Goal: Task Accomplishment & Management: Use online tool/utility

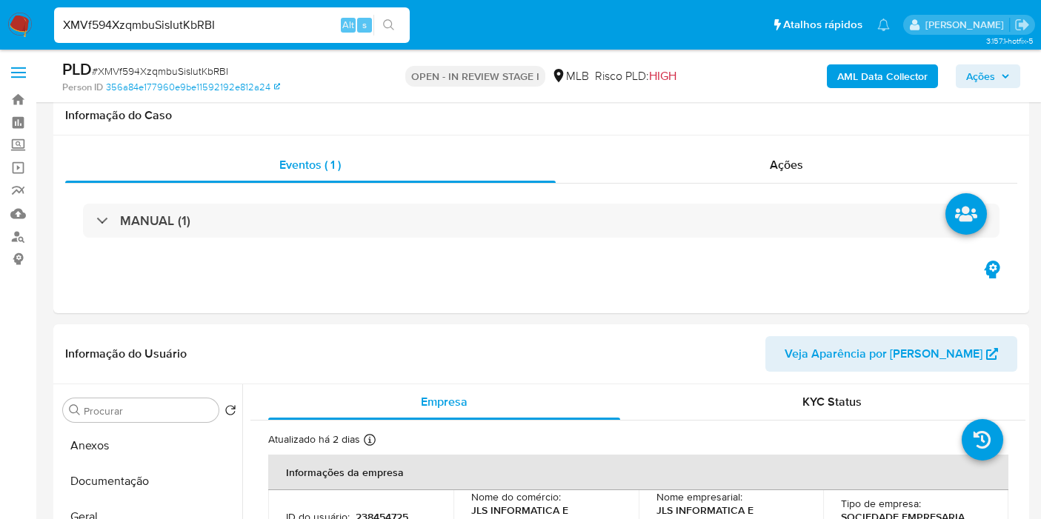
select select "10"
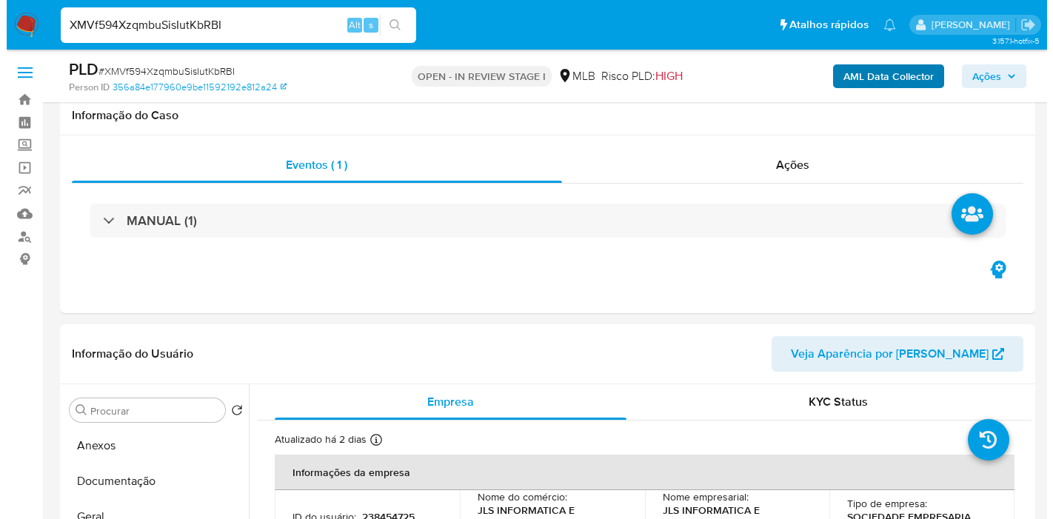
scroll to position [247, 0]
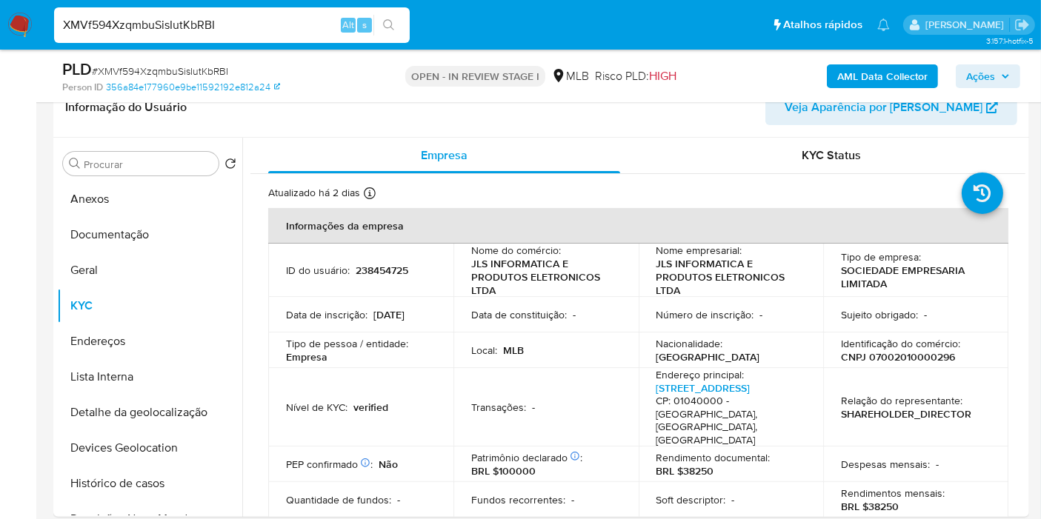
click at [877, 79] on b "AML Data Collector" at bounding box center [882, 76] width 90 height 24
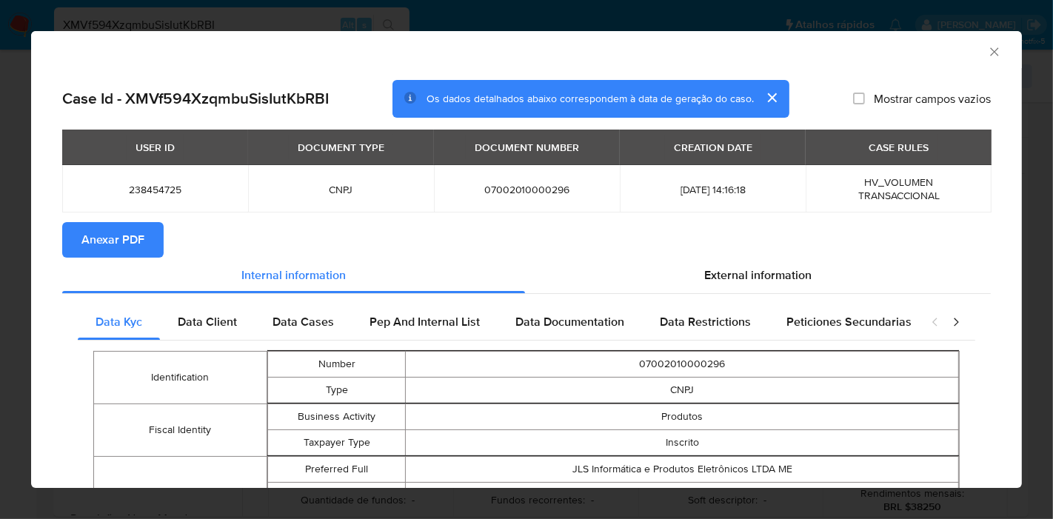
click at [751, 240] on section "Anexar PDF" at bounding box center [526, 240] width 929 height 36
click at [757, 280] on span "External information" at bounding box center [757, 275] width 107 height 17
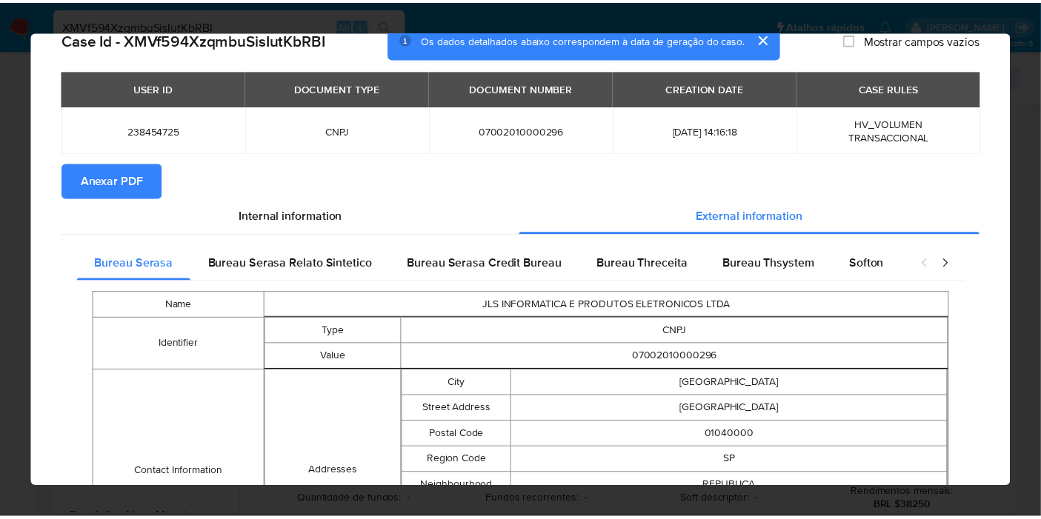
scroll to position [618, 0]
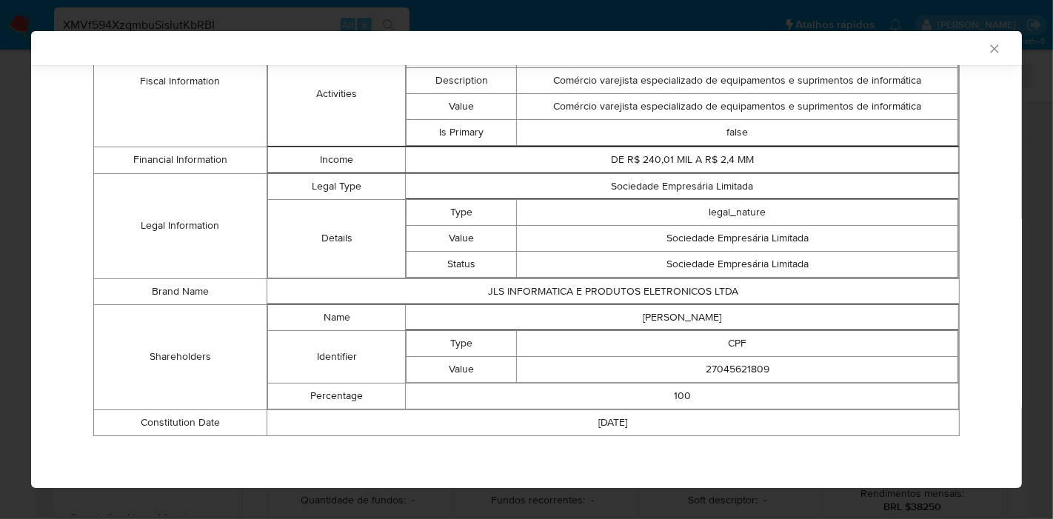
click at [704, 323] on td "JORGE LEANDRO DOS SANTOS" at bounding box center [682, 317] width 553 height 26
copy td "JORGE LEANDRO DOS SANTOS"
click at [716, 367] on td "27045621809" at bounding box center [738, 369] width 442 height 26
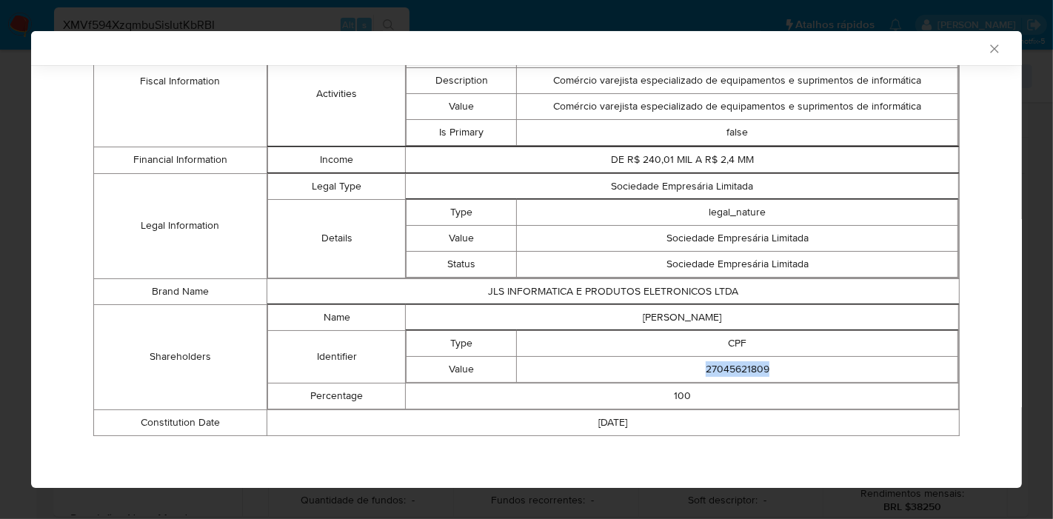
click at [716, 367] on td "27045621809" at bounding box center [738, 369] width 442 height 26
copy td "27045621809"
click at [987, 49] on icon "Fechar a janela" at bounding box center [994, 48] width 15 height 15
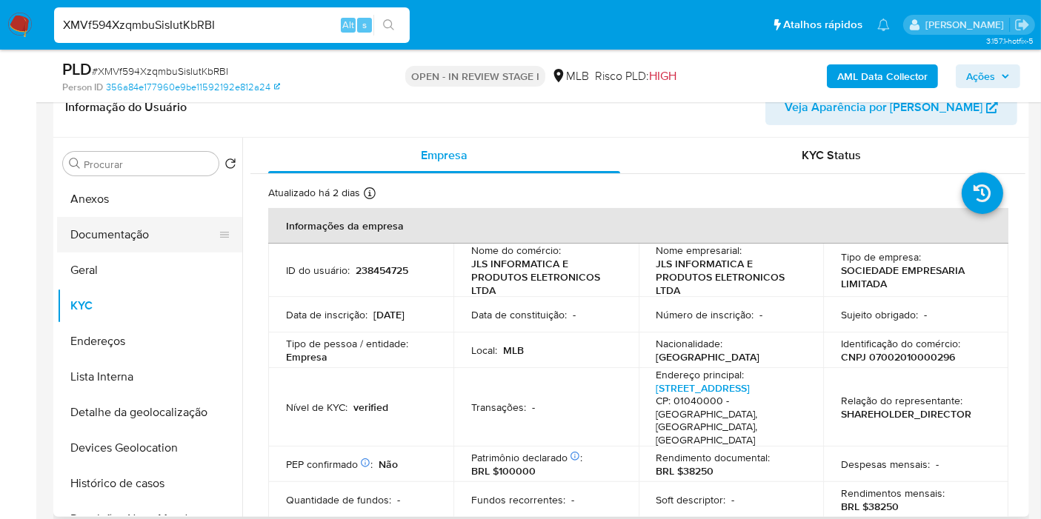
click at [155, 227] on button "Documentação" at bounding box center [143, 235] width 173 height 36
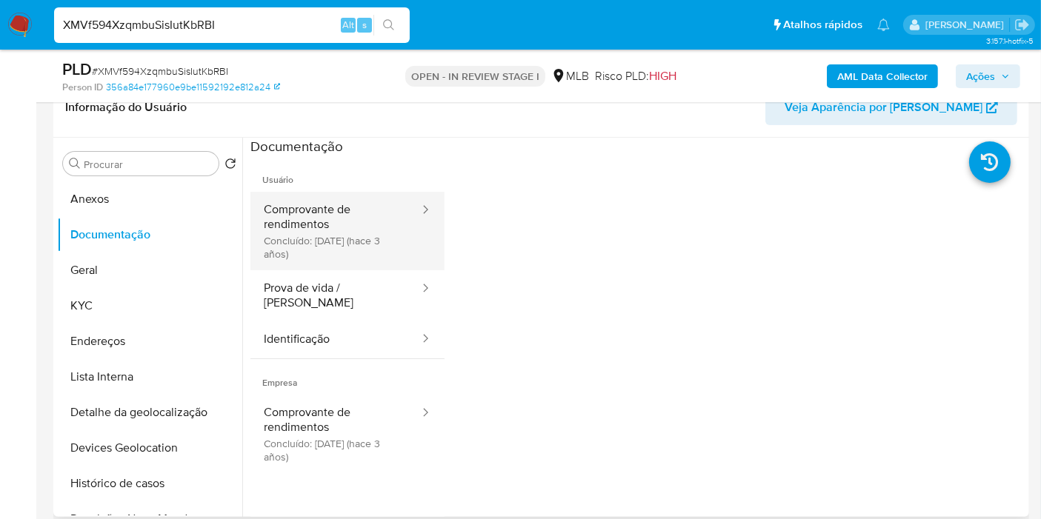
click at [342, 232] on button "Comprovante de rendimentos Concluído: 05/12/2022 (hace 3 años)" at bounding box center [335, 231] width 170 height 79
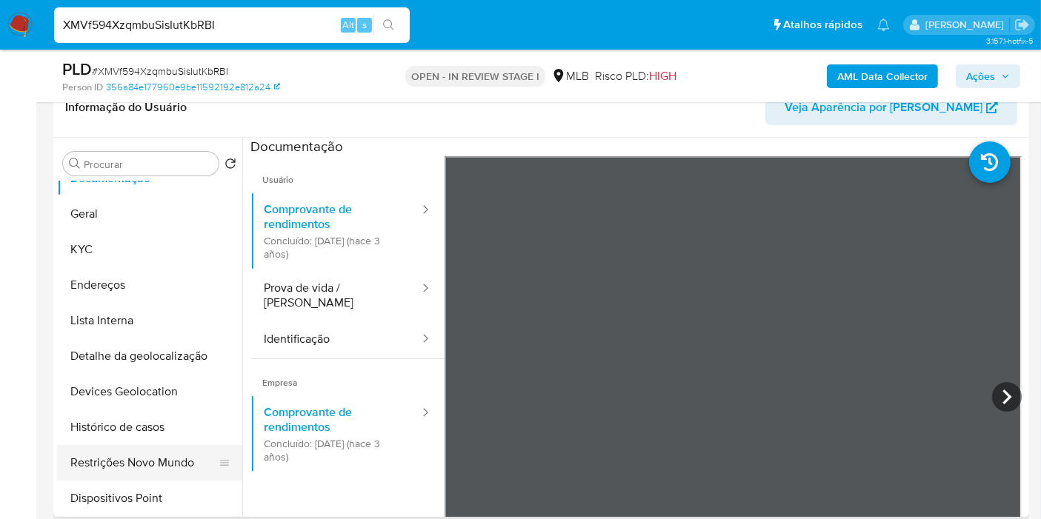
scroll to position [82, 0]
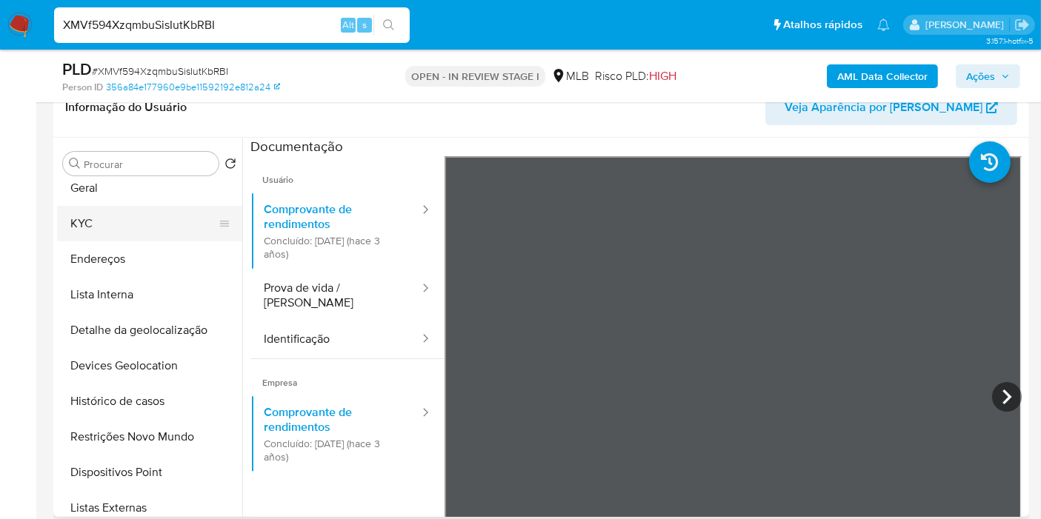
click at [129, 216] on button "KYC" at bounding box center [143, 224] width 173 height 36
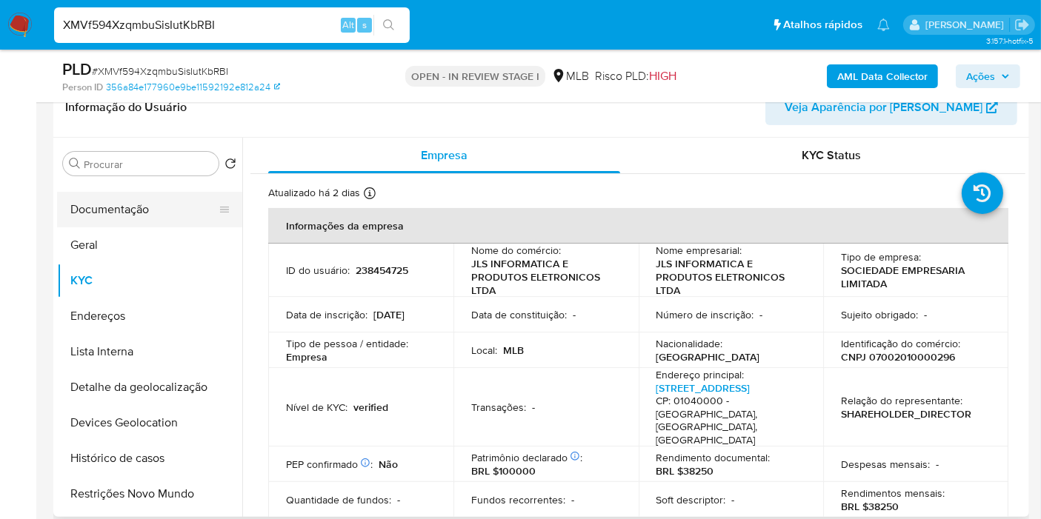
scroll to position [0, 0]
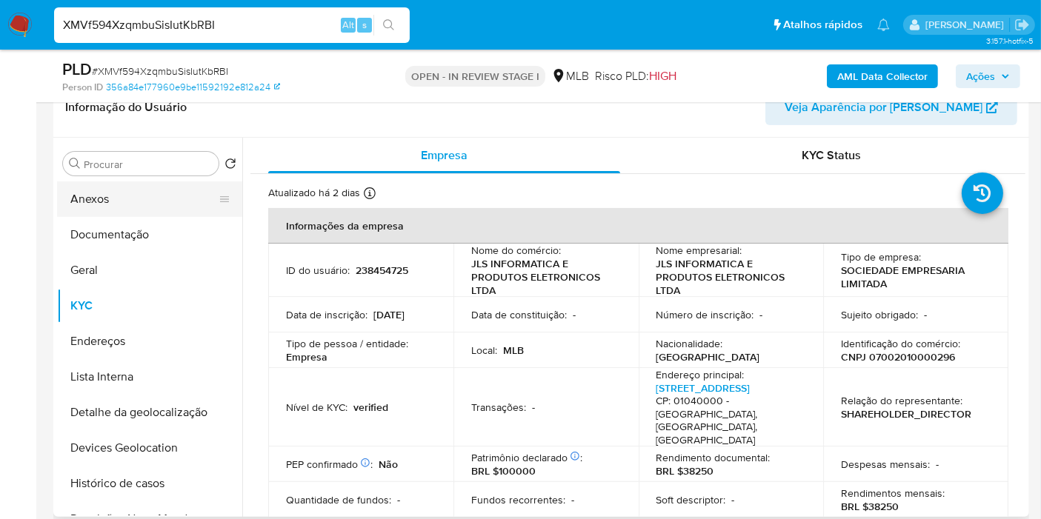
click at [142, 215] on button "Anexos" at bounding box center [143, 199] width 173 height 36
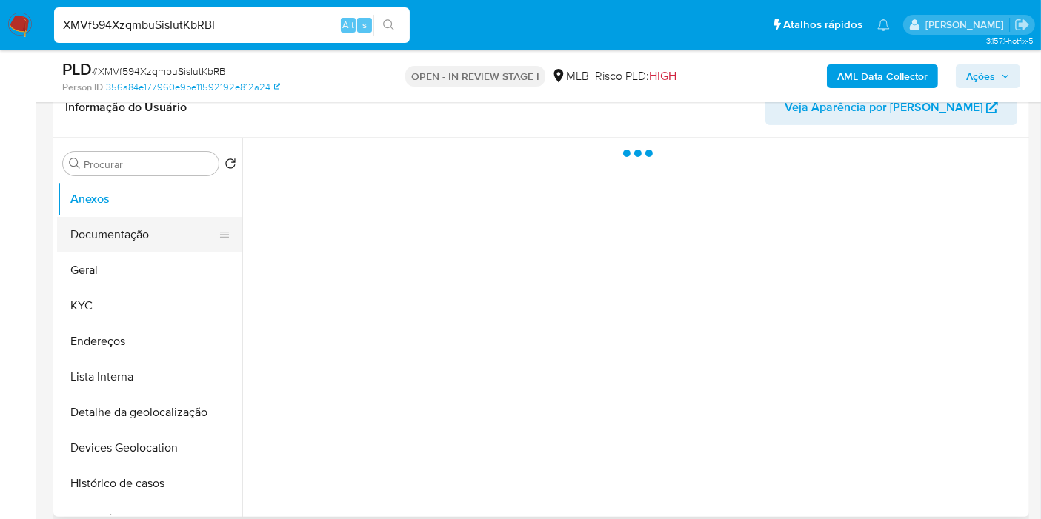
click at [142, 237] on button "Documentação" at bounding box center [143, 235] width 173 height 36
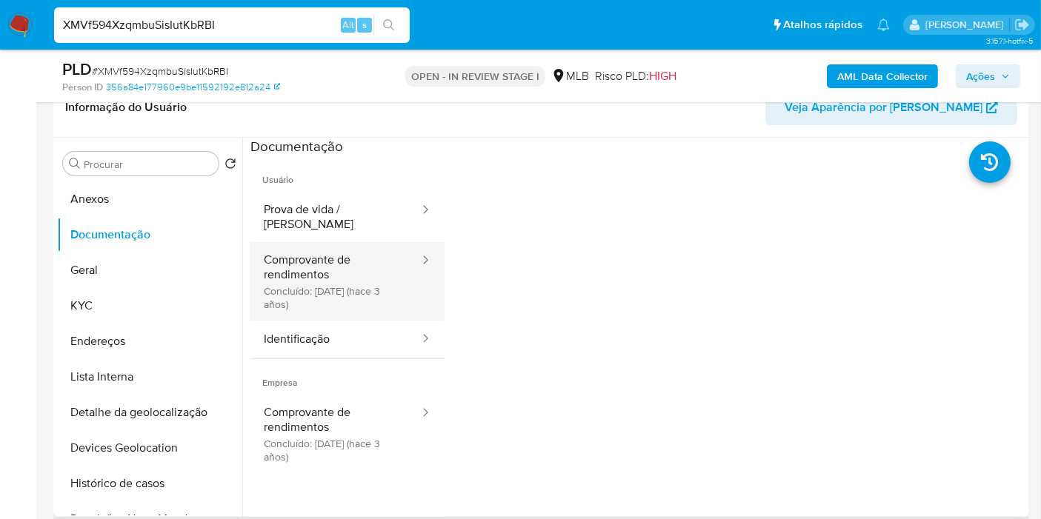
click at [352, 264] on button "Comprovante de rendimentos Concluído: 05/12/2022 (hace 3 años)" at bounding box center [335, 281] width 170 height 79
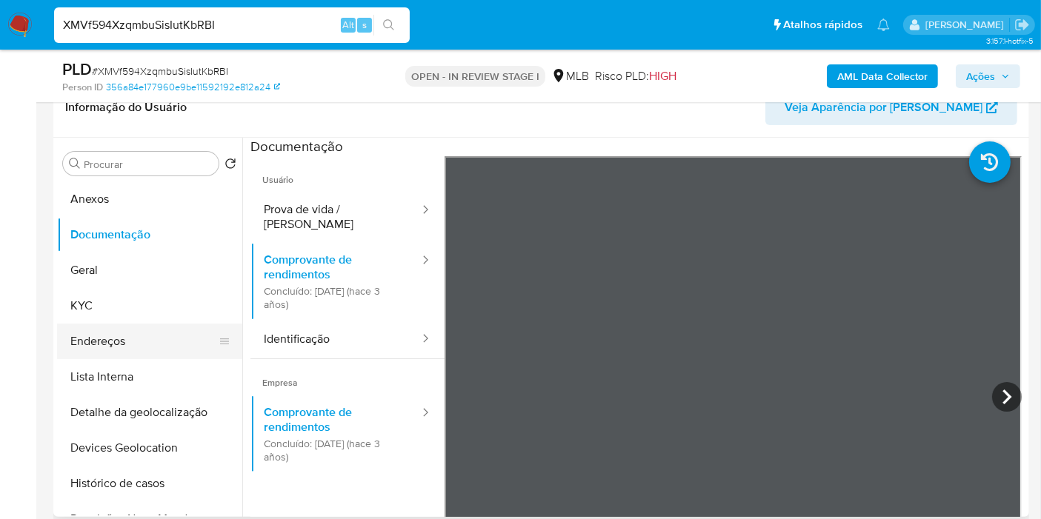
click at [148, 333] on button "Endereços" at bounding box center [143, 342] width 173 height 36
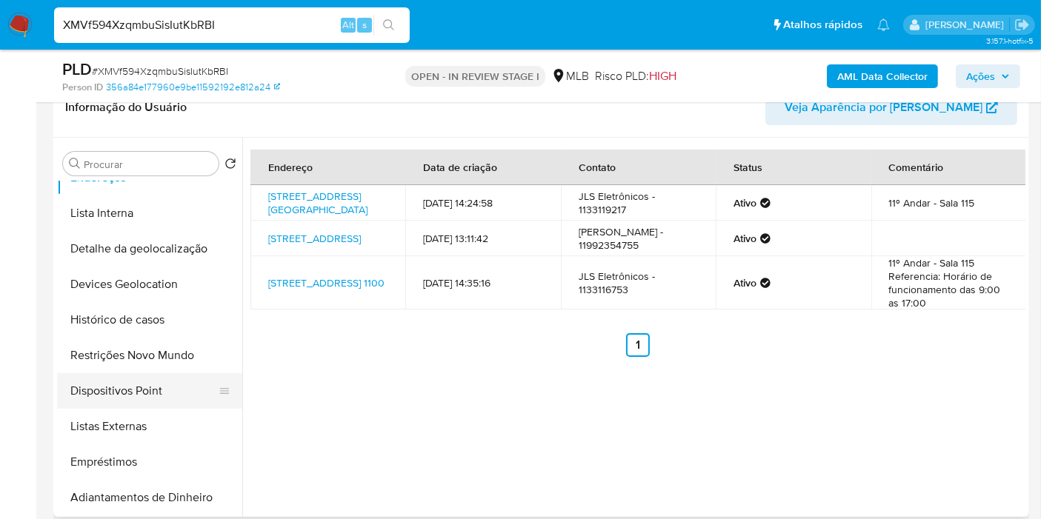
scroll to position [164, 0]
click at [167, 361] on button "Restrições Novo Mundo" at bounding box center [143, 355] width 173 height 36
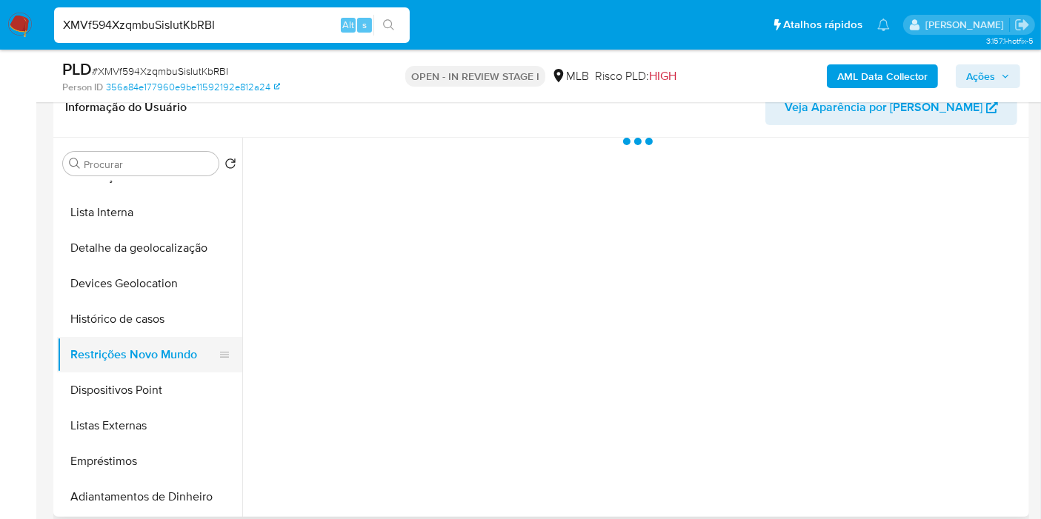
scroll to position [0, 0]
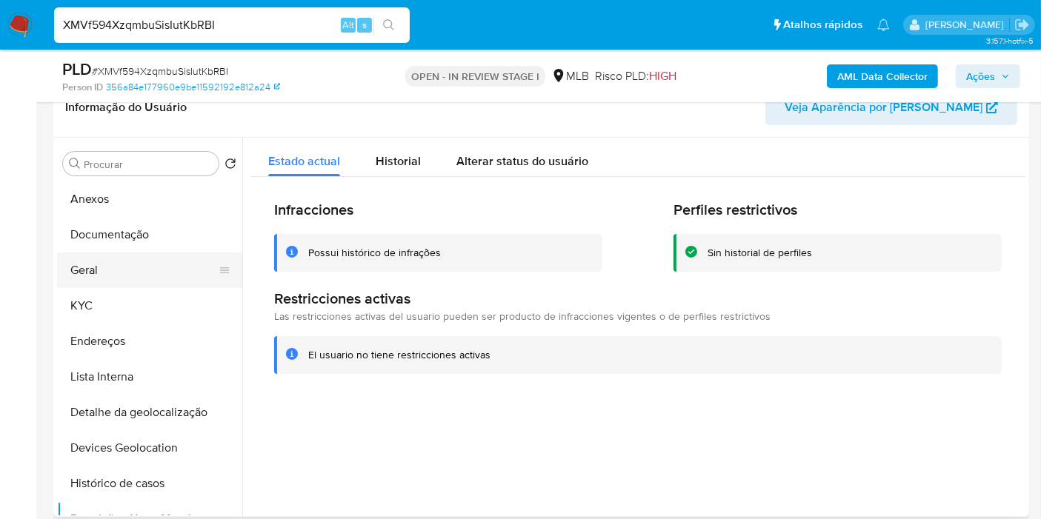
click at [110, 265] on button "Geral" at bounding box center [143, 271] width 173 height 36
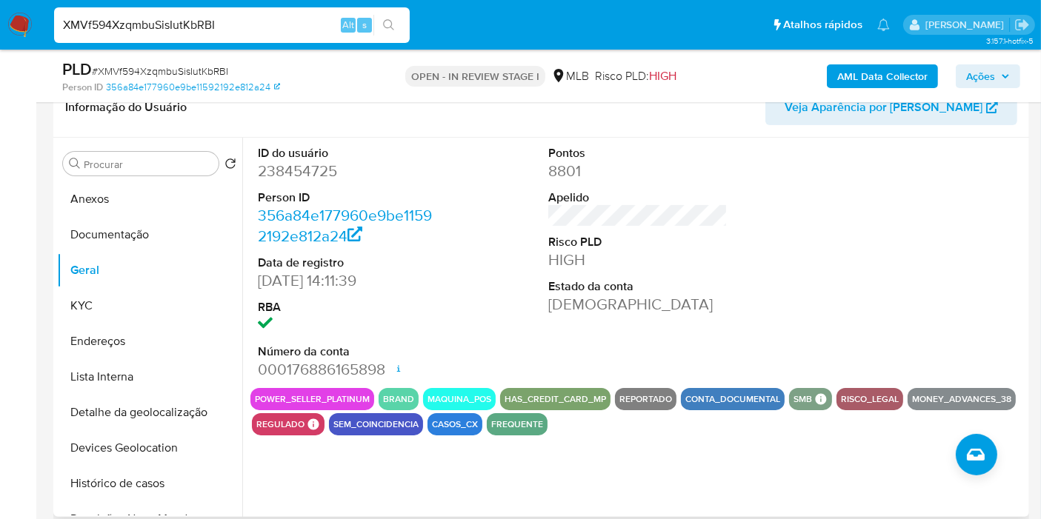
drag, startPoint x: 150, startPoint y: 308, endPoint x: 244, endPoint y: 310, distance: 94.1
click at [150, 309] on button "KYC" at bounding box center [149, 306] width 185 height 36
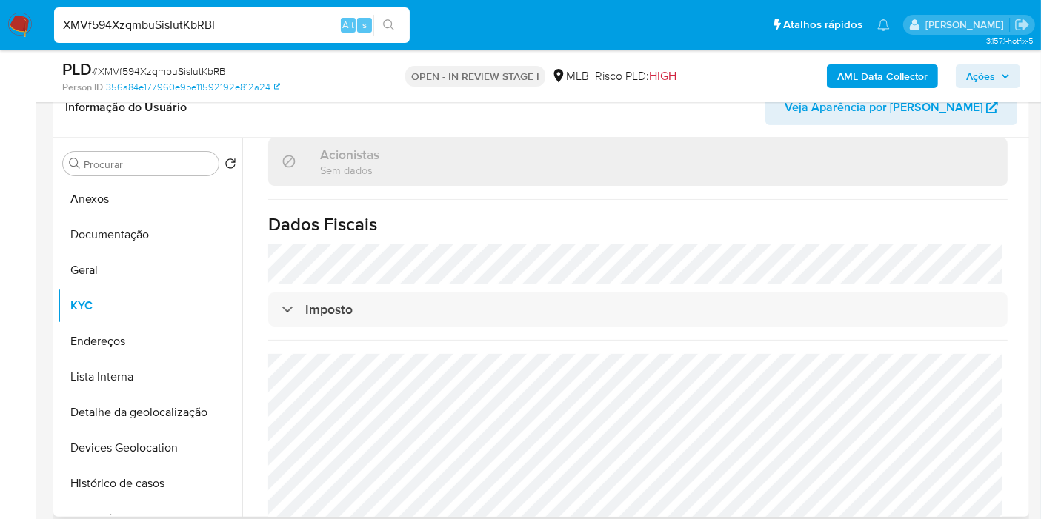
scroll to position [954, 0]
click at [172, 330] on button "Endereços" at bounding box center [143, 342] width 173 height 36
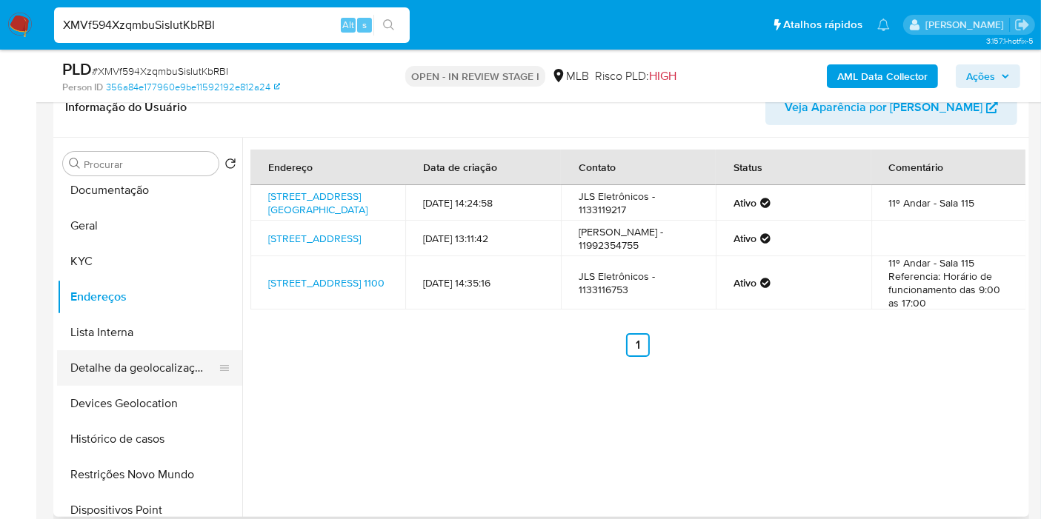
scroll to position [82, 0]
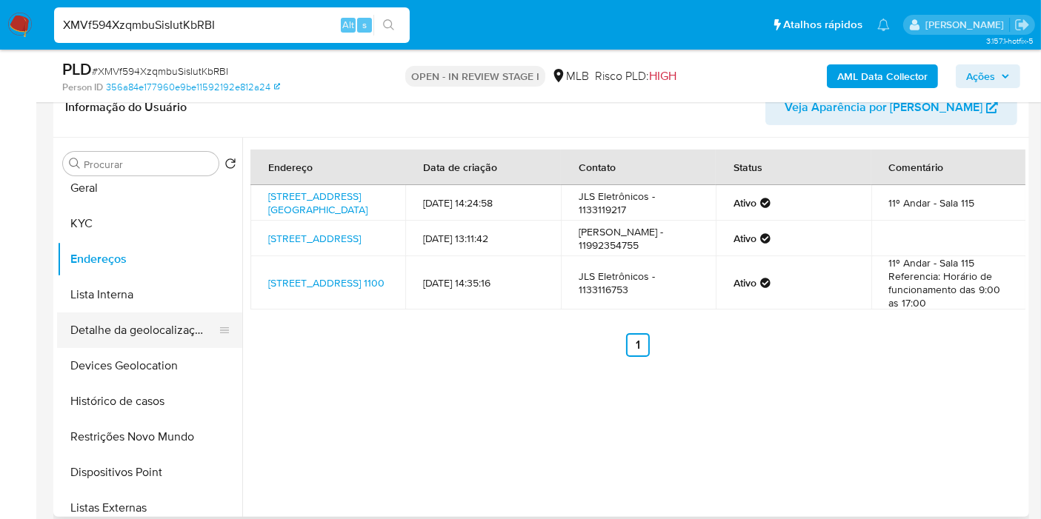
click at [158, 338] on button "Detalhe da geolocalização" at bounding box center [143, 331] width 173 height 36
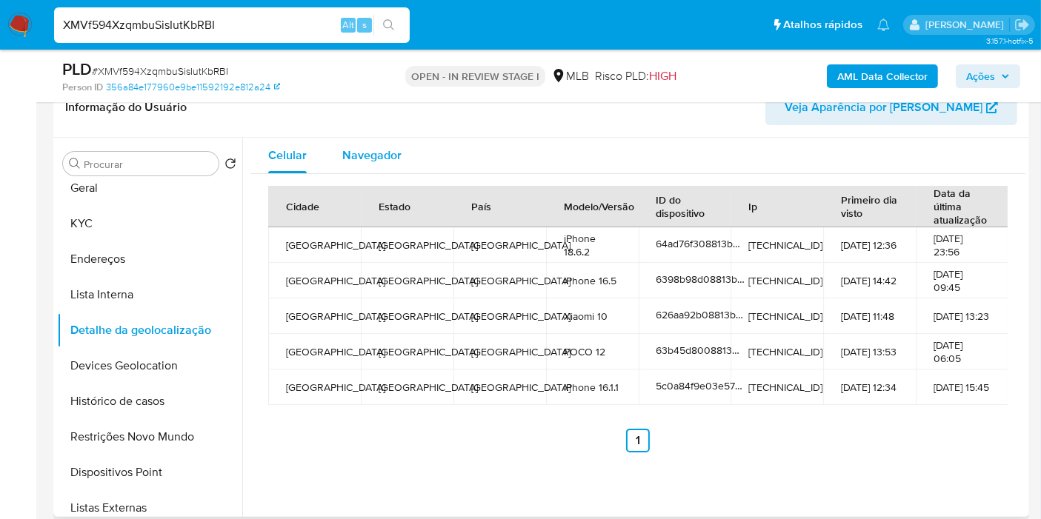
click at [383, 170] on div "Navegador" at bounding box center [371, 156] width 59 height 36
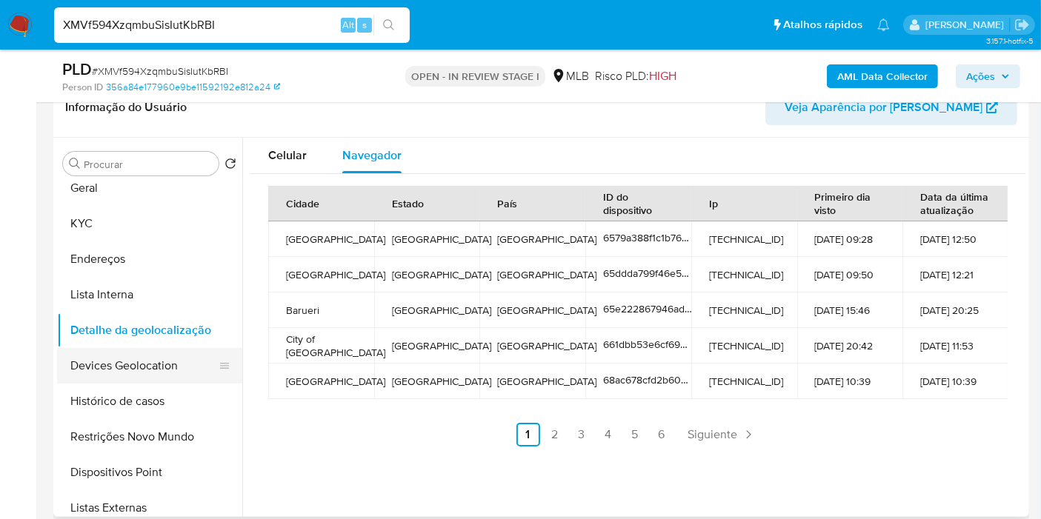
click at [167, 362] on button "Devices Geolocation" at bounding box center [143, 366] width 173 height 36
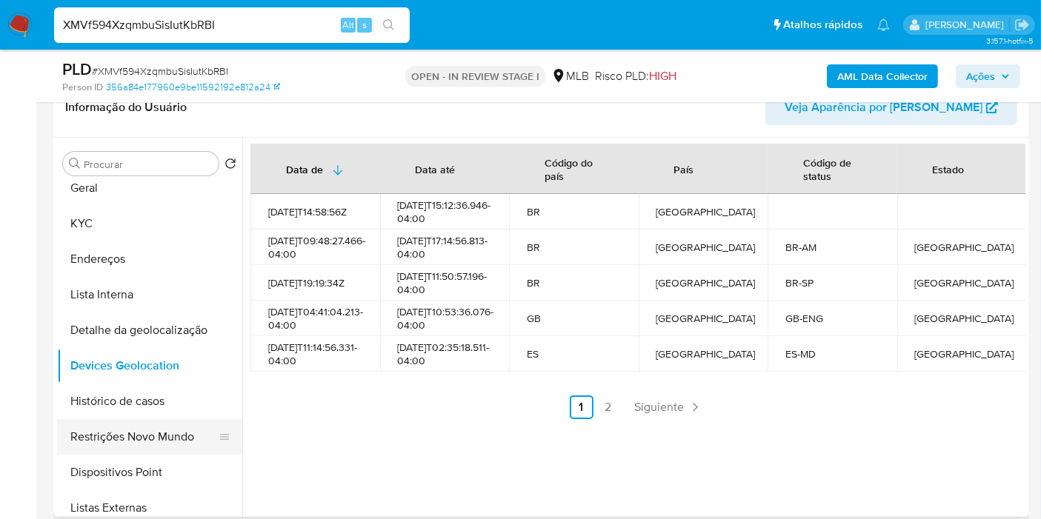
click at [128, 446] on button "Restrições Novo Mundo" at bounding box center [143, 437] width 173 height 36
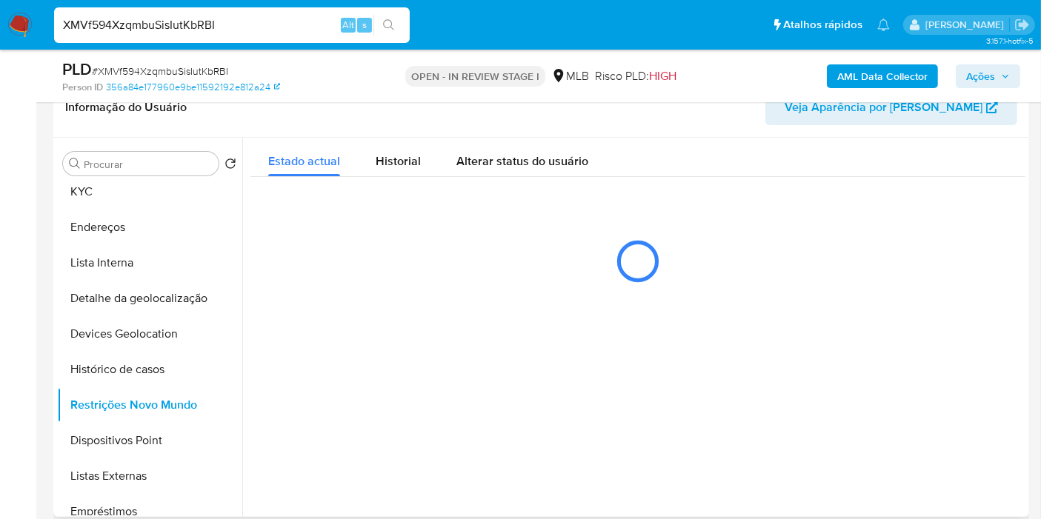
scroll to position [164, 0]
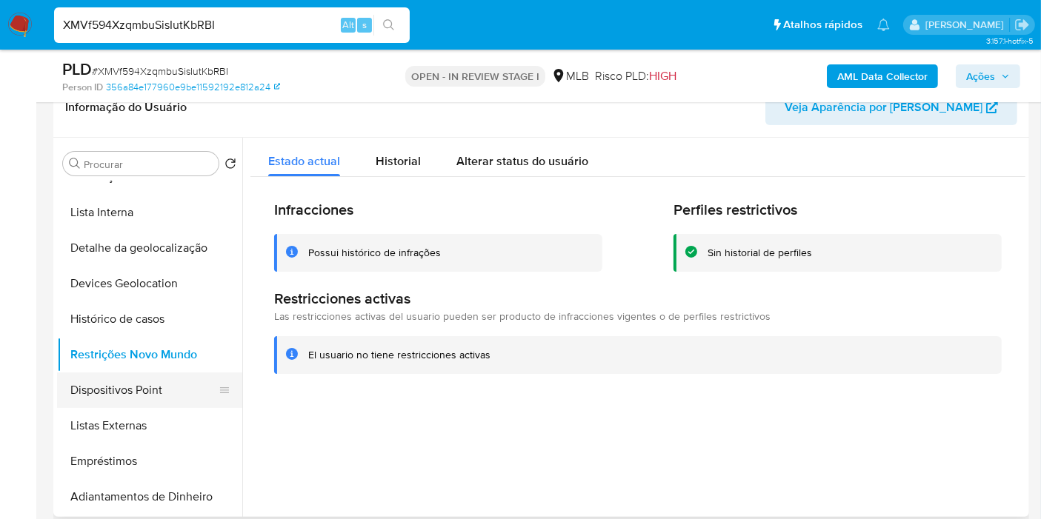
click at [133, 384] on button "Dispositivos Point" at bounding box center [143, 391] width 173 height 36
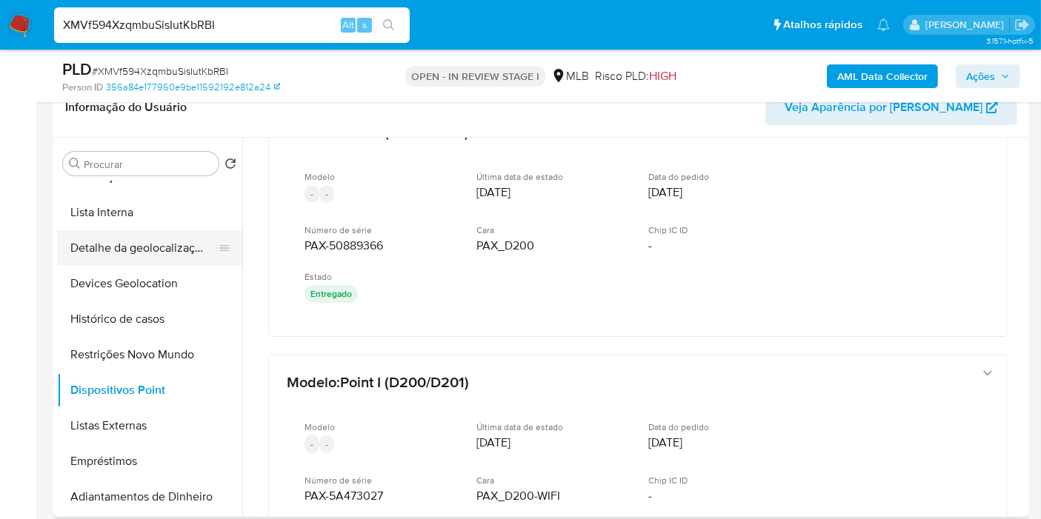
scroll to position [0, 0]
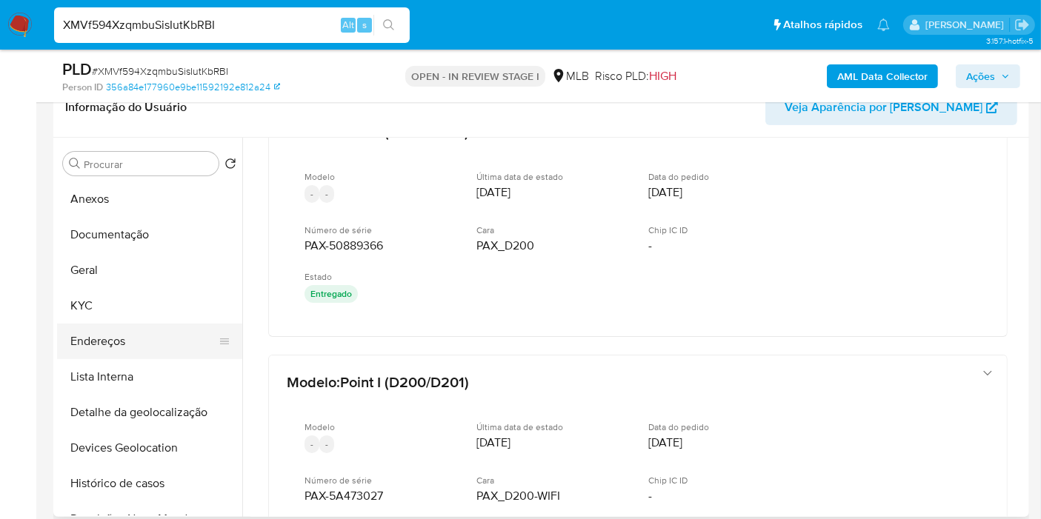
click at [140, 339] on button "Endereços" at bounding box center [143, 342] width 173 height 36
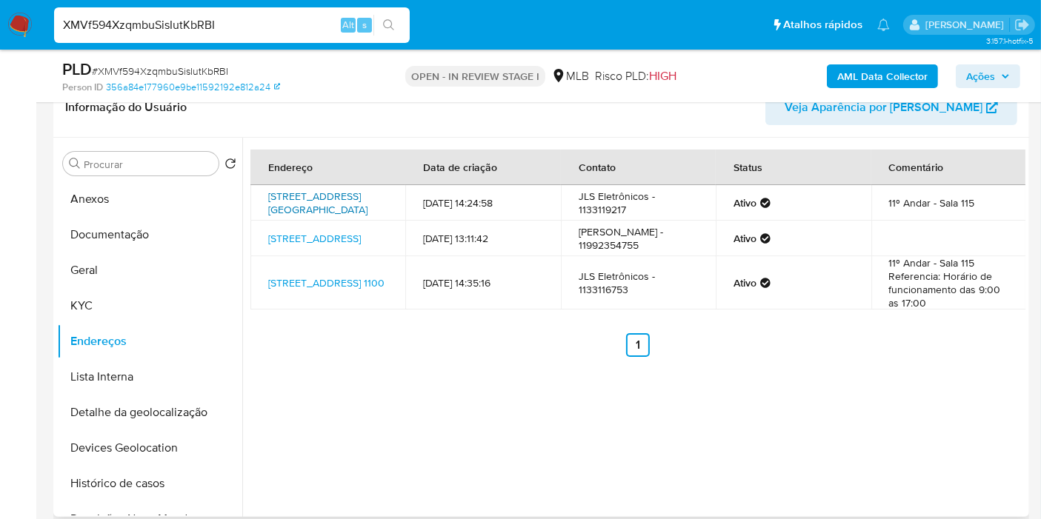
click at [348, 204] on link "Avenida Ipiranga 1100, São Paulo, São Paulo, 01040904, Brasil 1100" at bounding box center [317, 203] width 99 height 28
click at [121, 304] on button "KYC" at bounding box center [143, 306] width 173 height 36
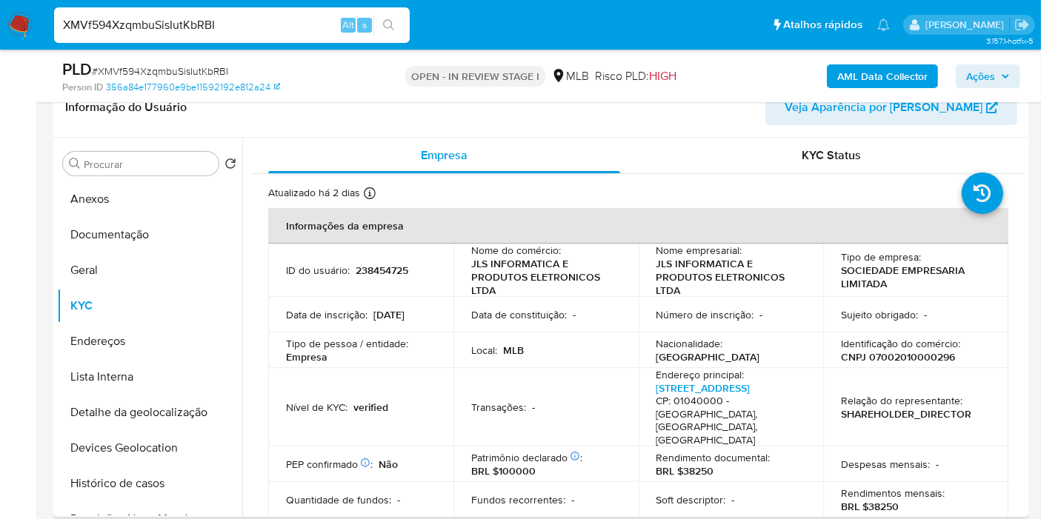
click at [926, 364] on td "Identificação do comércio : CNPJ 07002010000296" at bounding box center [915, 351] width 185 height 36
click at [926, 362] on p "CNPJ 07002010000296" at bounding box center [898, 356] width 114 height 13
copy p "07002010000296"
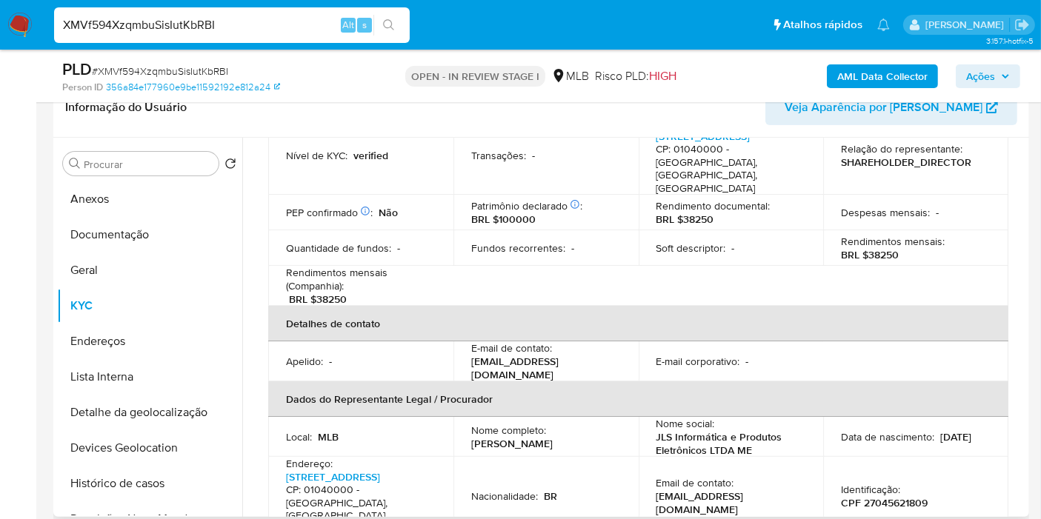
scroll to position [329, 0]
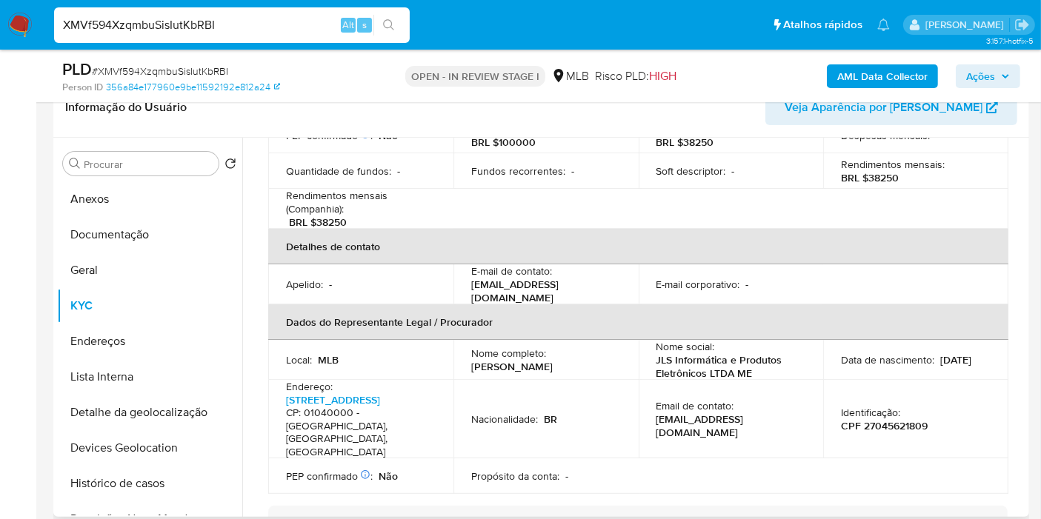
click at [897, 419] on p "CPF 27045621809" at bounding box center [884, 425] width 87 height 13
copy p "27045621809"
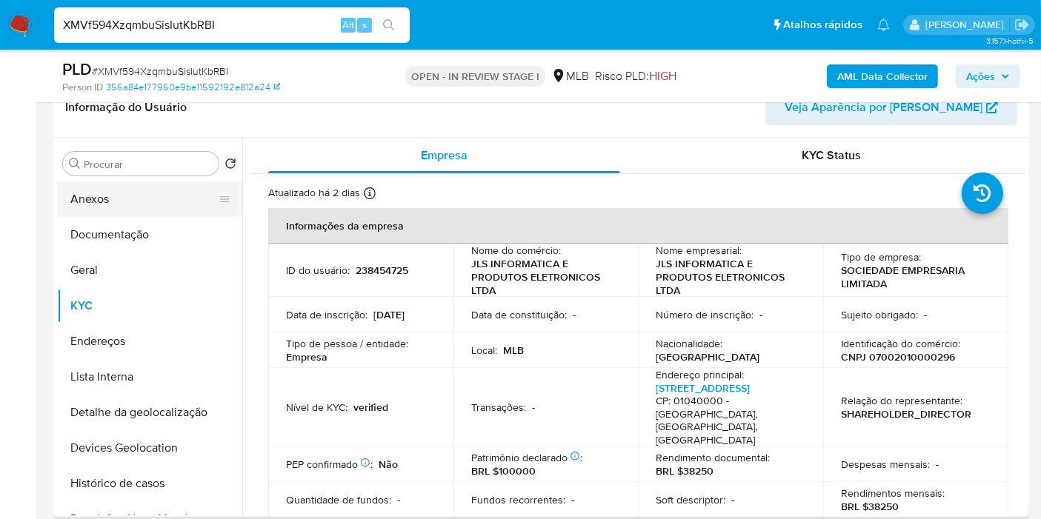
click at [116, 209] on button "Anexos" at bounding box center [143, 199] width 173 height 36
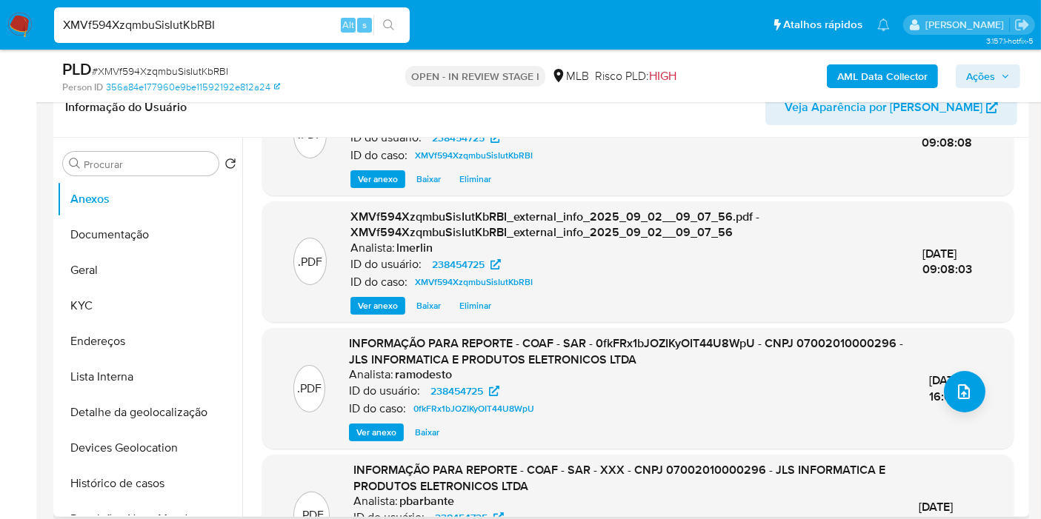
scroll to position [164, 0]
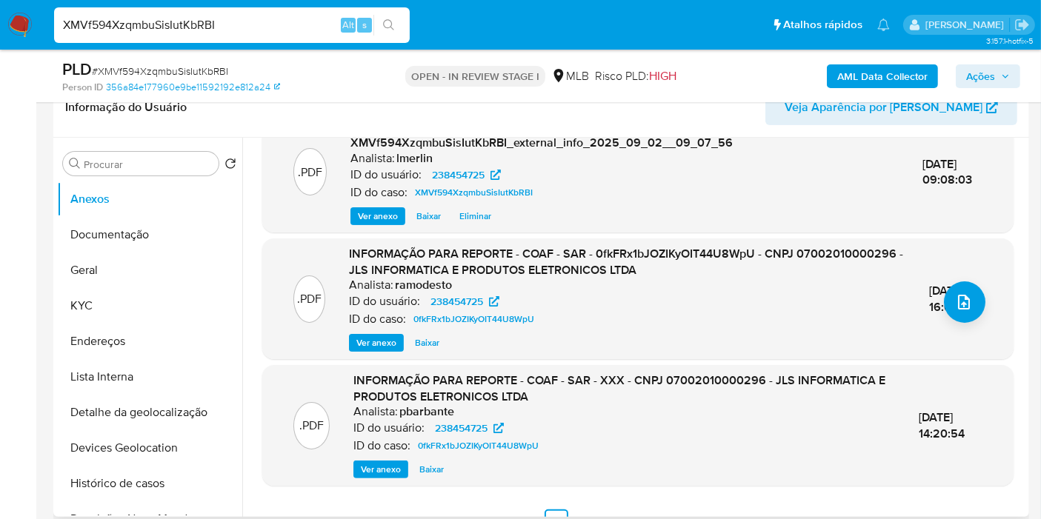
click at [367, 346] on span "Ver anexo" at bounding box center [376, 343] width 40 height 15
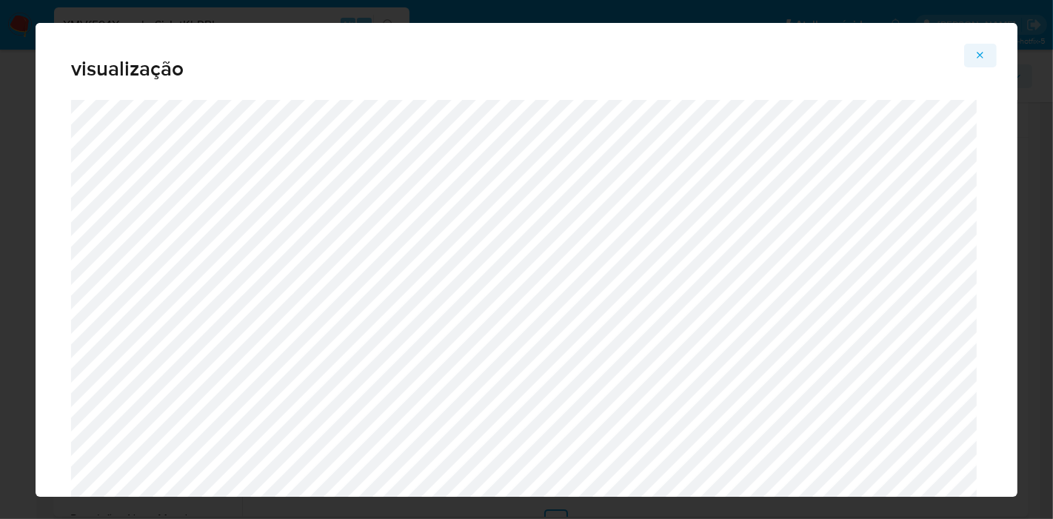
click at [973, 53] on button "Attachment preview" at bounding box center [981, 56] width 33 height 24
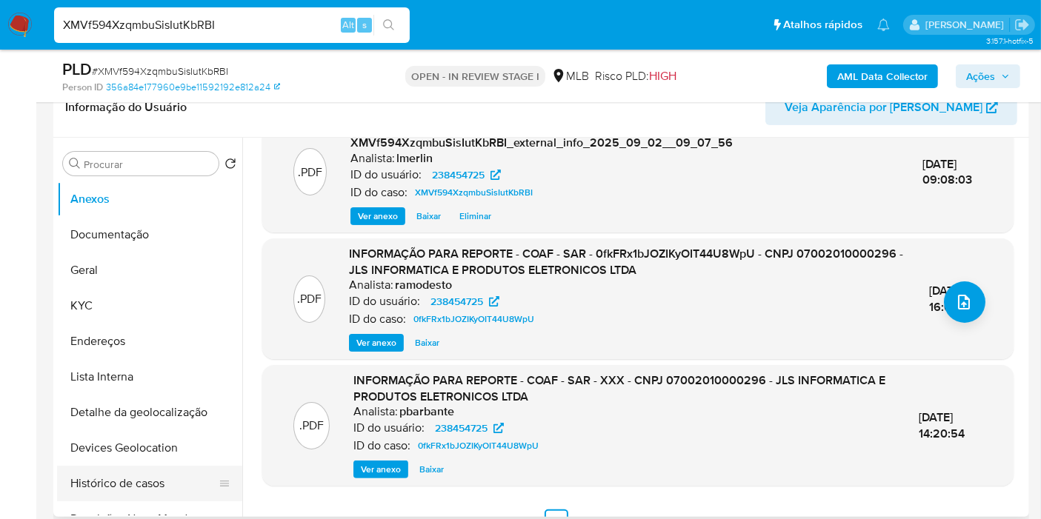
click at [129, 479] on button "Histórico de casos" at bounding box center [143, 484] width 173 height 36
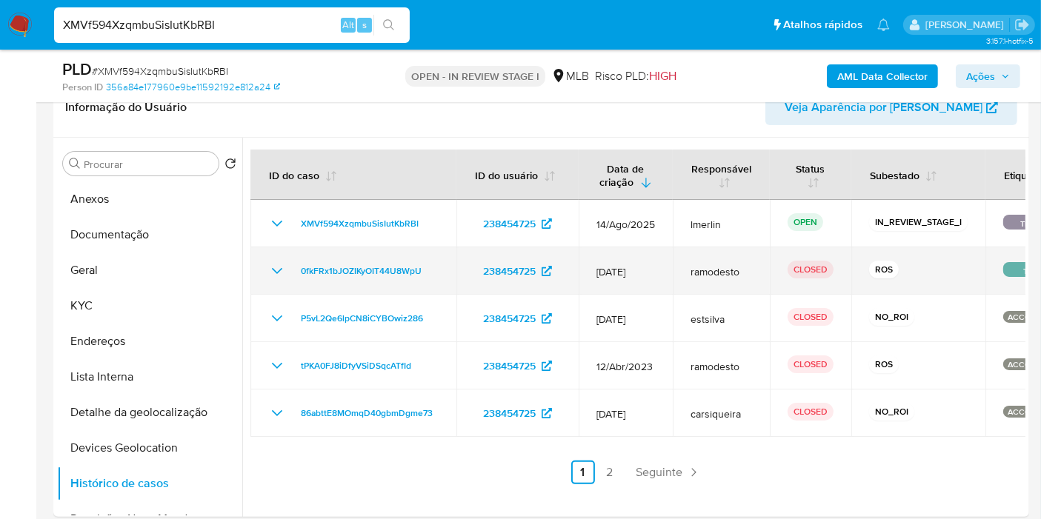
click at [270, 263] on icon "Mostrar/Ocultar" at bounding box center [277, 271] width 18 height 18
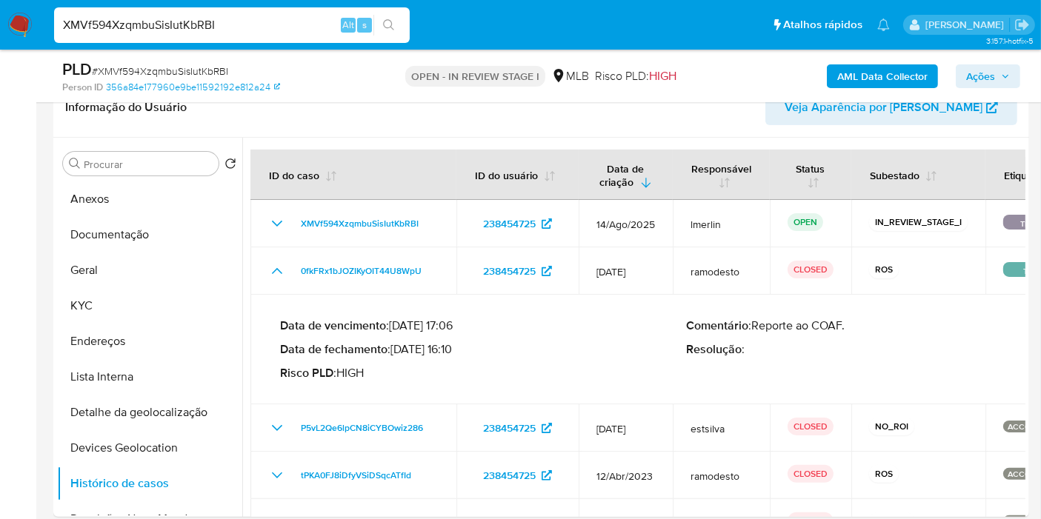
drag, startPoint x: 395, startPoint y: 350, endPoint x: 476, endPoint y: 307, distance: 91.5
click at [455, 353] on p "Data de fechamento : 19/02/2025 16:10" at bounding box center [483, 349] width 407 height 15
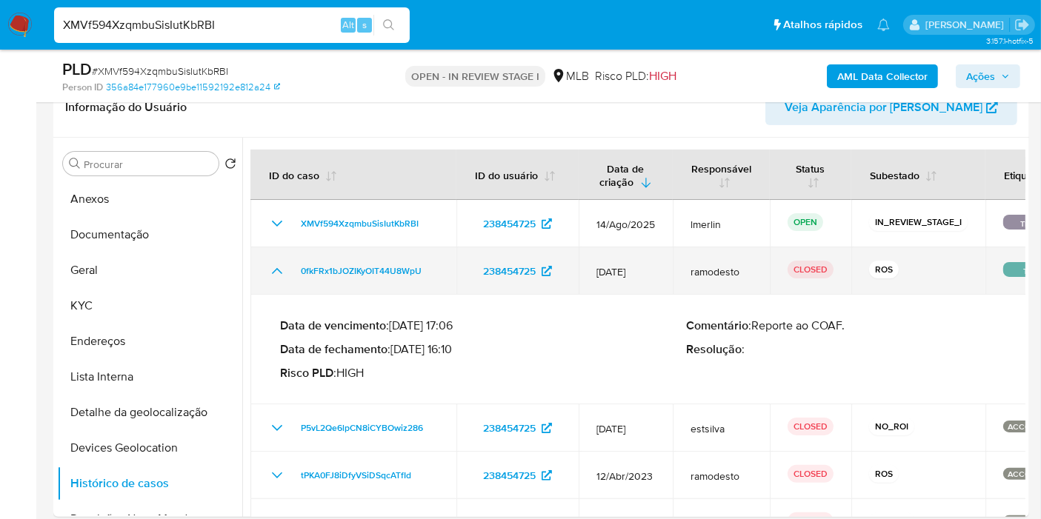
click at [279, 265] on icon "Mostrar/Ocultar" at bounding box center [277, 271] width 18 height 18
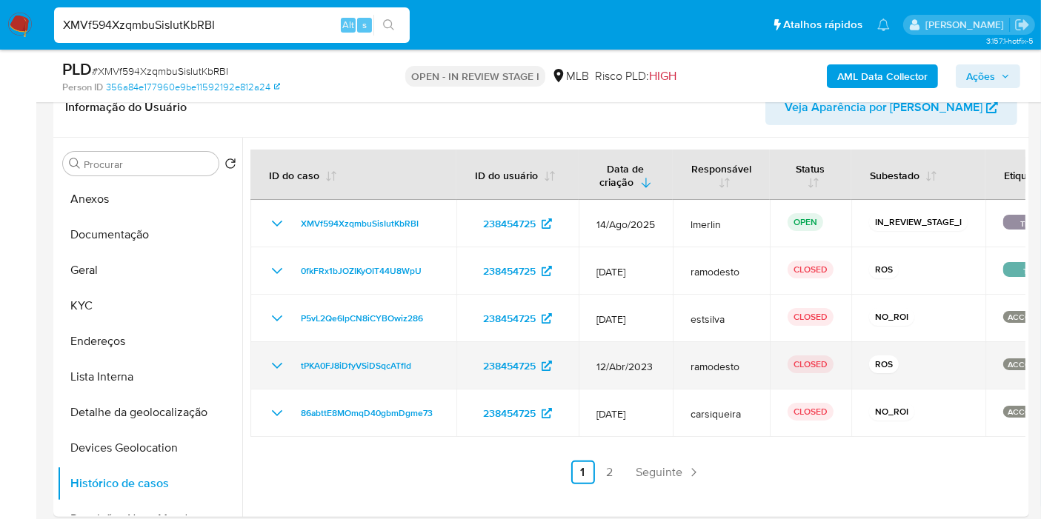
click at [277, 370] on icon "Mostrar/Ocultar" at bounding box center [277, 366] width 18 height 18
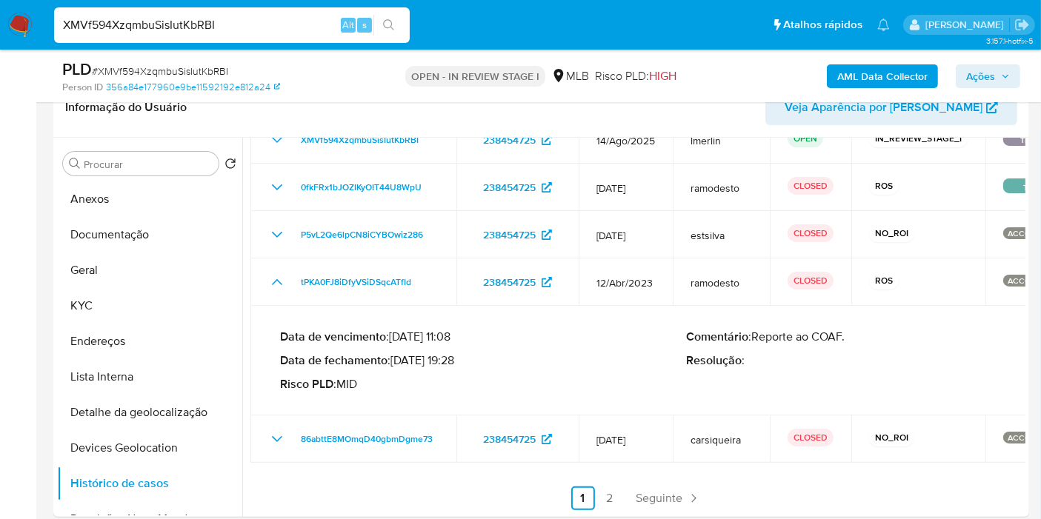
scroll to position [84, 0]
drag, startPoint x: 397, startPoint y: 363, endPoint x: 455, endPoint y: 363, distance: 57.8
click at [455, 363] on p "Data de fechamento : 24/05/2023 19:28" at bounding box center [483, 360] width 407 height 15
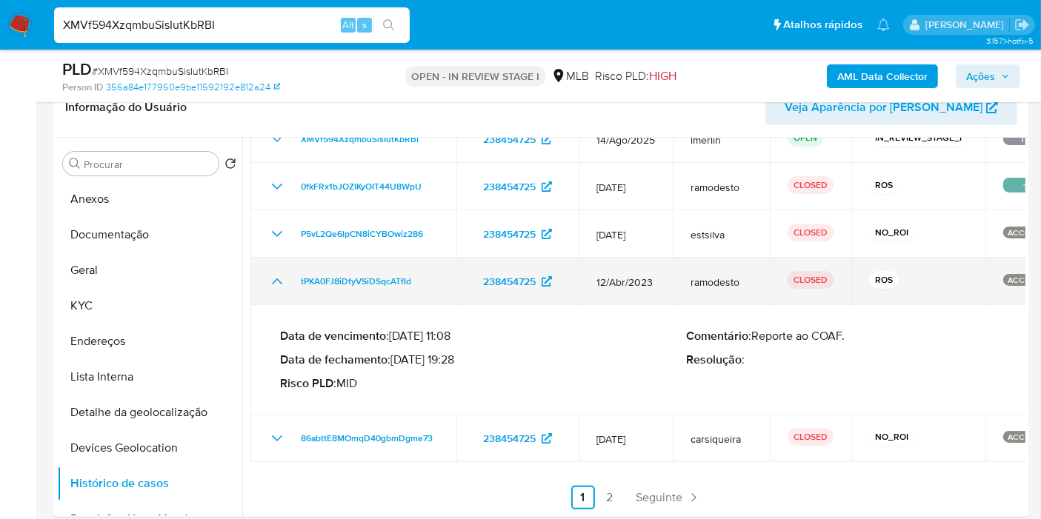
click at [276, 273] on icon "Mostrar/Ocultar" at bounding box center [277, 282] width 18 height 18
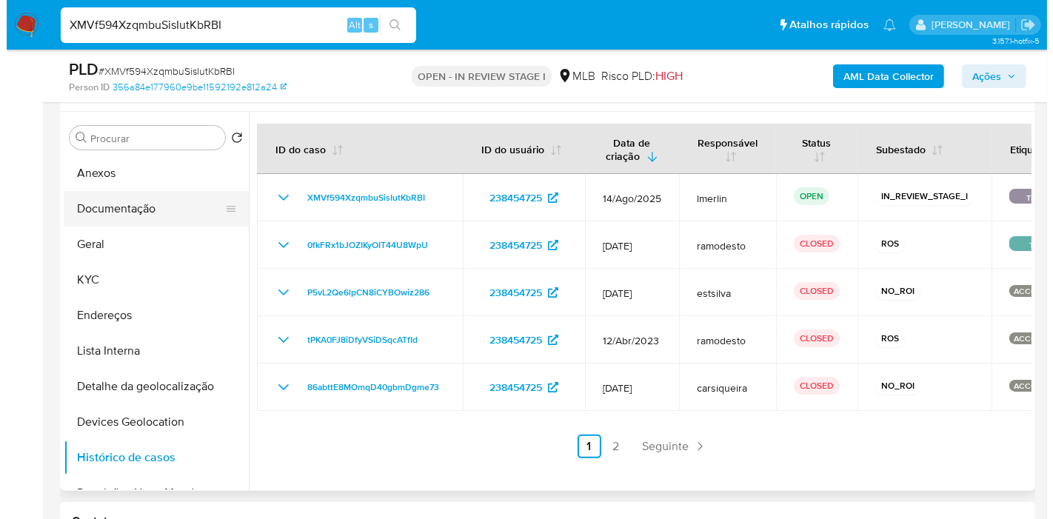
scroll to position [247, 0]
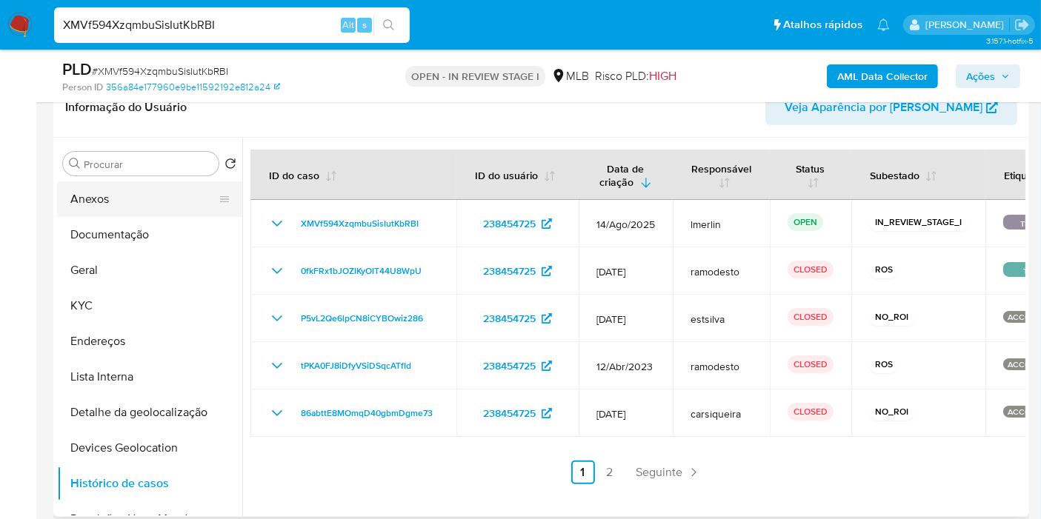
click at [141, 188] on button "Anexos" at bounding box center [143, 199] width 173 height 36
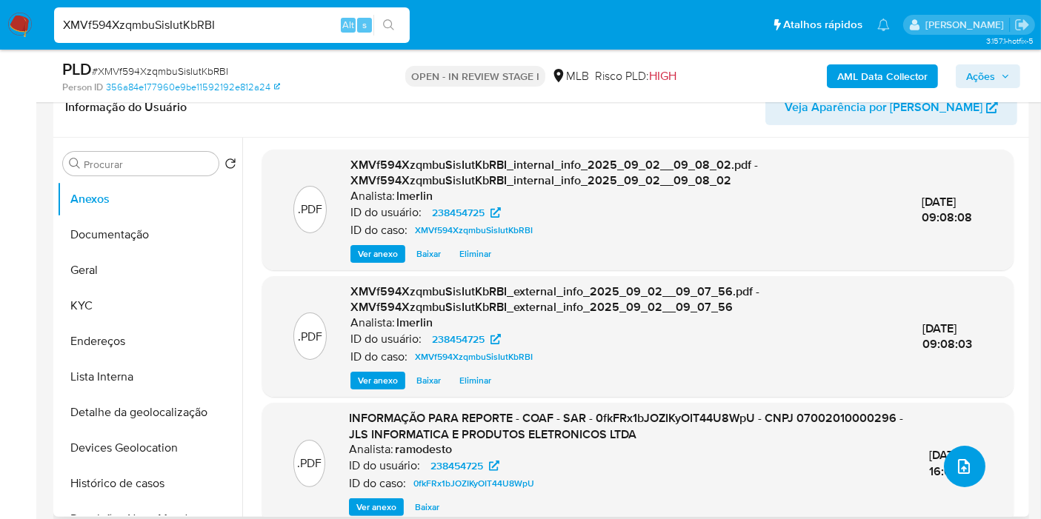
click at [967, 470] on button "upload-file" at bounding box center [964, 466] width 41 height 41
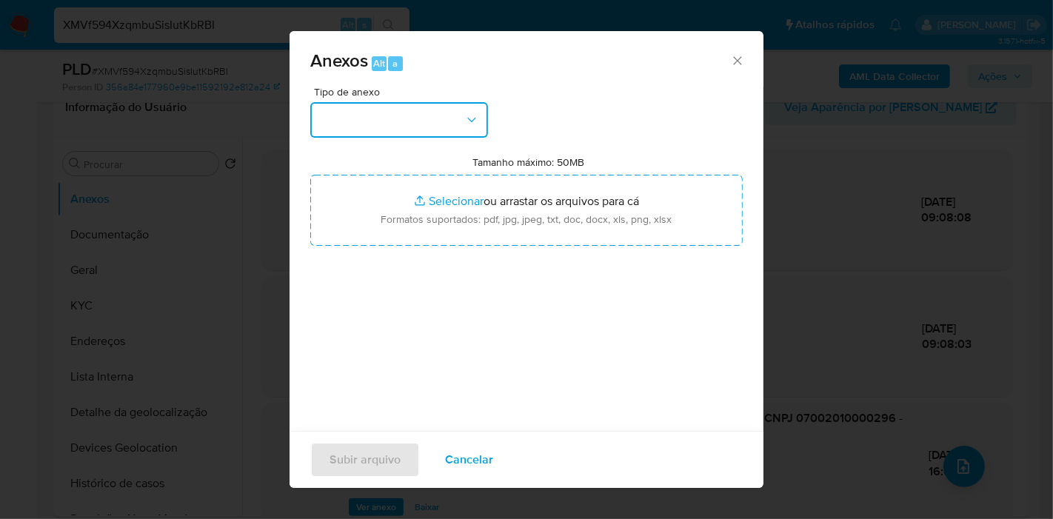
click at [442, 118] on button "button" at bounding box center [399, 120] width 178 height 36
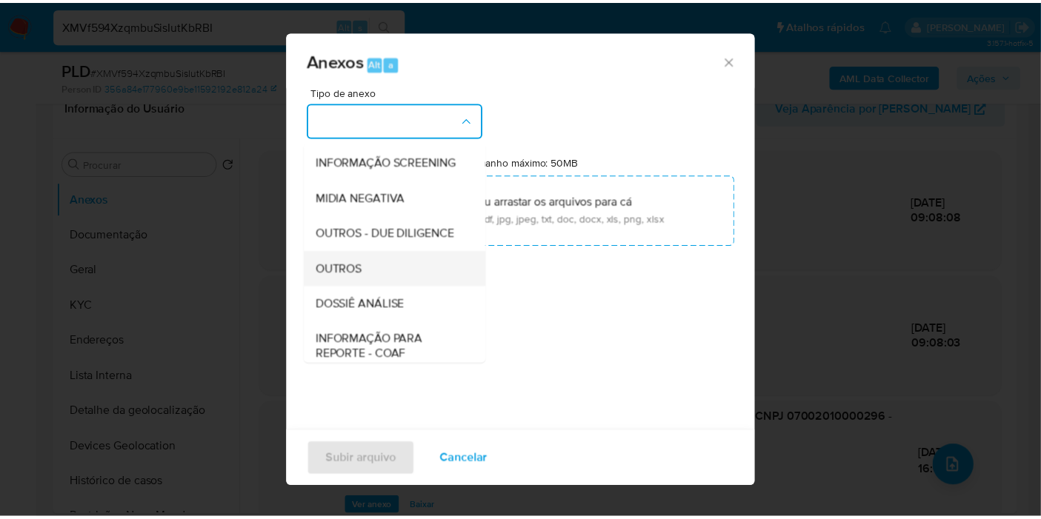
scroll to position [164, 0]
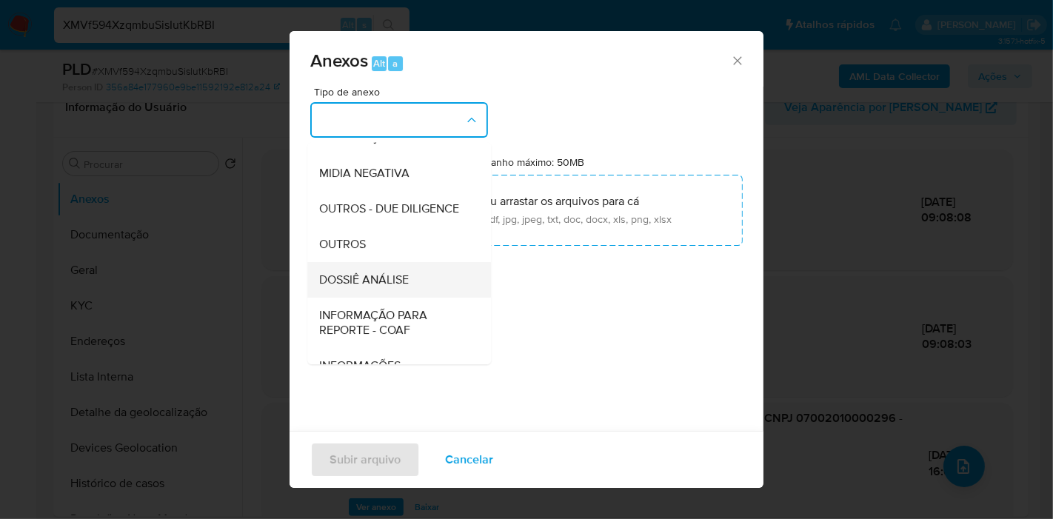
click at [415, 298] on div "DOSSIÊ ANÁLISE" at bounding box center [394, 280] width 151 height 36
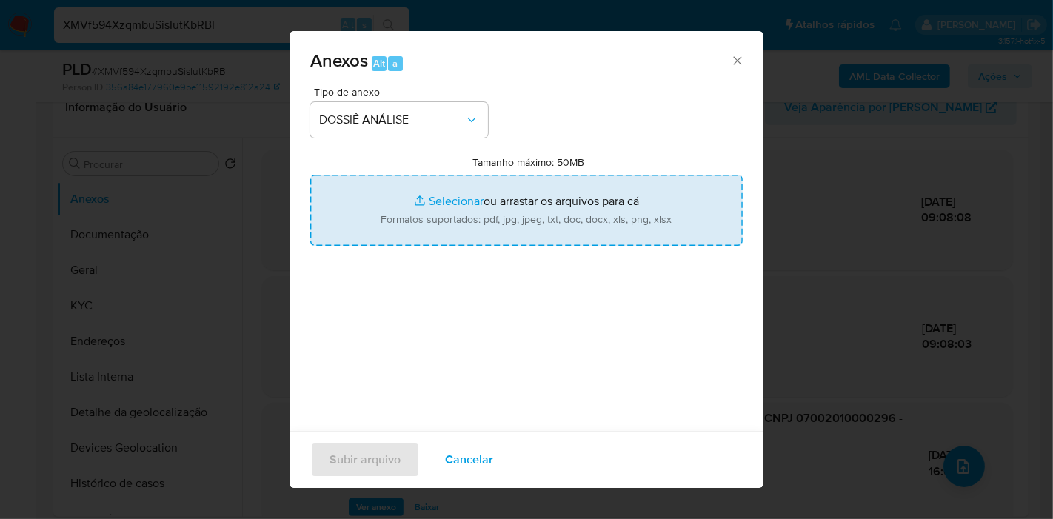
click at [517, 210] on input "Tamanho máximo: 50MB Selecionar arquivos" at bounding box center [526, 210] width 433 height 71
type input "C:\fakepath\3º SAR - XXX - CNPJ 07002010000296 - JLS INFORMATICA E PRODUTOS ELE…"
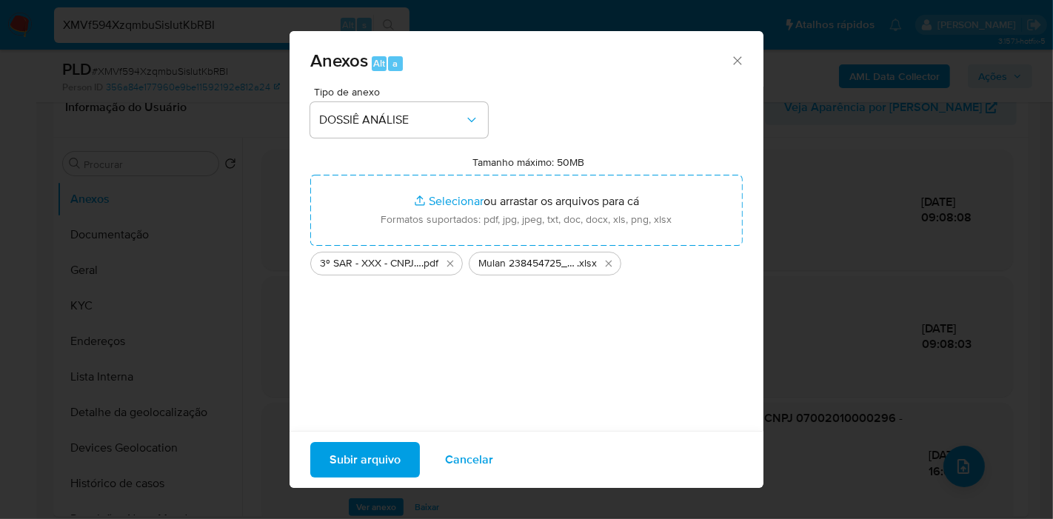
click at [351, 464] on span "Subir arquivo" at bounding box center [365, 460] width 71 height 33
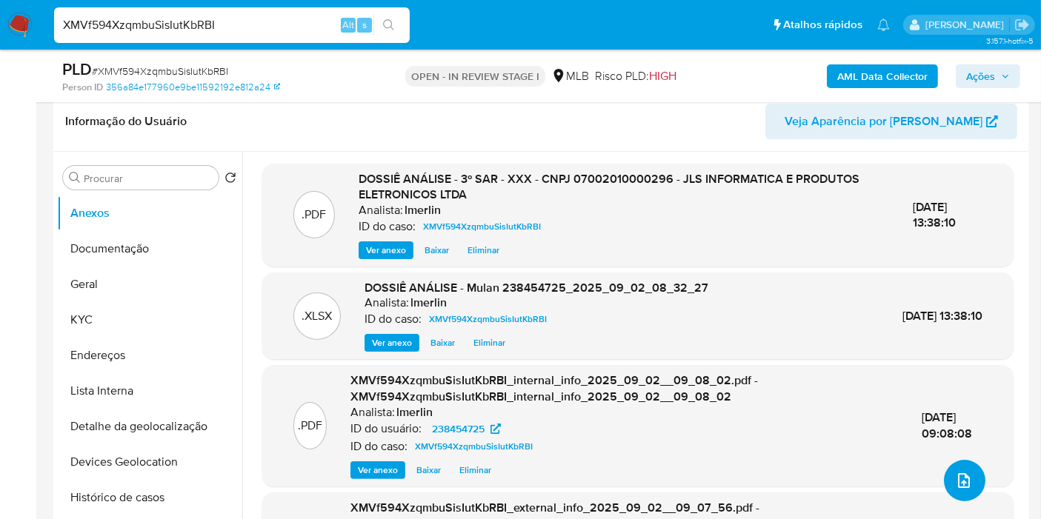
scroll to position [0, 0]
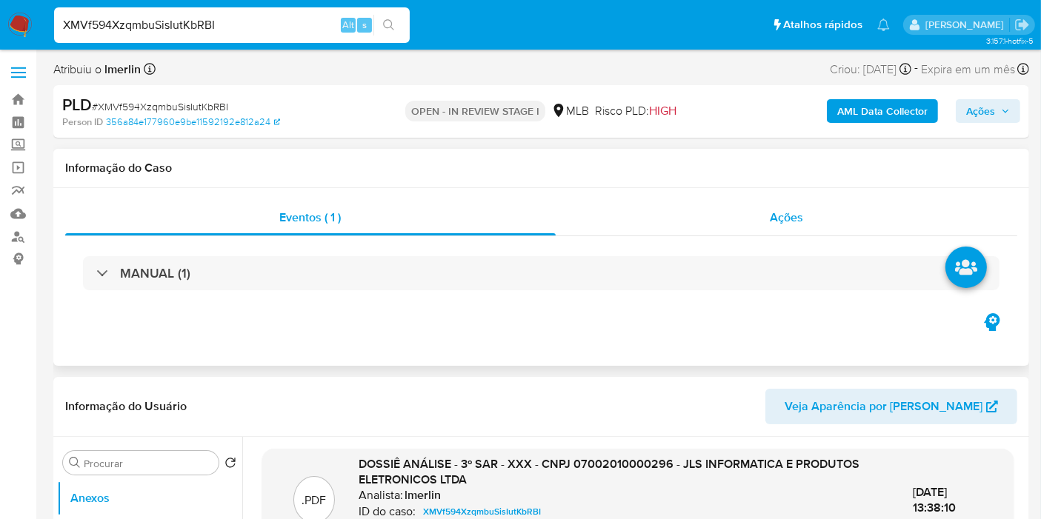
click at [824, 233] on div "Ações" at bounding box center [787, 218] width 462 height 36
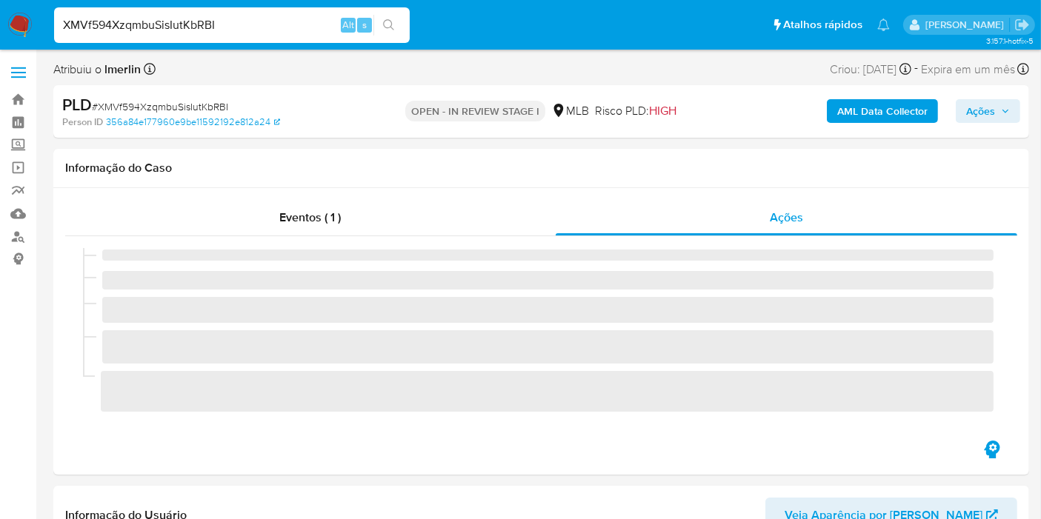
click at [976, 119] on span "Ações" at bounding box center [980, 111] width 29 height 24
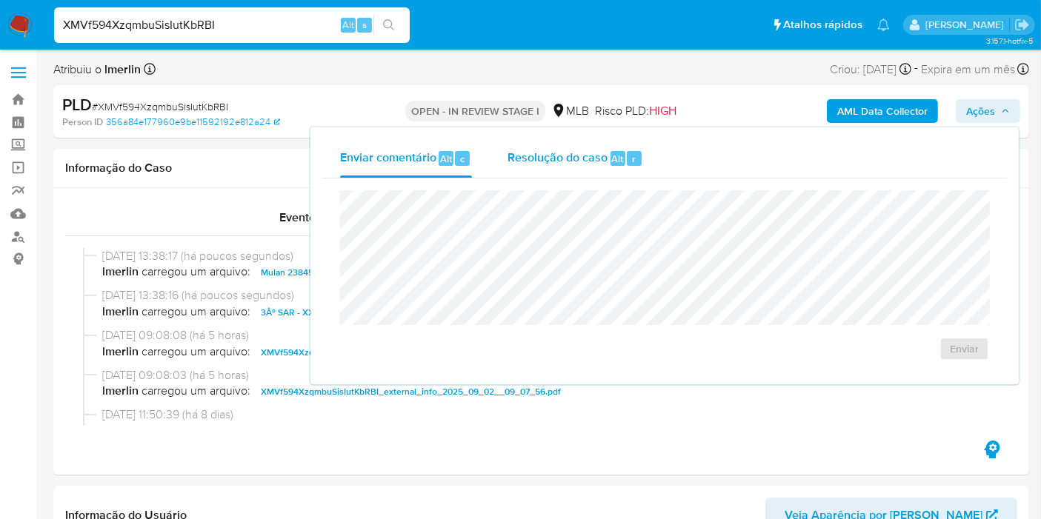
click at [585, 157] on span "Resolução do caso" at bounding box center [557, 158] width 100 height 17
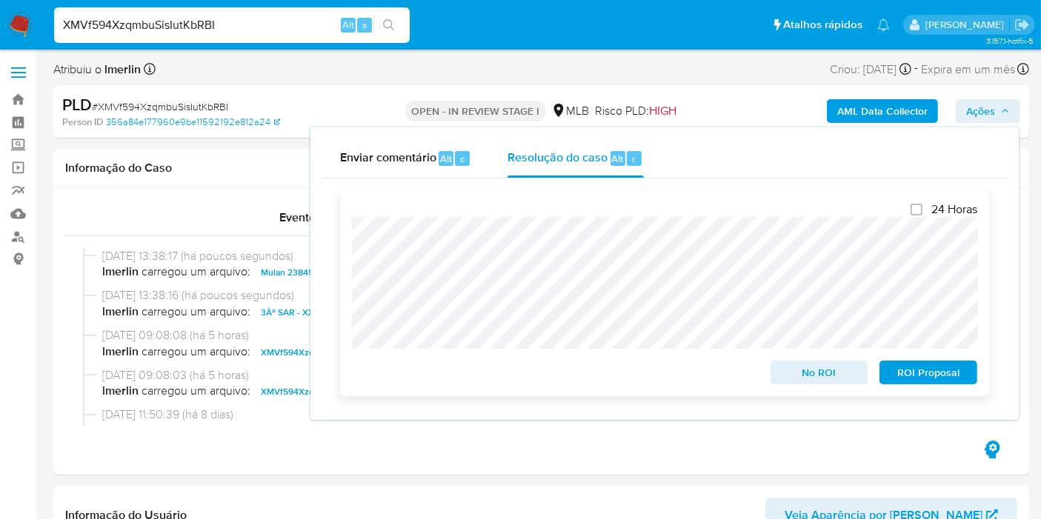
click at [931, 370] on span "ROI Proposal" at bounding box center [928, 372] width 77 height 21
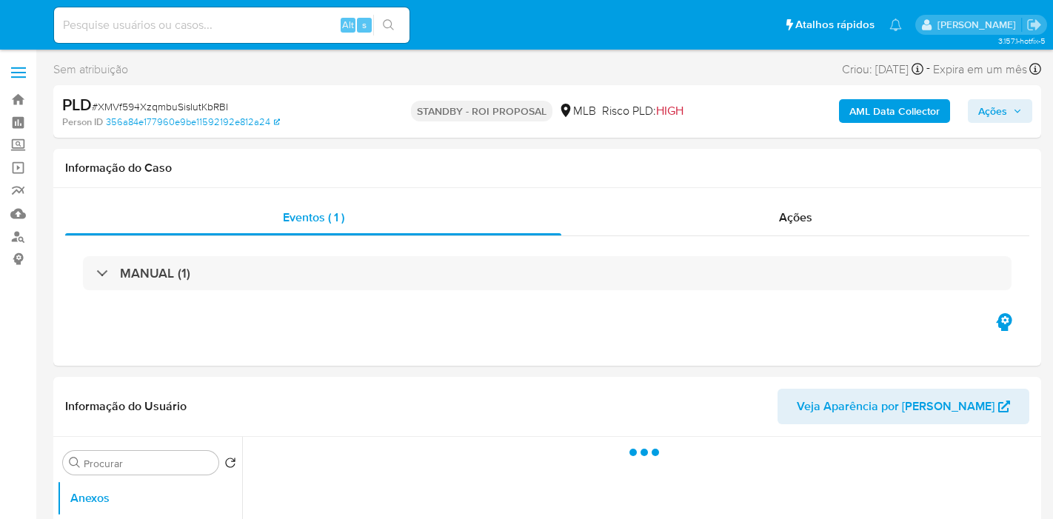
select select "10"
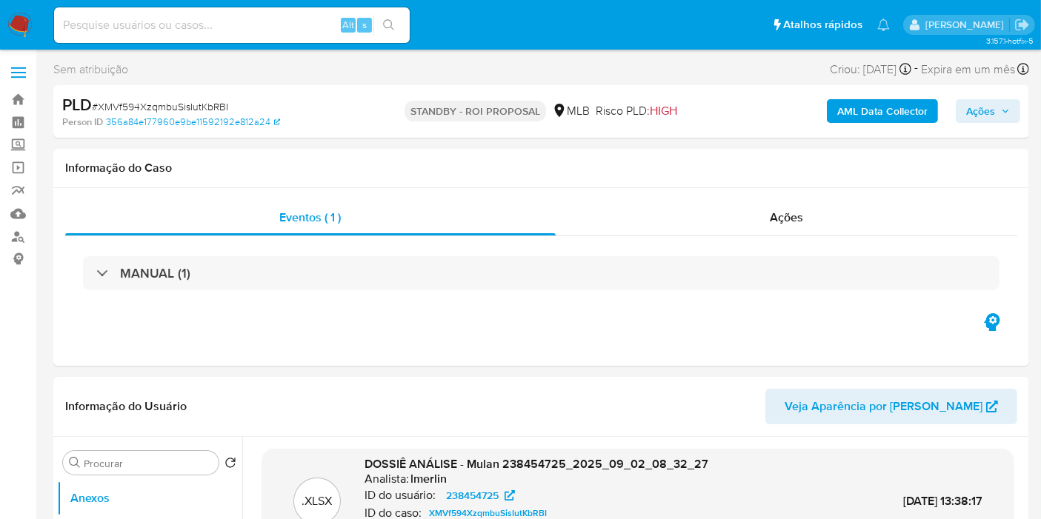
click at [276, 33] on input at bounding box center [232, 25] width 356 height 19
paste input "EWv1CPeOo9mPg9vYzJV6Bw7n"
type input "EWv1CPeOo9mPg9vYzJV6Bw7n"
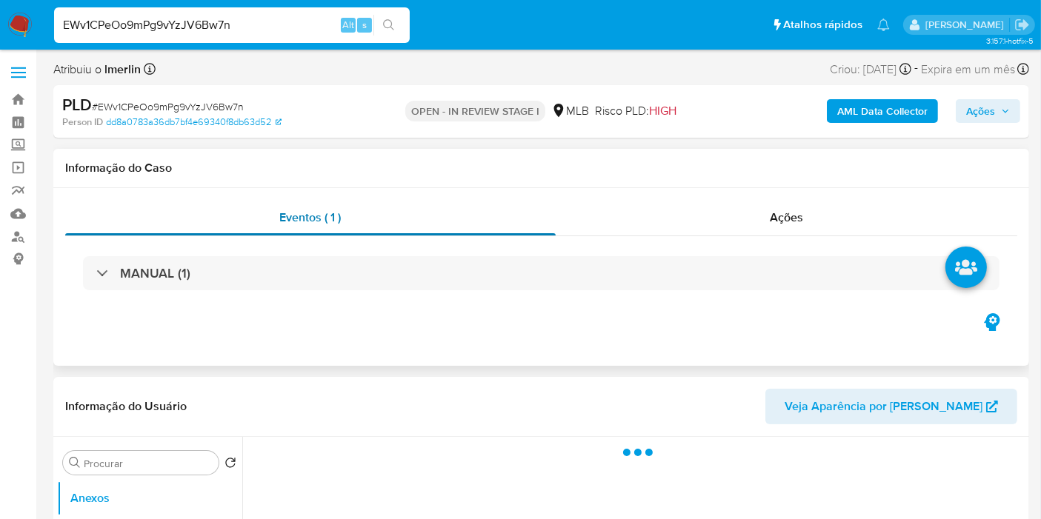
scroll to position [164, 0]
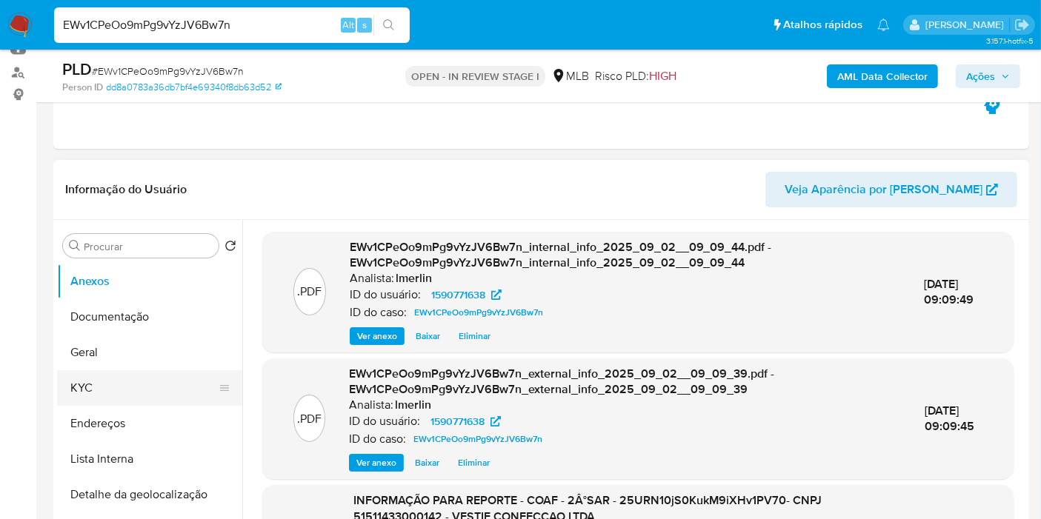
click at [123, 387] on button "KYC" at bounding box center [143, 388] width 173 height 36
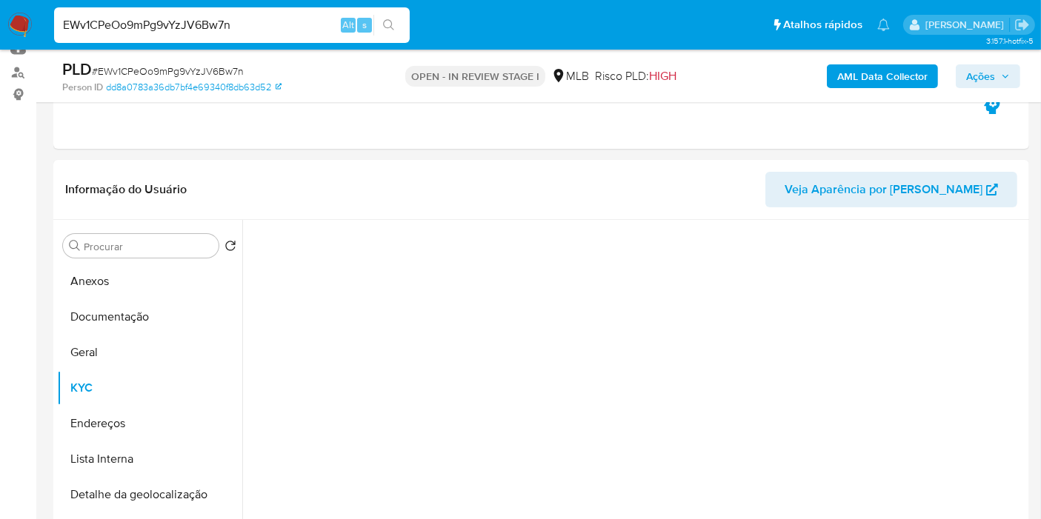
select select "10"
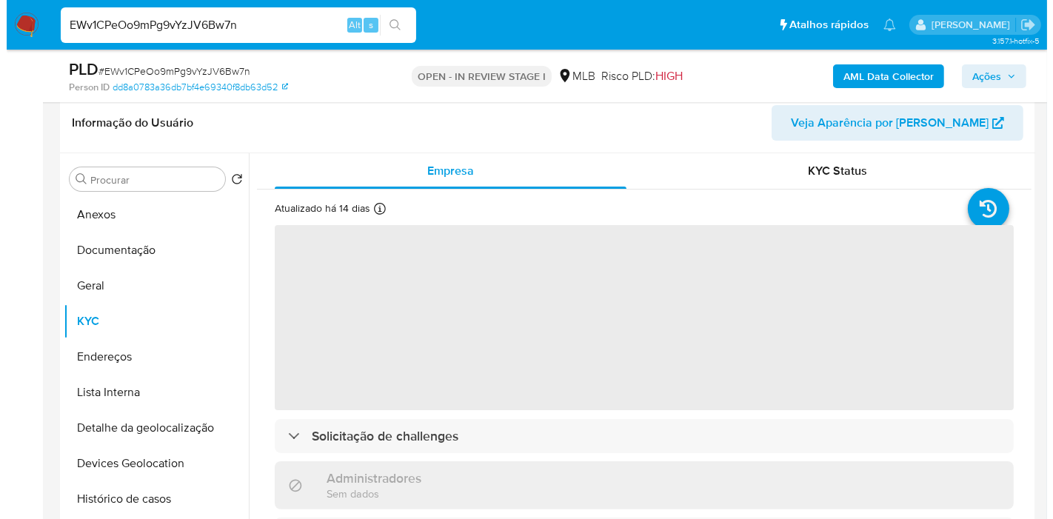
scroll to position [247, 0]
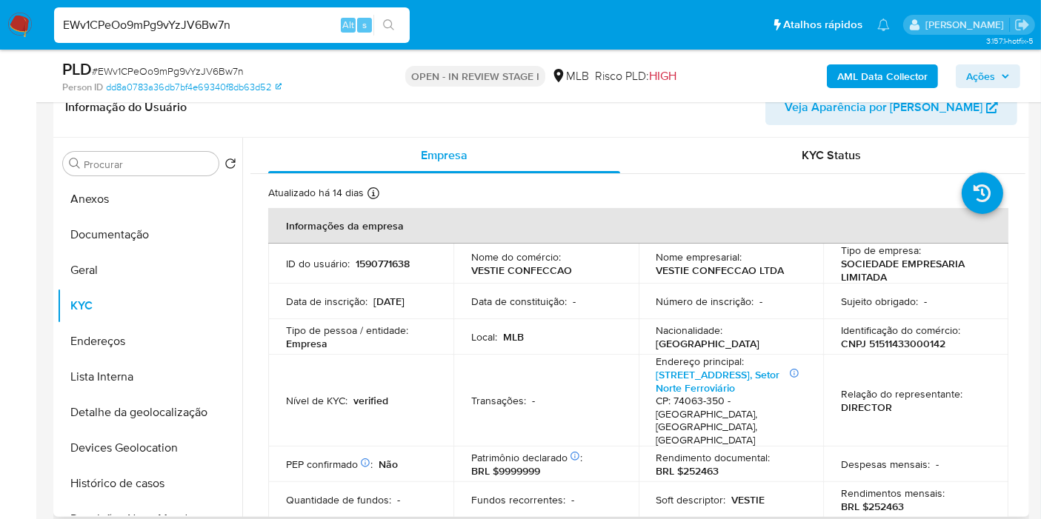
click at [885, 346] on p "CNPJ 51511433000142" at bounding box center [893, 343] width 104 height 13
copy p "51511433000142"
click at [155, 497] on button "Histórico de casos" at bounding box center [143, 484] width 173 height 36
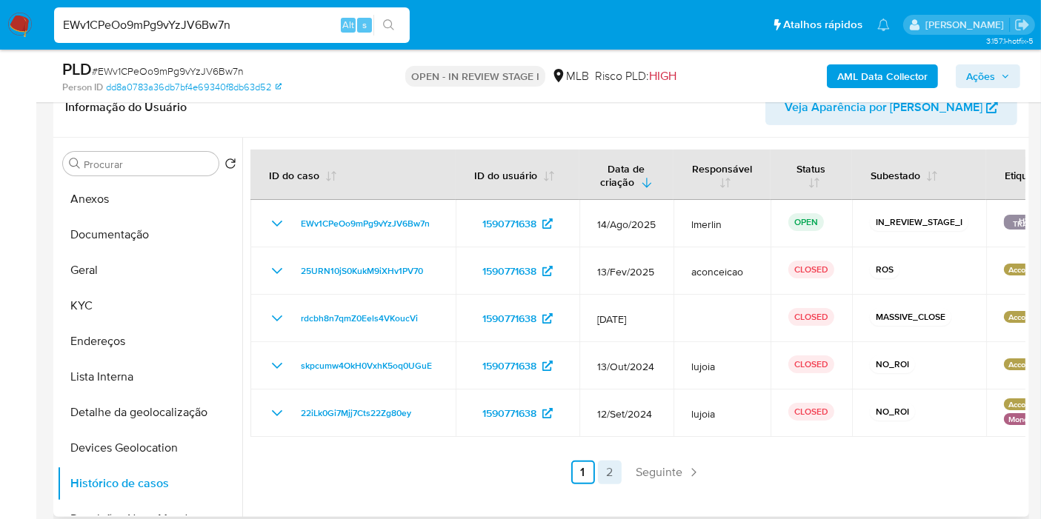
click at [608, 470] on link "2" at bounding box center [610, 473] width 24 height 24
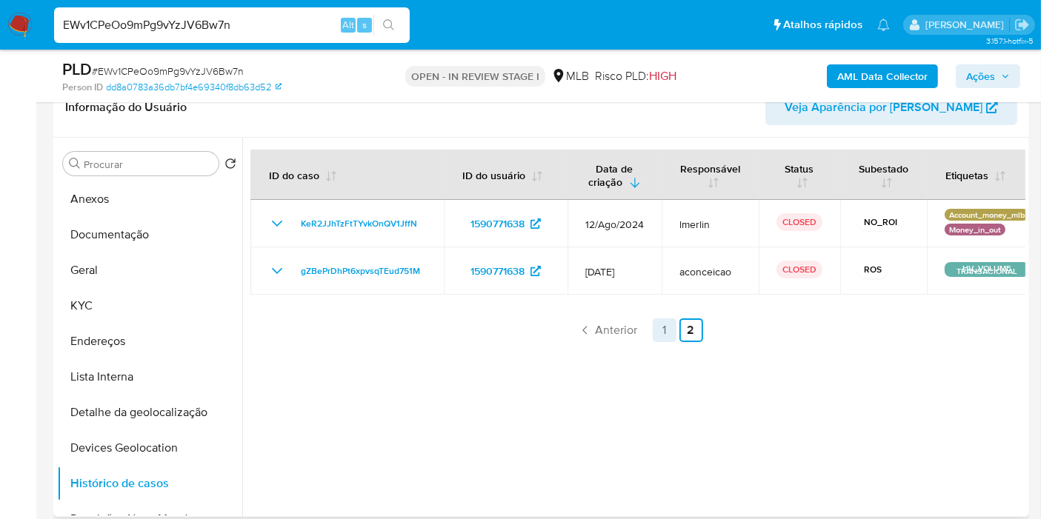
click at [662, 329] on link "1" at bounding box center [665, 331] width 24 height 24
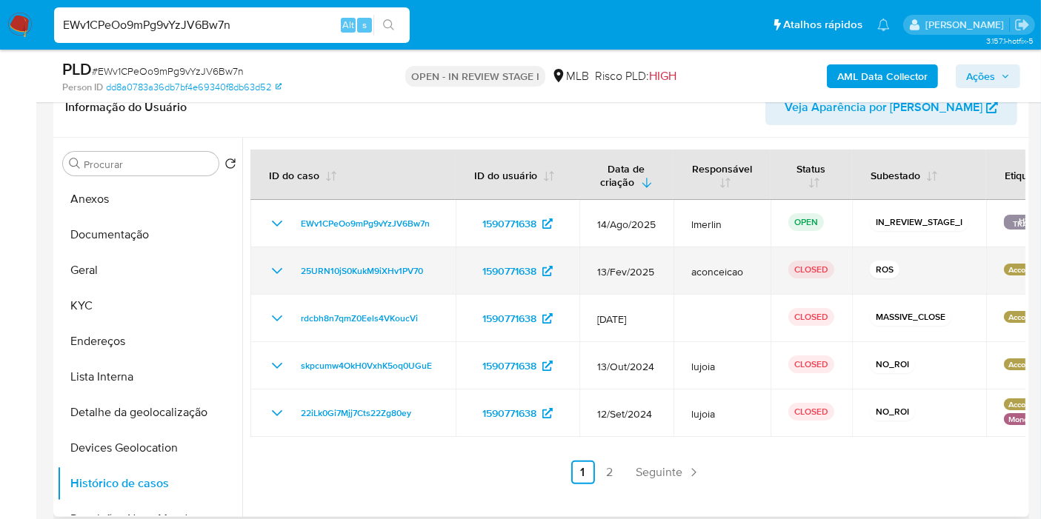
click at [272, 271] on icon "Mostrar/Ocultar" at bounding box center [277, 271] width 18 height 18
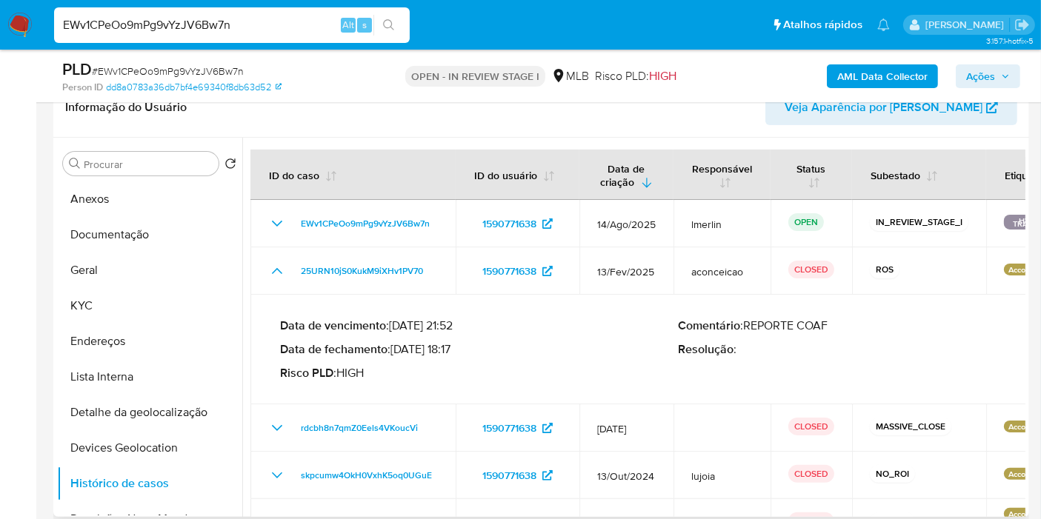
drag, startPoint x: 456, startPoint y: 347, endPoint x: 398, endPoint y: 352, distance: 58.7
click at [398, 352] on p "Data de fechamento : 26/03/2025 18:17" at bounding box center [479, 349] width 399 height 15
click at [96, 307] on button "KYC" at bounding box center [143, 306] width 173 height 36
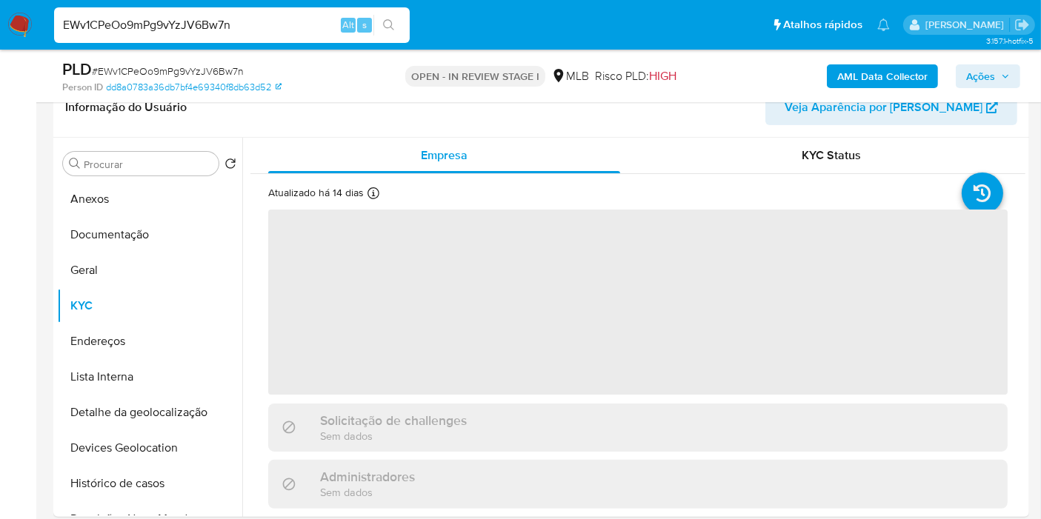
click at [861, 81] on b "AML Data Collector" at bounding box center [882, 76] width 90 height 24
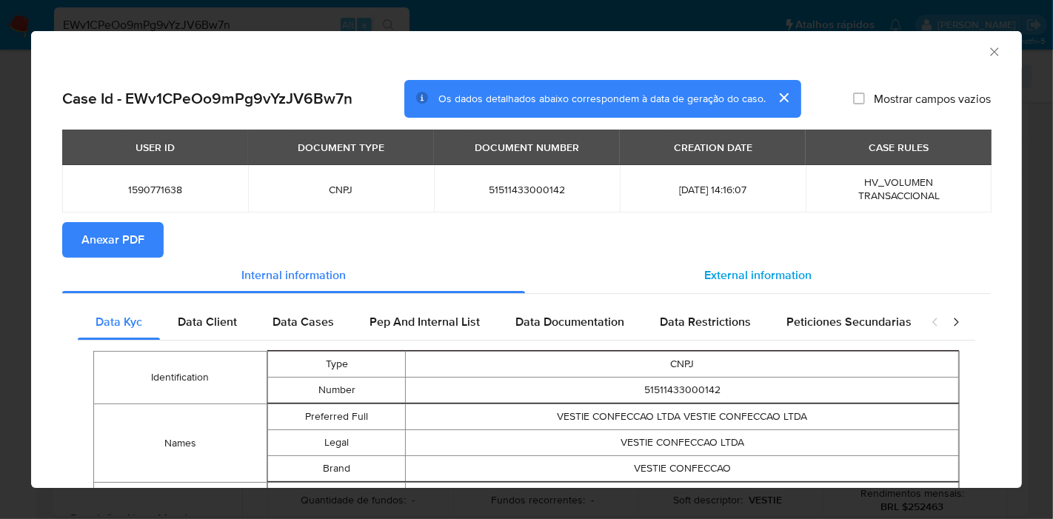
click at [739, 274] on span "External information" at bounding box center [757, 275] width 107 height 17
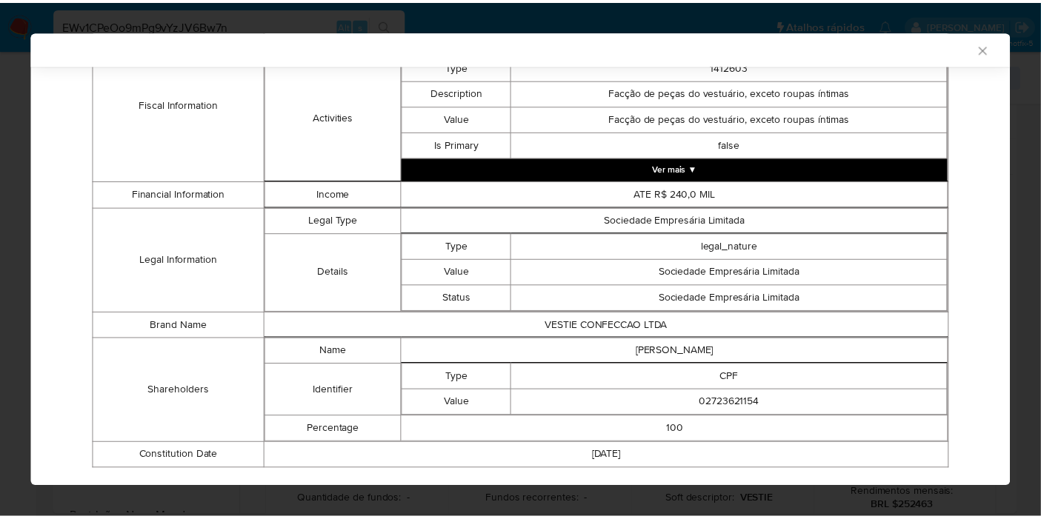
scroll to position [640, 0]
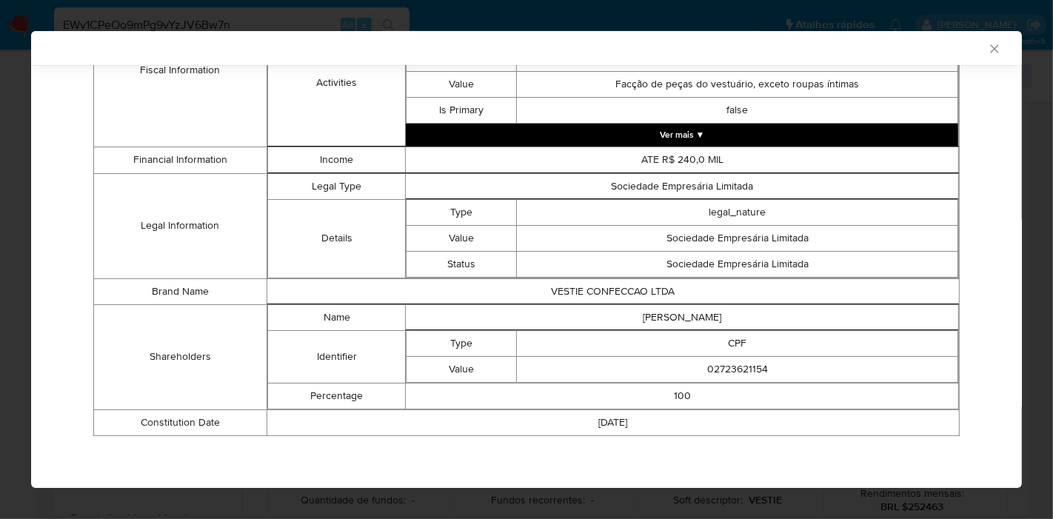
click at [713, 319] on td "RICARDO ANTONIO BATISTA DOS SANTOS" at bounding box center [682, 317] width 553 height 26
copy td "RICARDO ANTONIO BATISTA DOS SANTOS"
click at [728, 374] on td "02723621154" at bounding box center [738, 369] width 442 height 26
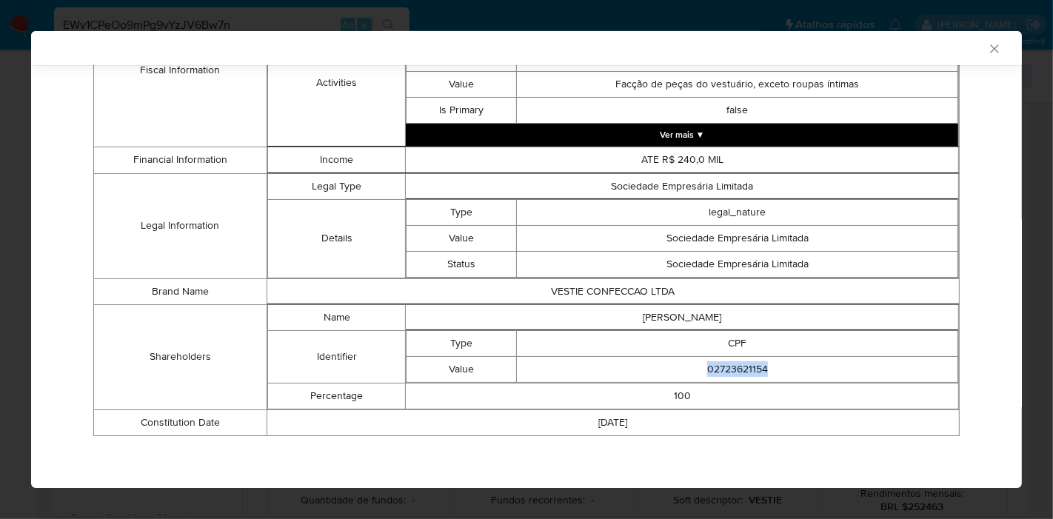
click at [728, 374] on td "02723621154" at bounding box center [738, 369] width 442 height 26
copy td "02723621154"
click at [987, 49] on icon "Fechar a janela" at bounding box center [994, 48] width 15 height 15
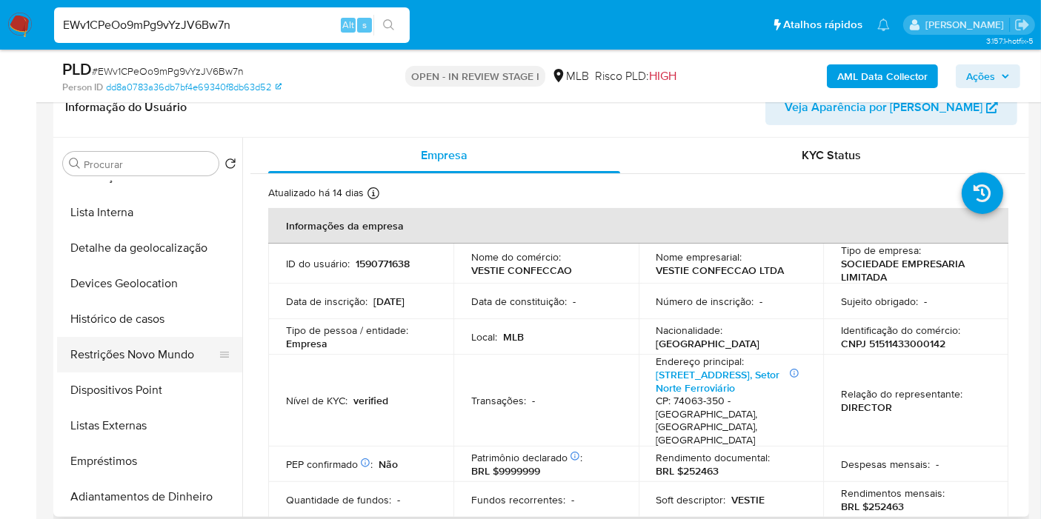
click at [158, 348] on button "Restrições Novo Mundo" at bounding box center [143, 355] width 173 height 36
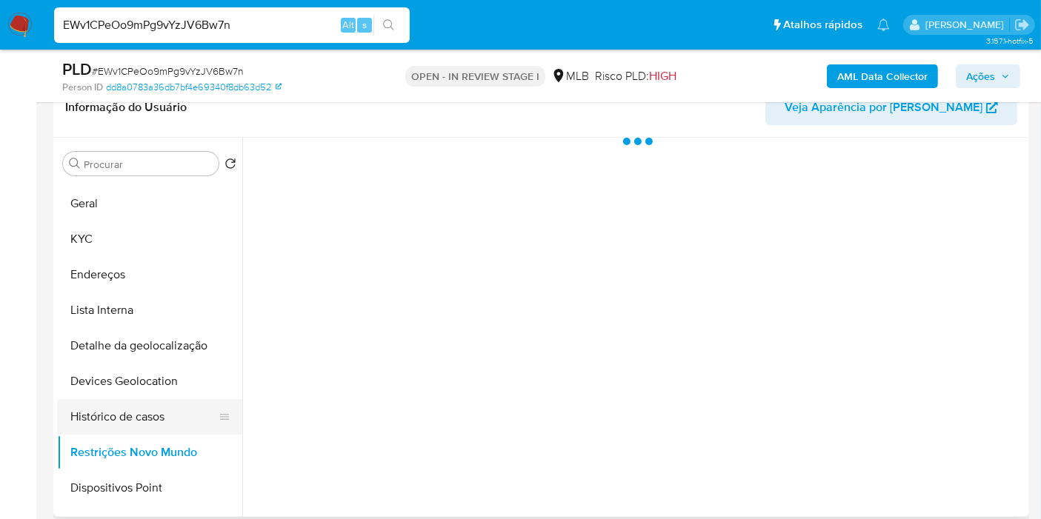
scroll to position [0, 0]
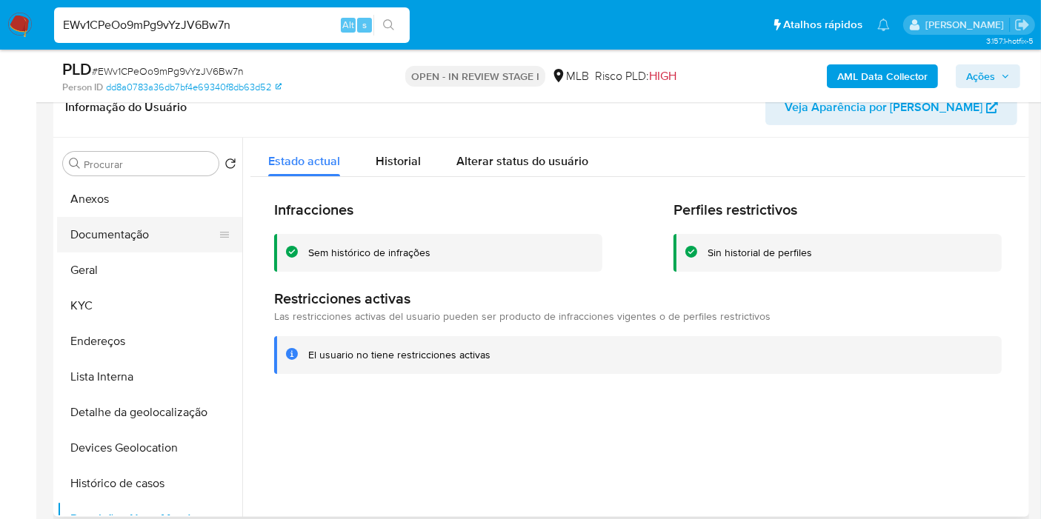
click at [146, 239] on button "Documentação" at bounding box center [143, 235] width 173 height 36
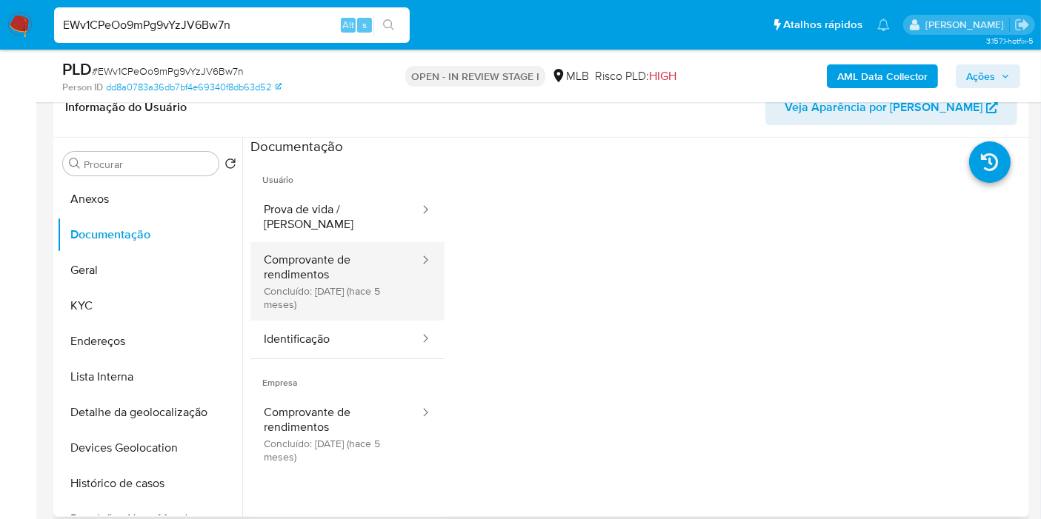
click at [344, 264] on button "Comprovante de rendimentos Concluído: 11/04/2025 (hace 5 meses)" at bounding box center [335, 281] width 170 height 79
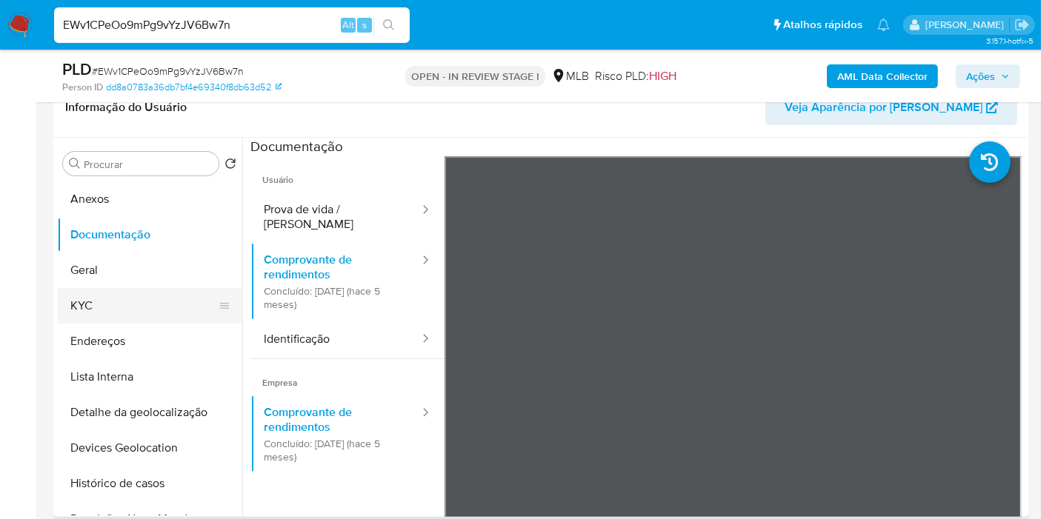
click at [95, 309] on button "KYC" at bounding box center [143, 306] width 173 height 36
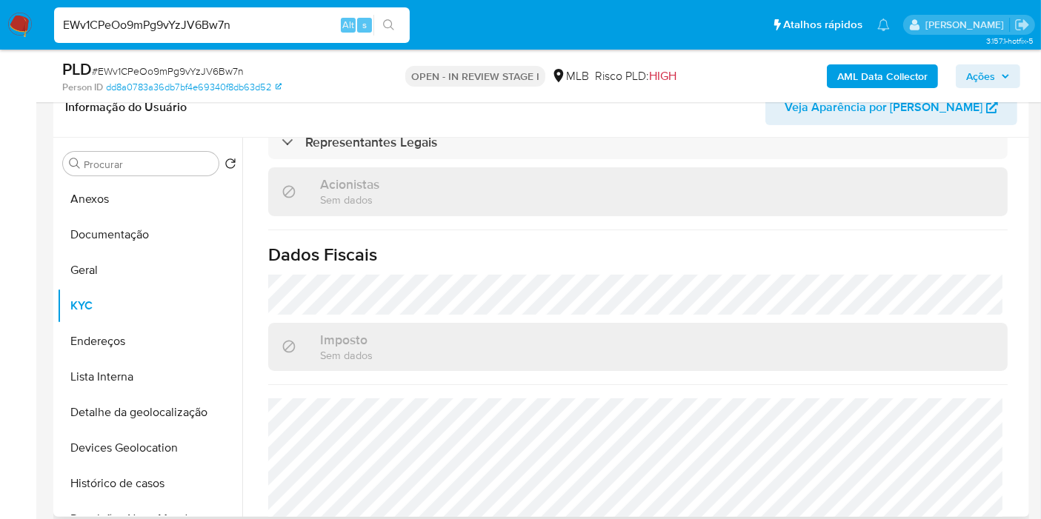
scroll to position [941, 0]
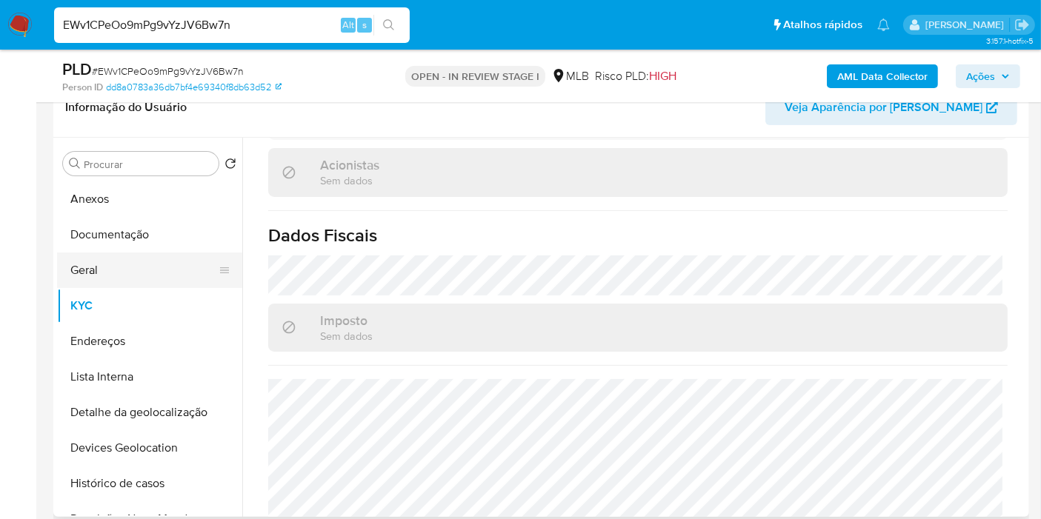
click at [145, 265] on button "Geral" at bounding box center [143, 271] width 173 height 36
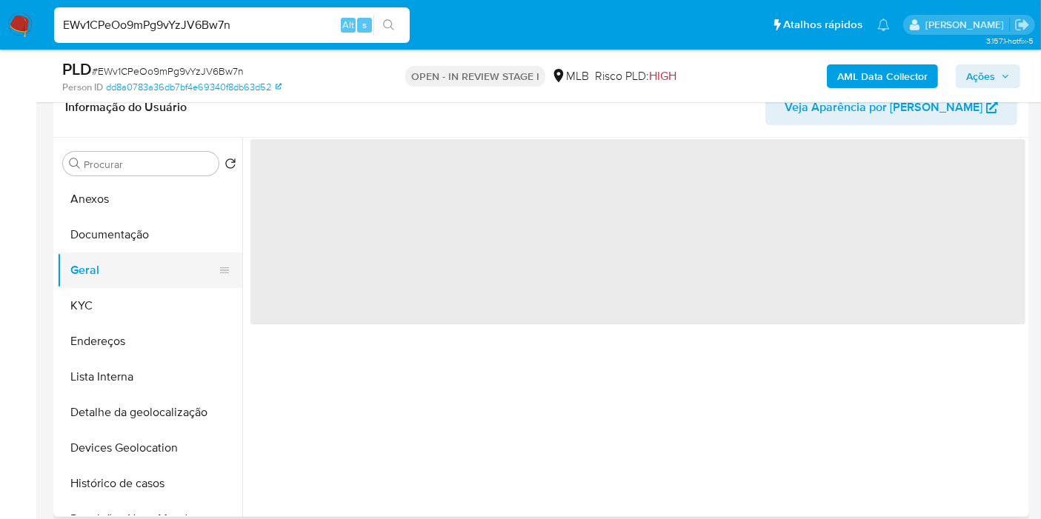
scroll to position [0, 0]
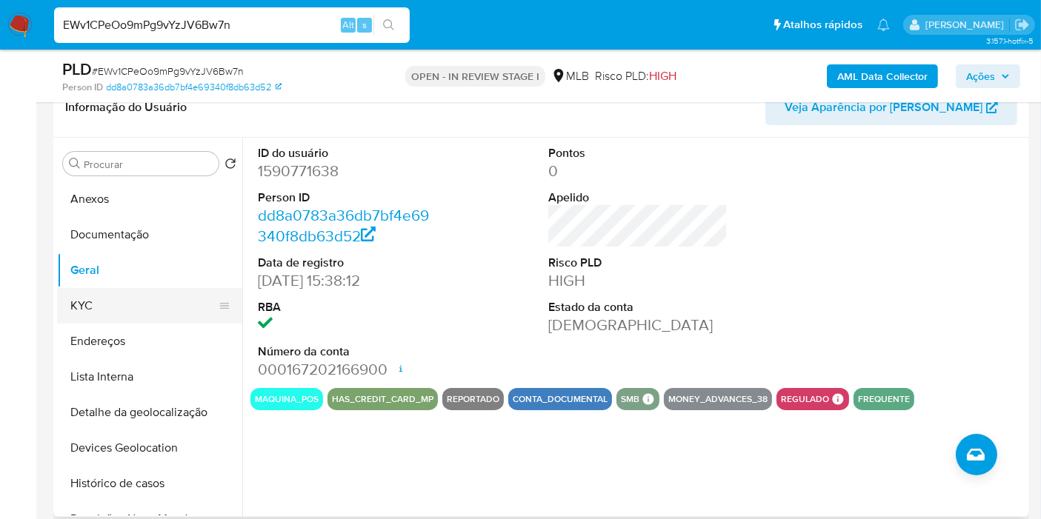
click at [159, 294] on button "KYC" at bounding box center [143, 306] width 173 height 36
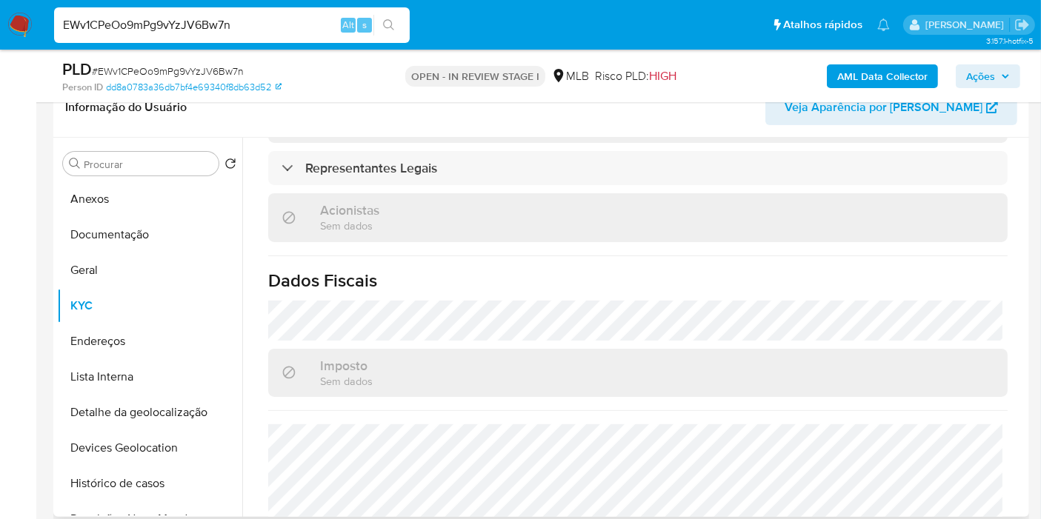
scroll to position [941, 0]
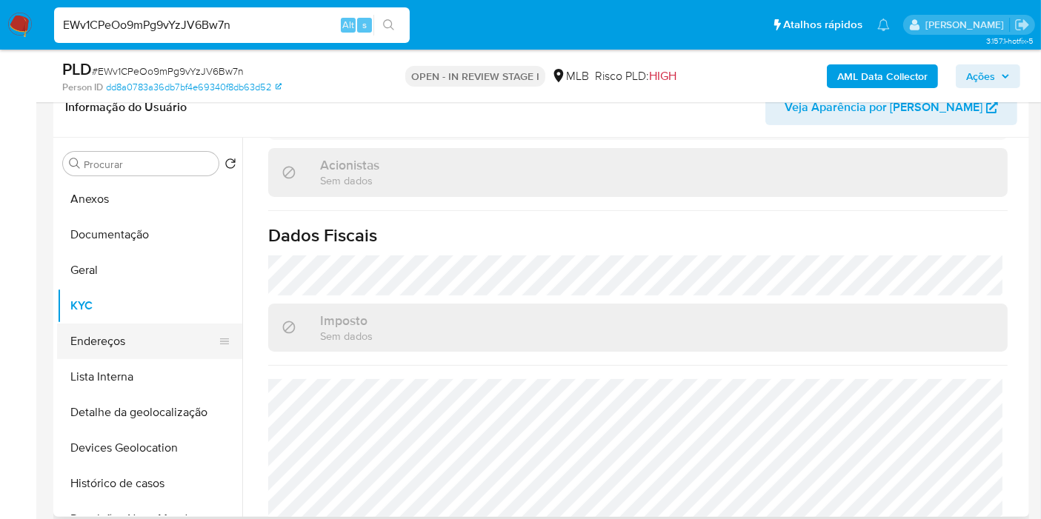
click at [161, 342] on button "Endereços" at bounding box center [143, 342] width 173 height 36
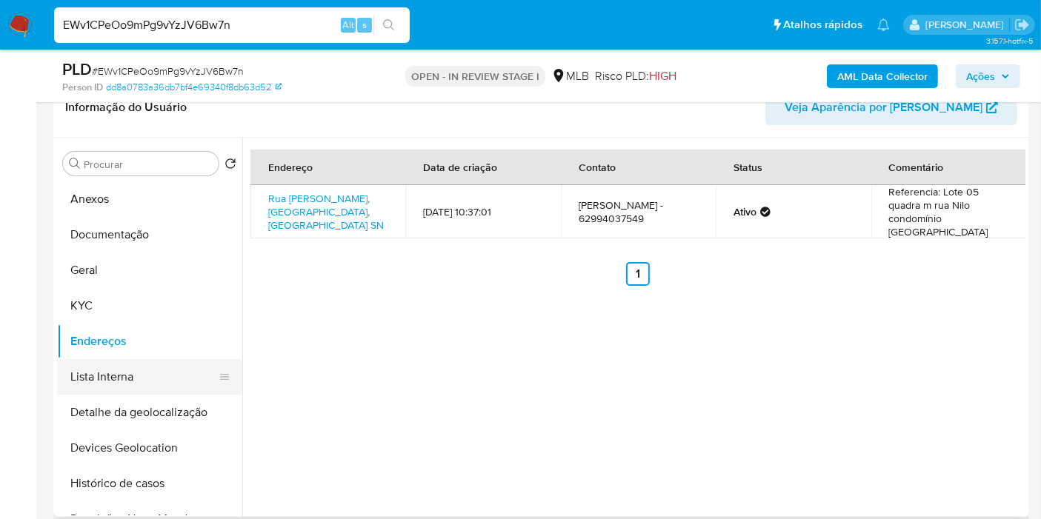
drag, startPoint x: 164, startPoint y: 415, endPoint x: 164, endPoint y: 372, distance: 43.0
click at [164, 415] on button "Detalhe da geolocalização" at bounding box center [149, 413] width 185 height 36
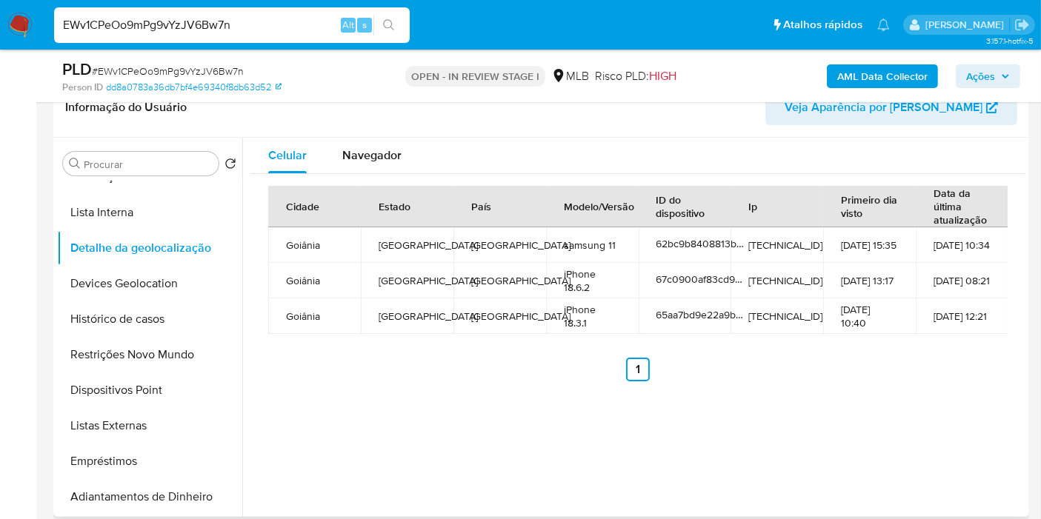
scroll to position [179, 0]
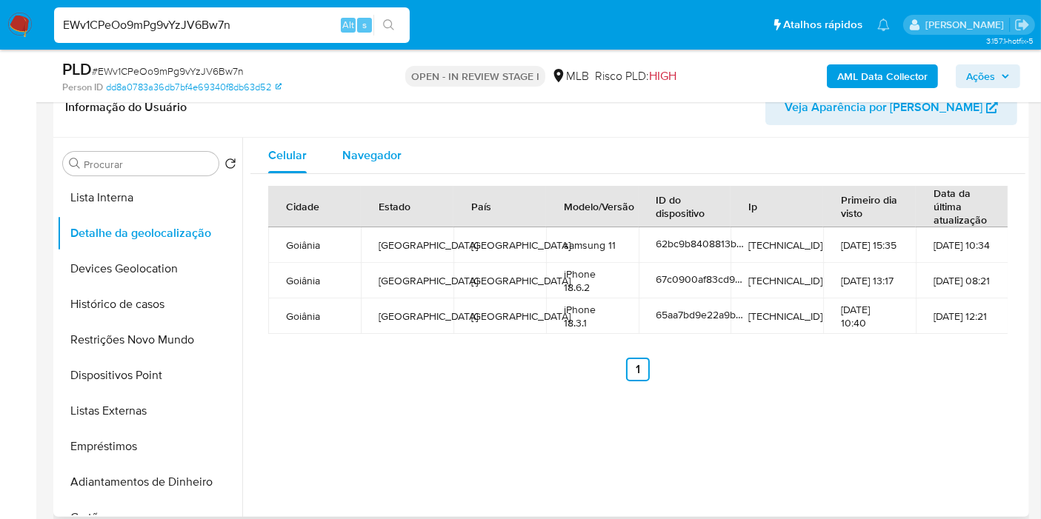
click at [387, 144] on div "Navegador" at bounding box center [371, 156] width 59 height 36
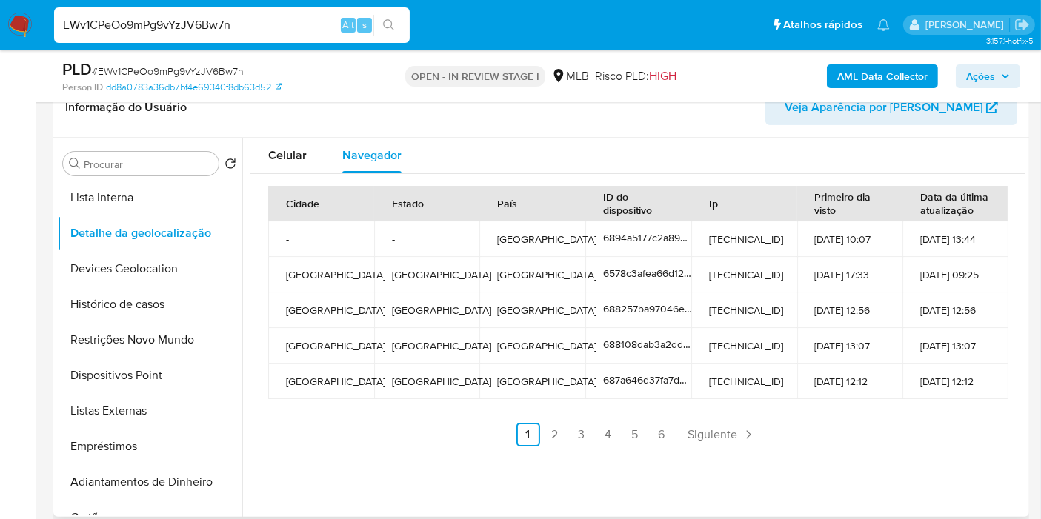
click at [179, 267] on button "Devices Geolocation" at bounding box center [149, 269] width 185 height 36
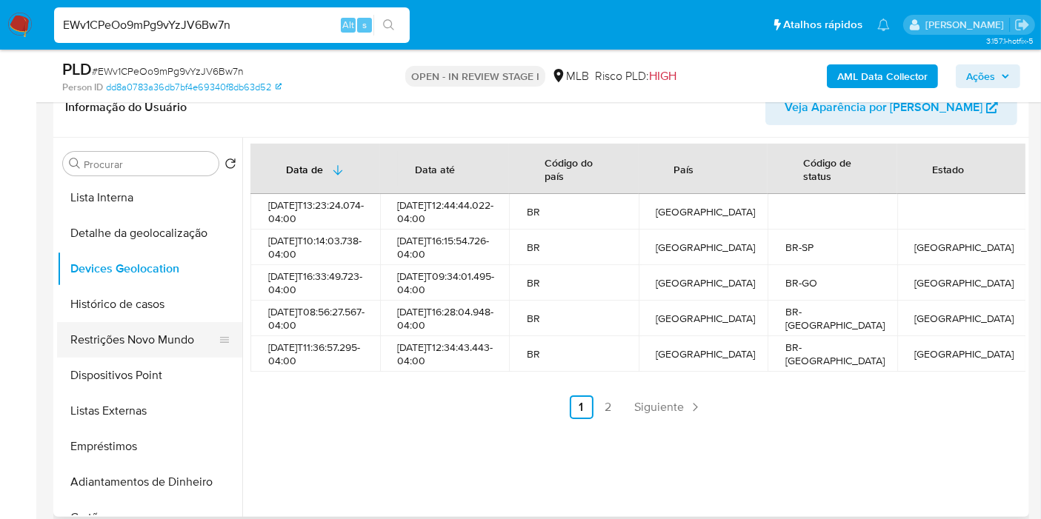
click at [173, 333] on button "Restrições Novo Mundo" at bounding box center [143, 340] width 173 height 36
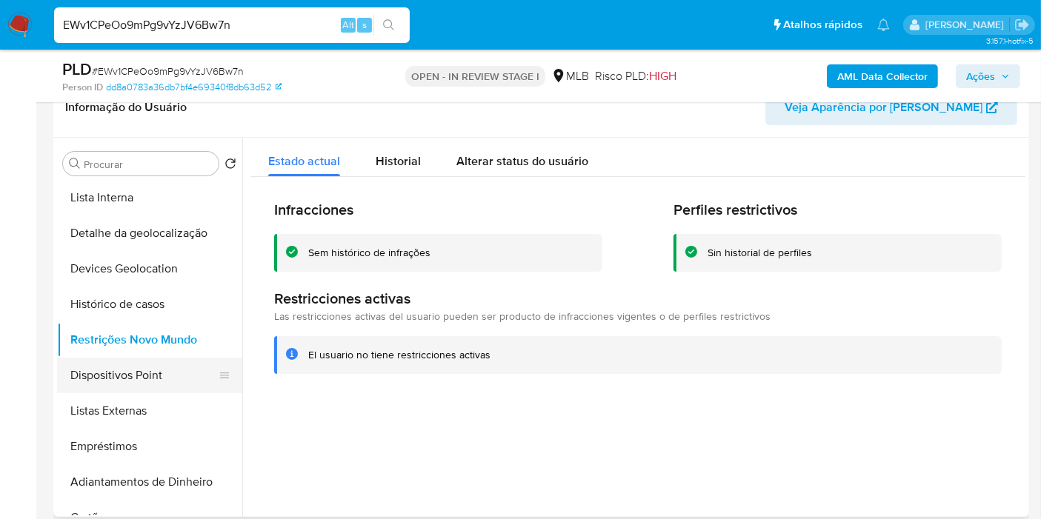
click at [169, 361] on button "Dispositivos Point" at bounding box center [143, 376] width 173 height 36
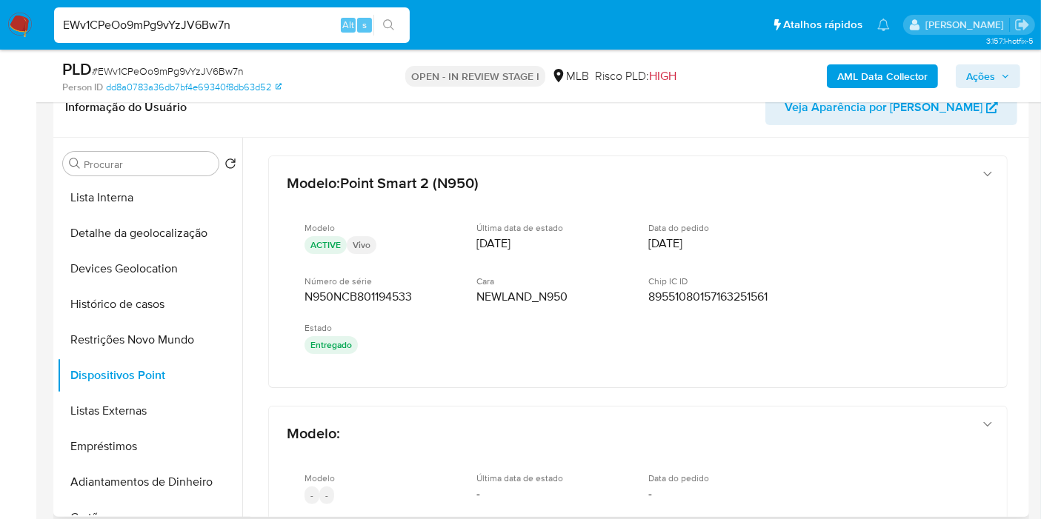
drag, startPoint x: 1026, startPoint y: 350, endPoint x: 1025, endPoint y: 371, distance: 21.5
click at [1025, 371] on div "Procurar Retornar ao pedido padrão Anexos Documentação Geral KYC Endereços List…" at bounding box center [541, 327] width 976 height 379
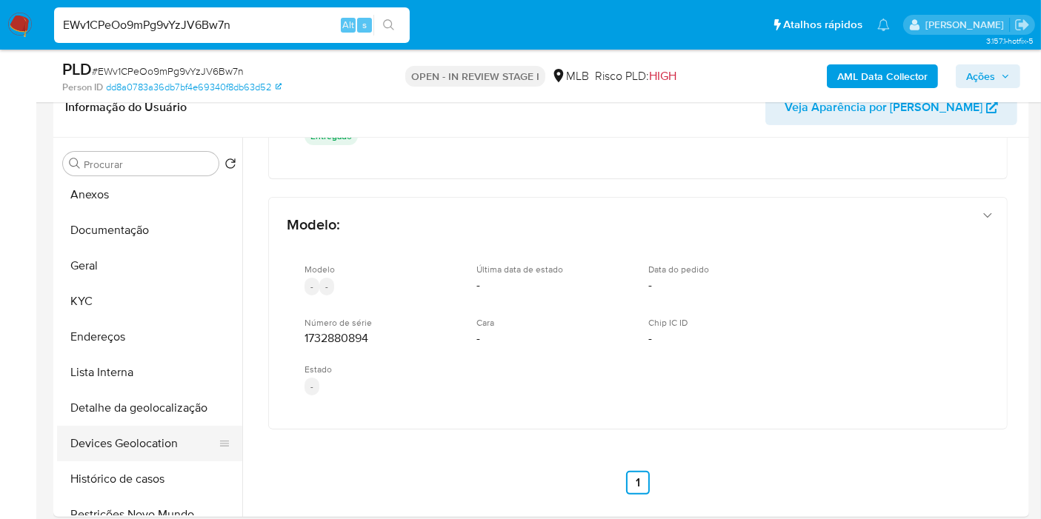
scroll to position [0, 0]
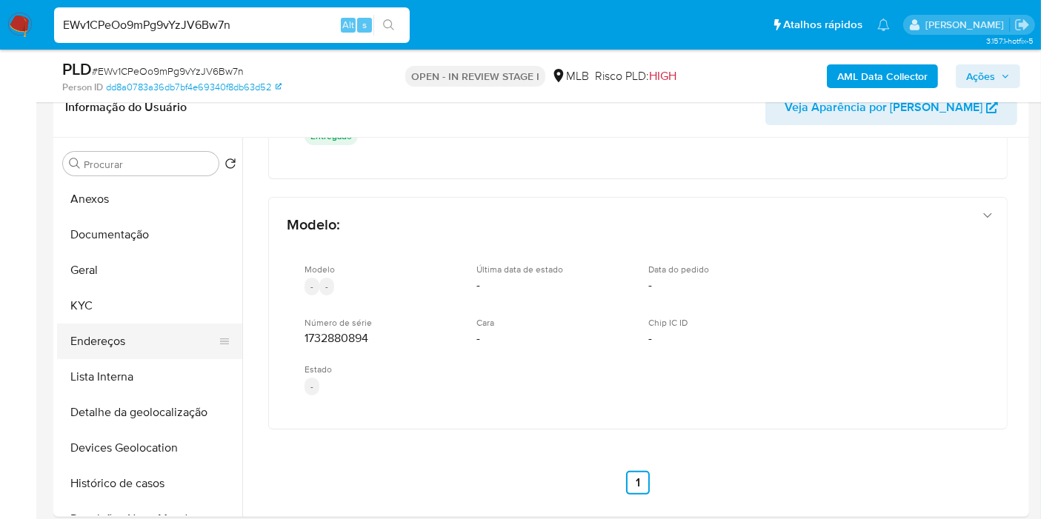
click at [127, 336] on button "Endereços" at bounding box center [143, 342] width 173 height 36
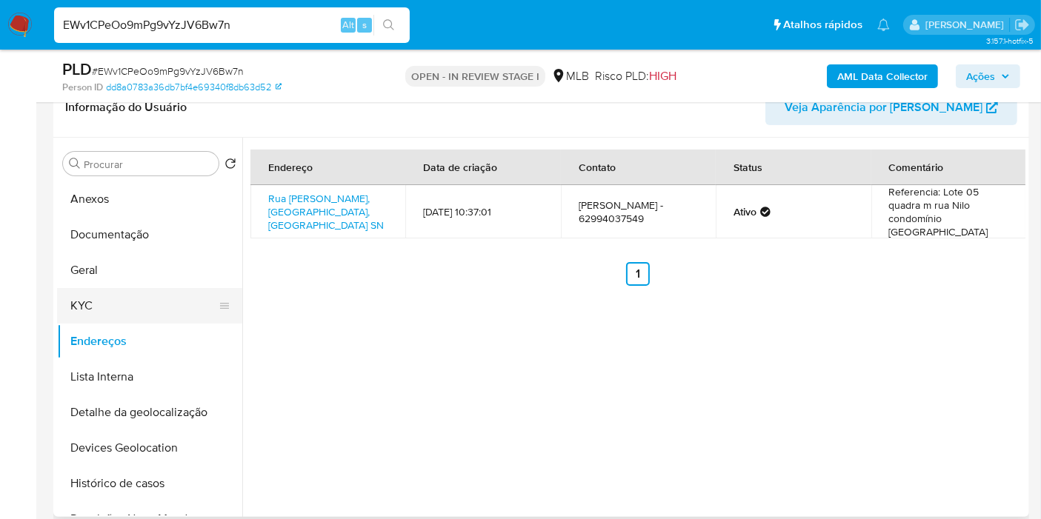
click at [169, 305] on button "KYC" at bounding box center [143, 306] width 173 height 36
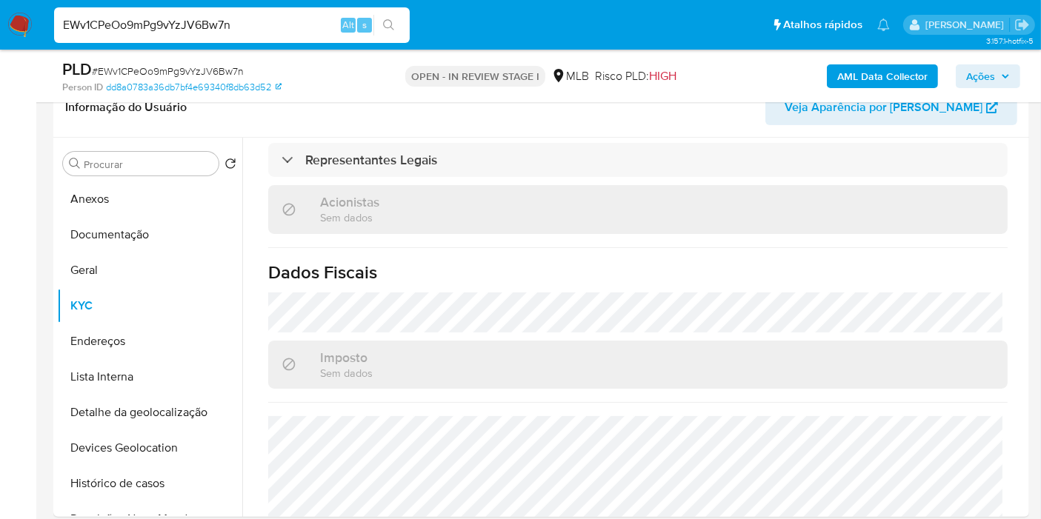
scroll to position [905, 0]
click at [156, 336] on button "Endereços" at bounding box center [143, 342] width 173 height 36
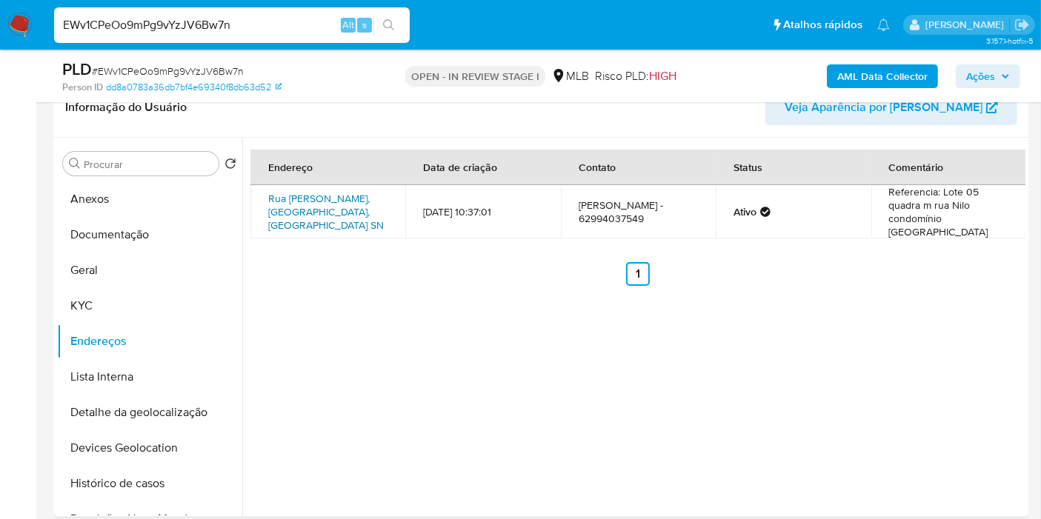
click at [335, 218] on link "Rua Cetina Sn, Senador Canedo, Goiás, 75255478, Brasil SN" at bounding box center [326, 211] width 116 height 41
click at [142, 302] on button "KYC" at bounding box center [143, 306] width 173 height 36
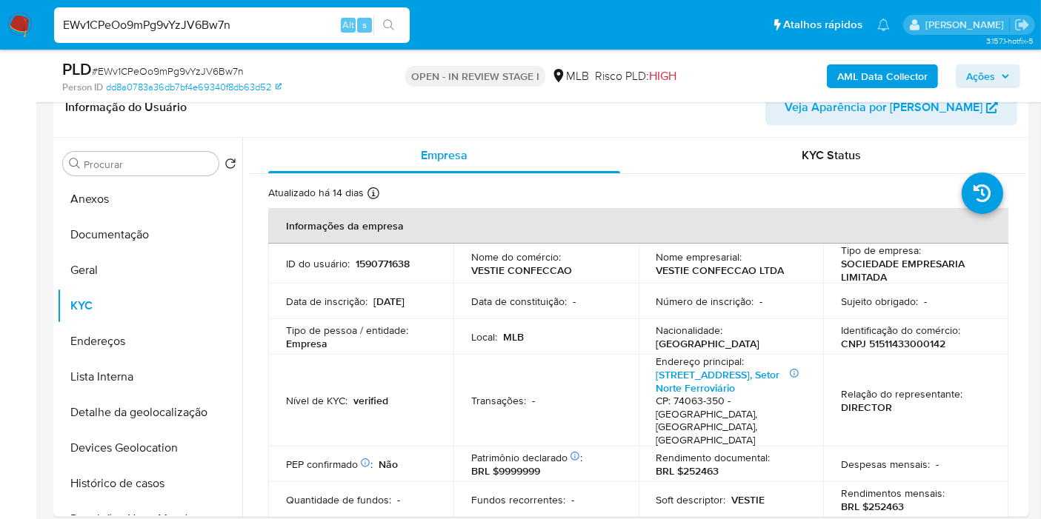
click at [897, 344] on p "CNPJ 51511433000142" at bounding box center [893, 343] width 104 height 13
copy p "51511433000142"
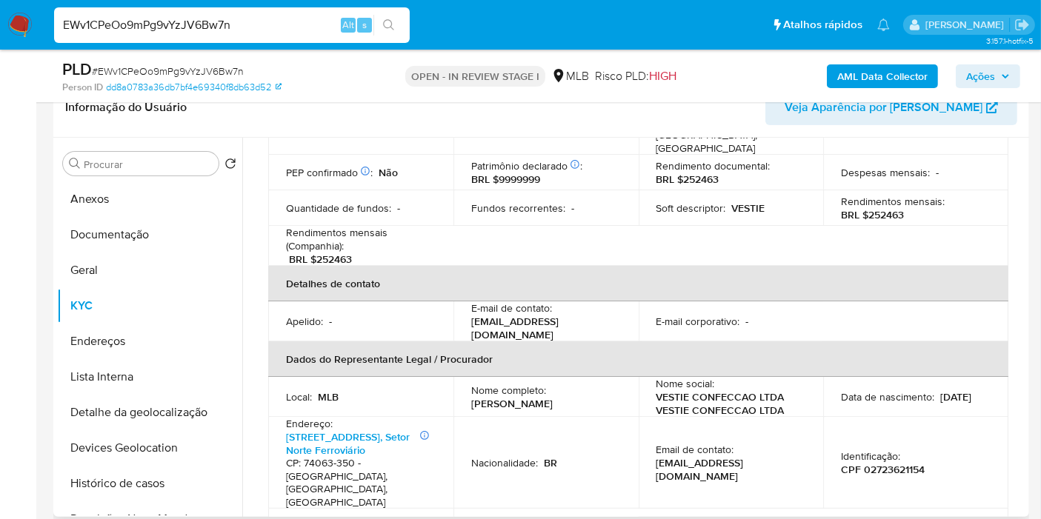
scroll to position [329, 0]
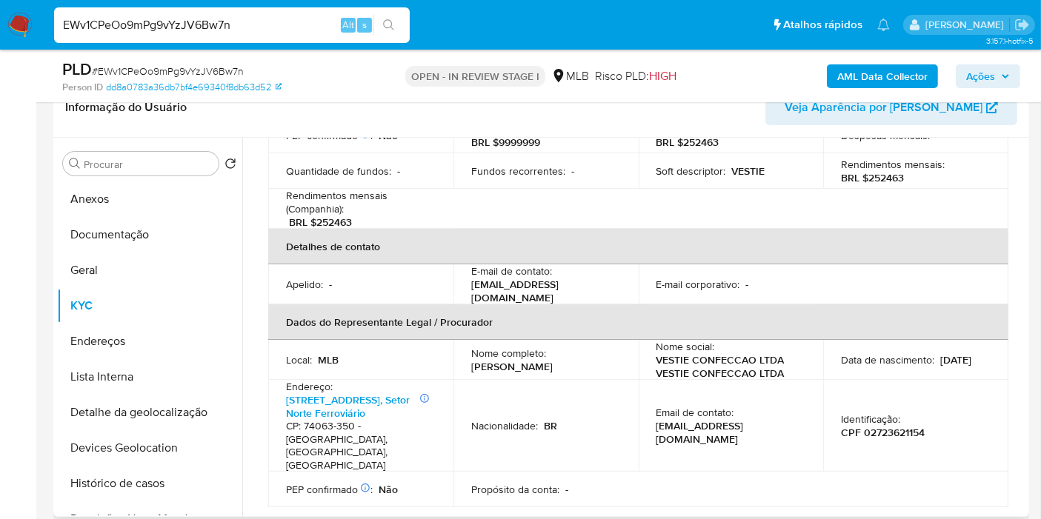
click at [893, 426] on p "CPF 02723621154" at bounding box center [883, 432] width 84 height 13
click at [892, 426] on p "CPF 02723621154" at bounding box center [883, 432] width 84 height 13
copy p "02723621154"
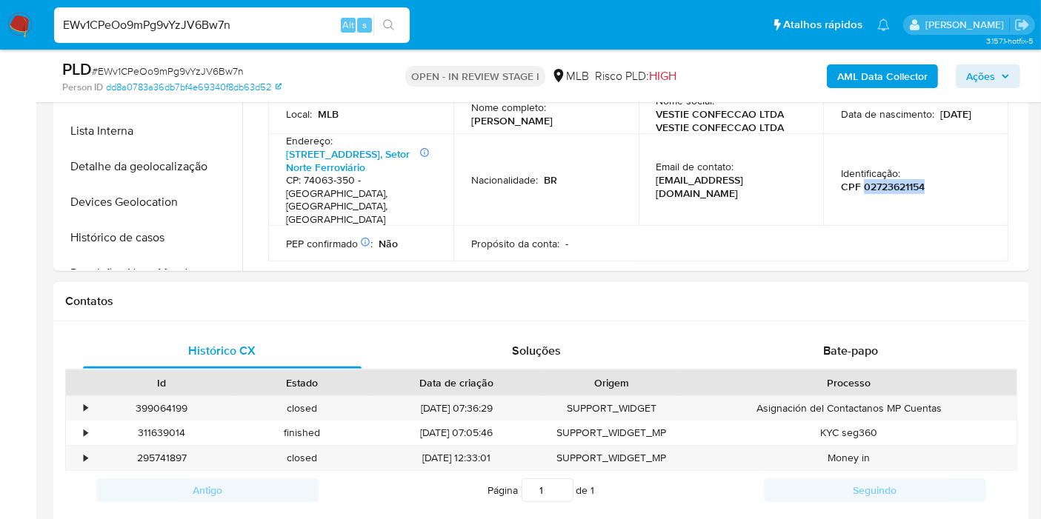
scroll to position [164, 0]
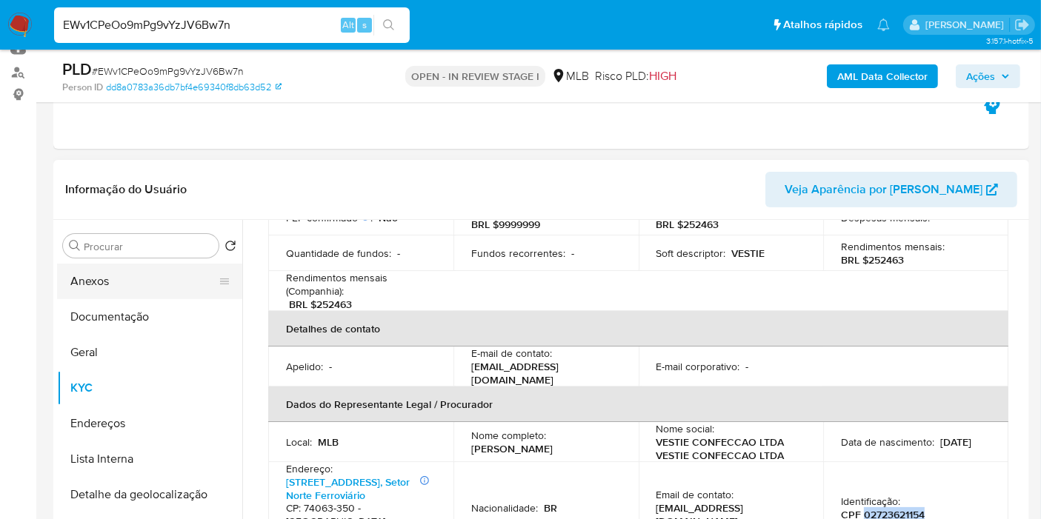
click at [171, 292] on button "Anexos" at bounding box center [143, 282] width 173 height 36
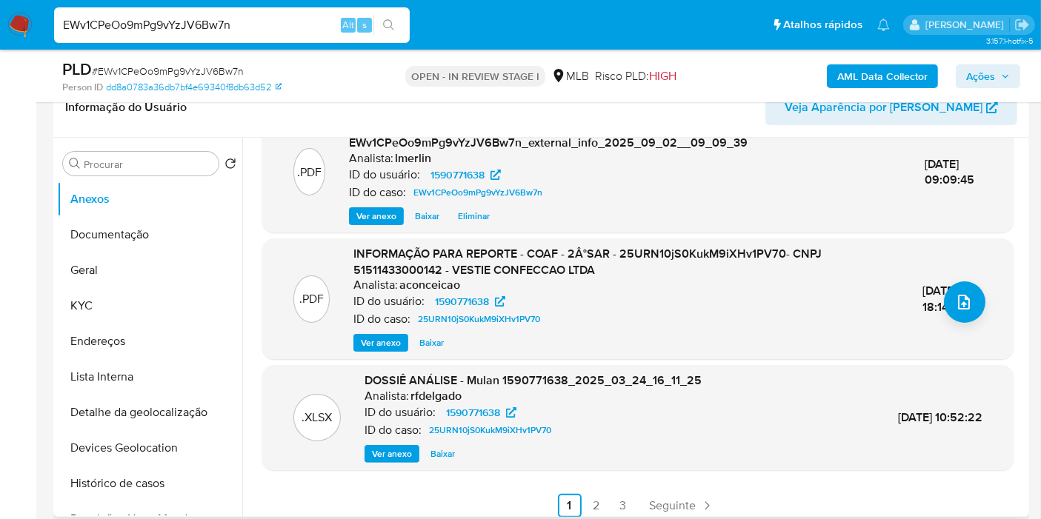
click at [398, 349] on button "Ver anexo" at bounding box center [380, 343] width 55 height 18
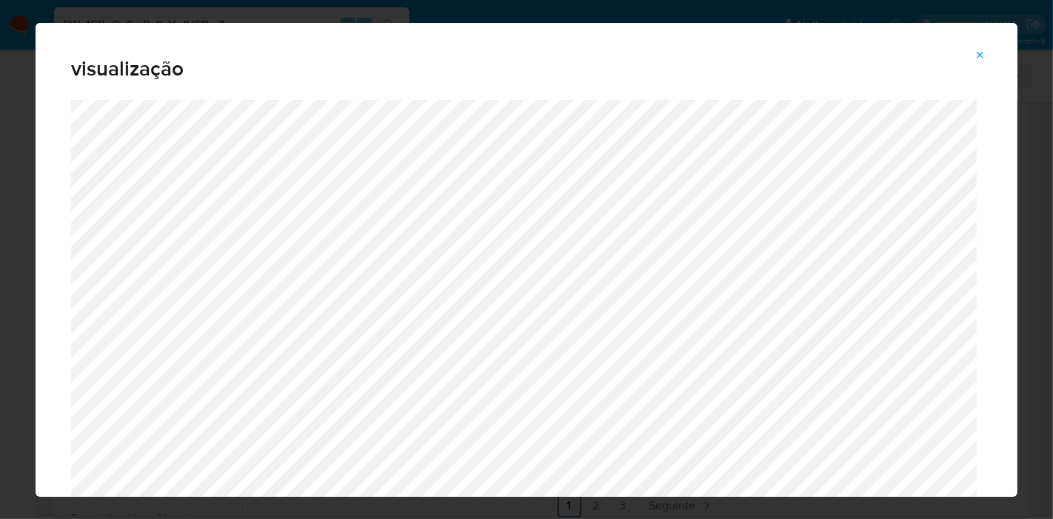
drag, startPoint x: 0, startPoint y: 362, endPoint x: 42, endPoint y: 332, distance: 51.6
click at [0, 361] on div "visualização" at bounding box center [526, 259] width 1053 height 519
click at [975, 53] on icon "Attachment preview" at bounding box center [981, 56] width 12 height 12
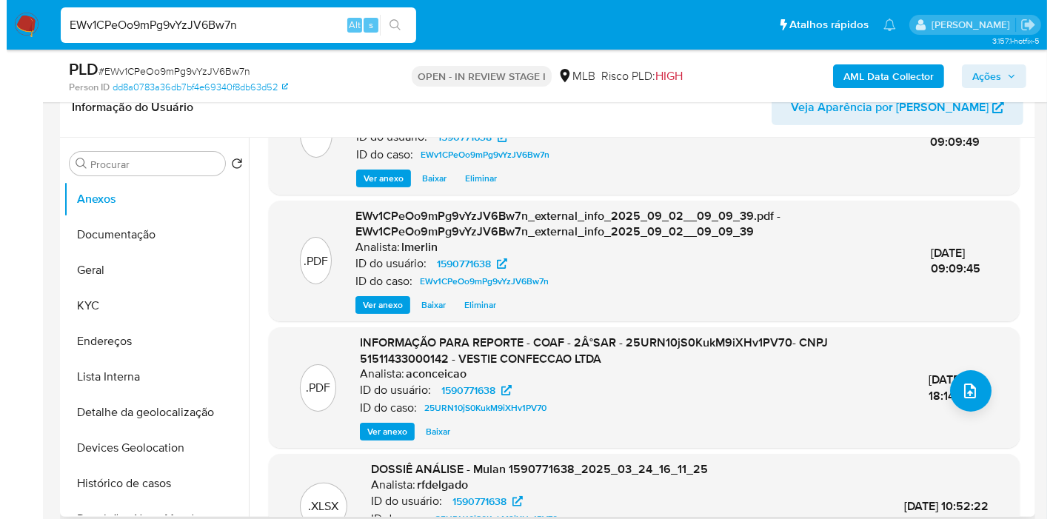
scroll to position [0, 0]
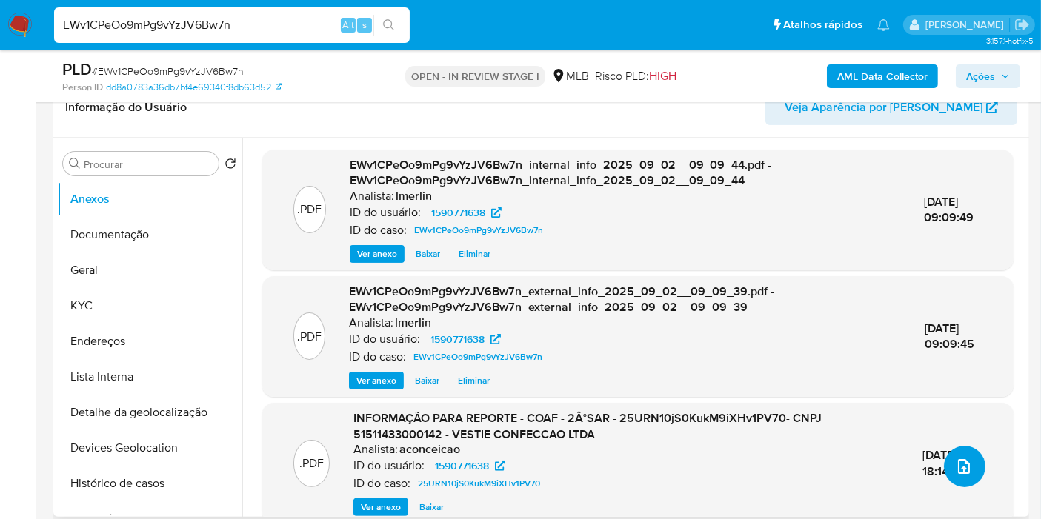
click at [961, 467] on icon "upload-file" at bounding box center [964, 467] width 18 height 18
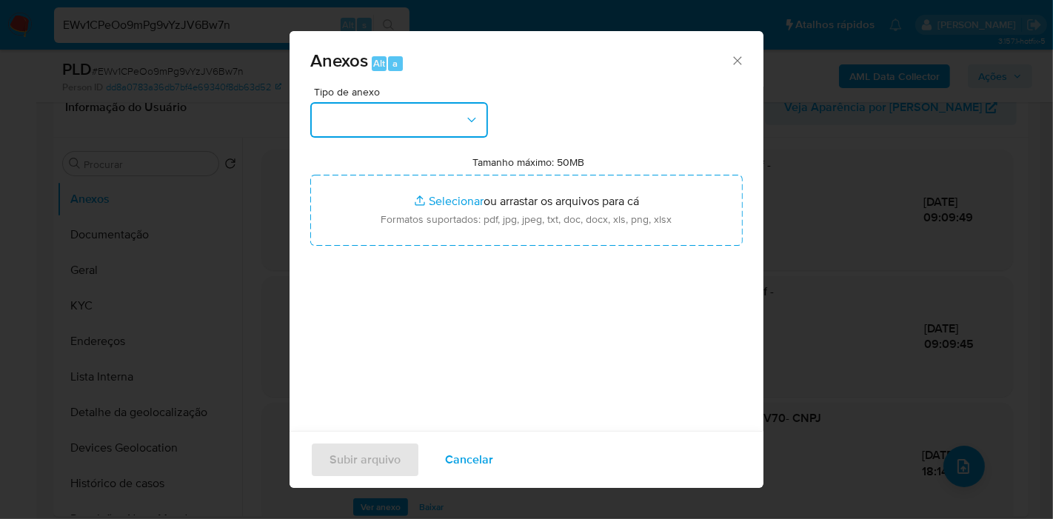
click at [410, 104] on button "button" at bounding box center [399, 120] width 178 height 36
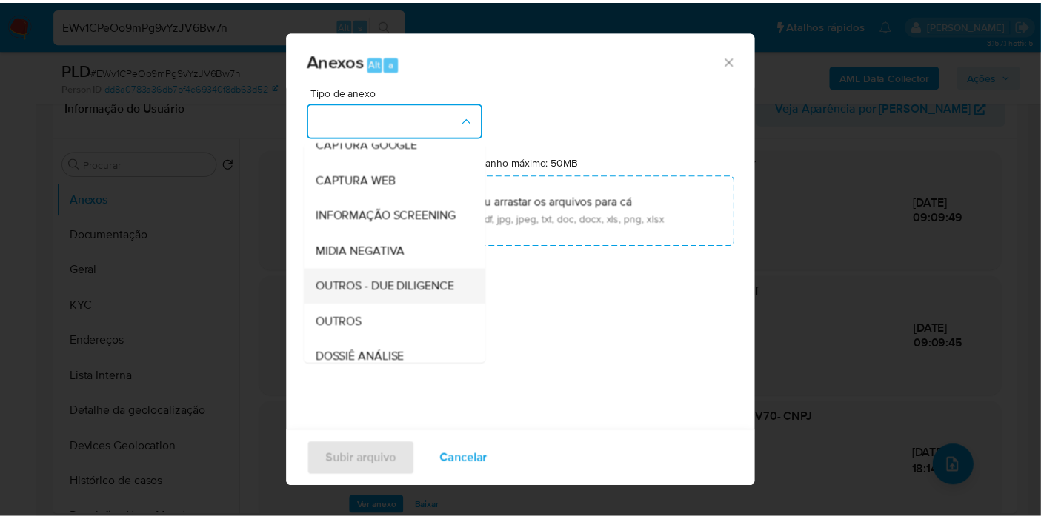
scroll to position [164, 0]
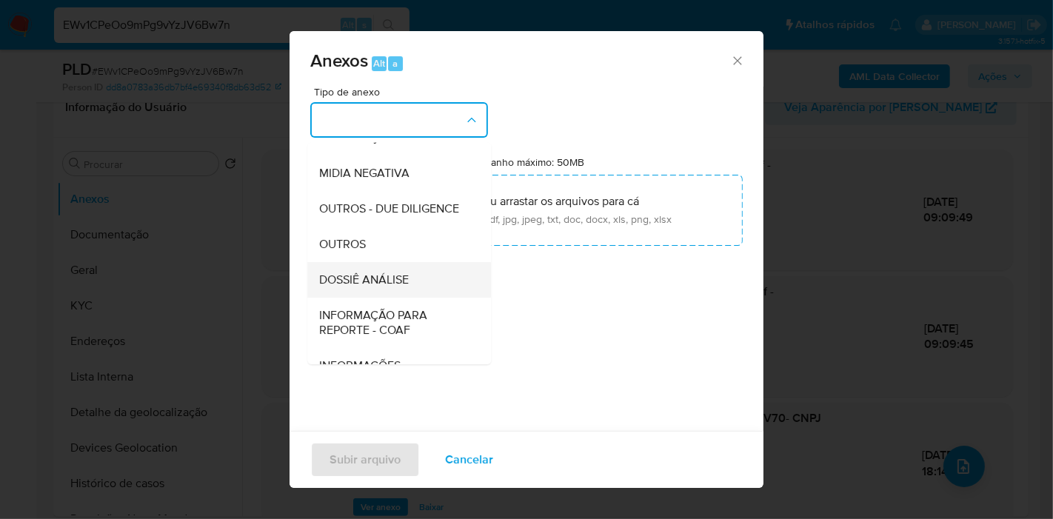
click at [427, 298] on div "DOSSIÊ ANÁLISE" at bounding box center [394, 280] width 151 height 36
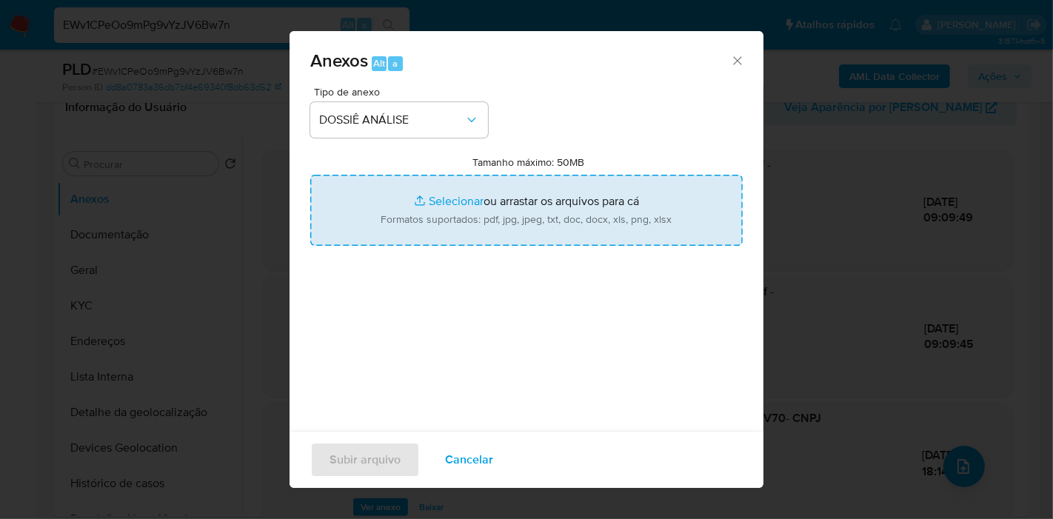
click at [522, 217] on input "Tamanho máximo: 50MB Selecionar arquivos" at bounding box center [526, 210] width 433 height 71
type input "C:\fakepath\CNPJ 51511433000142 - VESTIE CONFECCAO LTDA.pdf"
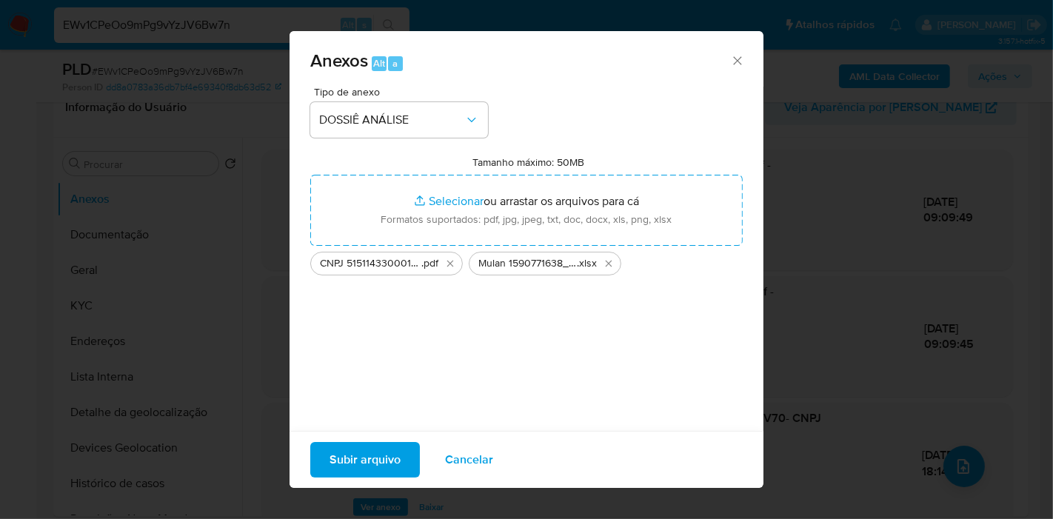
click at [370, 450] on span "Subir arquivo" at bounding box center [365, 460] width 71 height 33
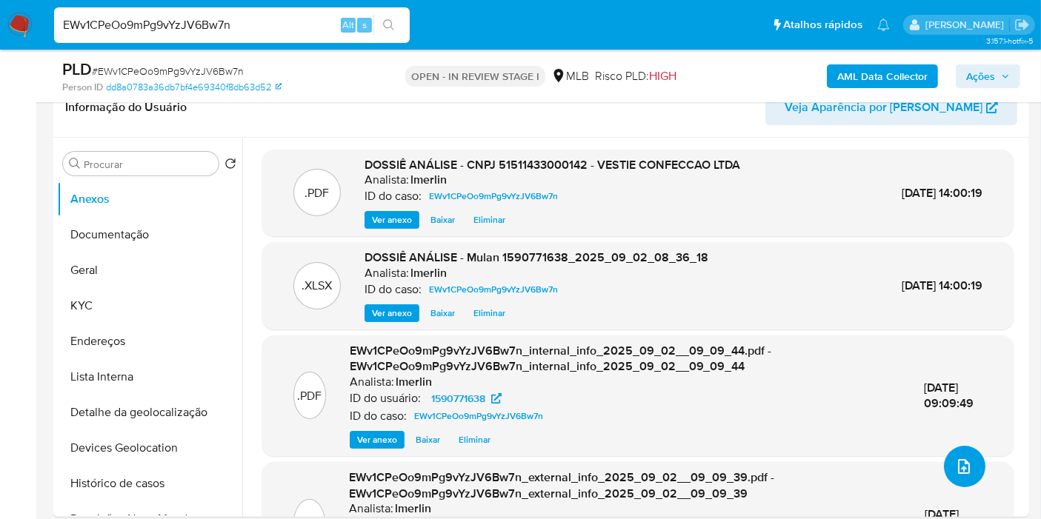
scroll to position [0, 0]
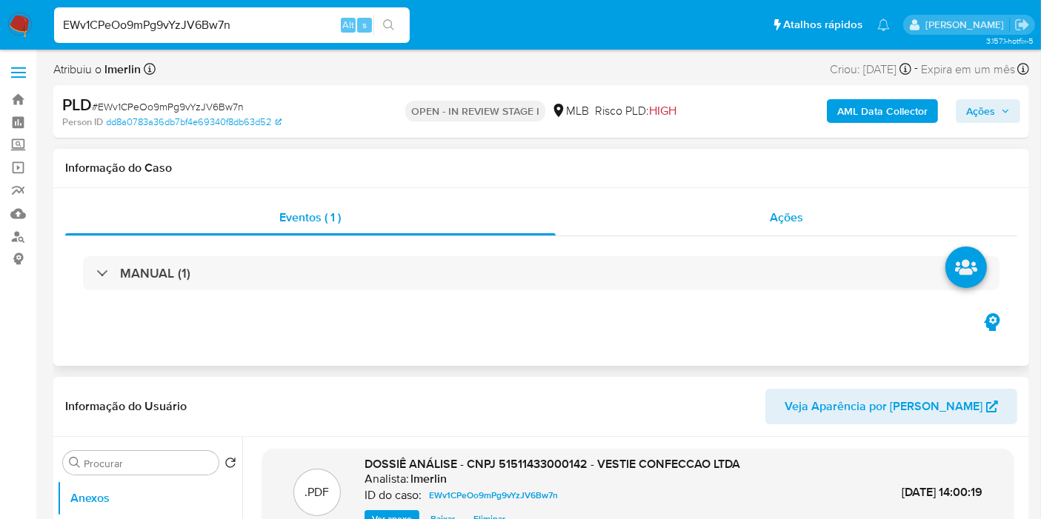
click at [819, 201] on div "Ações" at bounding box center [787, 218] width 462 height 36
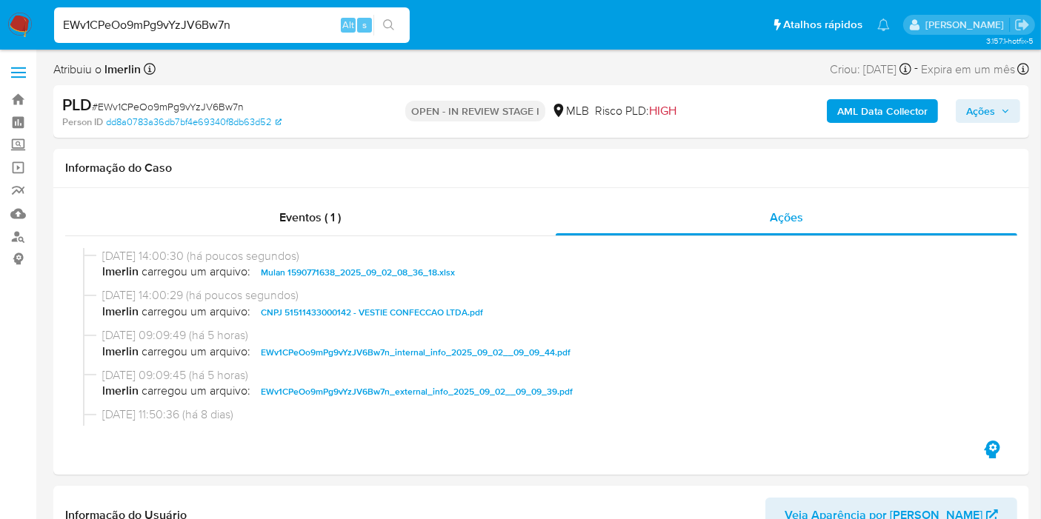
click at [976, 114] on span "Ações" at bounding box center [980, 111] width 29 height 24
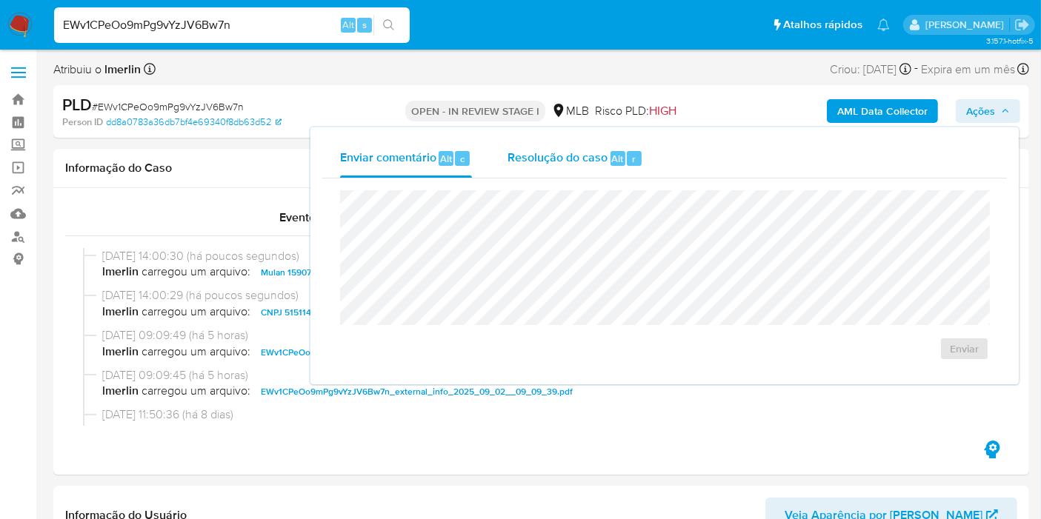
click at [553, 156] on span "Resolução do caso" at bounding box center [557, 158] width 100 height 17
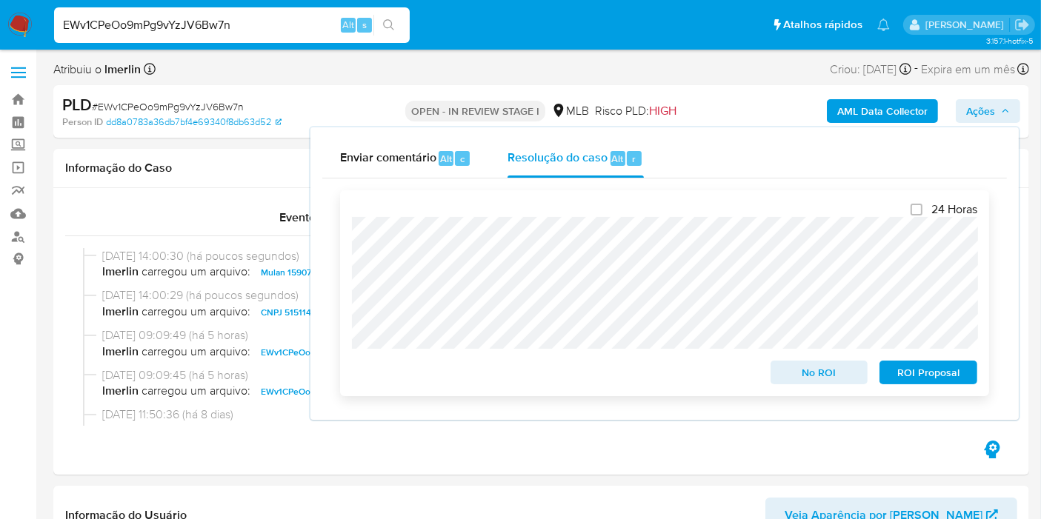
click at [800, 373] on span "No ROI" at bounding box center [819, 372] width 77 height 21
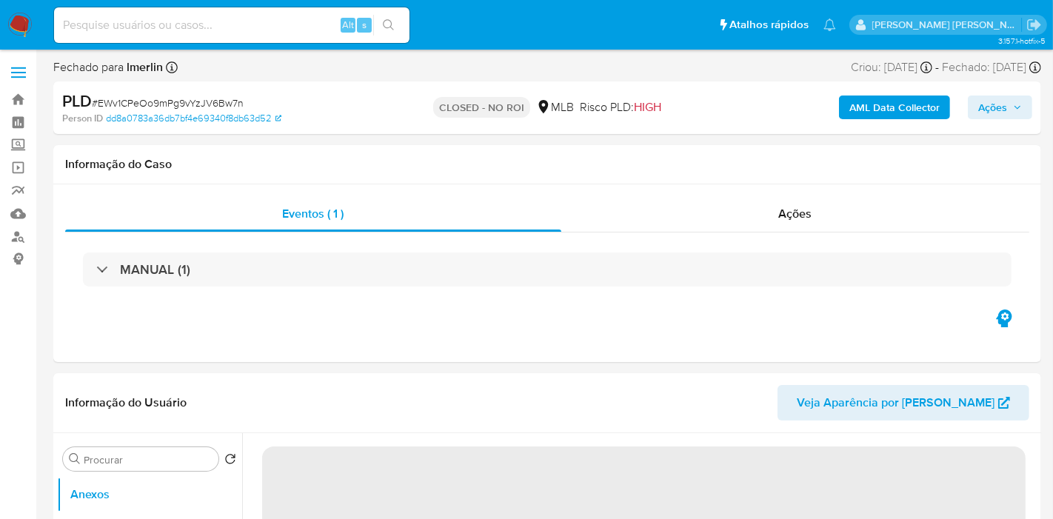
select select "10"
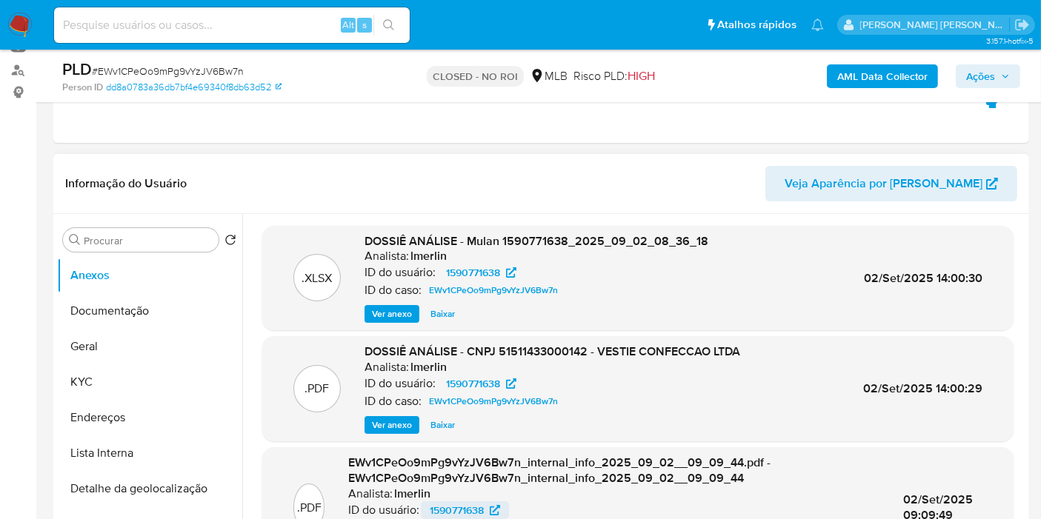
scroll to position [164, 0]
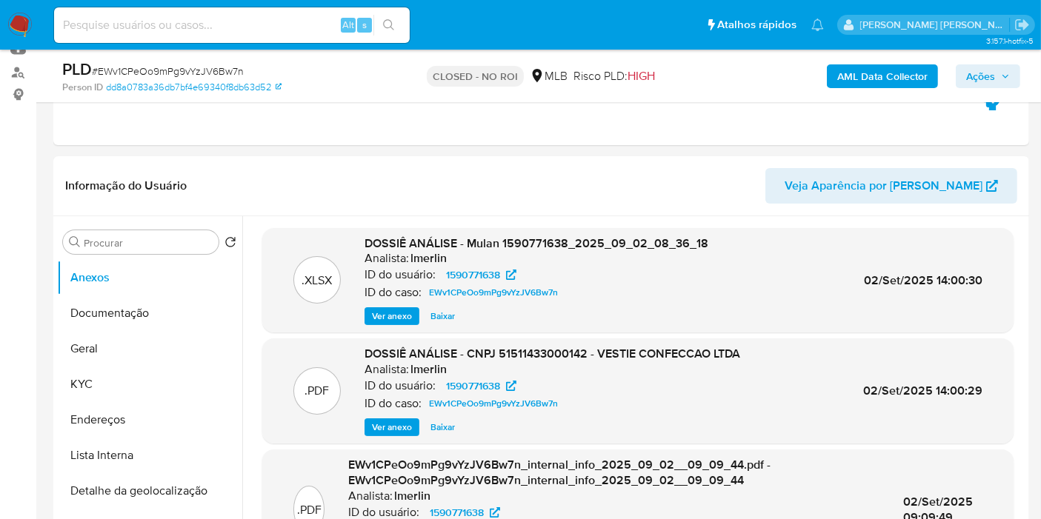
click at [275, 9] on div "Alt s" at bounding box center [232, 25] width 356 height 36
click at [292, 24] on input at bounding box center [232, 25] width 356 height 19
paste input "kjzrzDuy9baI6R3SNDJGZcUs"
type input "kjzrzDuy9baI6R3SNDJGZcUs"
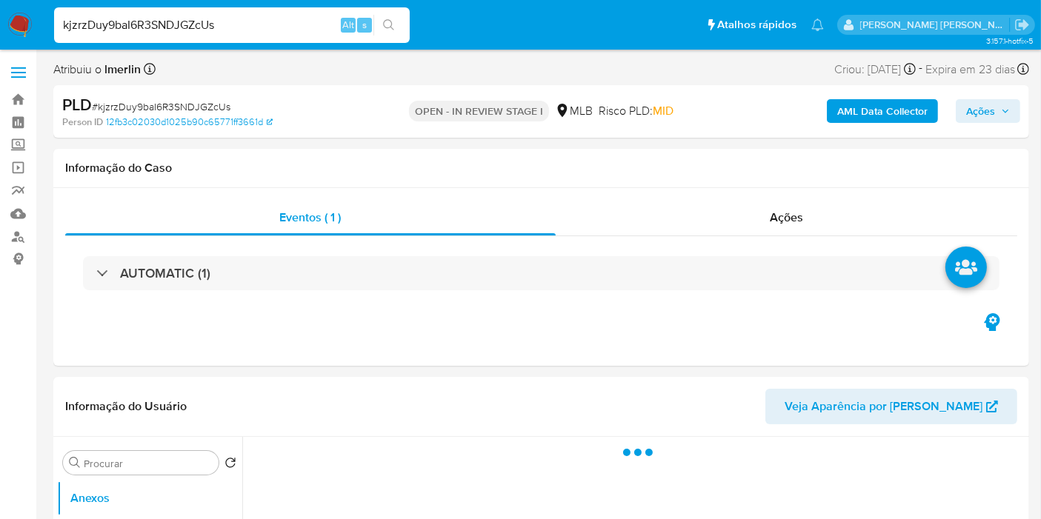
select select "10"
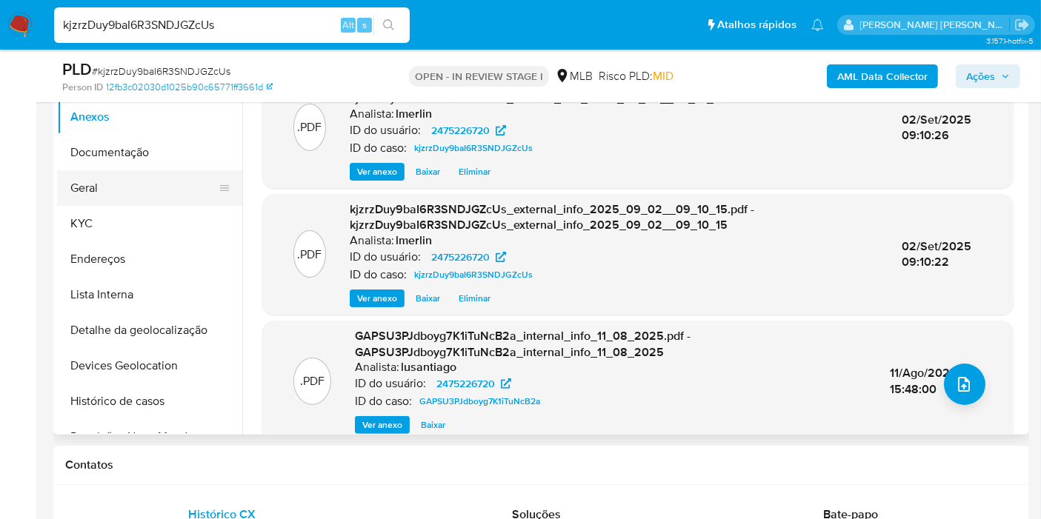
click at [141, 193] on button "Geral" at bounding box center [143, 188] width 173 height 36
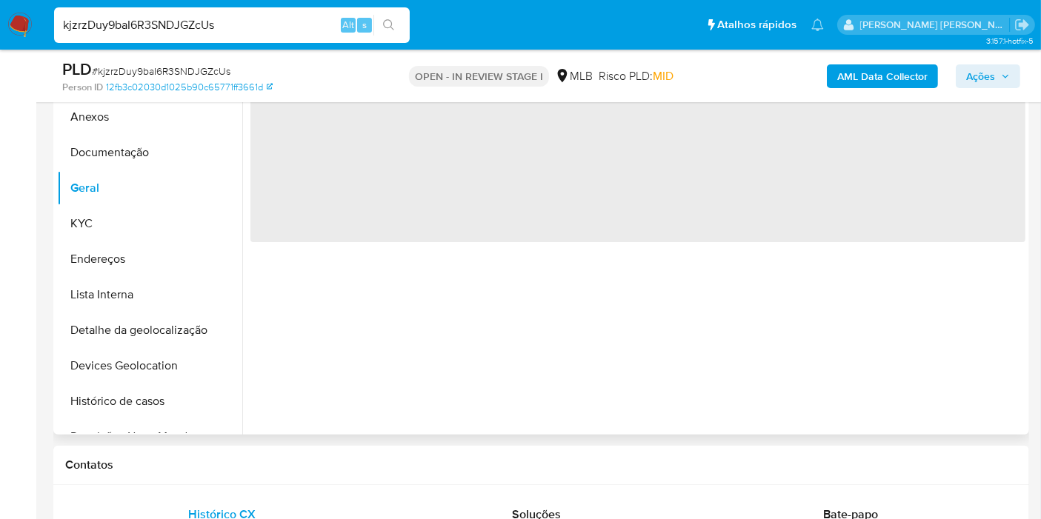
scroll to position [247, 0]
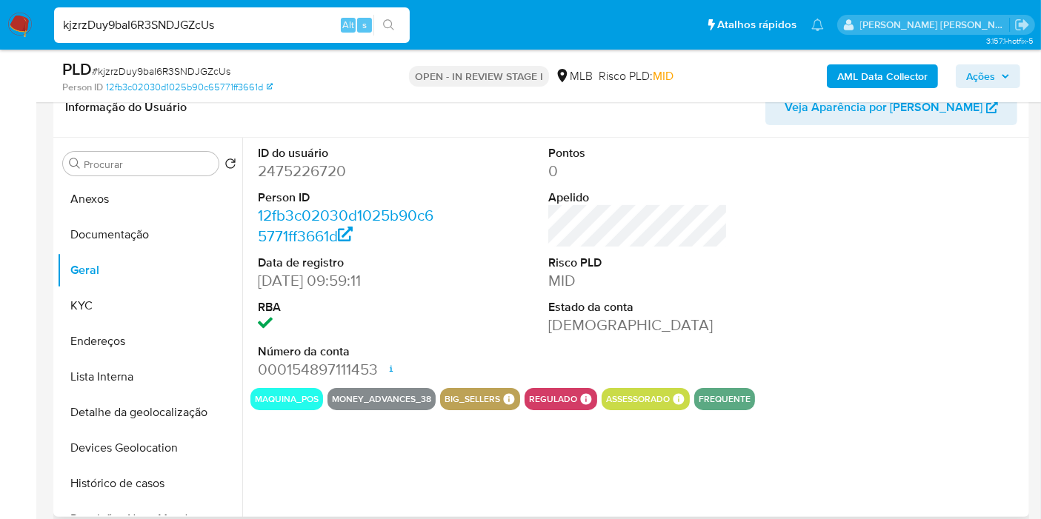
click at [330, 174] on dd "2475226720" at bounding box center [347, 171] width 179 height 21
copy dd "2475226720"
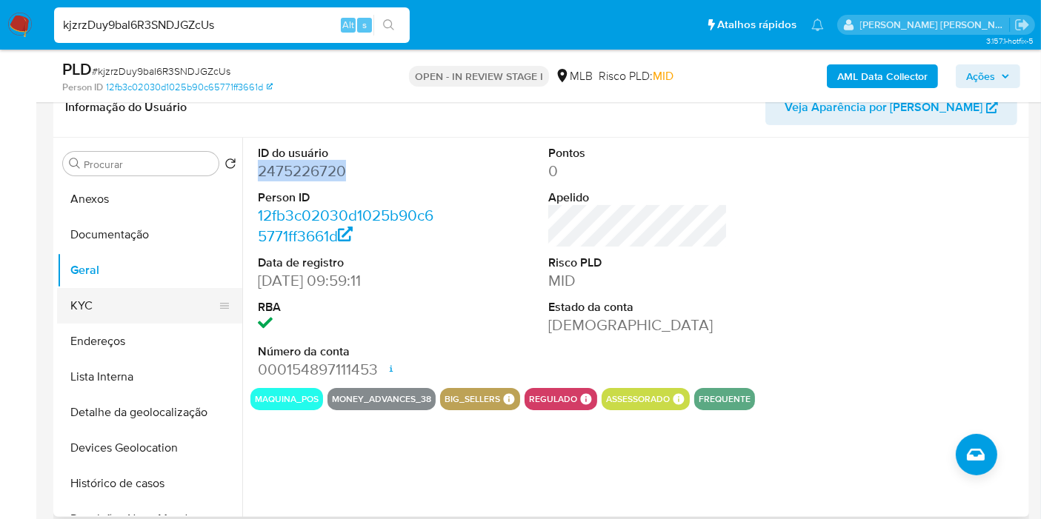
click at [127, 312] on button "KYC" at bounding box center [143, 306] width 173 height 36
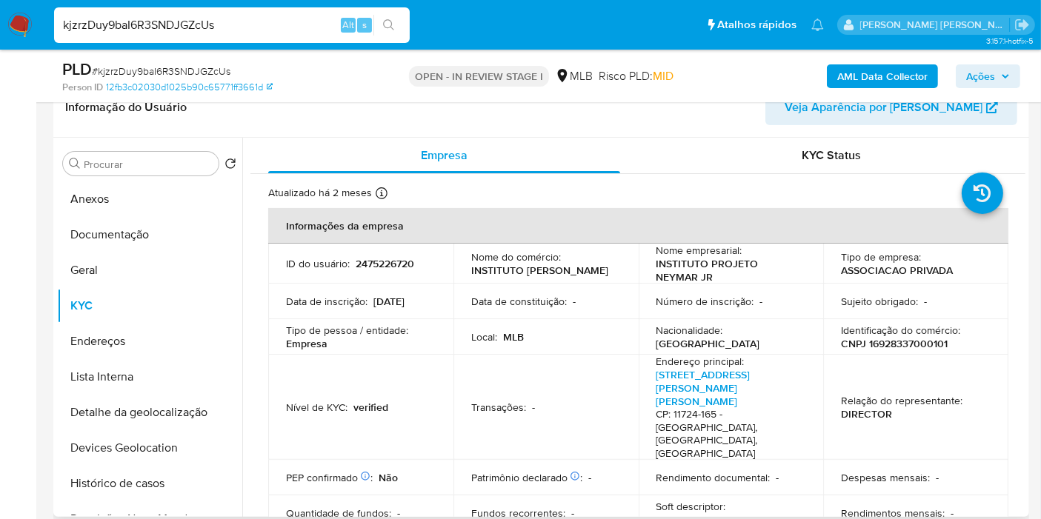
click at [879, 342] on p "CNPJ 16928337000101" at bounding box center [894, 343] width 107 height 13
copy p "16928337000101"
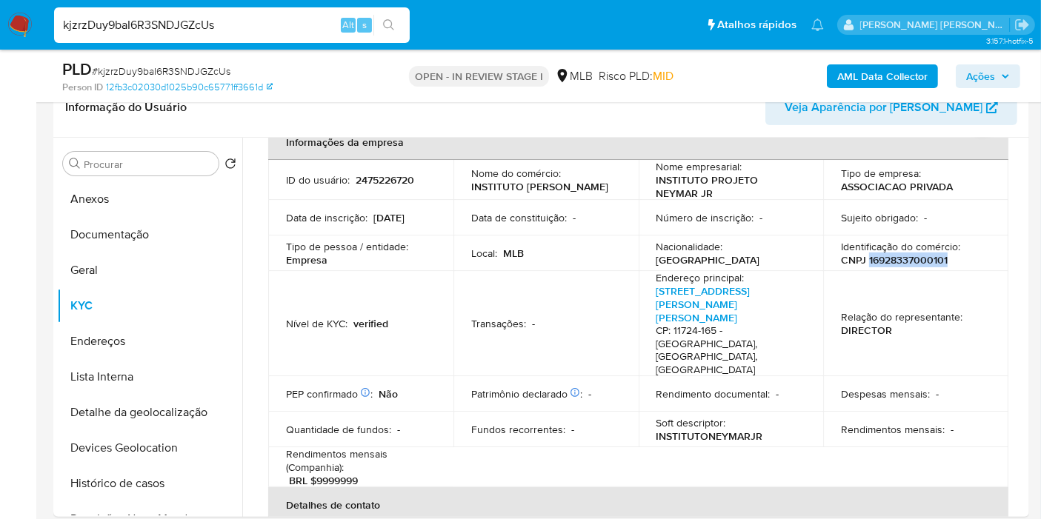
scroll to position [82, 0]
click at [150, 490] on button "Histórico de casos" at bounding box center [143, 484] width 173 height 36
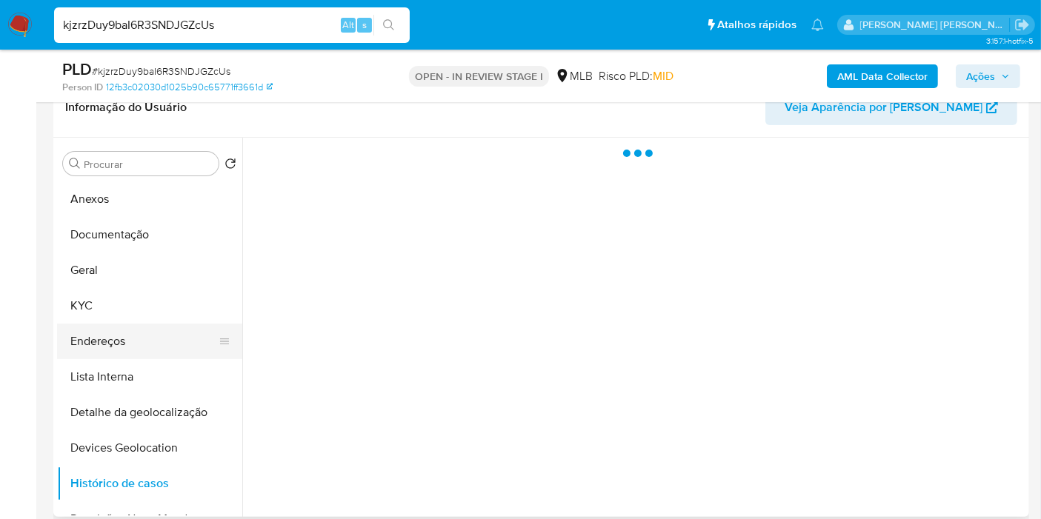
scroll to position [0, 0]
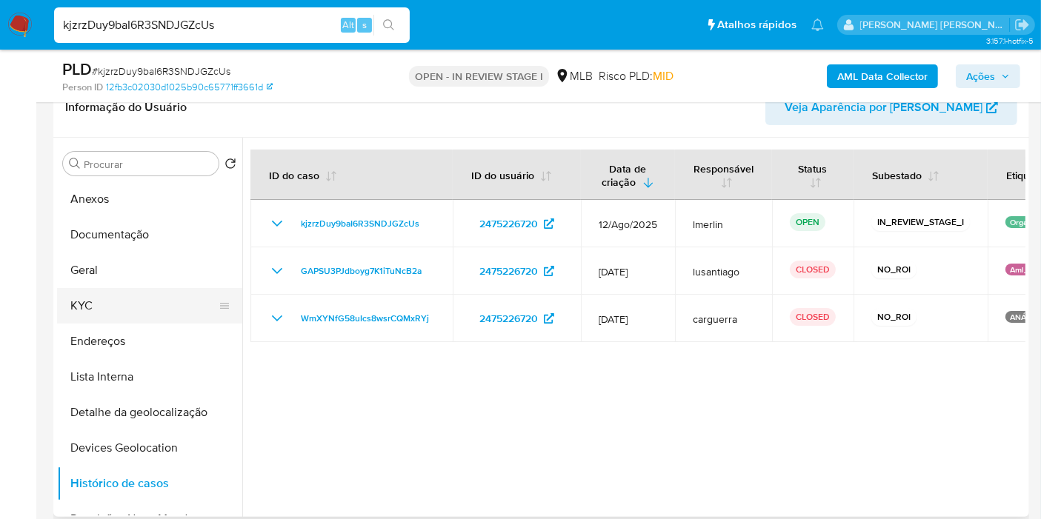
click at [120, 311] on button "KYC" at bounding box center [143, 306] width 173 height 36
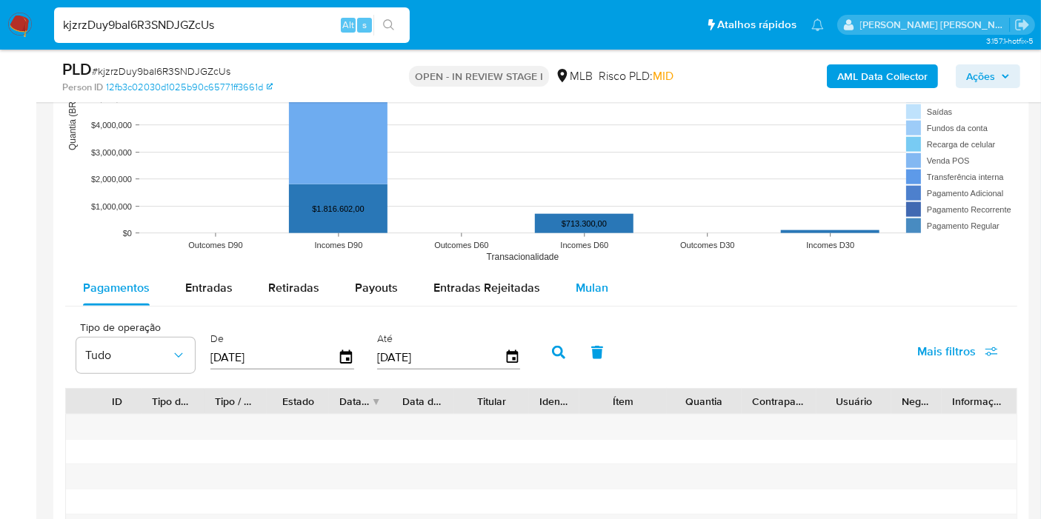
click at [603, 275] on button "Mulan" at bounding box center [592, 288] width 68 height 36
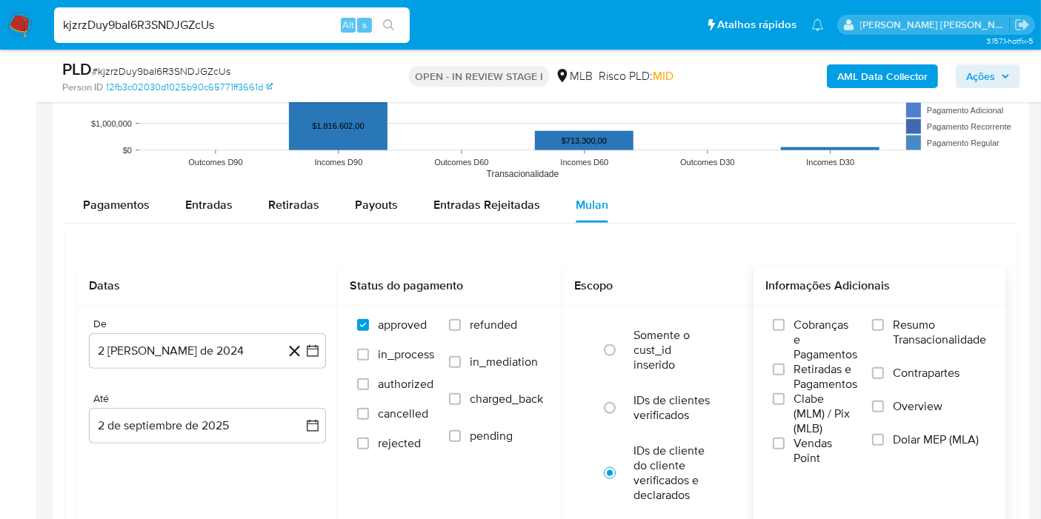
scroll to position [1646, 0]
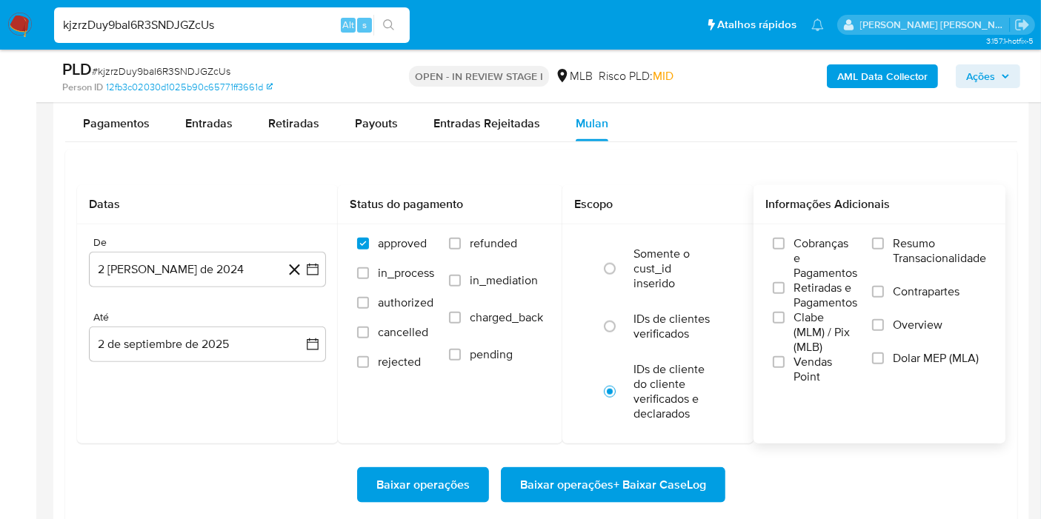
click at [902, 241] on span "Resumo Transacionalidade" at bounding box center [939, 251] width 93 height 30
click at [884, 241] on input "Resumo Transacionalidade" at bounding box center [878, 244] width 12 height 12
click at [310, 269] on icon "button" at bounding box center [312, 269] width 15 height 15
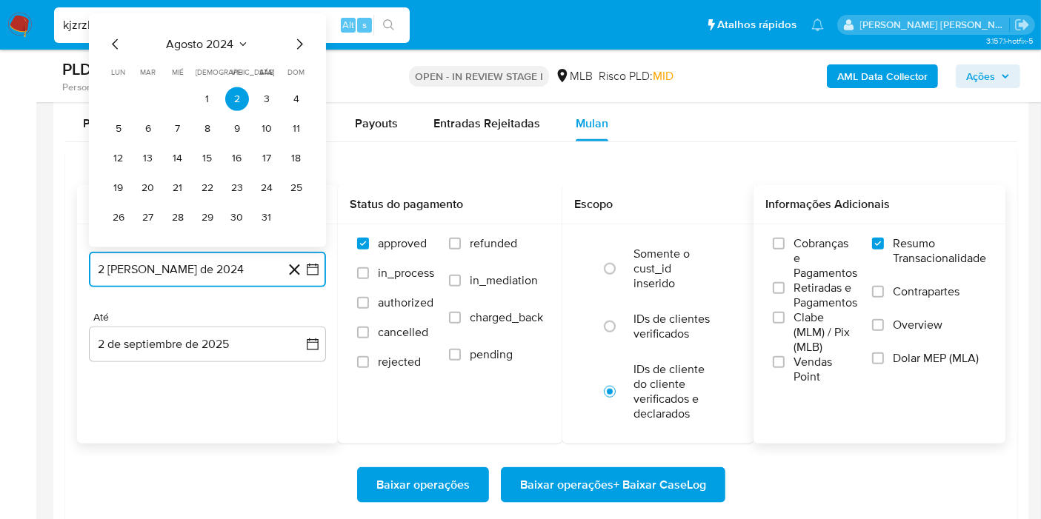
click at [193, 44] on span "agosto 2024" at bounding box center [200, 44] width 67 height 15
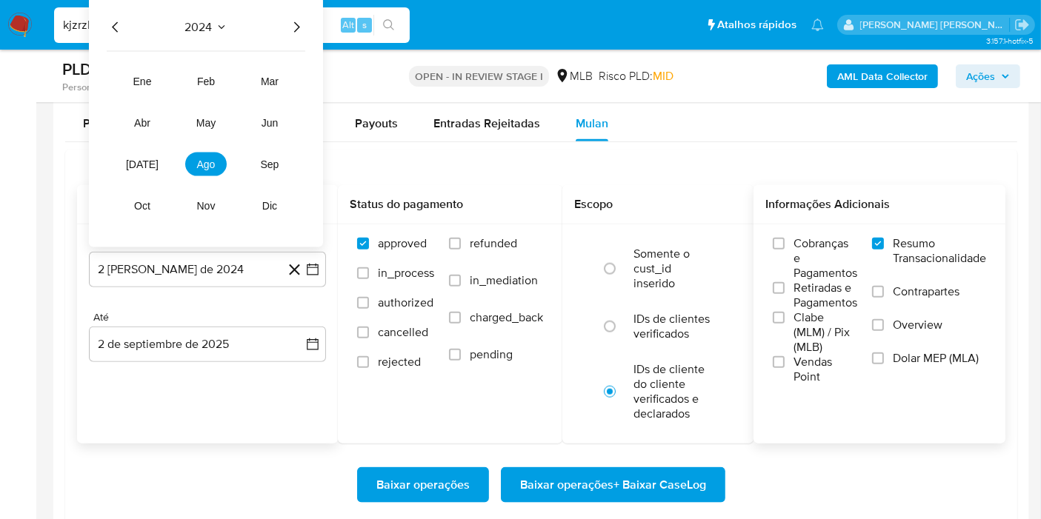
click at [302, 26] on icon "Año siguiente" at bounding box center [296, 28] width 18 height 18
click at [264, 117] on span "jun" at bounding box center [269, 123] width 17 height 12
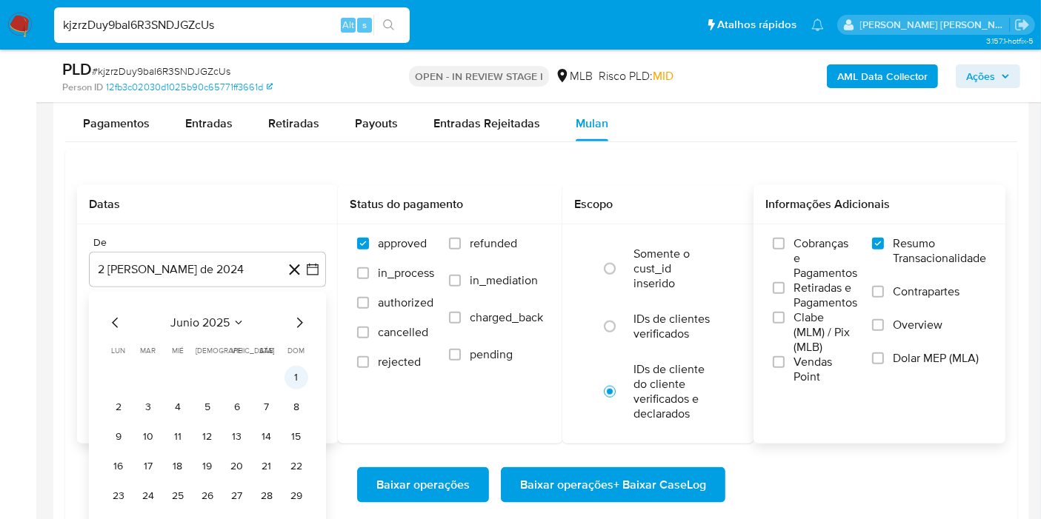
click at [285, 366] on td "1" at bounding box center [296, 378] width 24 height 24
click at [290, 374] on button "1" at bounding box center [296, 378] width 24 height 24
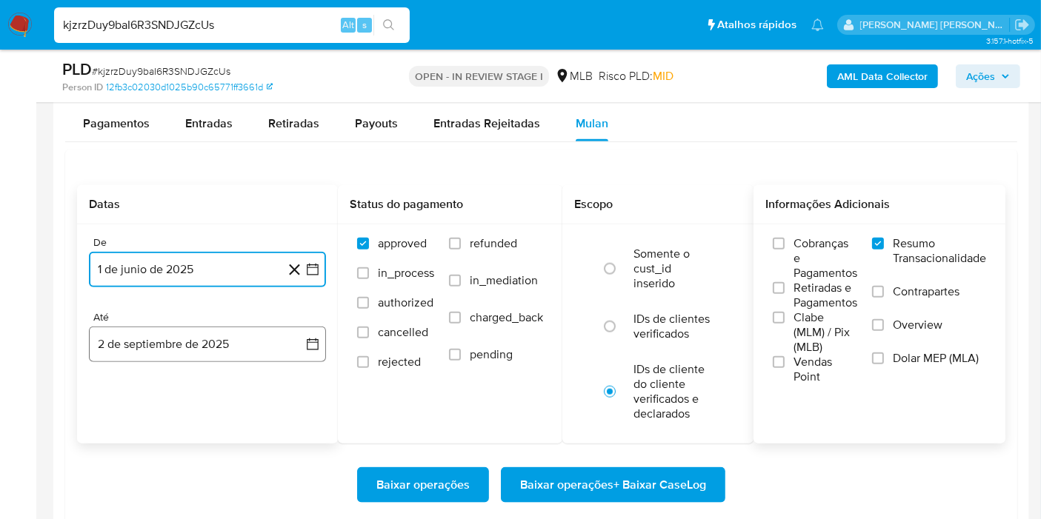
click at [295, 331] on button "2 de septiembre de 2025" at bounding box center [207, 345] width 237 height 36
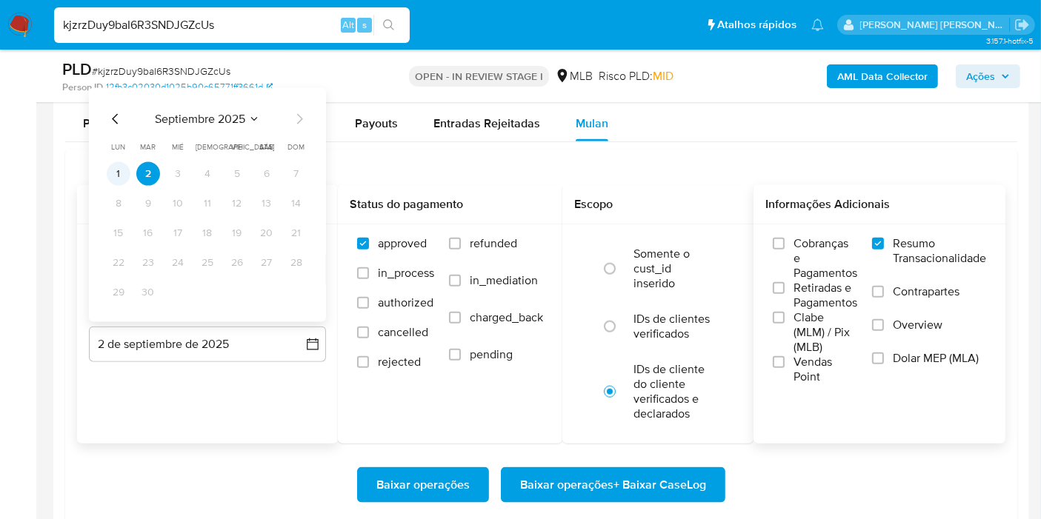
click at [113, 173] on button "1" at bounding box center [119, 174] width 24 height 24
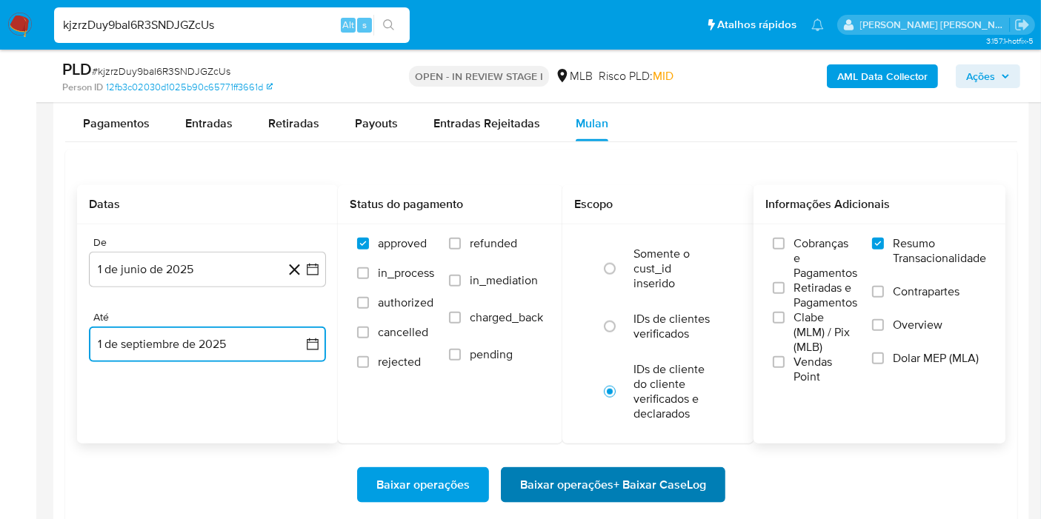
click at [635, 488] on span "Baixar operações + Baixar CaseLog" at bounding box center [613, 485] width 186 height 33
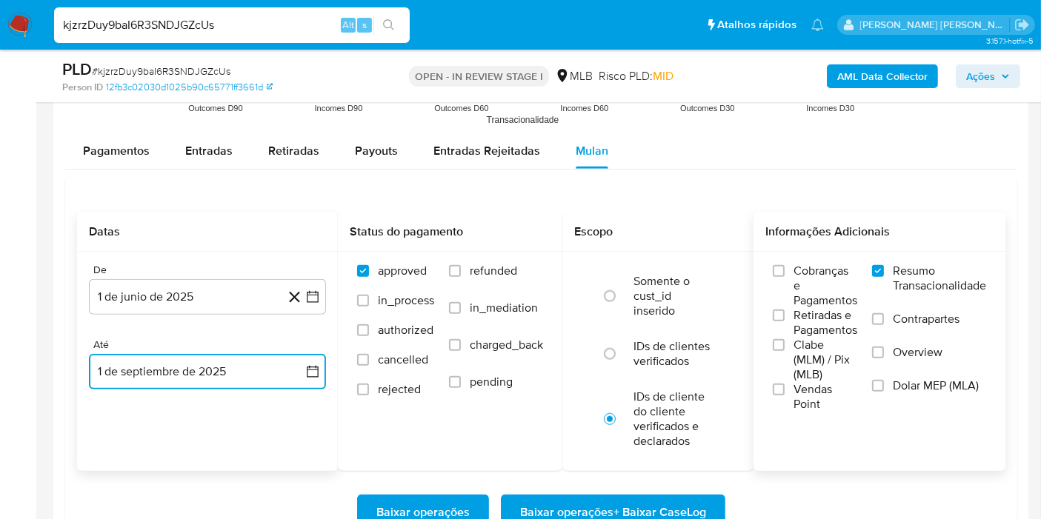
scroll to position [1564, 0]
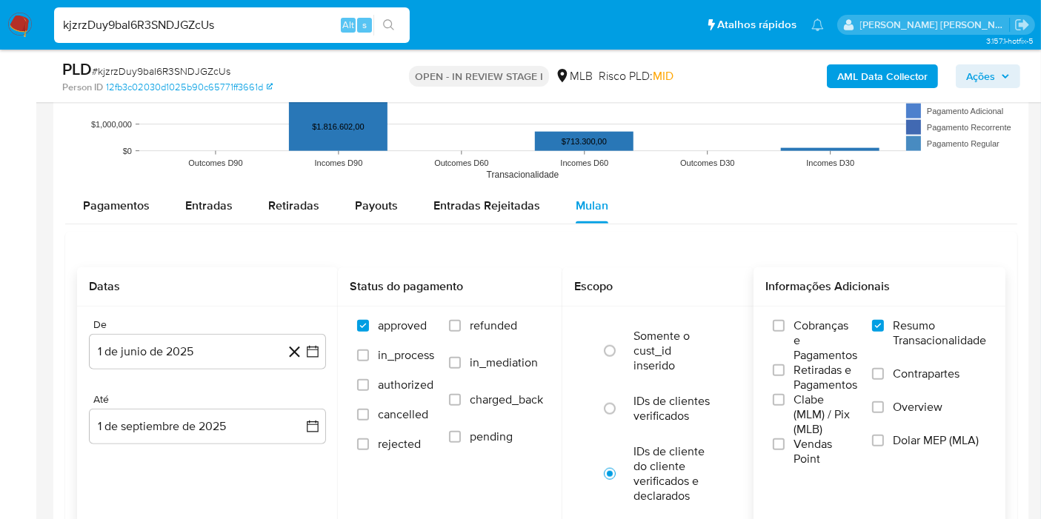
click at [272, 16] on input "kjzrzDuy9baI6R3SNDJGZcUs" at bounding box center [232, 25] width 356 height 19
paste input "1tzcswL8KWOQUWsgp0hXCP8b"
type input "1tzcswL8KWOQUWsgp0hXCP8b"
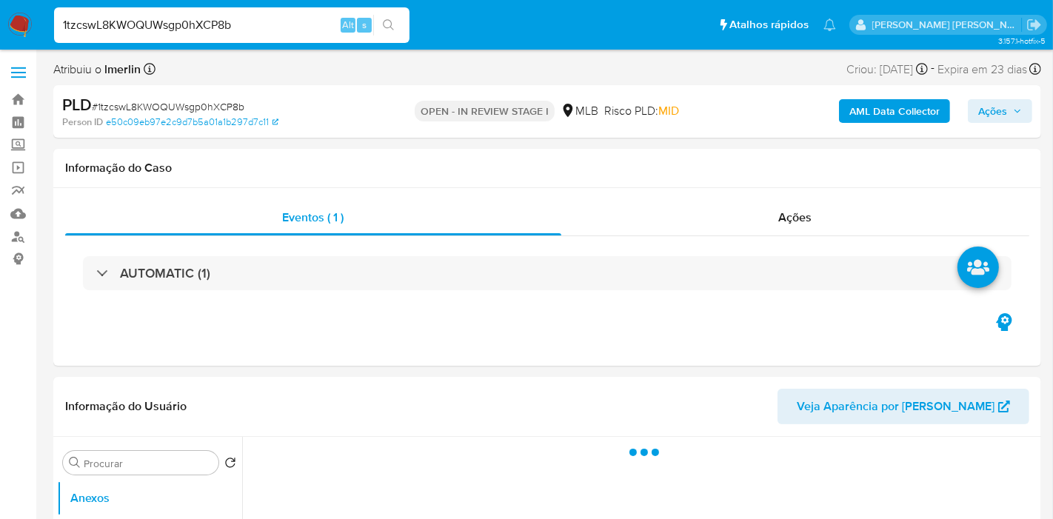
select select "10"
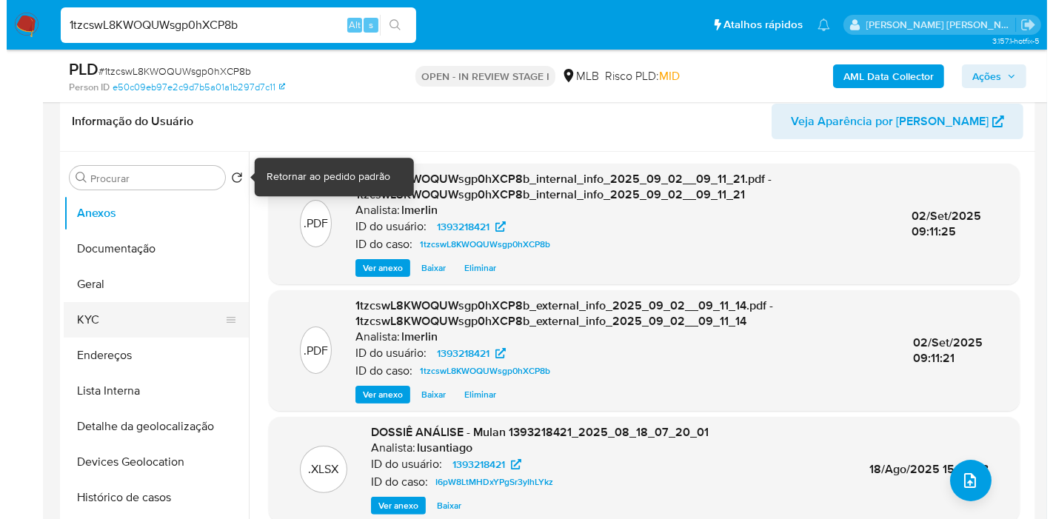
scroll to position [247, 0]
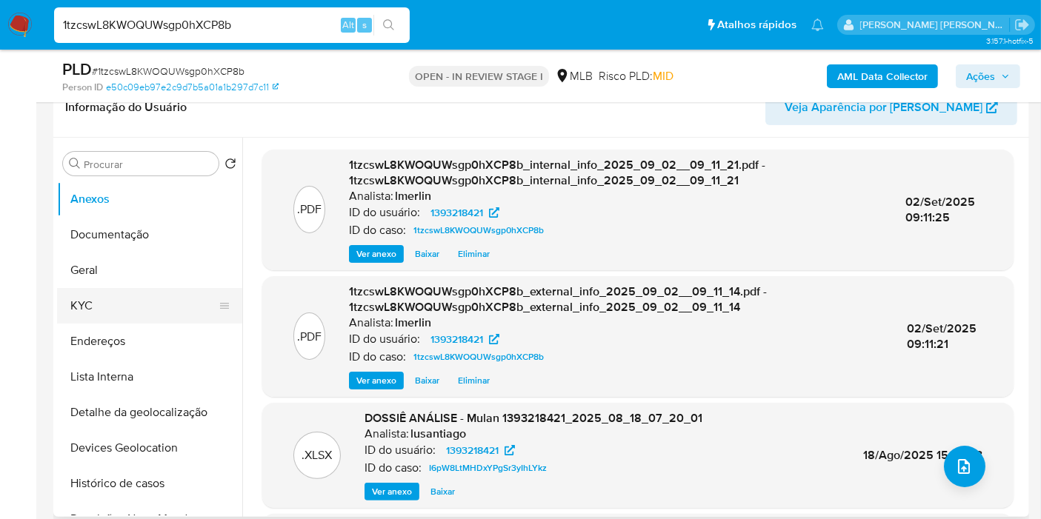
click at [147, 312] on button "KYC" at bounding box center [143, 306] width 173 height 36
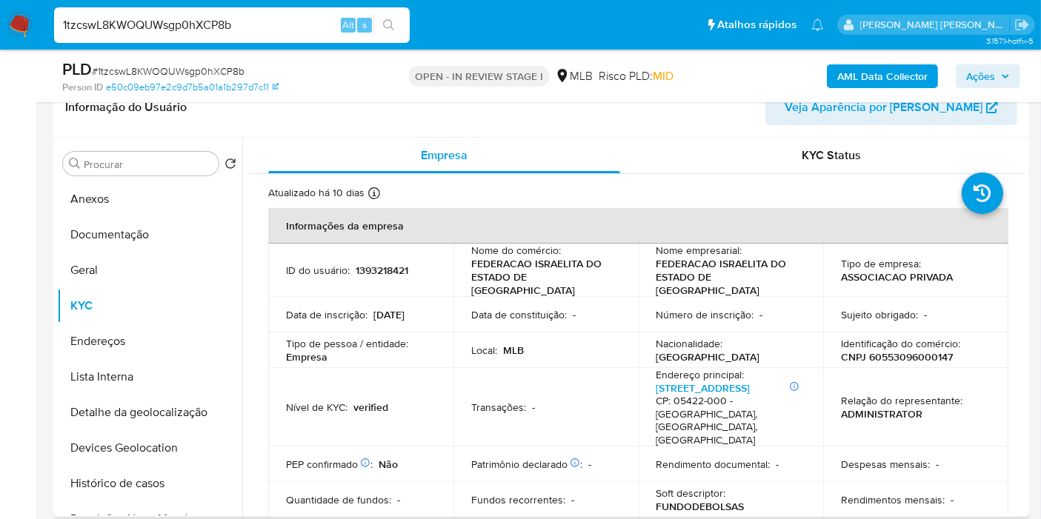
click at [927, 350] on td "Identificação do comércio : CNPJ 60553096000147" at bounding box center [915, 351] width 185 height 36
click at [928, 350] on p "CNPJ 60553096000147" at bounding box center [897, 356] width 112 height 13
copy p "60553096000147"
click at [385, 266] on p "1393218421" at bounding box center [382, 270] width 53 height 13
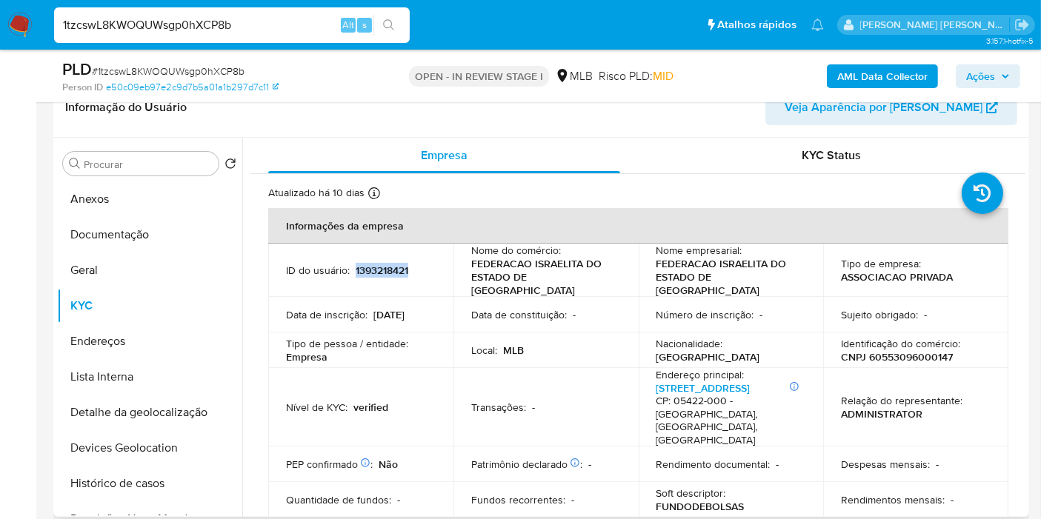
click at [385, 266] on p "1393218421" at bounding box center [382, 270] width 53 height 13
copy p "1393218421"
click at [159, 484] on button "Histórico de casos" at bounding box center [143, 484] width 173 height 36
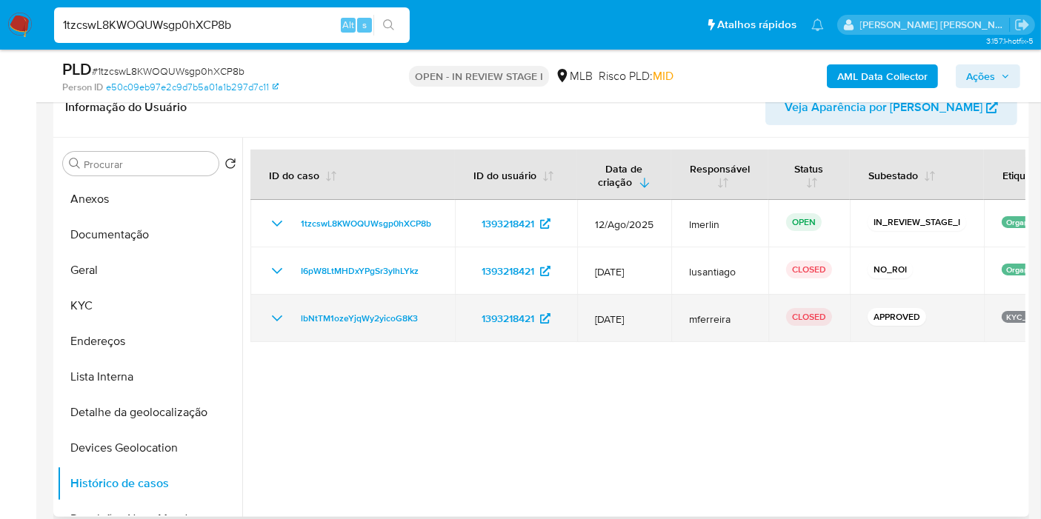
click at [279, 314] on icon "Mostrar/Ocultar" at bounding box center [277, 319] width 18 height 18
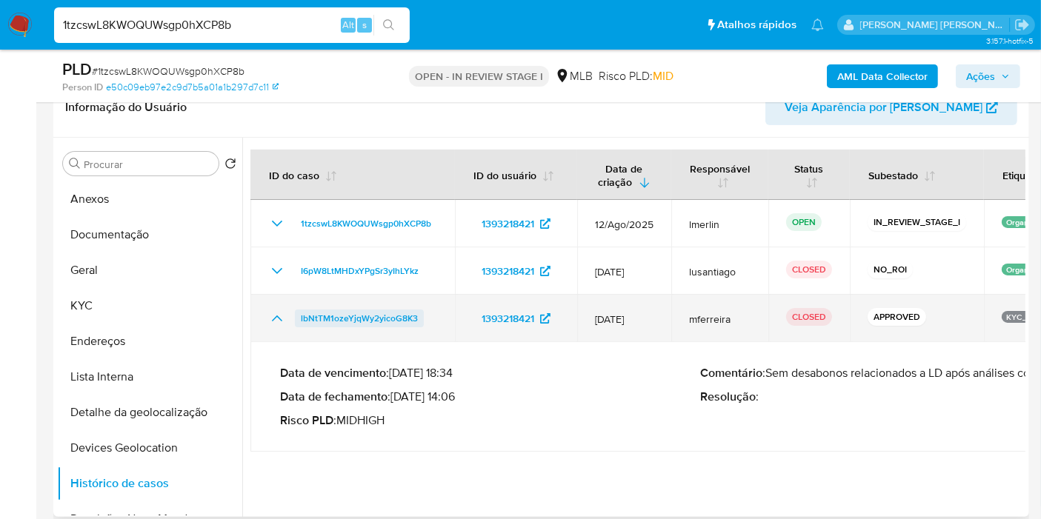
click at [347, 311] on span "lbNtTM1ozeYjqWy2yicoG8K3" at bounding box center [359, 319] width 117 height 18
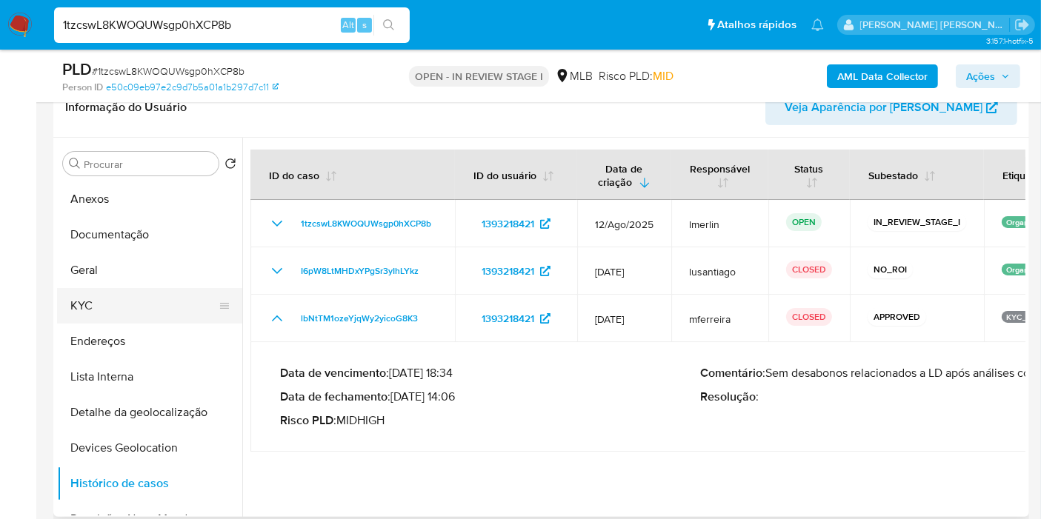
click at [161, 310] on button "KYC" at bounding box center [143, 306] width 173 height 36
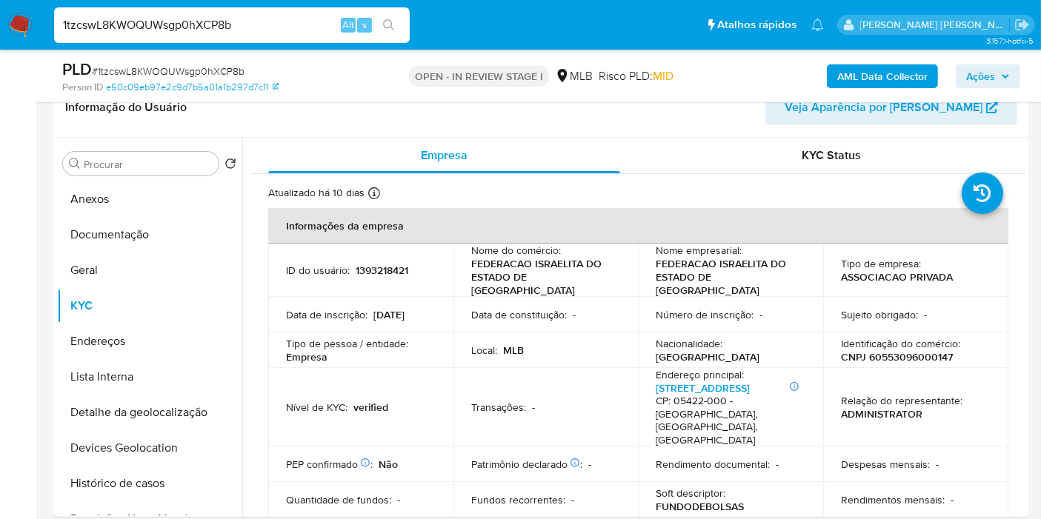
click at [859, 67] on b "AML Data Collector" at bounding box center [882, 76] width 90 height 24
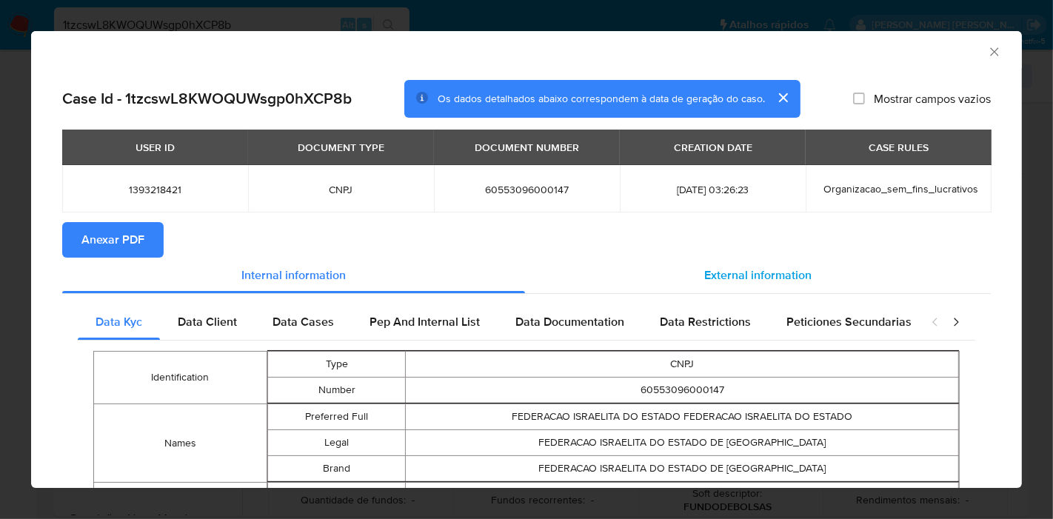
click at [687, 260] on div "External information" at bounding box center [758, 276] width 466 height 36
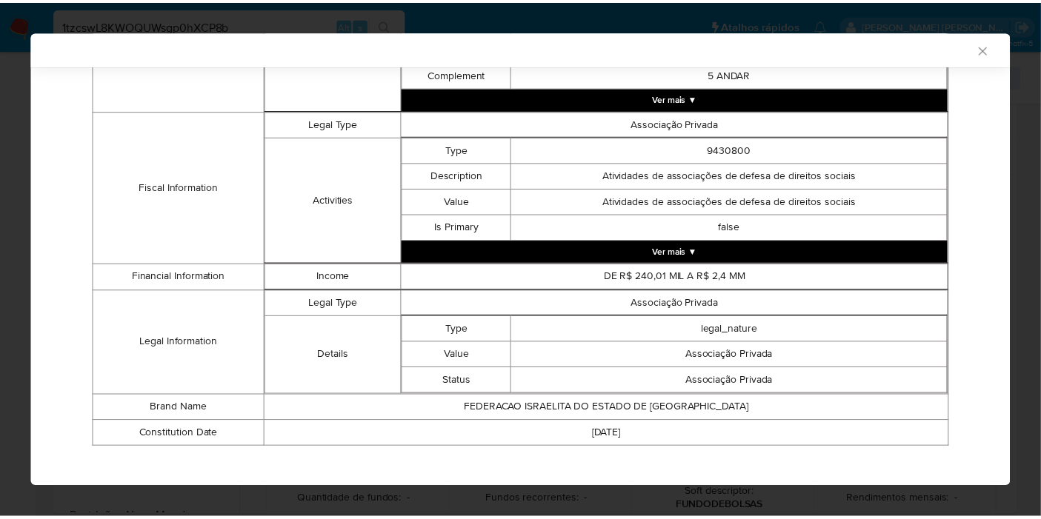
scroll to position [535, 0]
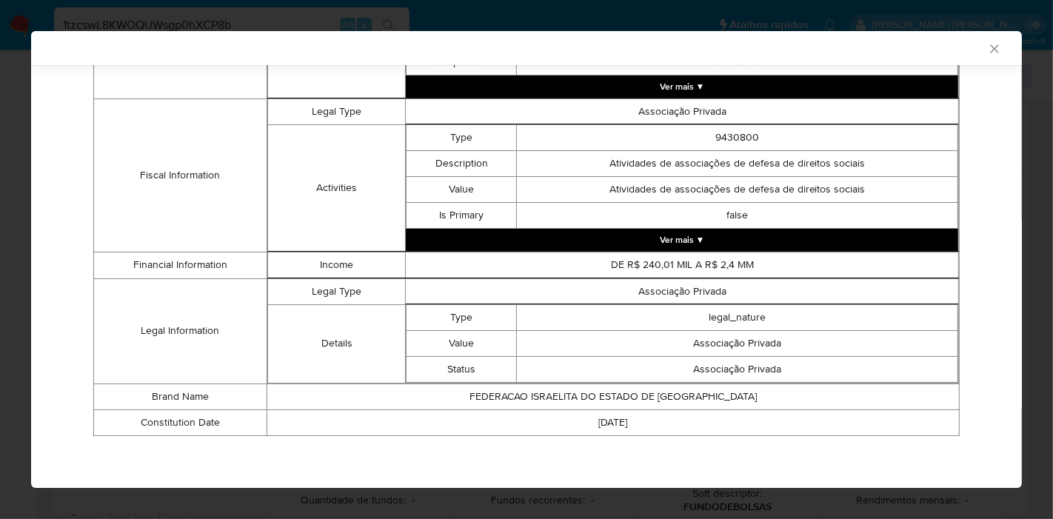
click at [987, 51] on icon "Fechar a janela" at bounding box center [994, 48] width 15 height 15
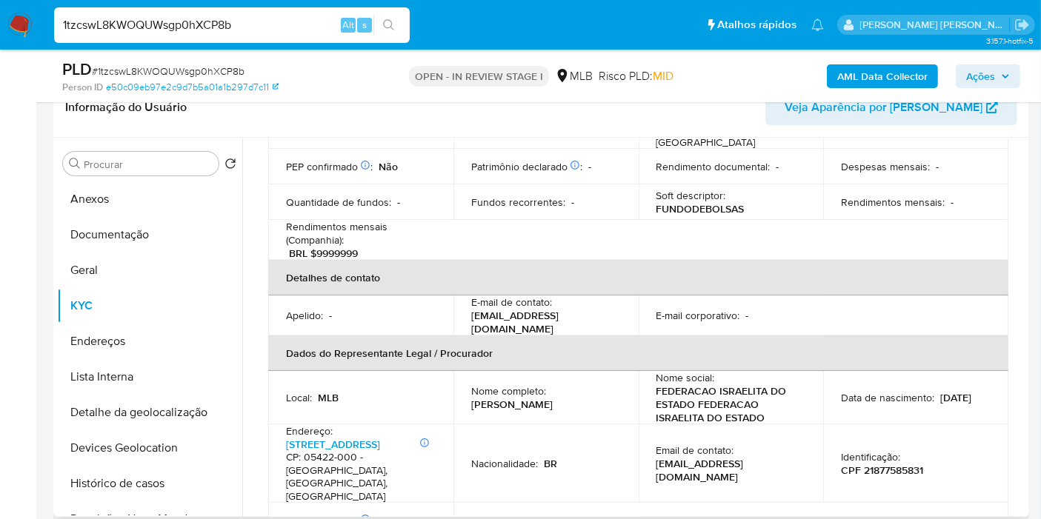
scroll to position [329, 0]
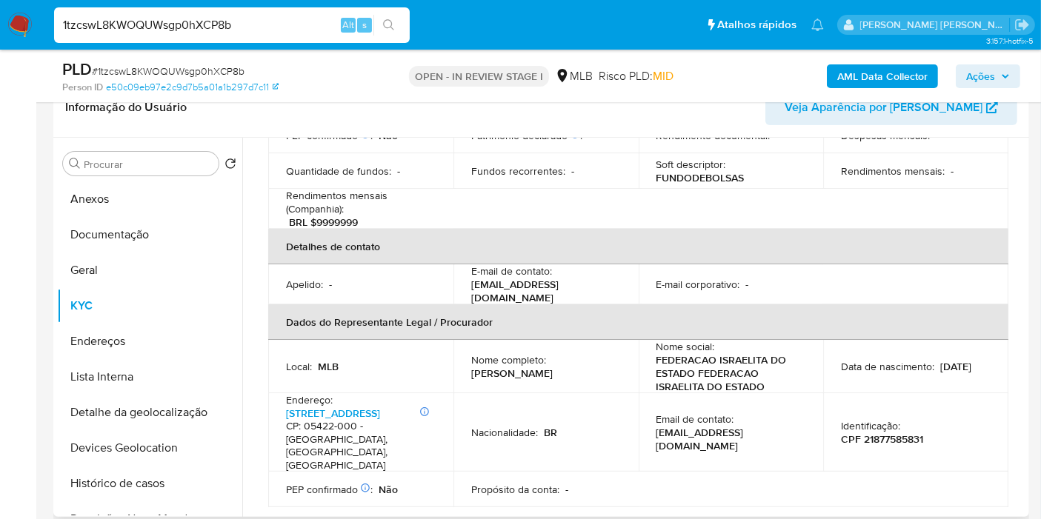
click at [553, 367] on p "Morris Ely" at bounding box center [511, 373] width 81 height 13
click at [553, 343] on td "Nome completo : Morris Ely" at bounding box center [545, 366] width 185 height 53
click at [552, 367] on p "Morris Ely" at bounding box center [511, 373] width 81 height 13
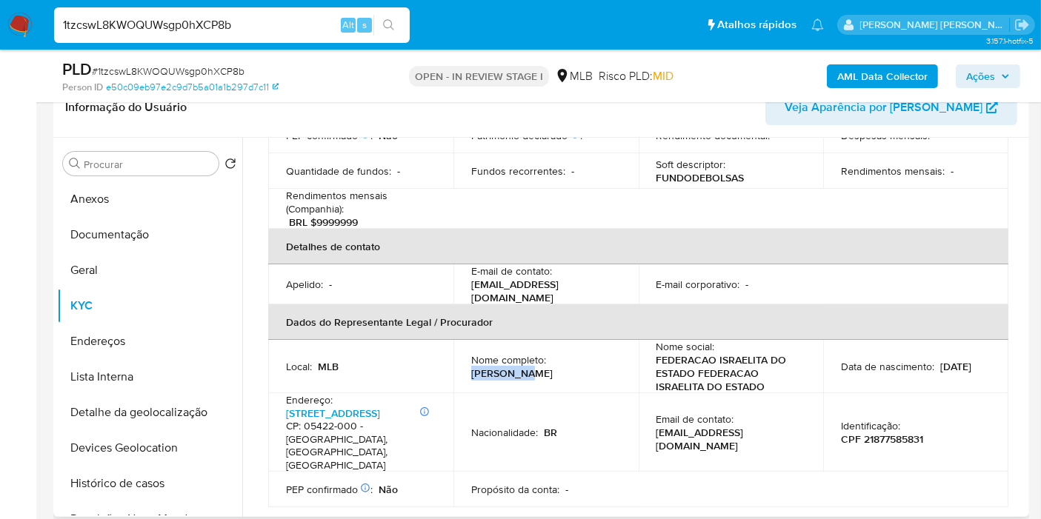
drag, startPoint x: 552, startPoint y: 336, endPoint x: 609, endPoint y: 337, distance: 57.1
click at [609, 353] on div "Nome completo : Morris Ely" at bounding box center [546, 366] width 150 height 27
copy p "Morris Ely"
click at [877, 433] on p "CPF 21877585831" at bounding box center [882, 439] width 82 height 13
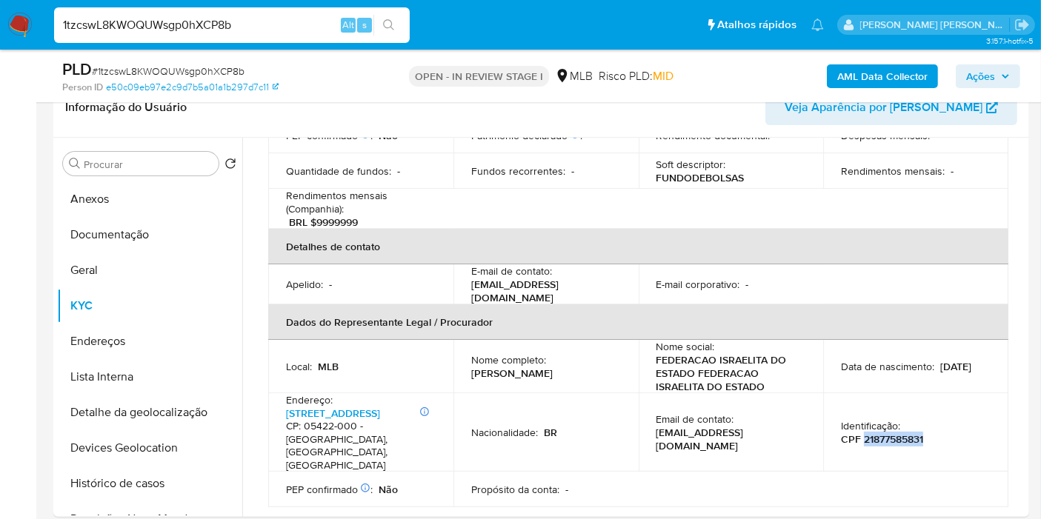
copy p "21877585831"
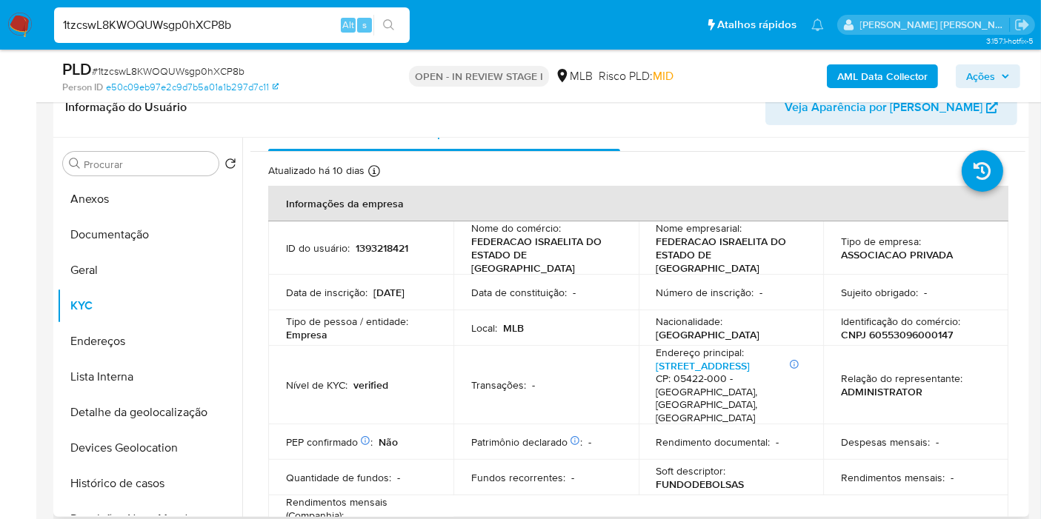
scroll to position [0, 0]
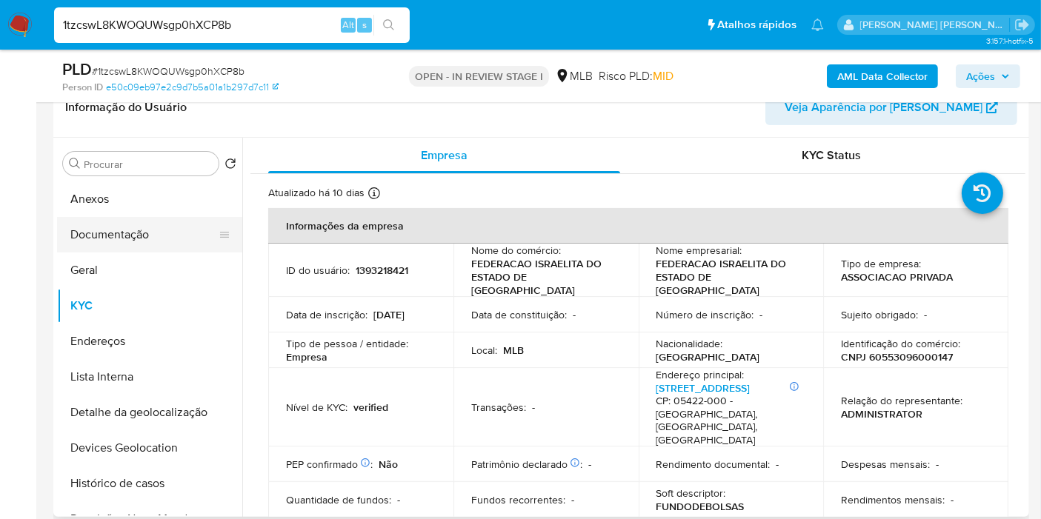
click at [164, 224] on button "Documentação" at bounding box center [143, 235] width 173 height 36
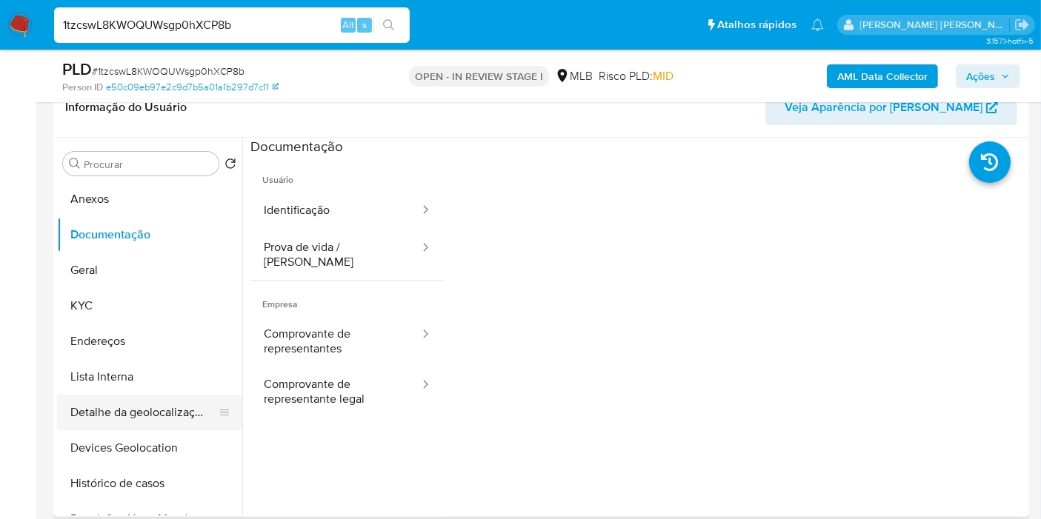
scroll to position [82, 0]
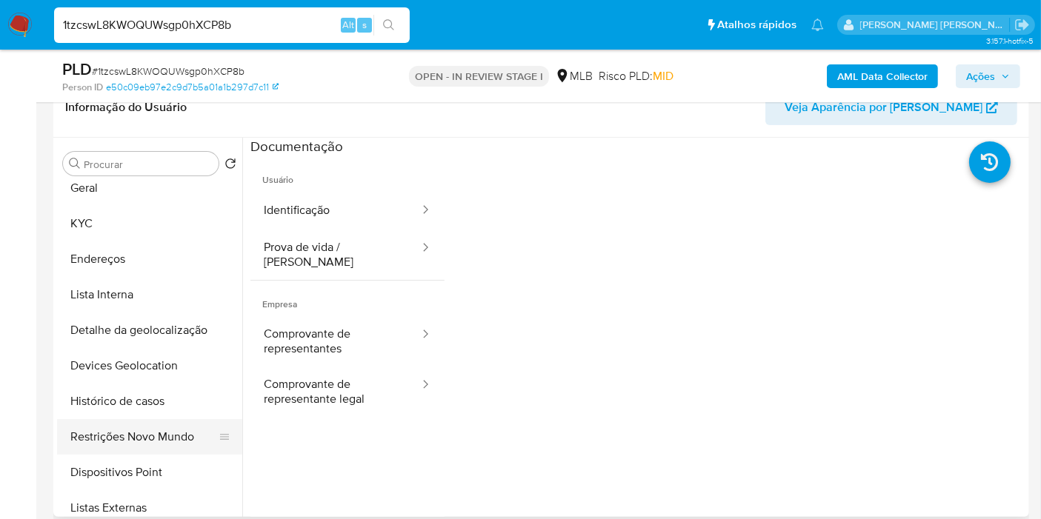
click at [158, 437] on button "Restrições Novo Mundo" at bounding box center [143, 437] width 173 height 36
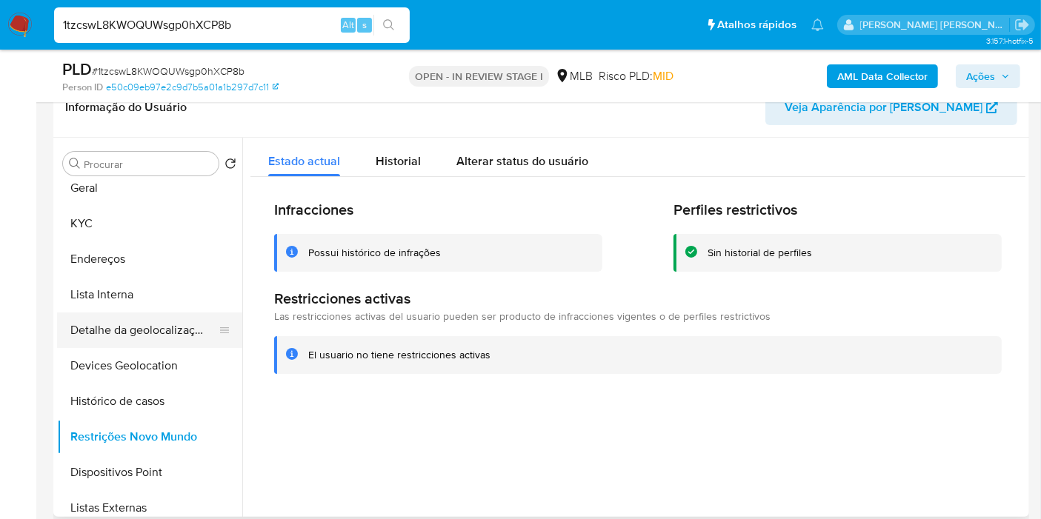
scroll to position [0, 0]
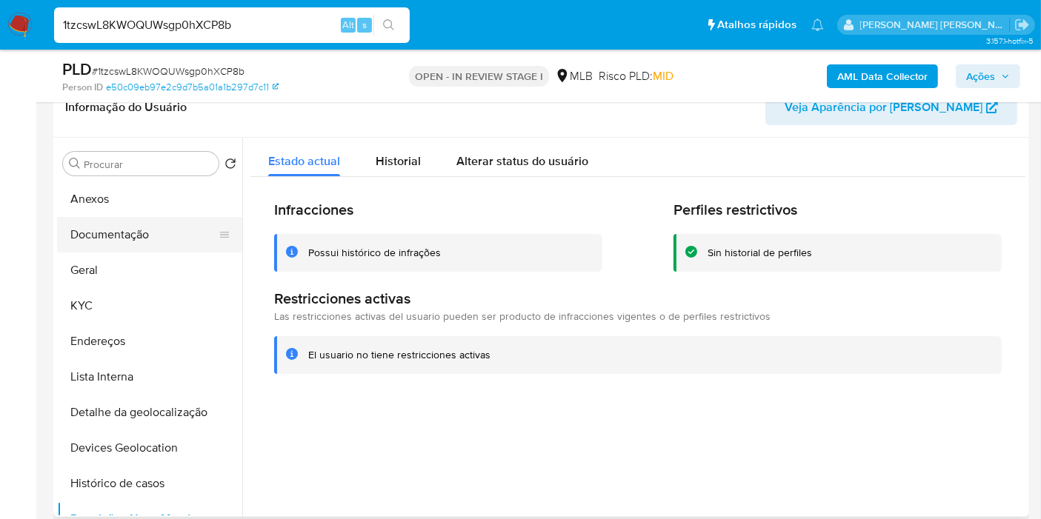
click at [159, 233] on button "Documentação" at bounding box center [143, 235] width 173 height 36
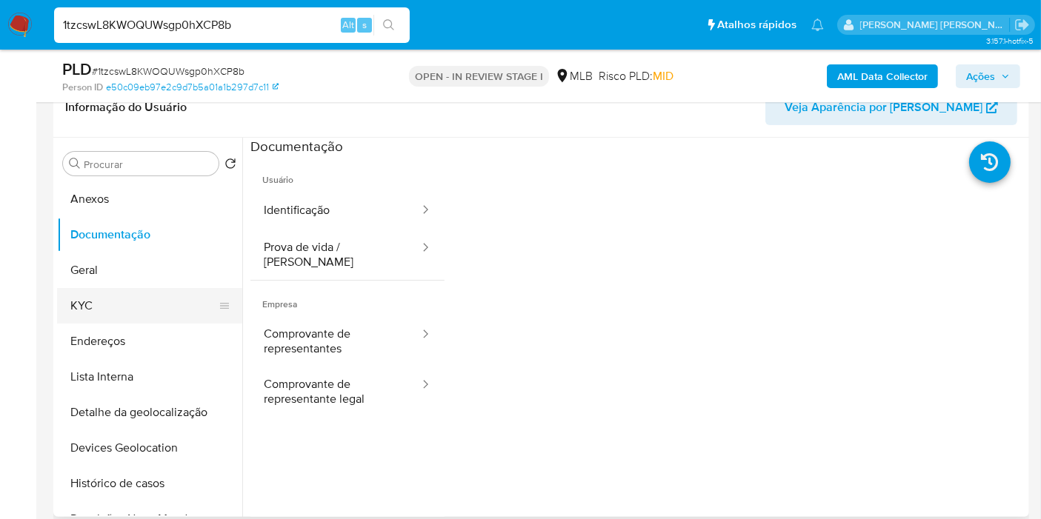
click at [135, 311] on button "KYC" at bounding box center [143, 306] width 173 height 36
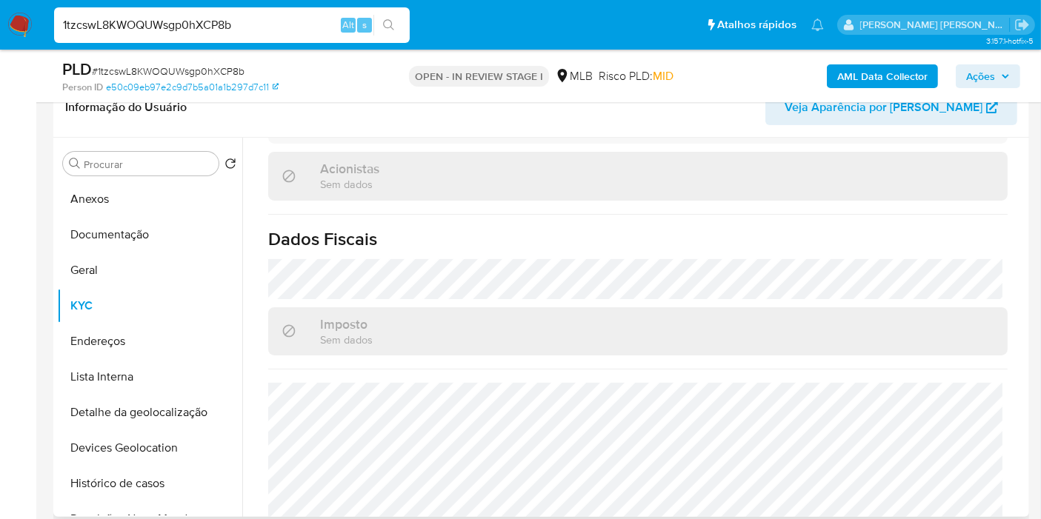
scroll to position [954, 0]
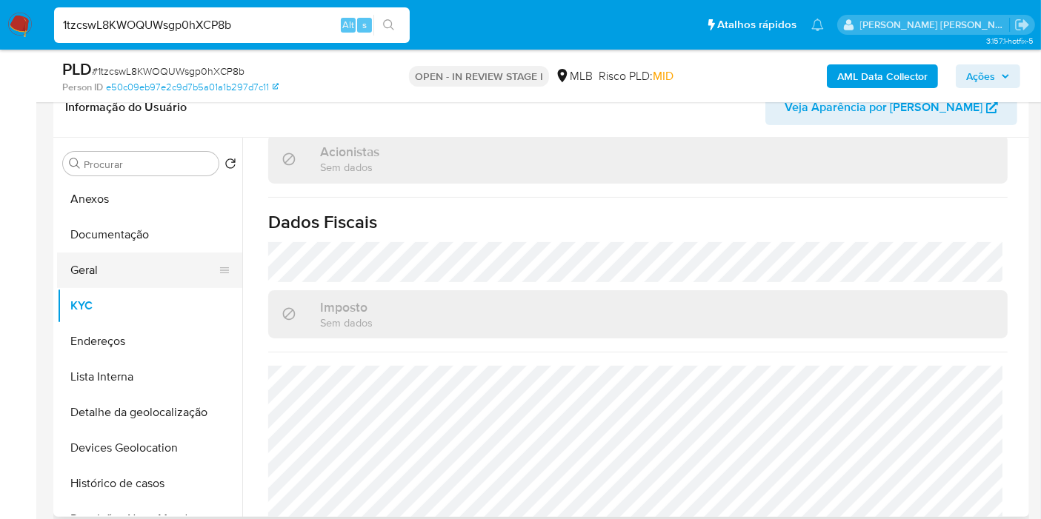
click at [152, 272] on button "Geral" at bounding box center [143, 271] width 173 height 36
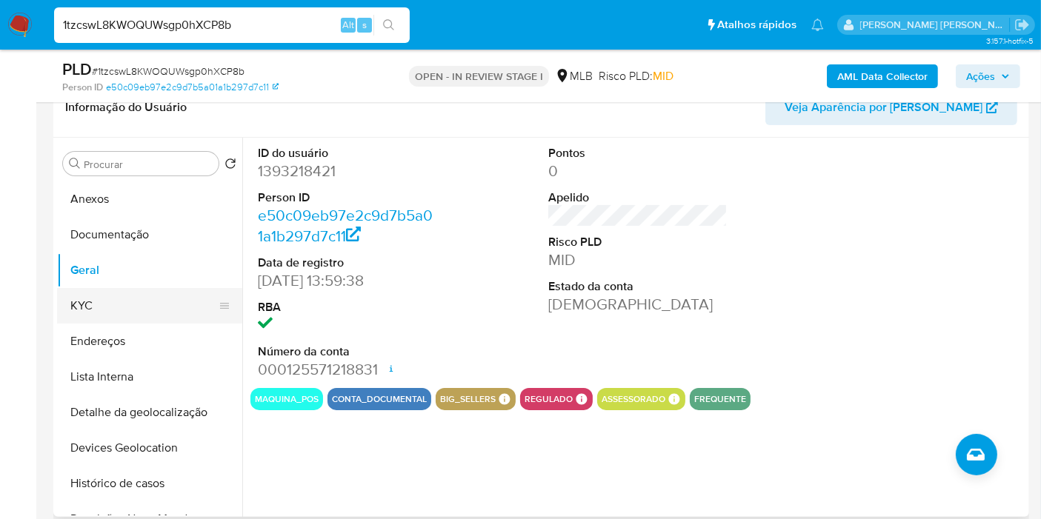
click at [152, 304] on button "KYC" at bounding box center [143, 306] width 173 height 36
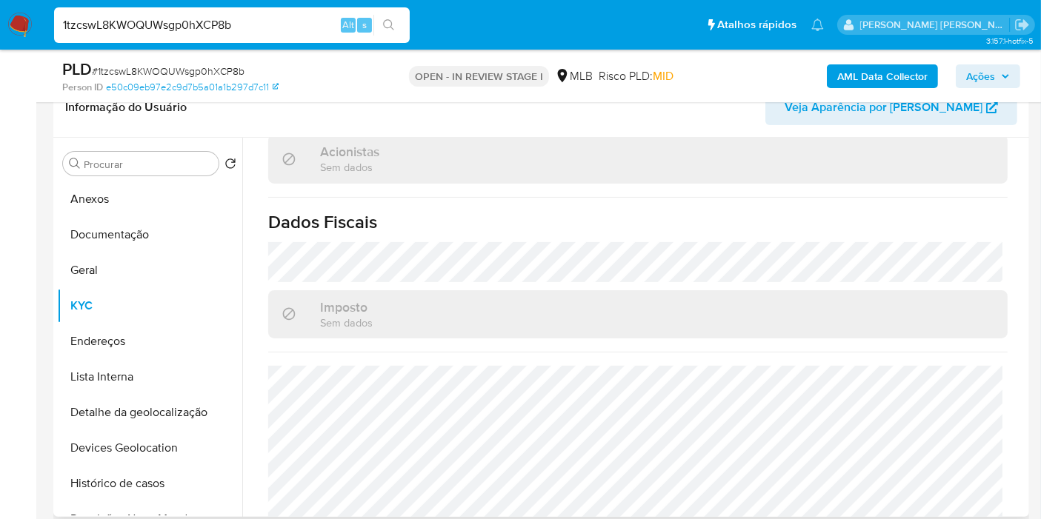
scroll to position [954, 0]
click at [175, 331] on button "Endereços" at bounding box center [149, 342] width 185 height 36
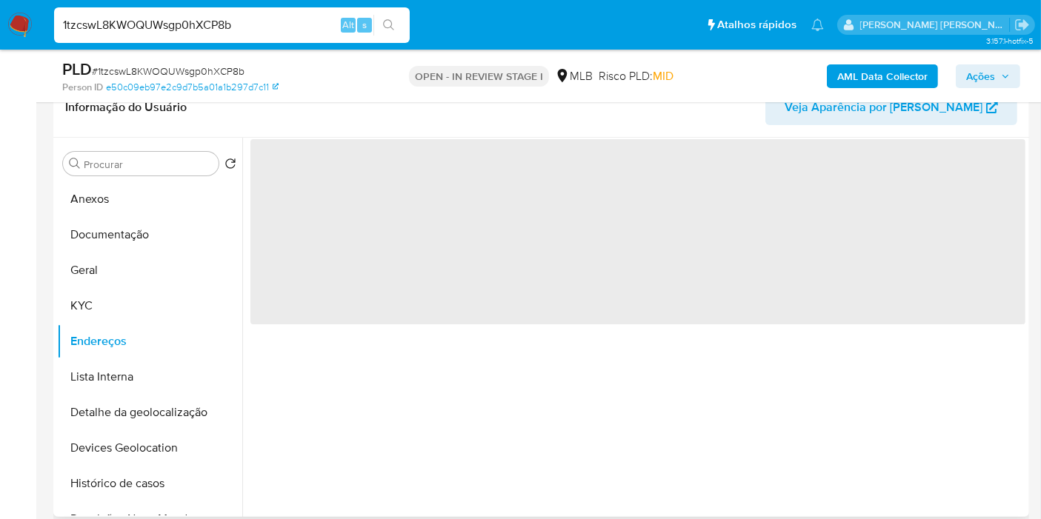
scroll to position [0, 0]
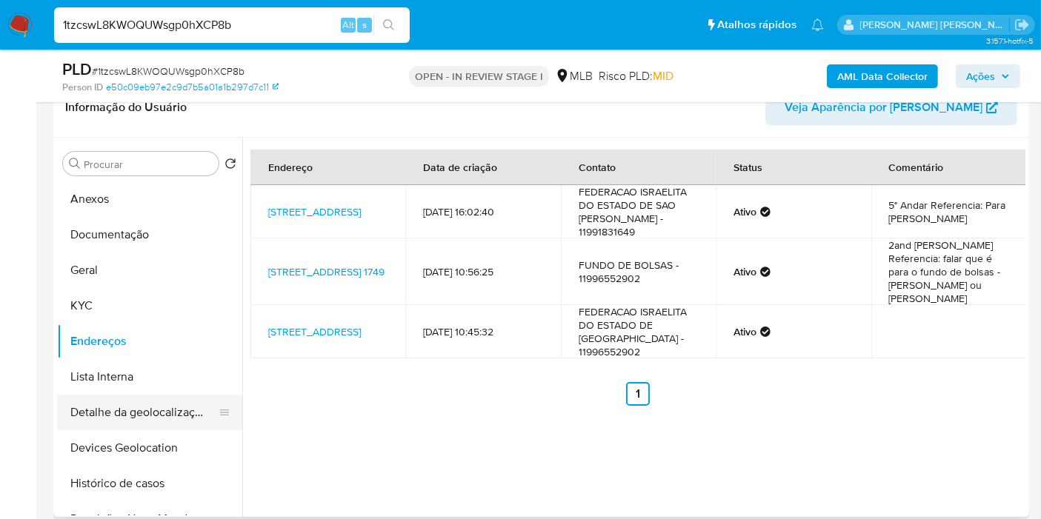
click at [163, 401] on button "Detalhe da geolocalização" at bounding box center [143, 413] width 173 height 36
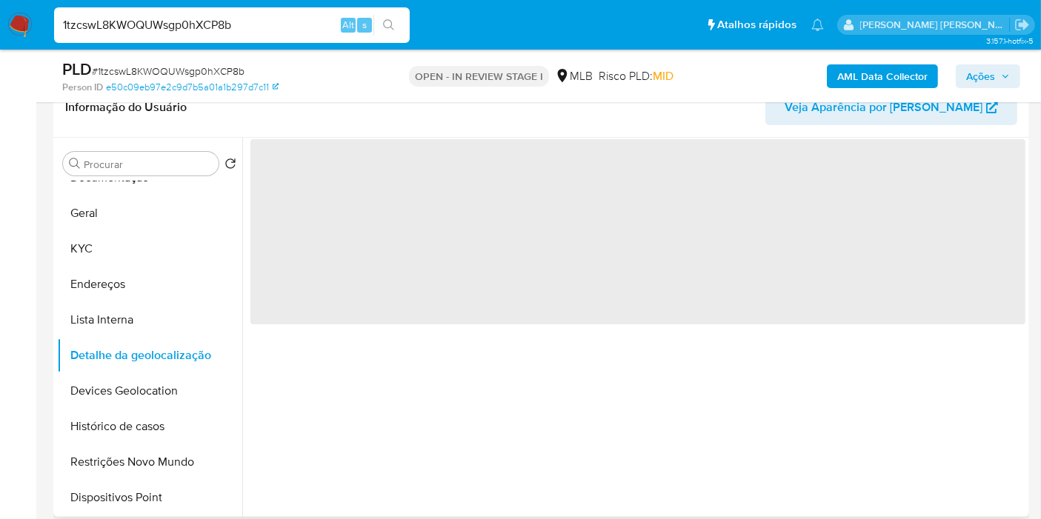
scroll to position [82, 0]
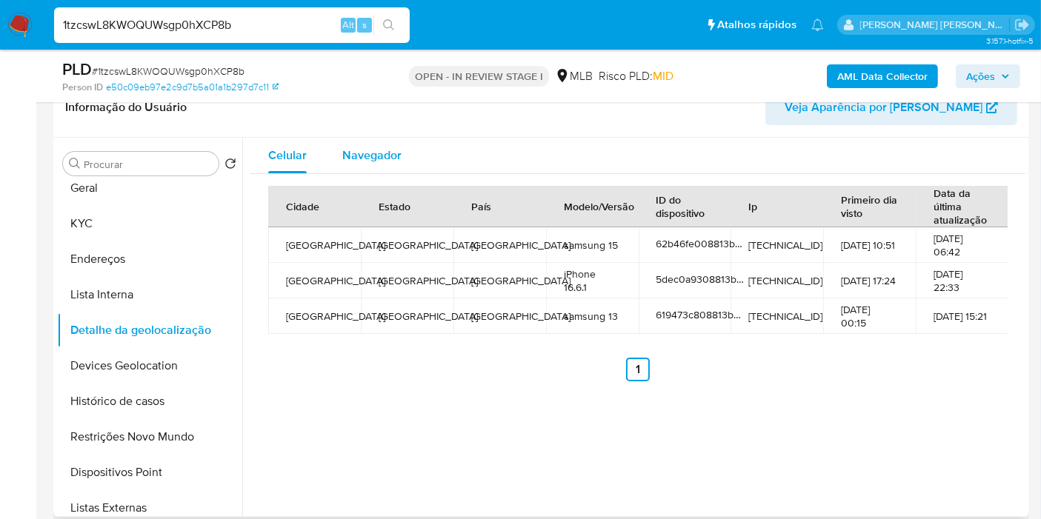
click at [383, 157] on span "Navegador" at bounding box center [371, 155] width 59 height 17
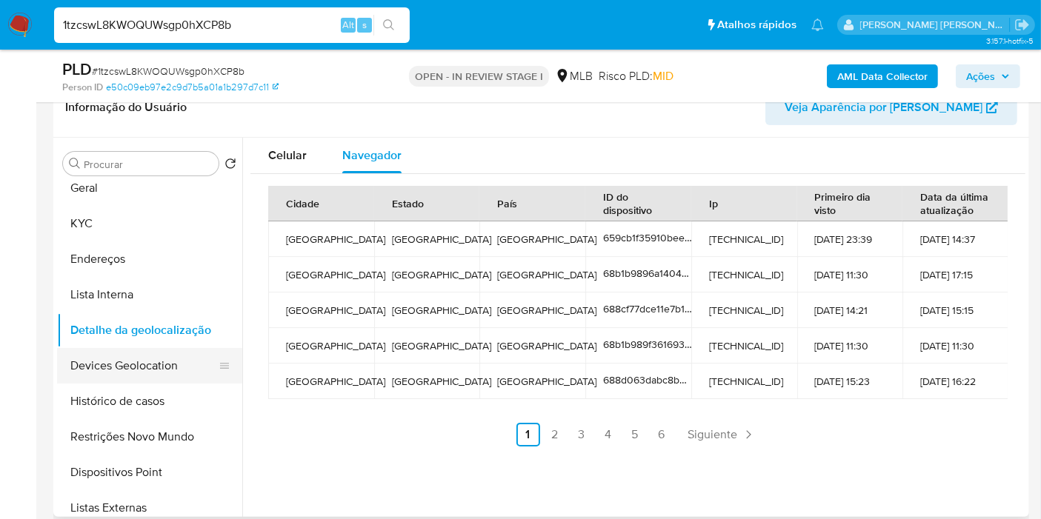
click at [176, 361] on button "Devices Geolocation" at bounding box center [143, 366] width 173 height 36
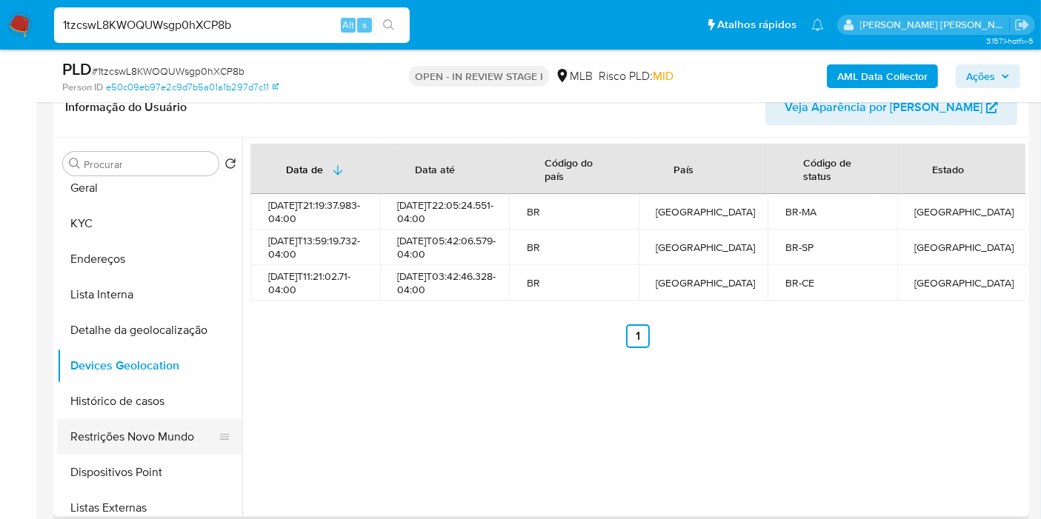
click at [158, 424] on button "Restrições Novo Mundo" at bounding box center [143, 437] width 173 height 36
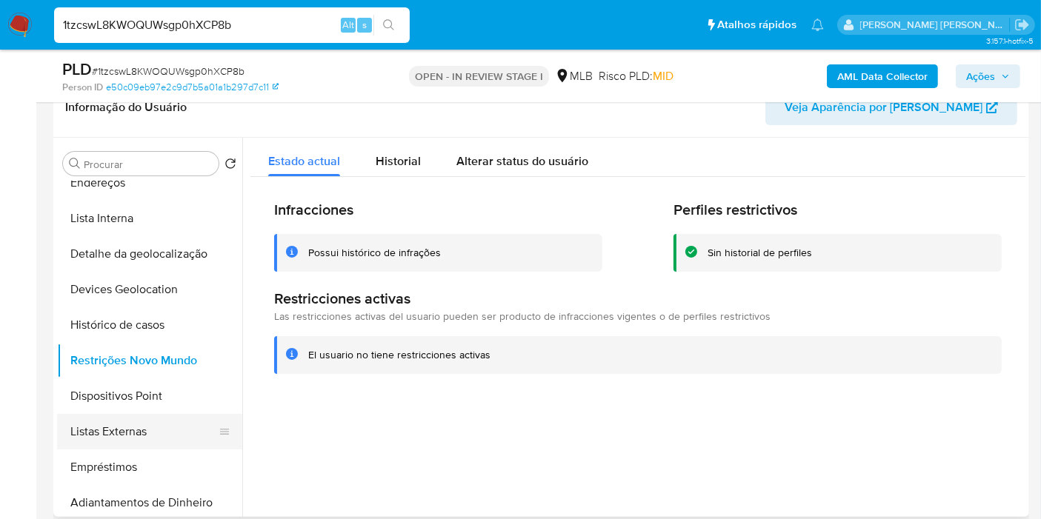
scroll to position [247, 0]
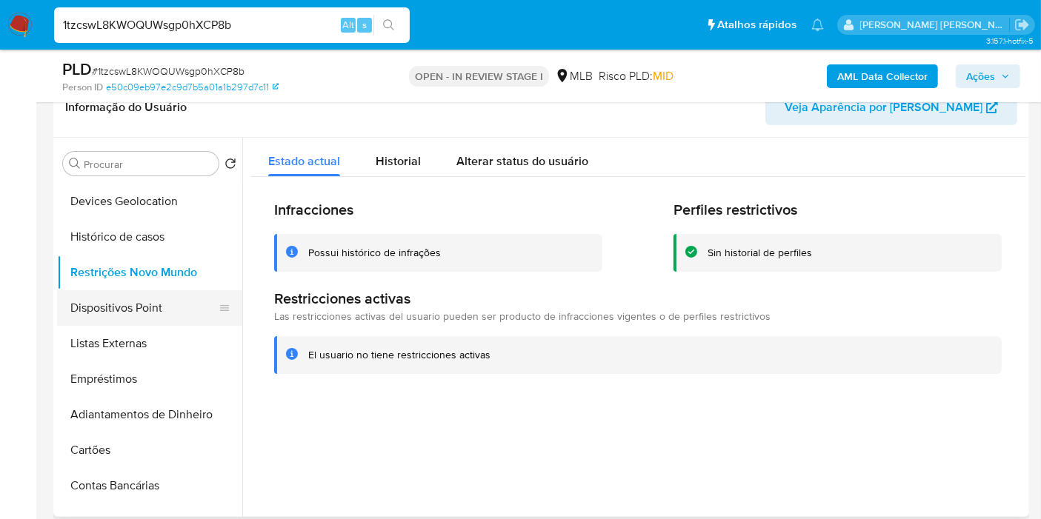
click at [166, 312] on button "Dispositivos Point" at bounding box center [143, 308] width 173 height 36
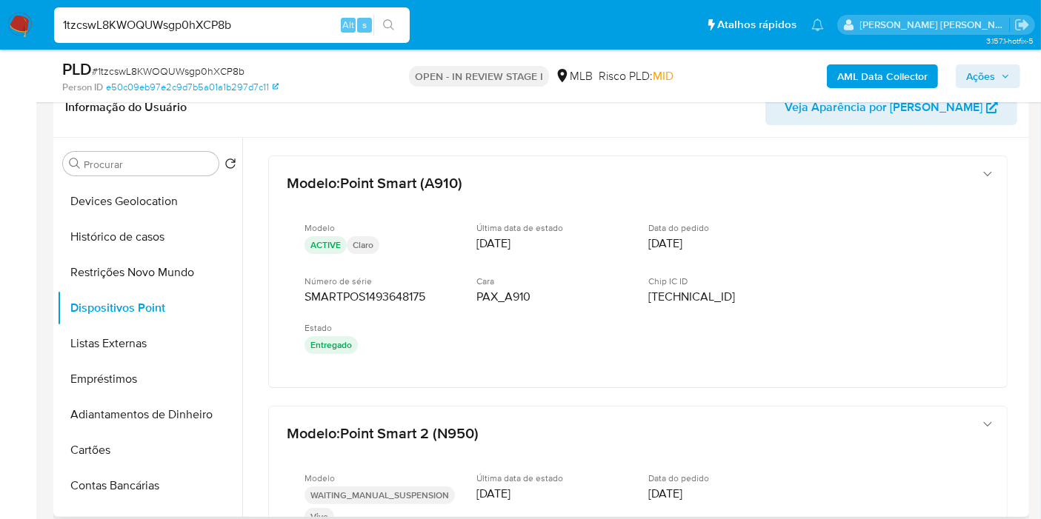
drag, startPoint x: 1025, startPoint y: 191, endPoint x: 1027, endPoint y: 208, distance: 17.1
click at [1027, 208] on div "Procurar Retornar ao pedido padrão Anexos Documentação Geral KYC Endereços List…" at bounding box center [541, 327] width 976 height 379
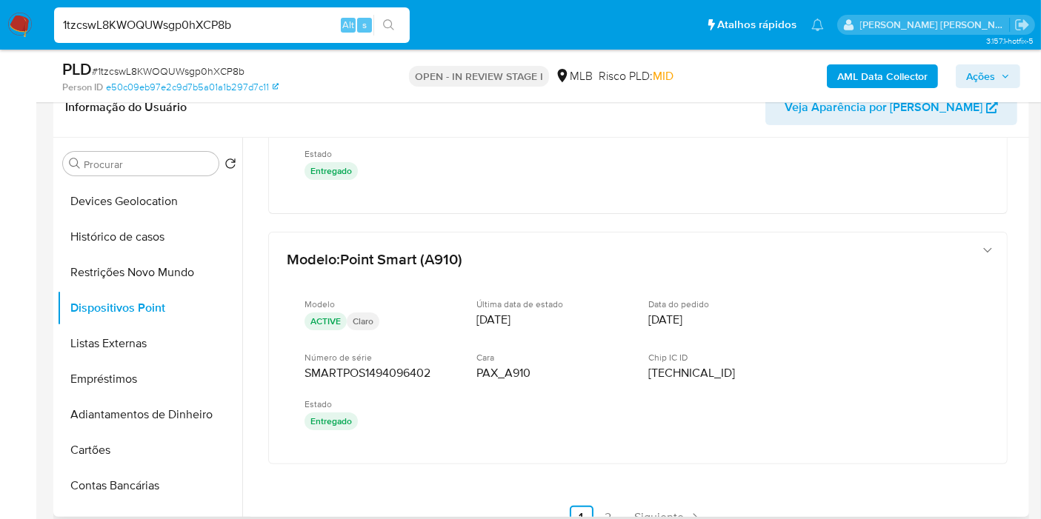
scroll to position [971, 0]
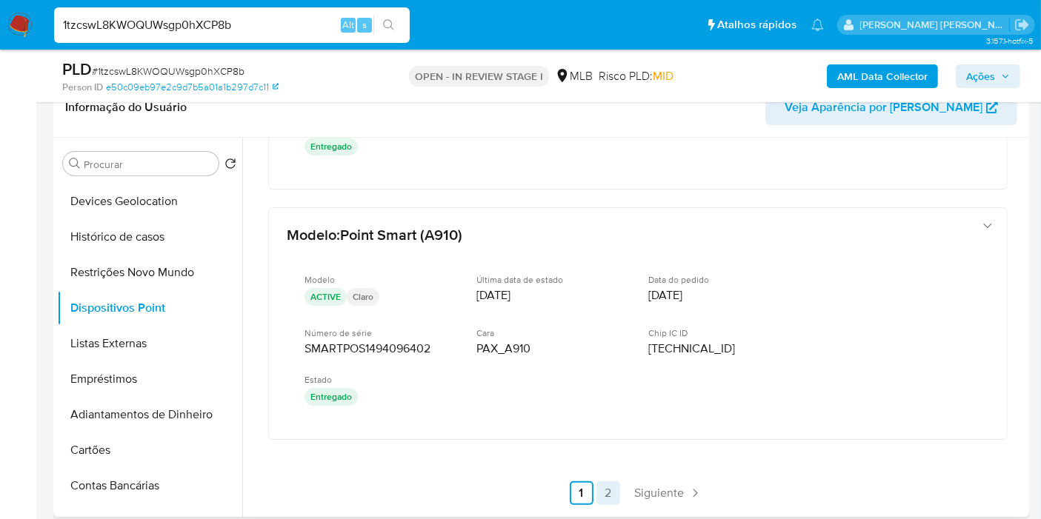
click at [603, 482] on link "2" at bounding box center [608, 494] width 24 height 24
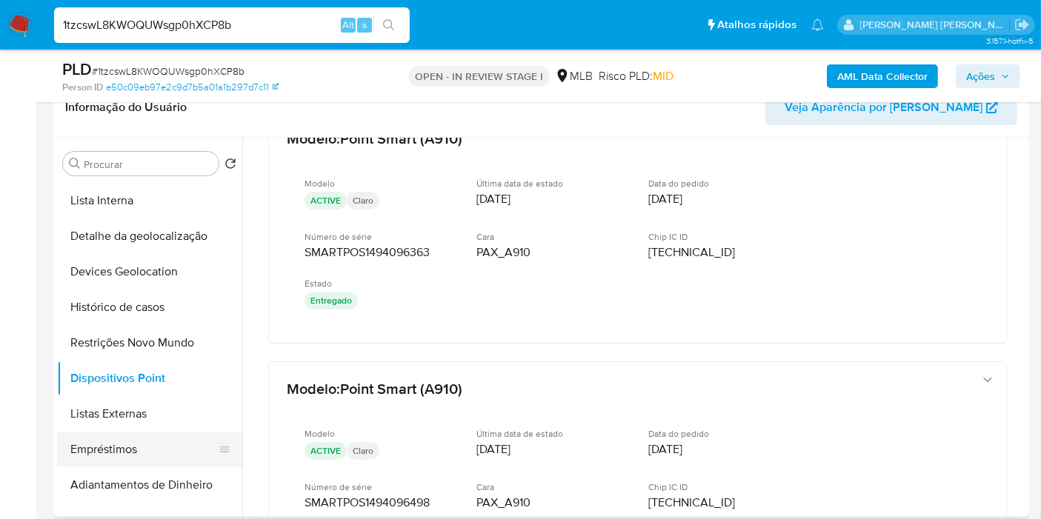
scroll to position [82, 0]
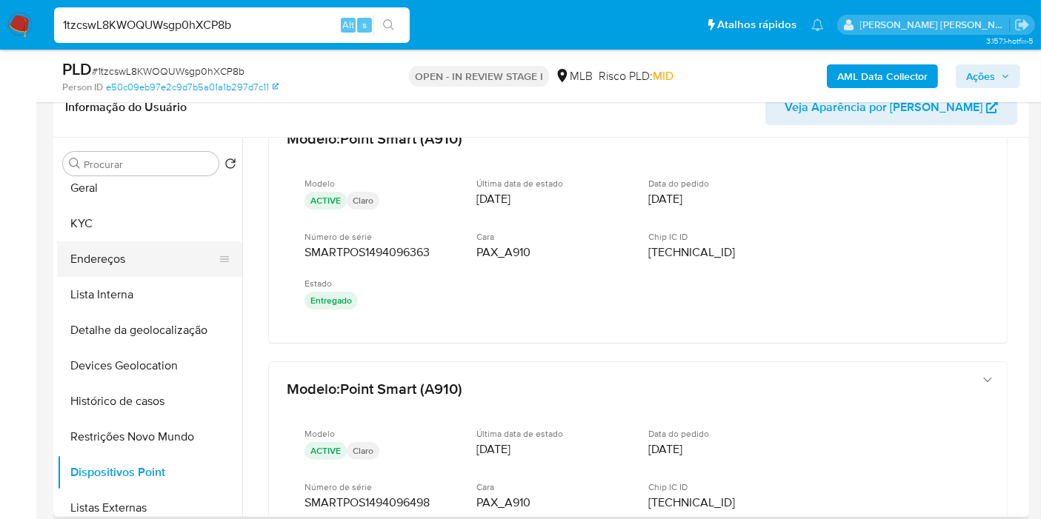
click at [161, 270] on button "Endereços" at bounding box center [143, 259] width 173 height 36
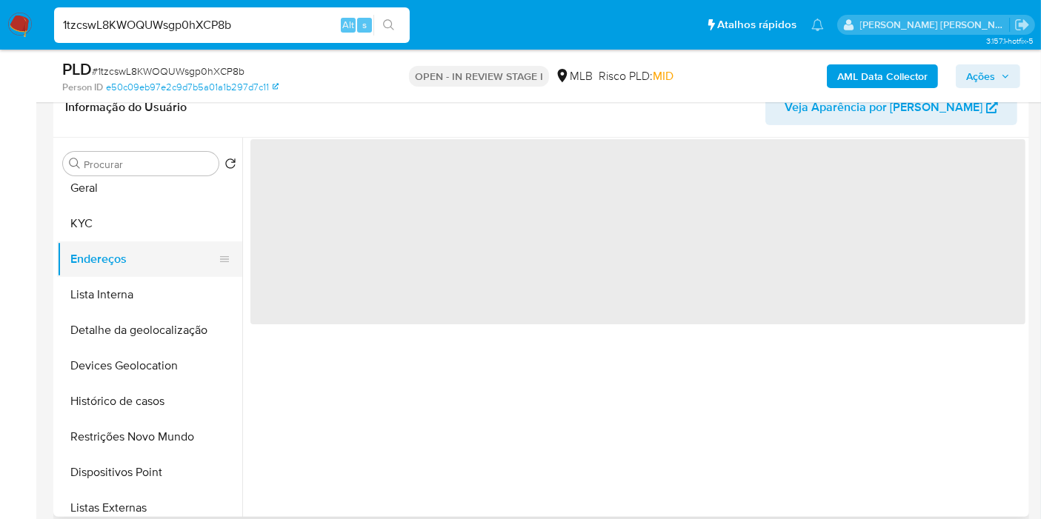
scroll to position [0, 0]
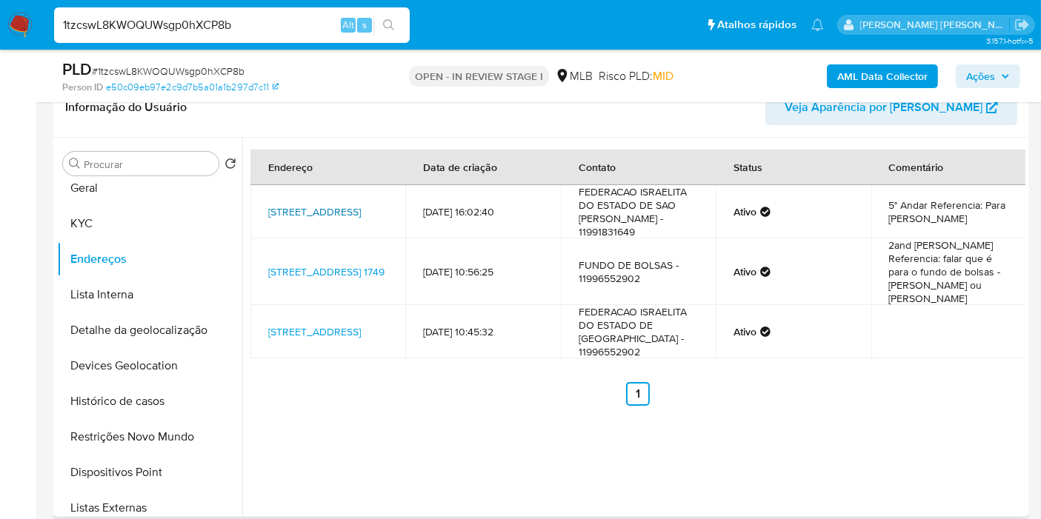
click at [323, 204] on link "Rua Dos Pinheiros 498, São Paulo, São Paulo, 05422000, Brasil 498" at bounding box center [314, 211] width 93 height 15
click at [173, 229] on button "KYC" at bounding box center [149, 224] width 185 height 36
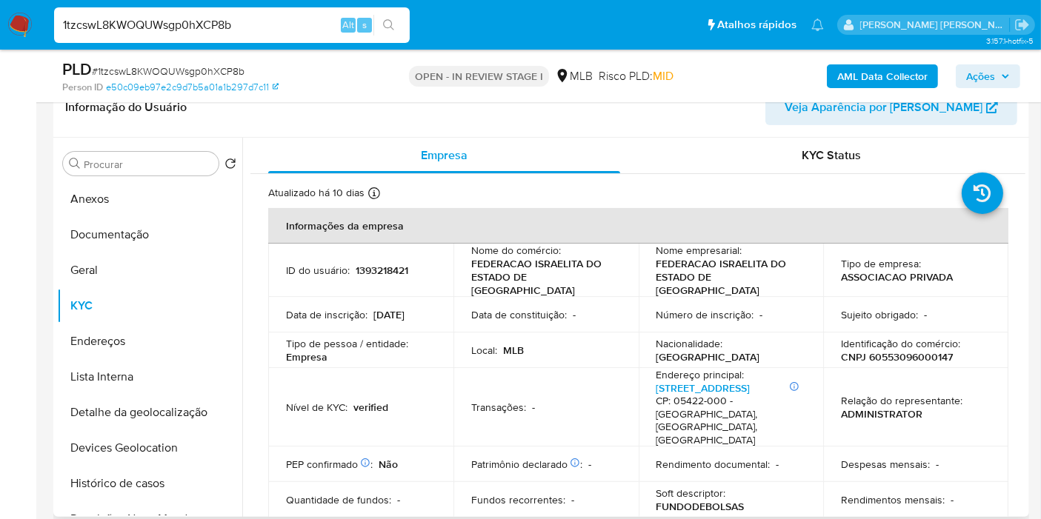
click at [893, 350] on p "CNPJ 60553096000147" at bounding box center [897, 356] width 112 height 13
copy p "60553096000147"
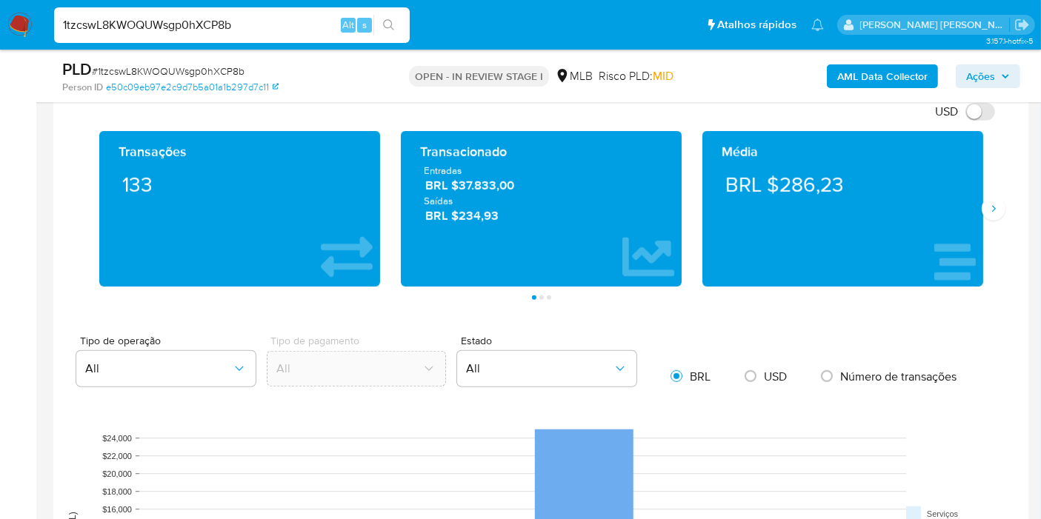
scroll to position [1316, 0]
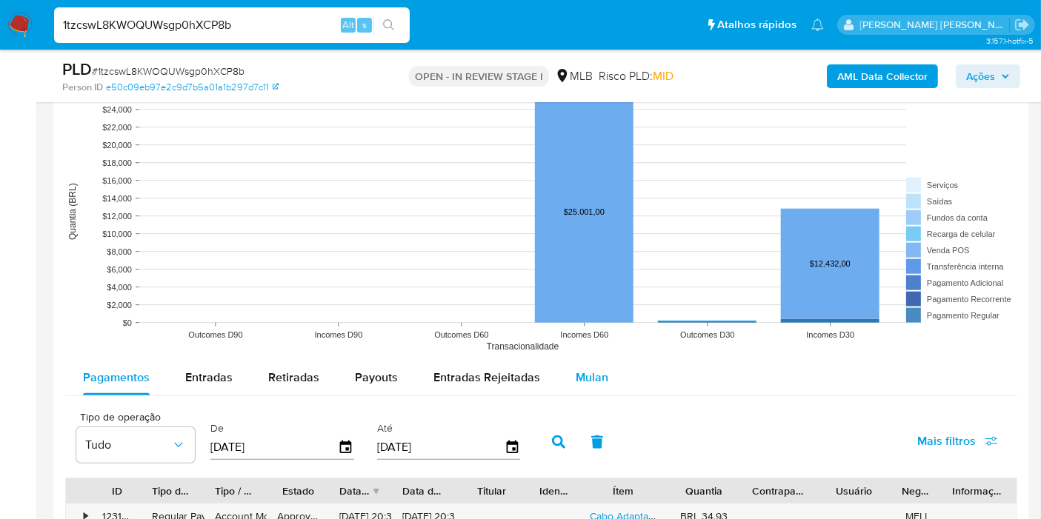
click at [591, 369] on span "Mulan" at bounding box center [592, 377] width 33 height 17
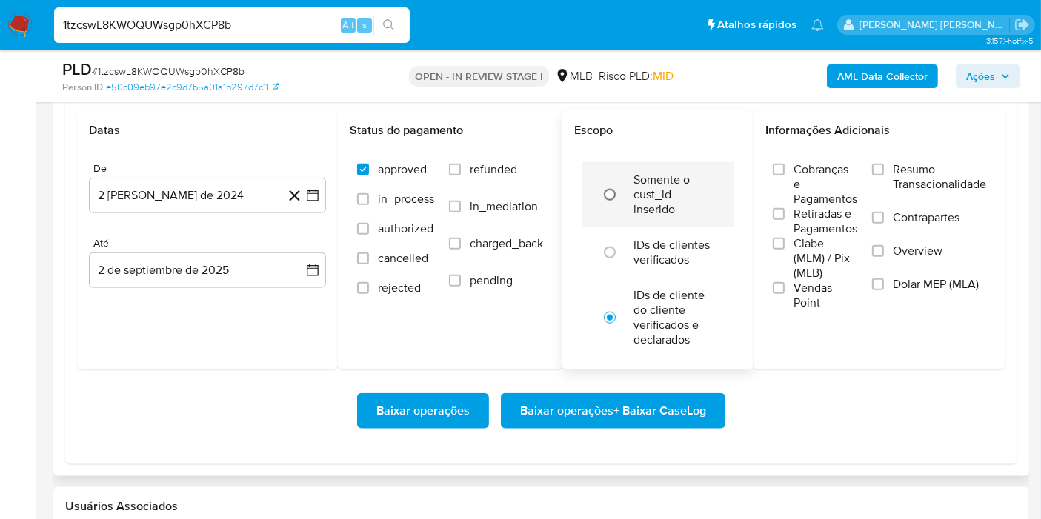
scroll to position [1646, 0]
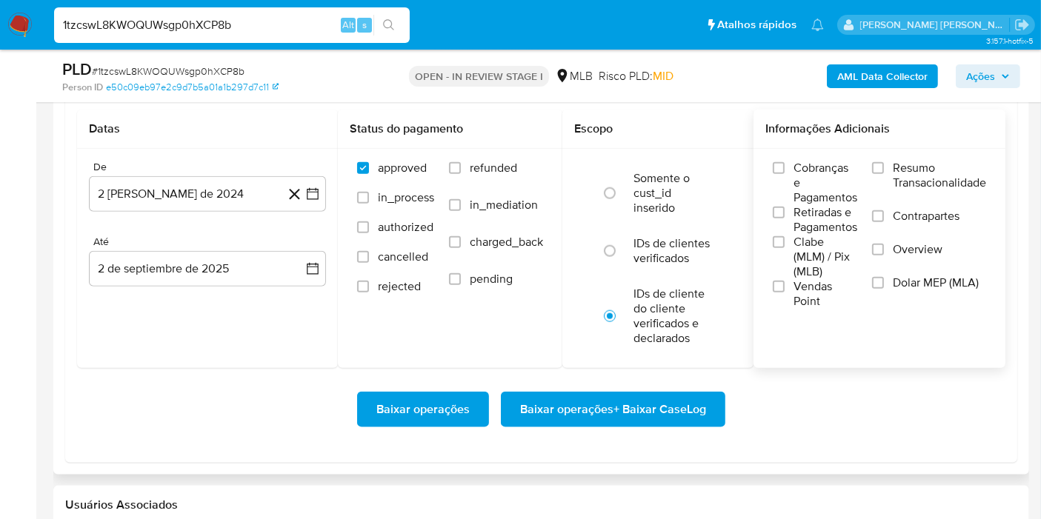
click at [905, 162] on span "Resumo Transacionalidade" at bounding box center [939, 176] width 93 height 30
click at [884, 162] on input "Resumo Transacionalidade" at bounding box center [878, 168] width 12 height 12
click at [313, 196] on icon "button" at bounding box center [312, 194] width 15 height 15
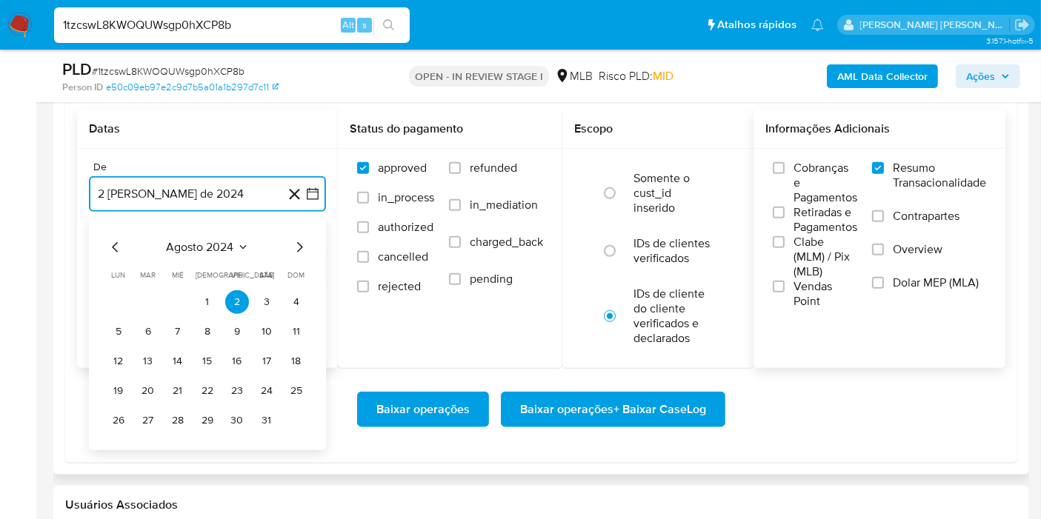
click at [216, 246] on span "agosto 2024" at bounding box center [200, 247] width 67 height 15
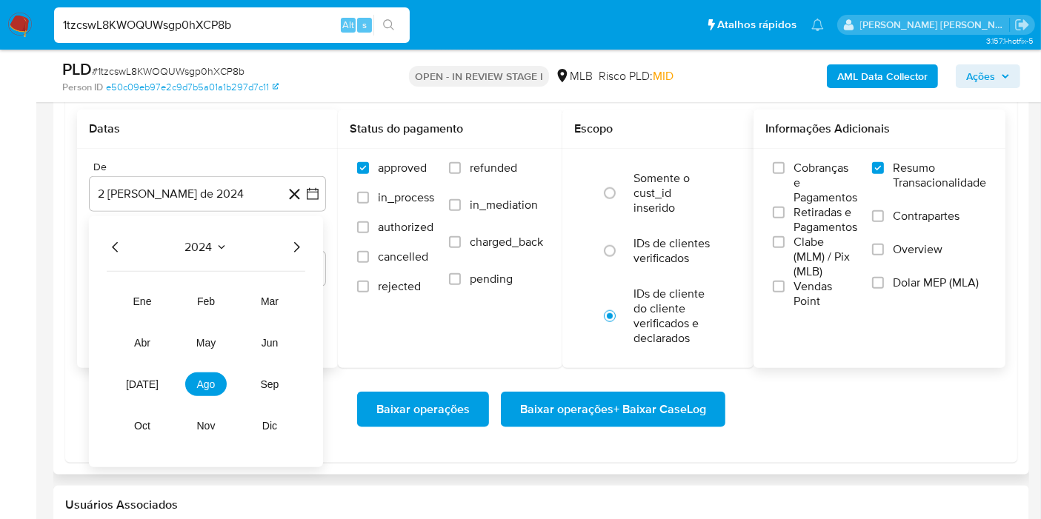
click at [302, 239] on icon "Año siguiente" at bounding box center [296, 248] width 18 height 18
click at [270, 344] on span "jun" at bounding box center [269, 343] width 17 height 12
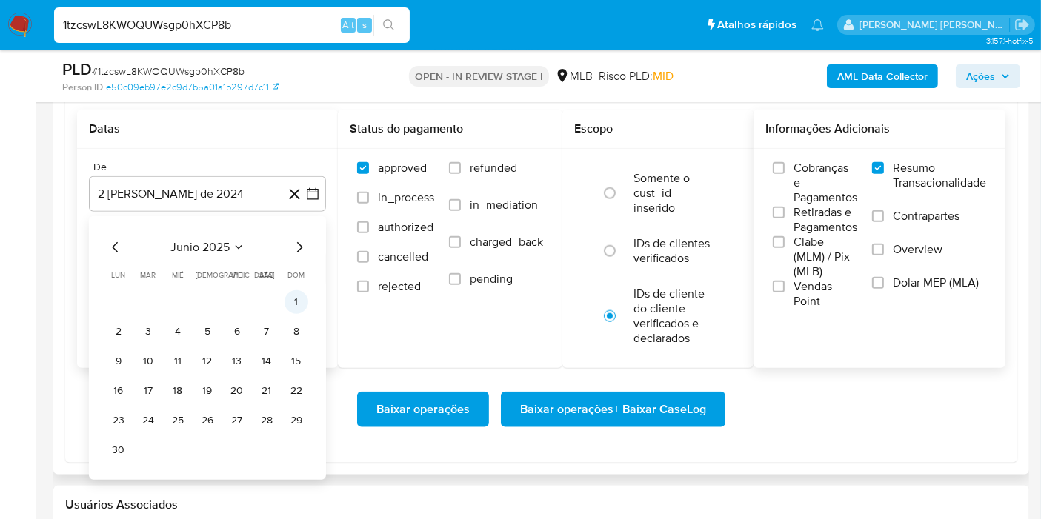
click at [296, 299] on button "1" at bounding box center [296, 302] width 24 height 24
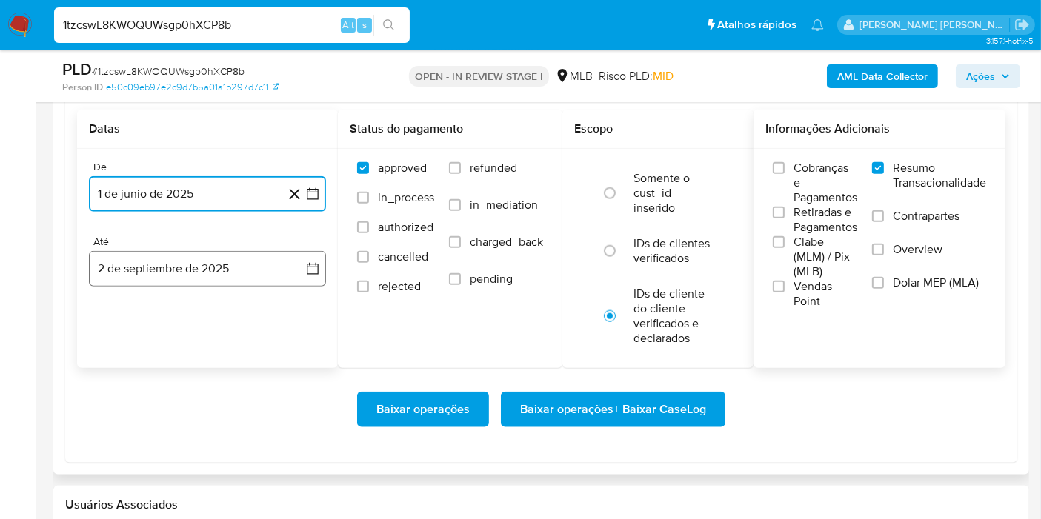
click at [304, 280] on button "2 de septiembre de 2025" at bounding box center [207, 269] width 237 height 36
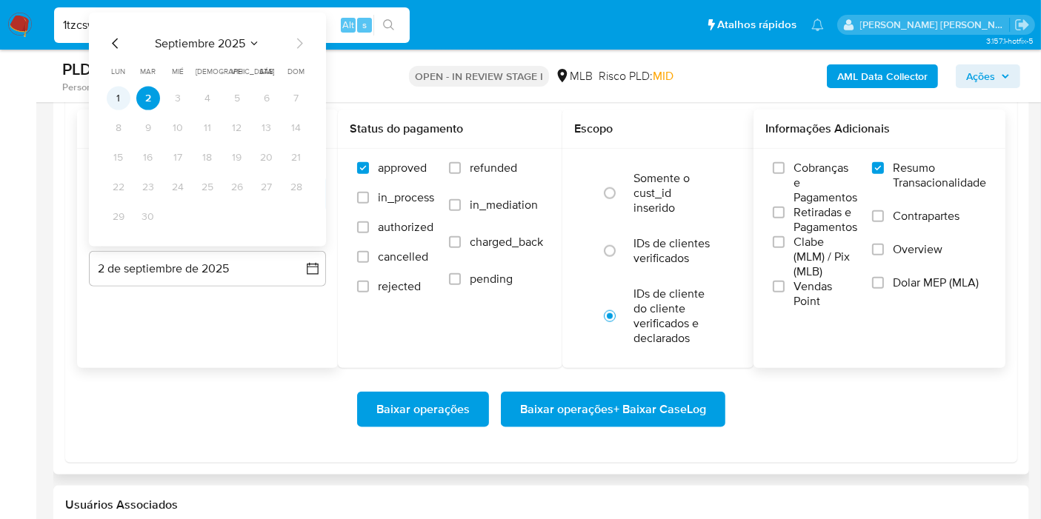
click at [124, 104] on button "1" at bounding box center [119, 99] width 24 height 24
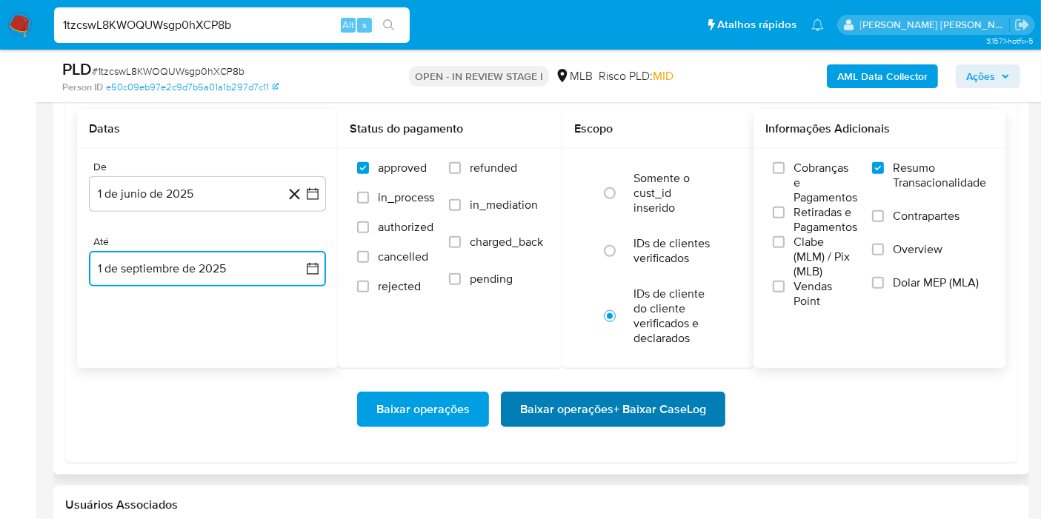
click at [589, 394] on span "Baixar operações + Baixar CaseLog" at bounding box center [613, 409] width 186 height 33
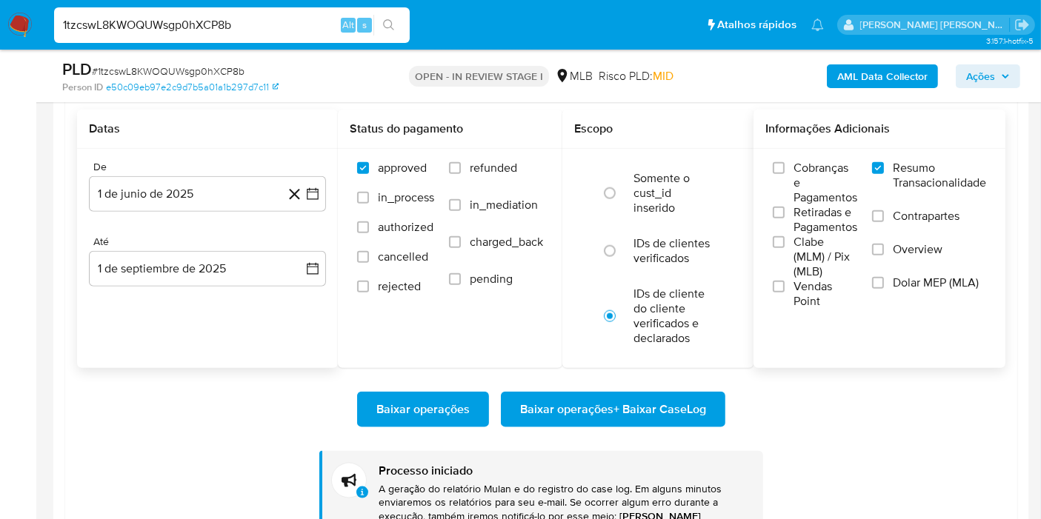
click at [294, 17] on input "1tzcswL8KWOQUWsgp0hXCP8b" at bounding box center [232, 25] width 356 height 19
paste input "9u64HPbC4XoYpaM1ffPlJV1i"
type input "9u64HPbC4XoYpaM1ffPlJV1i"
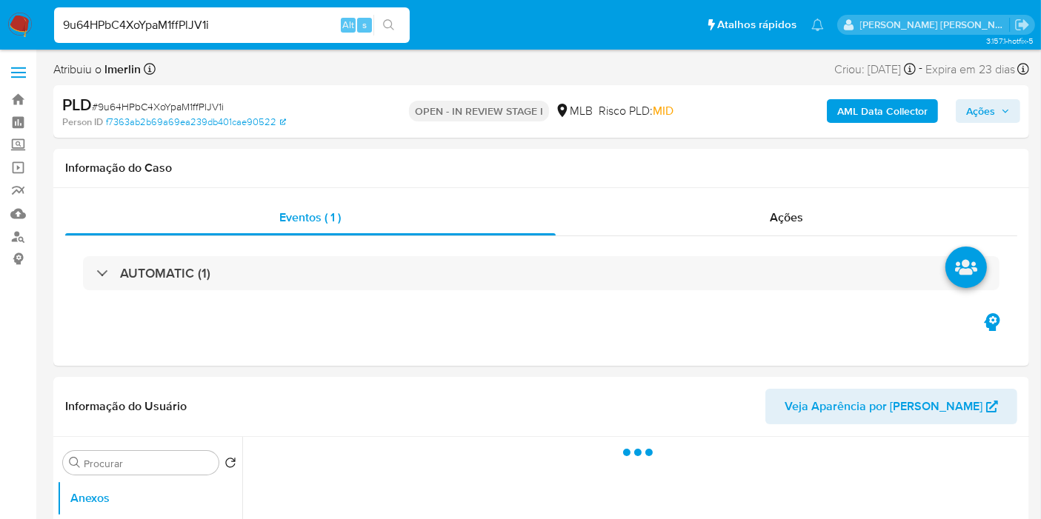
select select "10"
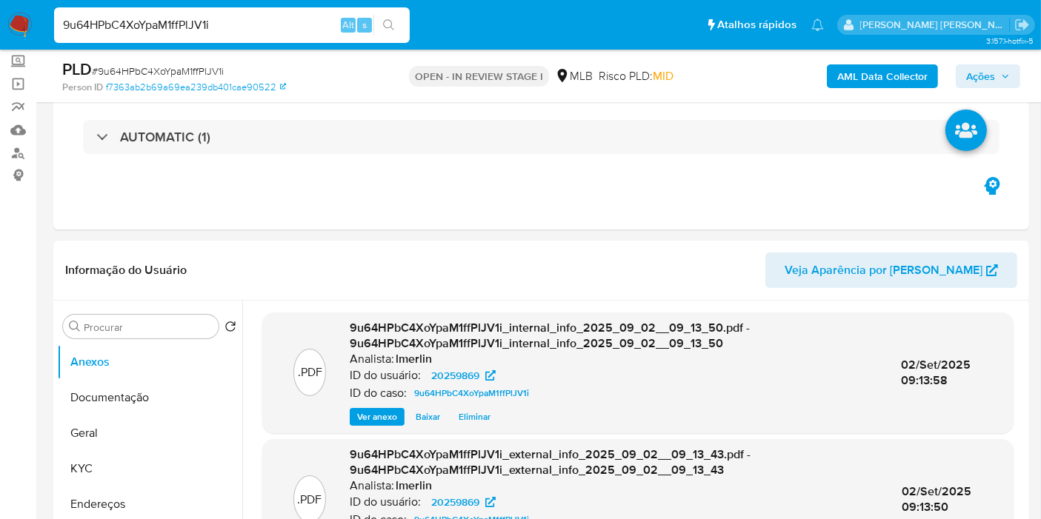
scroll to position [164, 0]
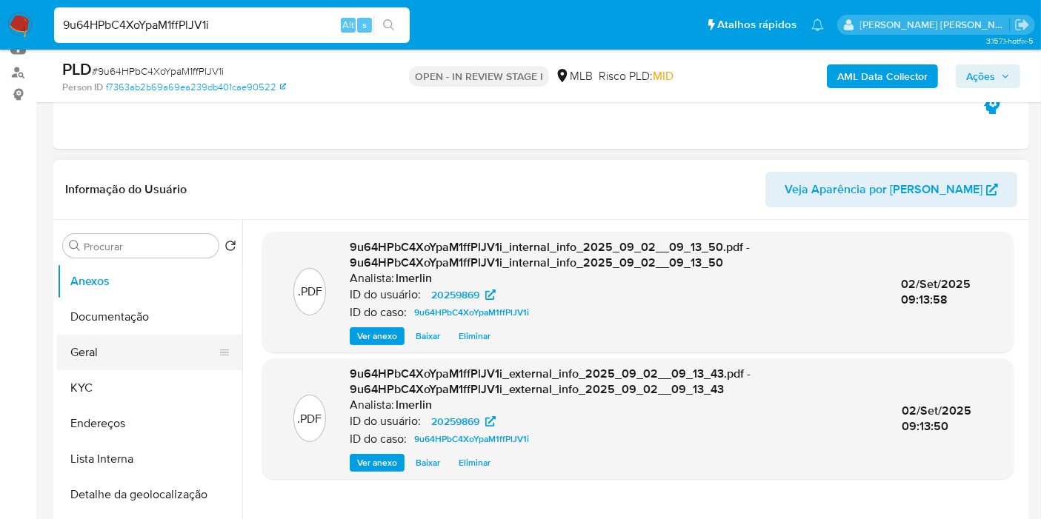
click at [139, 382] on button "KYC" at bounding box center [149, 388] width 185 height 36
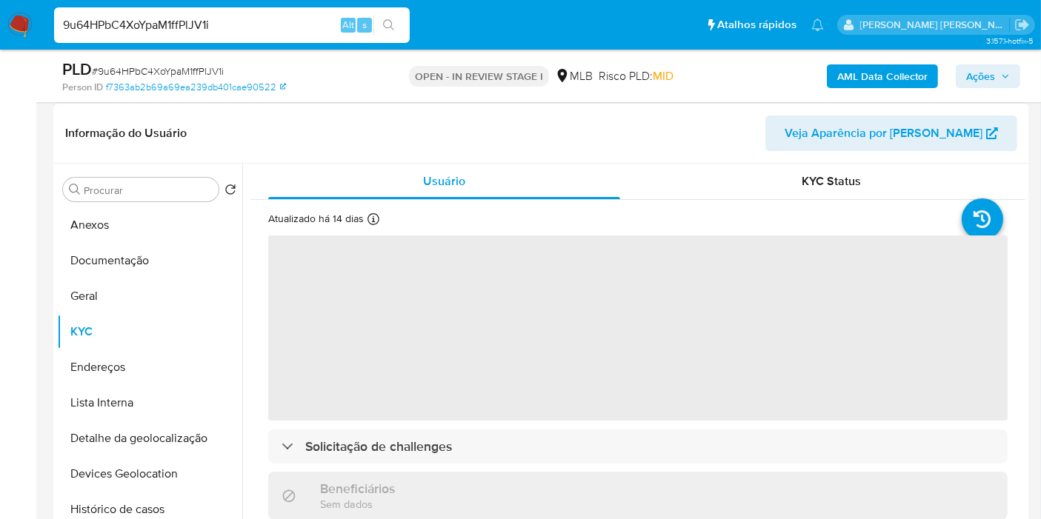
scroll to position [247, 0]
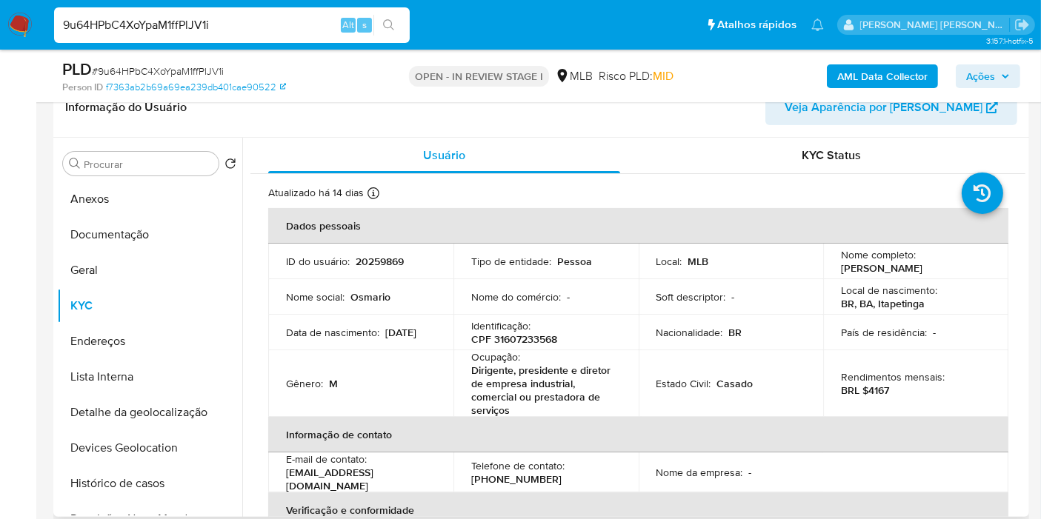
click at [376, 255] on p "20259869" at bounding box center [380, 261] width 48 height 13
copy p "20259869"
click at [546, 339] on p "CPF 31607233568" at bounding box center [514, 339] width 86 height 13
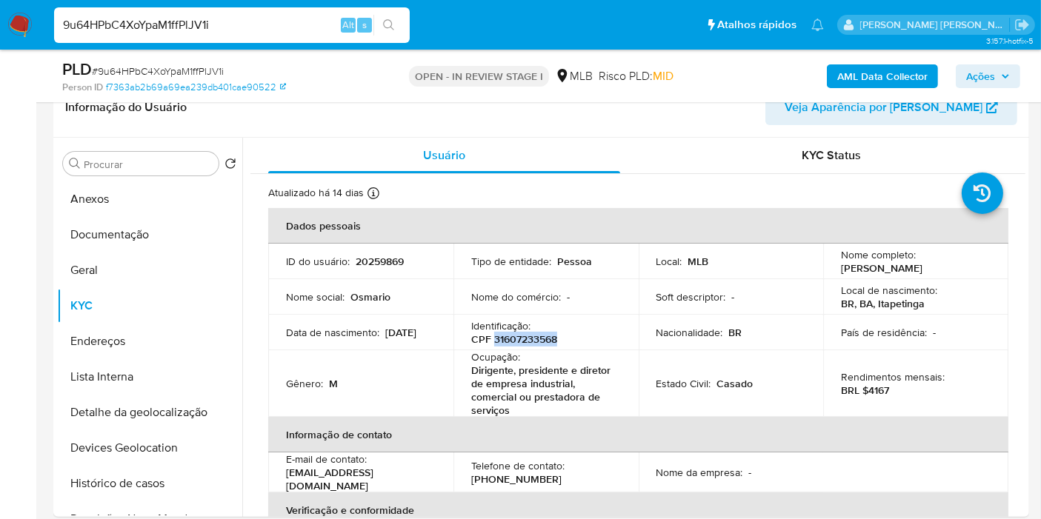
copy p "31607233568"
click at [873, 389] on p "BRL $4167" at bounding box center [865, 390] width 48 height 13
copy p "4167"
click at [139, 233] on button "Documentação" at bounding box center [143, 235] width 173 height 36
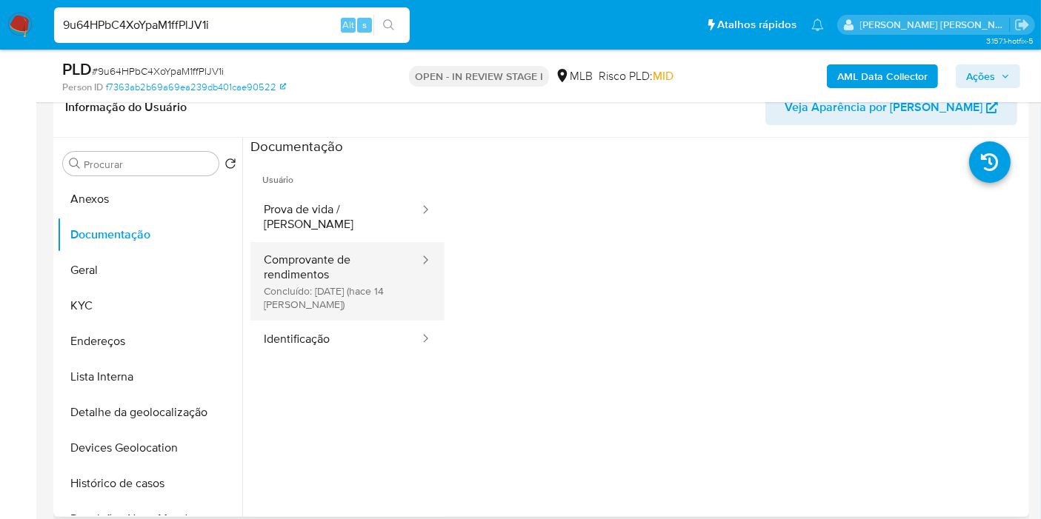
click at [350, 243] on button "Comprovante de rendimentos Concluído: 19/08/2025 (hace 14 días)" at bounding box center [335, 281] width 170 height 79
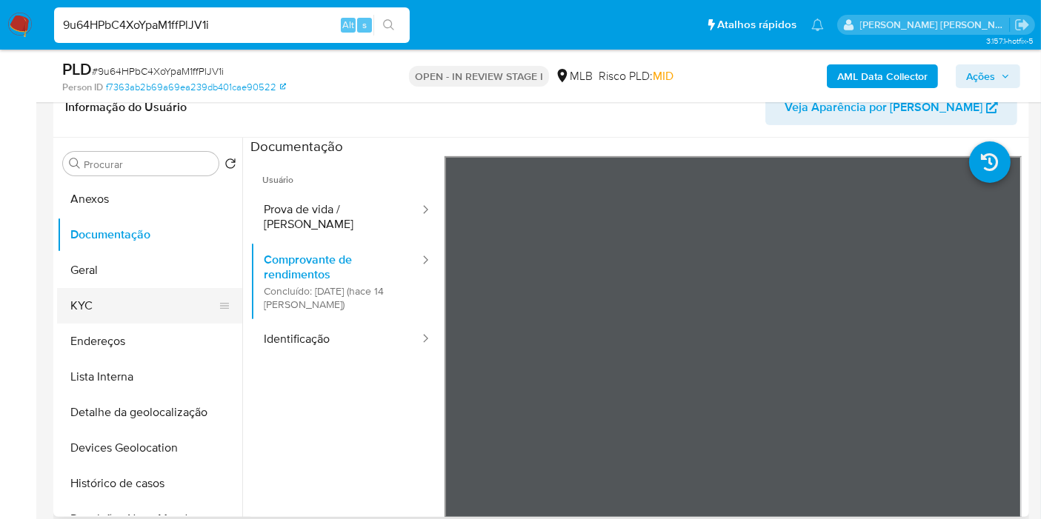
click at [166, 293] on button "KYC" at bounding box center [143, 306] width 173 height 36
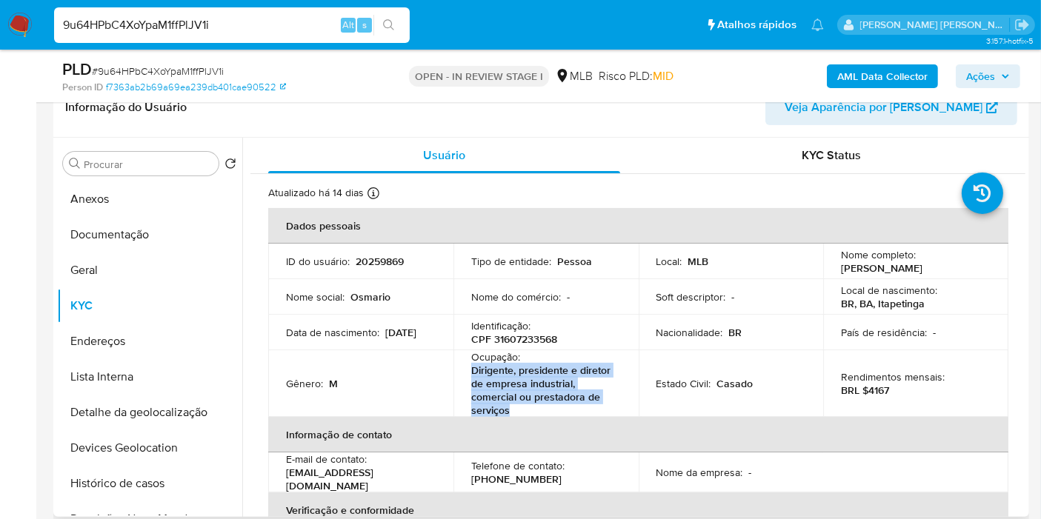
drag, startPoint x: 470, startPoint y: 370, endPoint x: 513, endPoint y: 409, distance: 57.2
click at [513, 409] on p "Dirigente, presidente e diretor de empresa industrial, comercial ou prestadora …" at bounding box center [543, 390] width 144 height 53
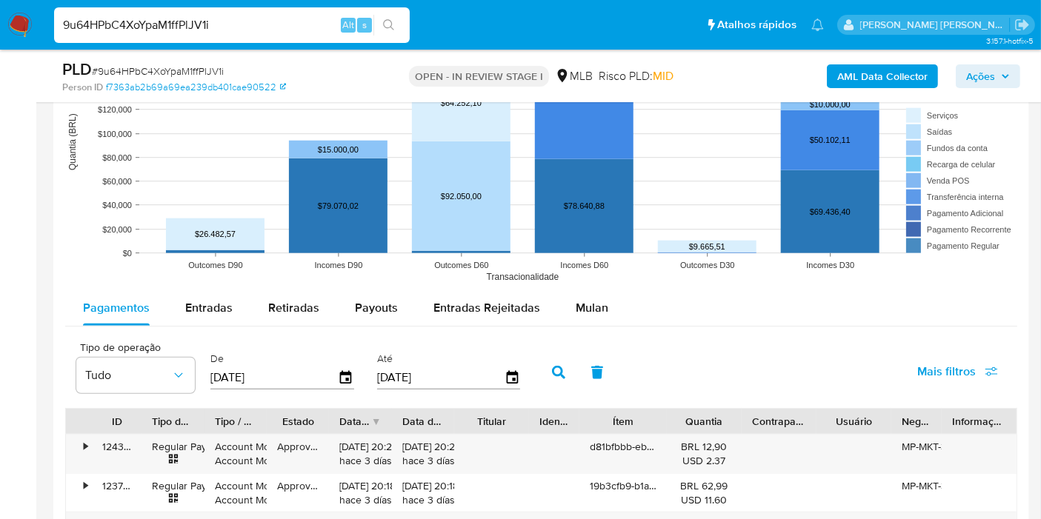
scroll to position [1482, 0]
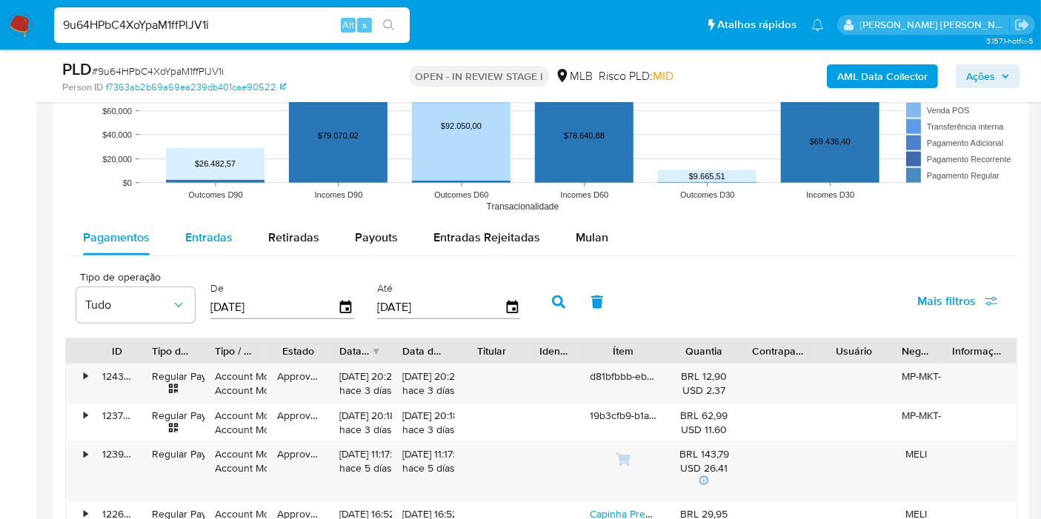
click at [210, 231] on span "Entradas" at bounding box center [208, 237] width 47 height 17
select select "10"
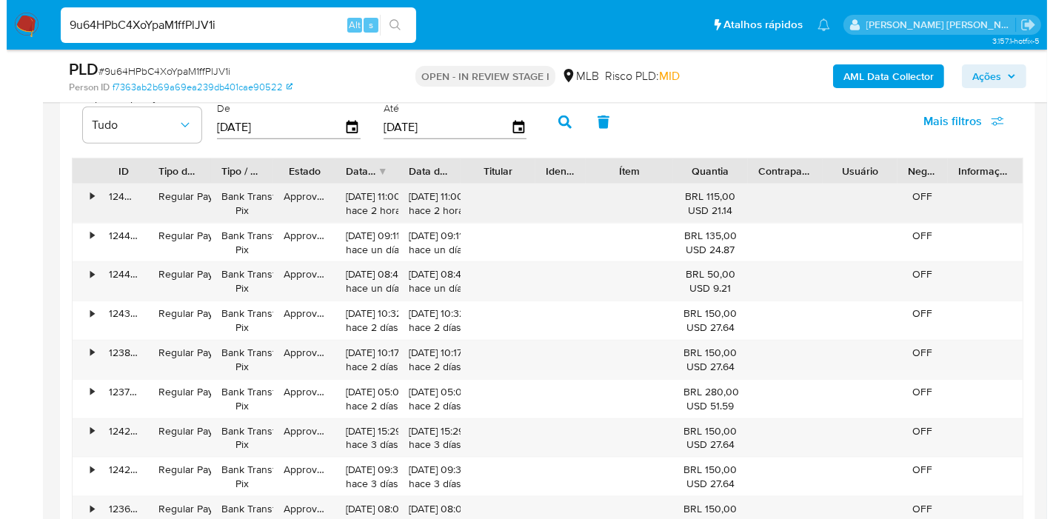
scroll to position [1646, 0]
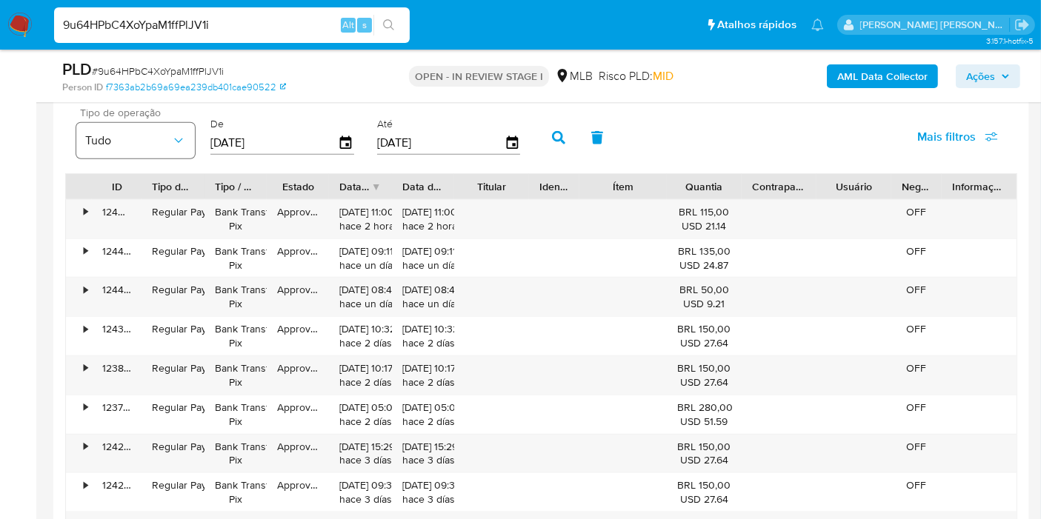
click at [121, 134] on span "Tudo" at bounding box center [128, 140] width 86 height 15
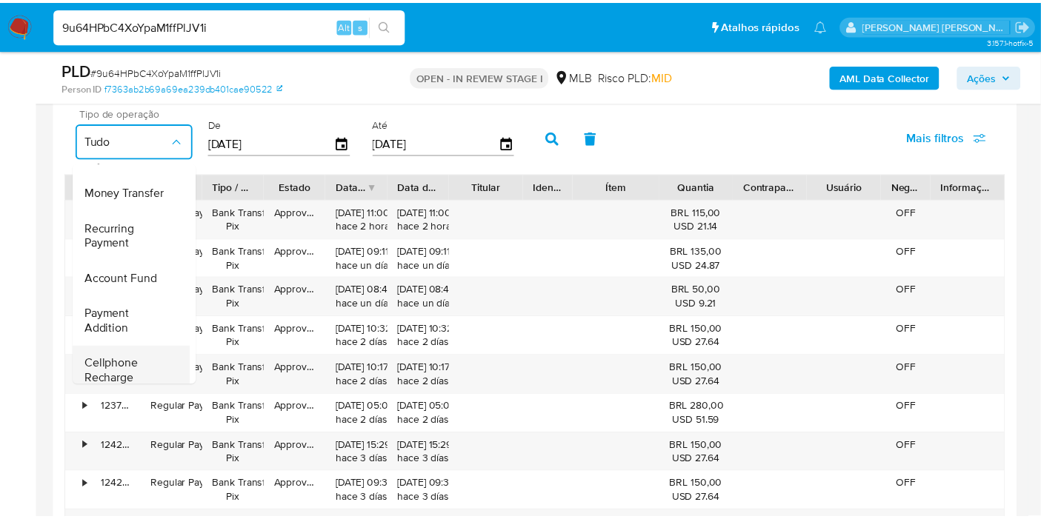
scroll to position [164, 0]
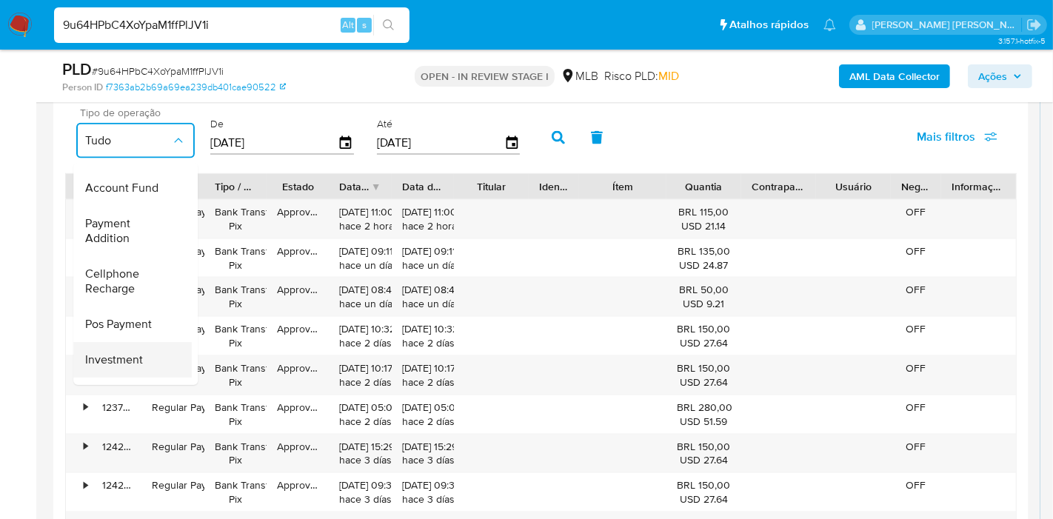
click at [147, 356] on div "Investment" at bounding box center [128, 361] width 86 height 36
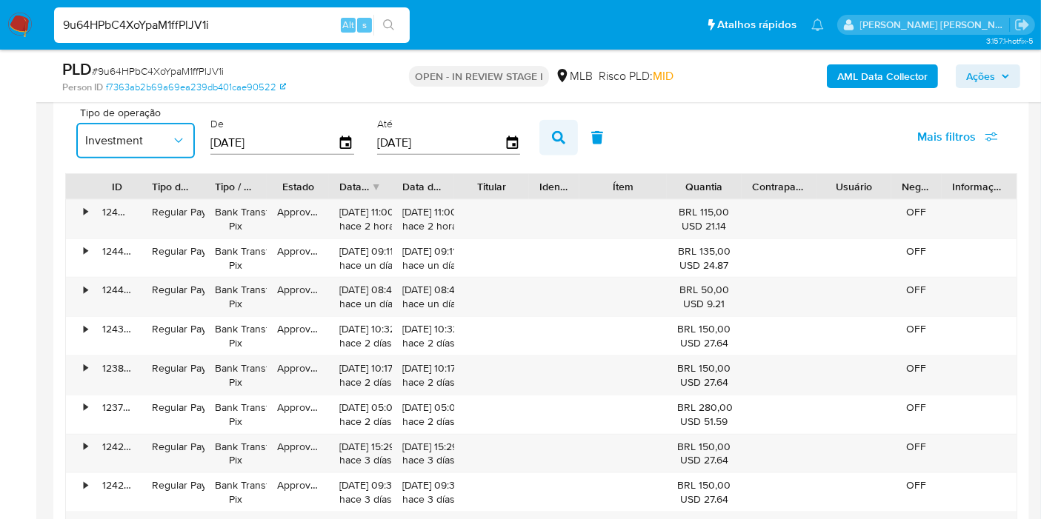
click at [539, 133] on button "button" at bounding box center [558, 138] width 39 height 36
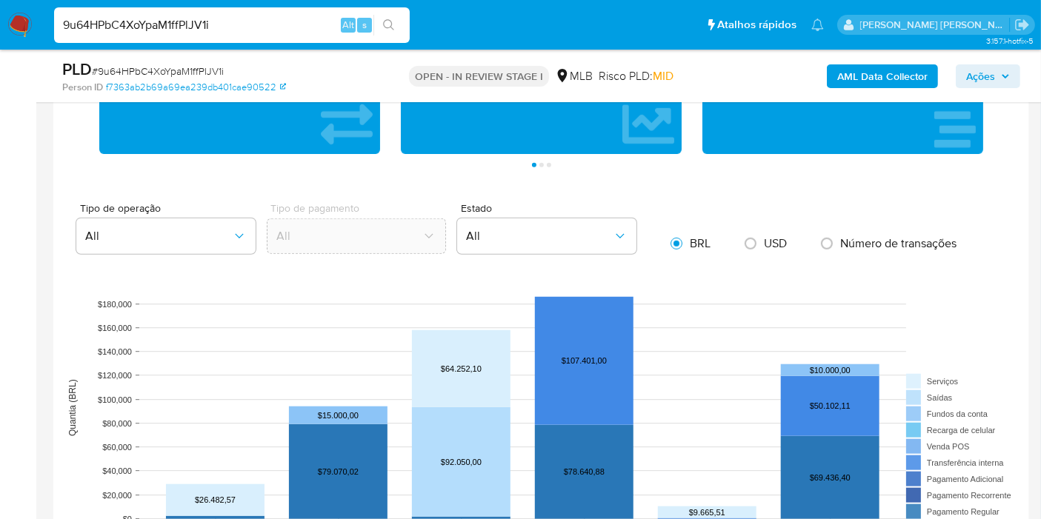
scroll to position [1070, 0]
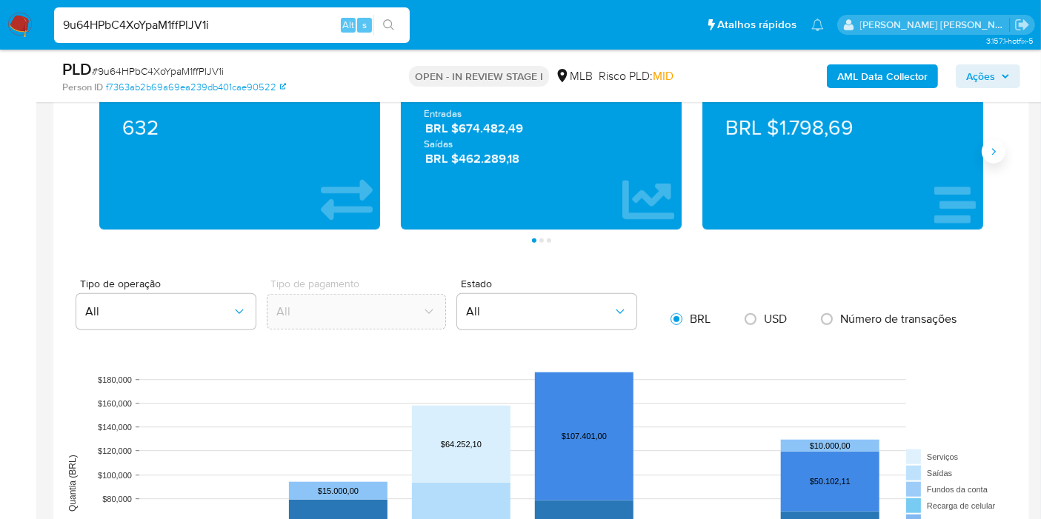
click at [1001, 153] on button "Siguiente" at bounding box center [994, 152] width 24 height 24
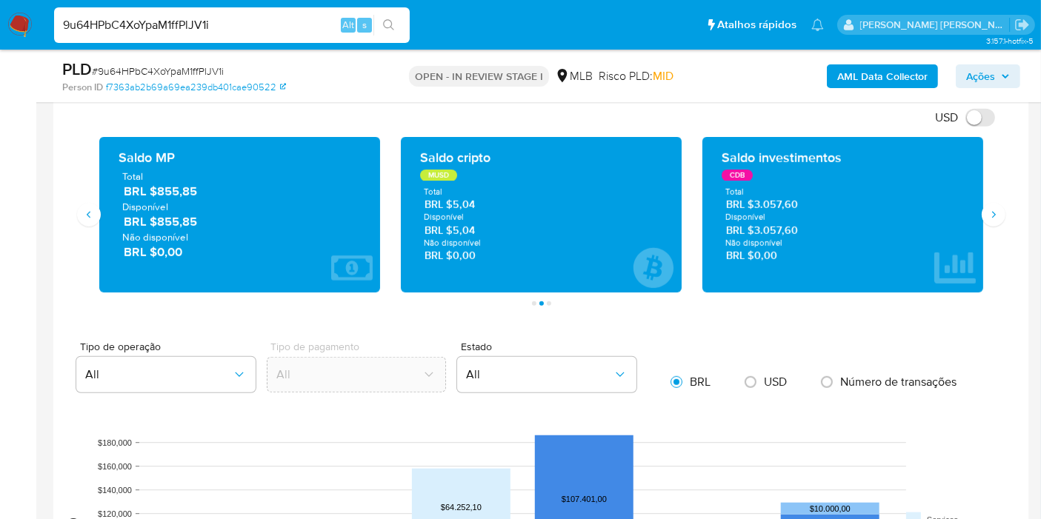
scroll to position [987, 0]
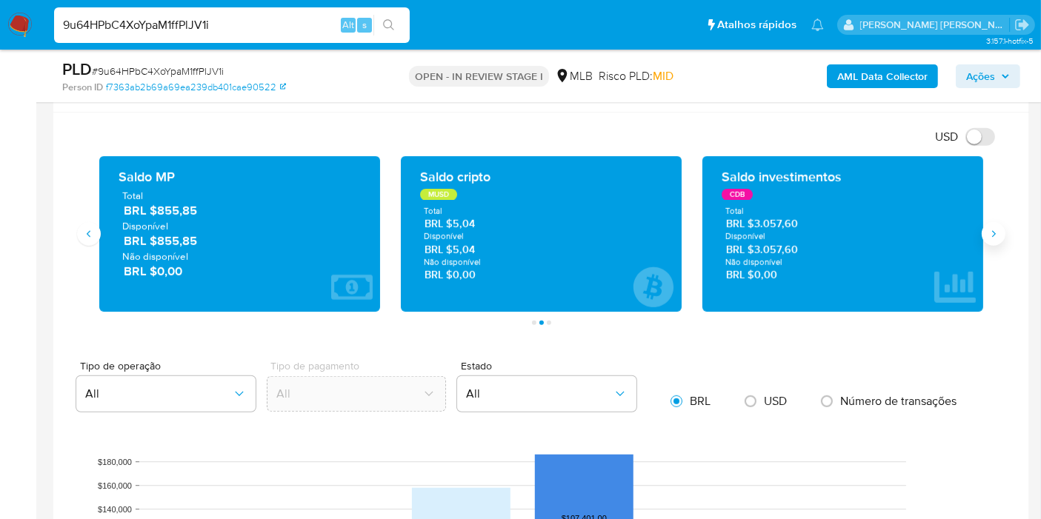
click at [990, 231] on icon "Siguiente" at bounding box center [993, 234] width 12 height 12
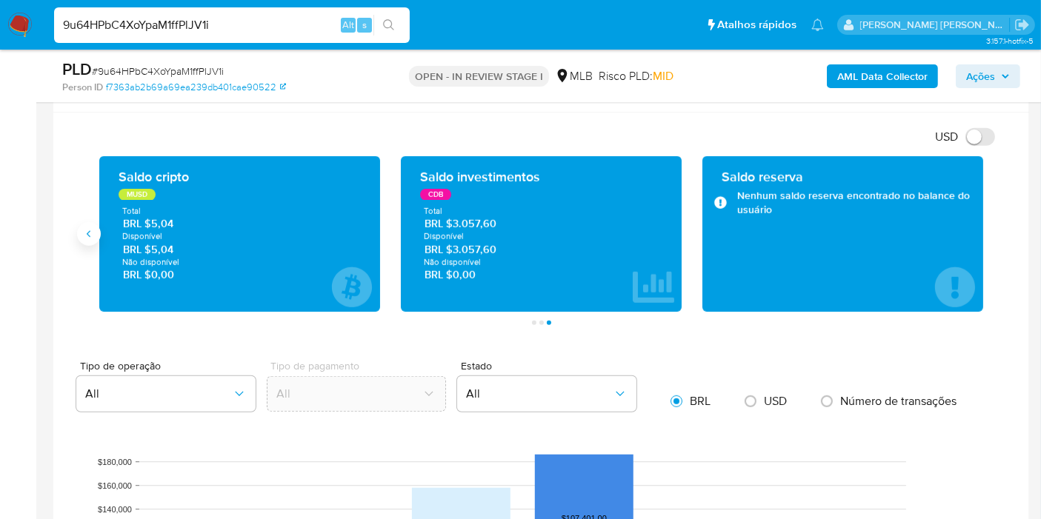
click at [90, 233] on icon "Anterior" at bounding box center [89, 234] width 12 height 12
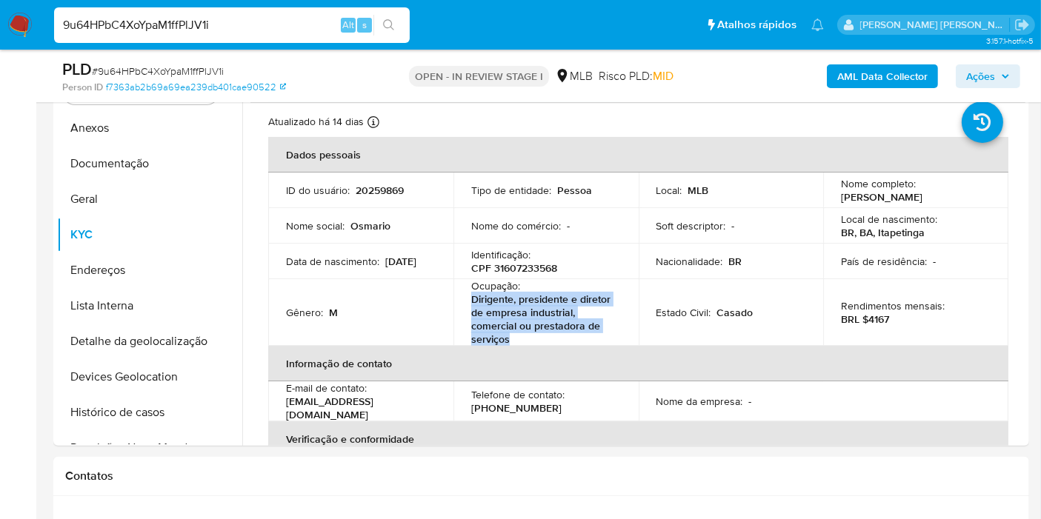
scroll to position [220, 0]
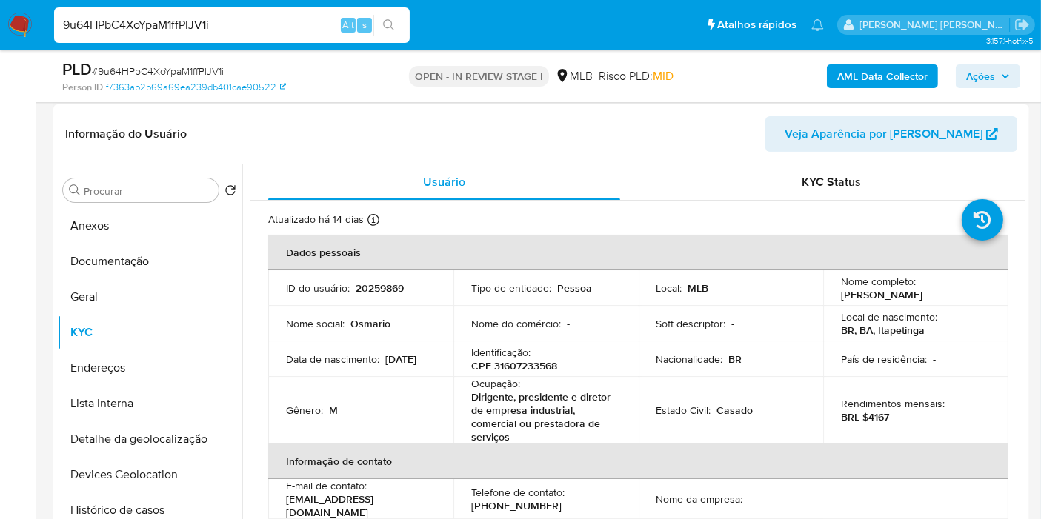
click at [390, 282] on p "20259869" at bounding box center [380, 287] width 48 height 13
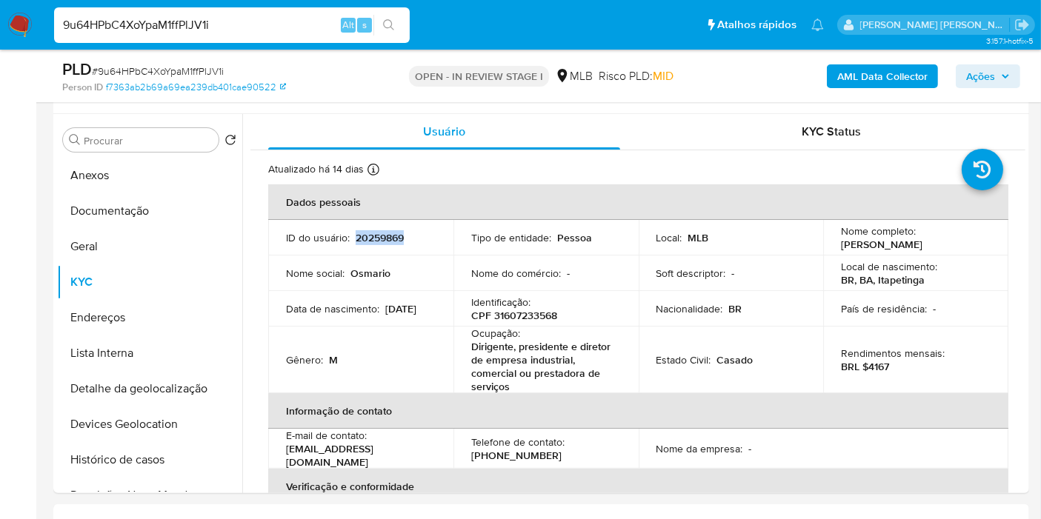
scroll to position [175, 0]
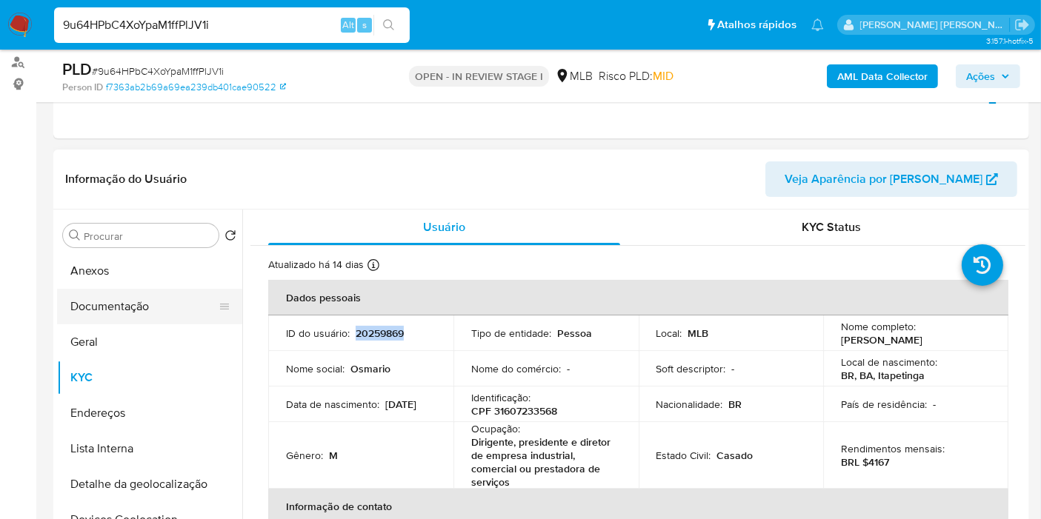
click at [127, 297] on button "Documentação" at bounding box center [143, 307] width 173 height 36
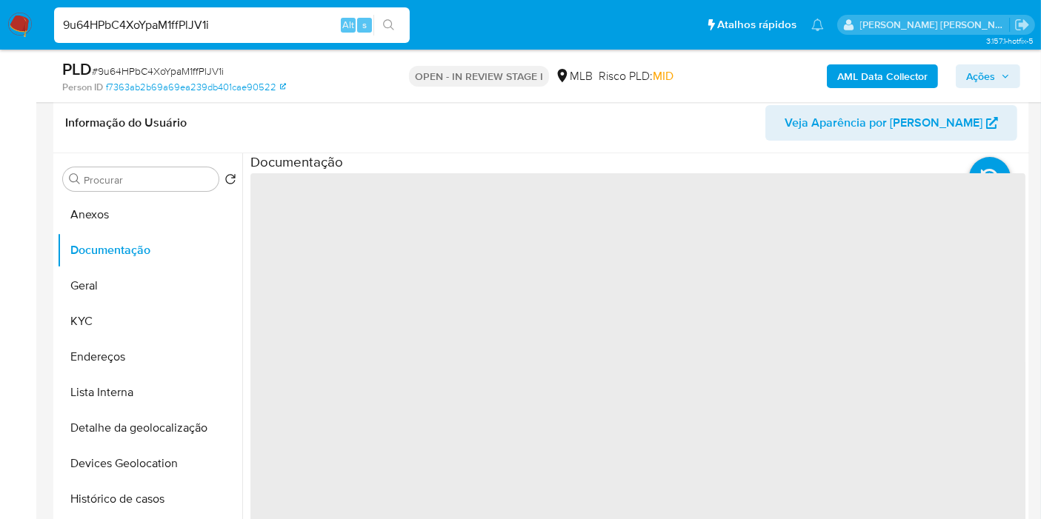
scroll to position [257, 0]
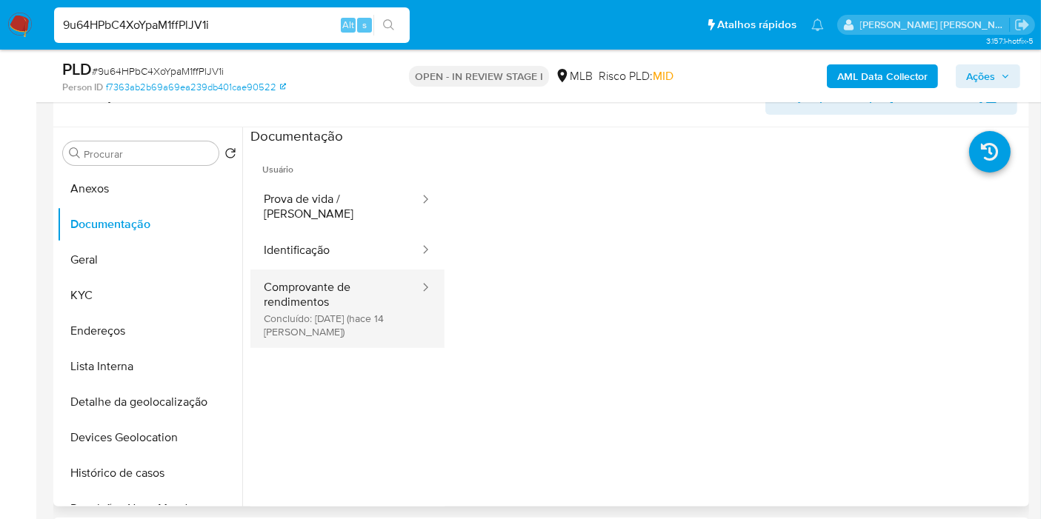
click at [313, 297] on button "Comprovante de rendimentos Concluído: 19/08/2025 (hace 14 días)" at bounding box center [335, 309] width 170 height 79
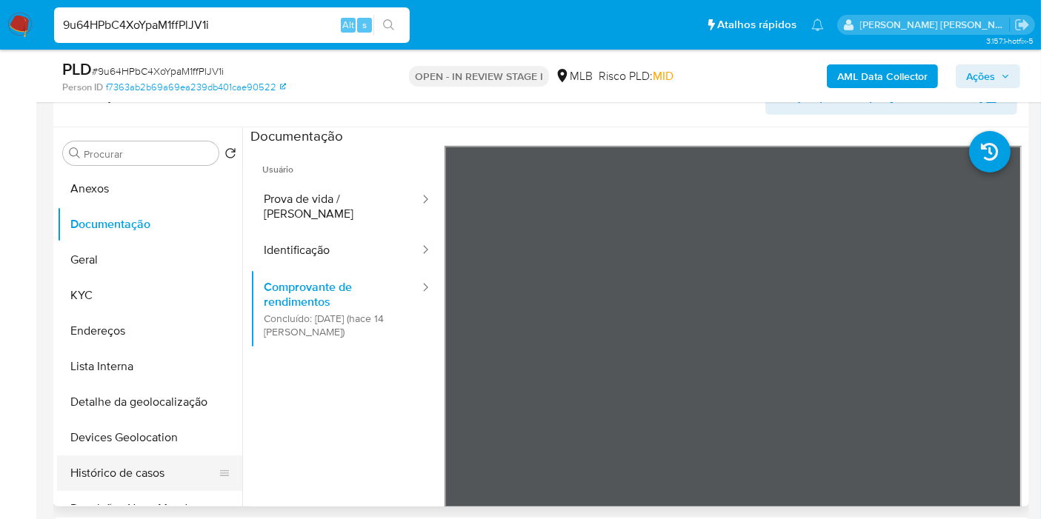
scroll to position [82, 0]
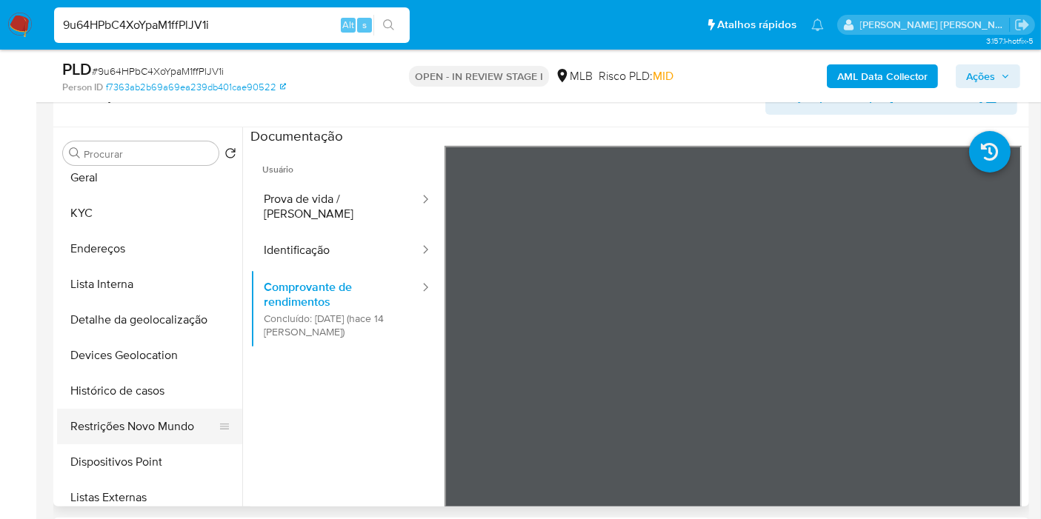
click at [169, 417] on button "Restrições Novo Mundo" at bounding box center [143, 427] width 173 height 36
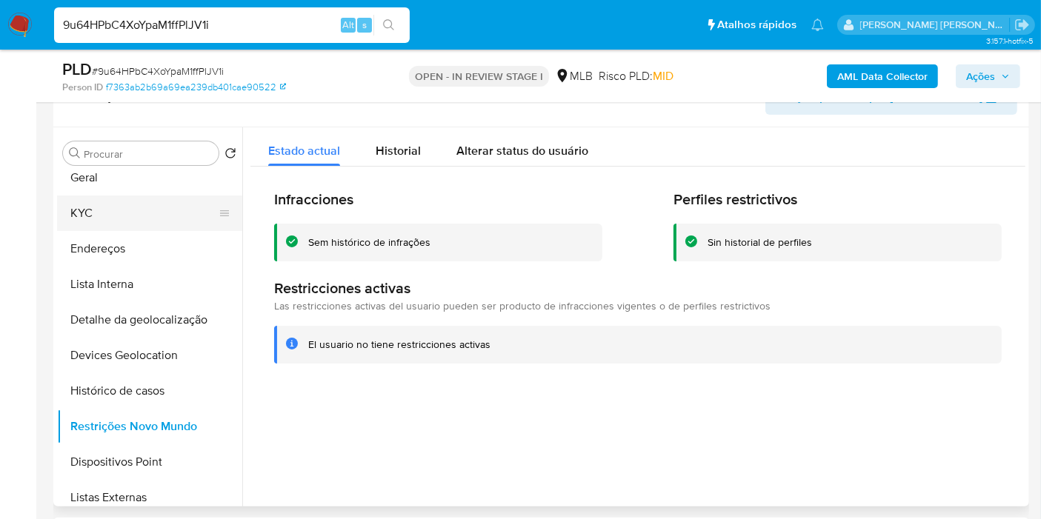
click at [102, 210] on button "KYC" at bounding box center [143, 214] width 173 height 36
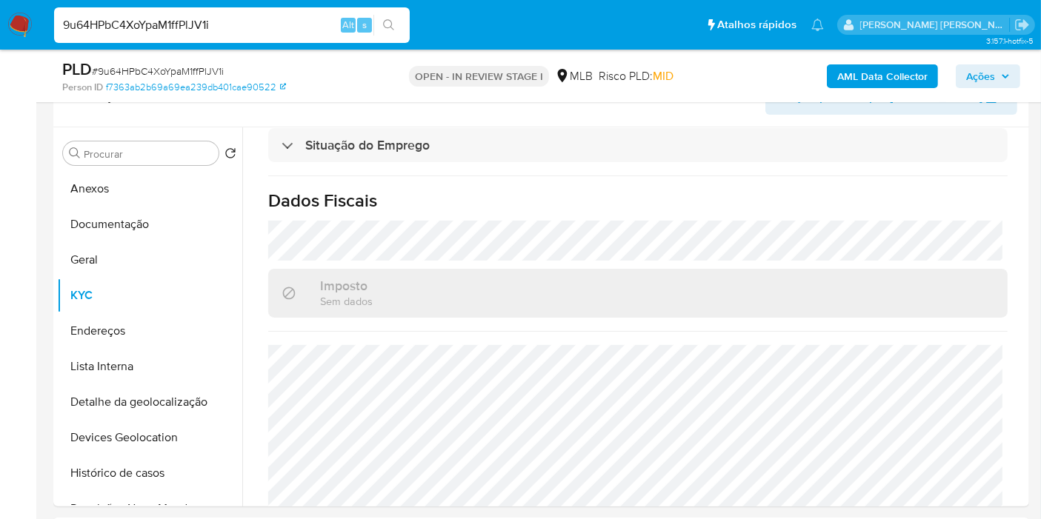
scroll to position [704, 0]
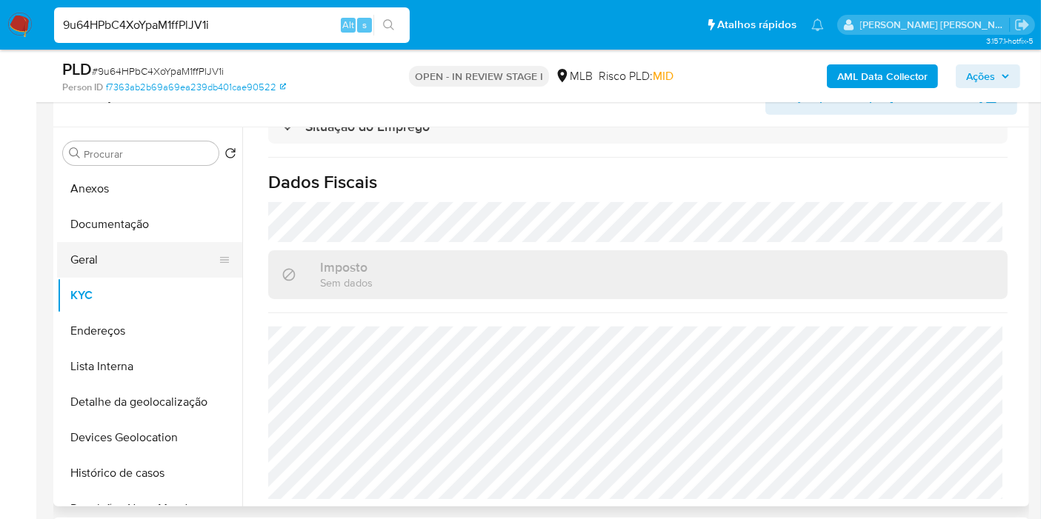
click at [146, 265] on button "Geral" at bounding box center [143, 260] width 173 height 36
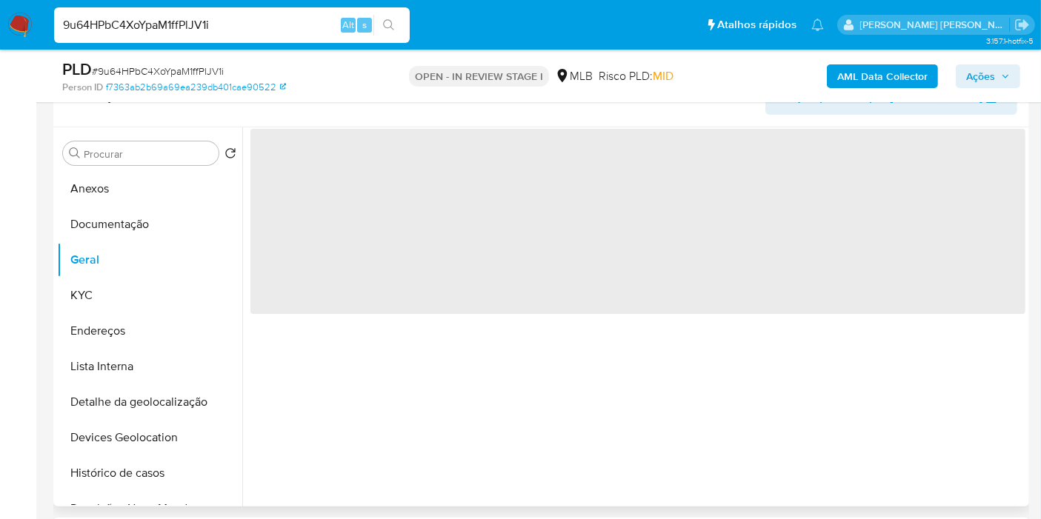
scroll to position [0, 0]
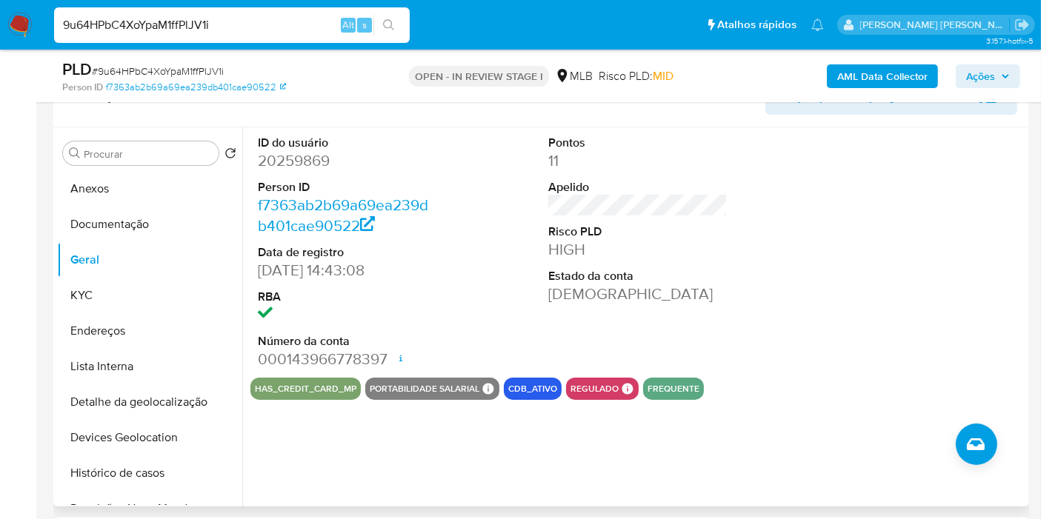
drag, startPoint x: 147, startPoint y: 291, endPoint x: 238, endPoint y: 283, distance: 90.7
click at [147, 291] on button "KYC" at bounding box center [149, 296] width 185 height 36
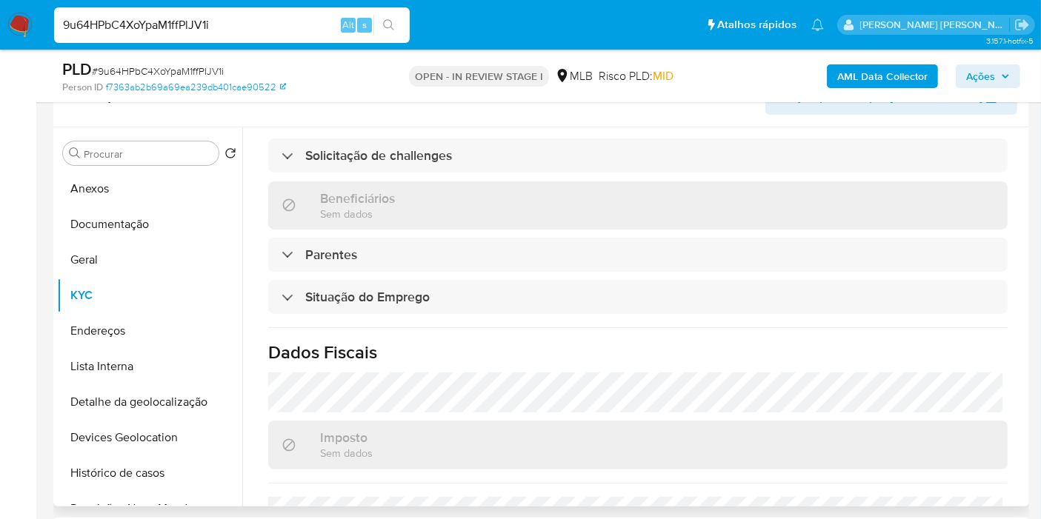
scroll to position [698, 0]
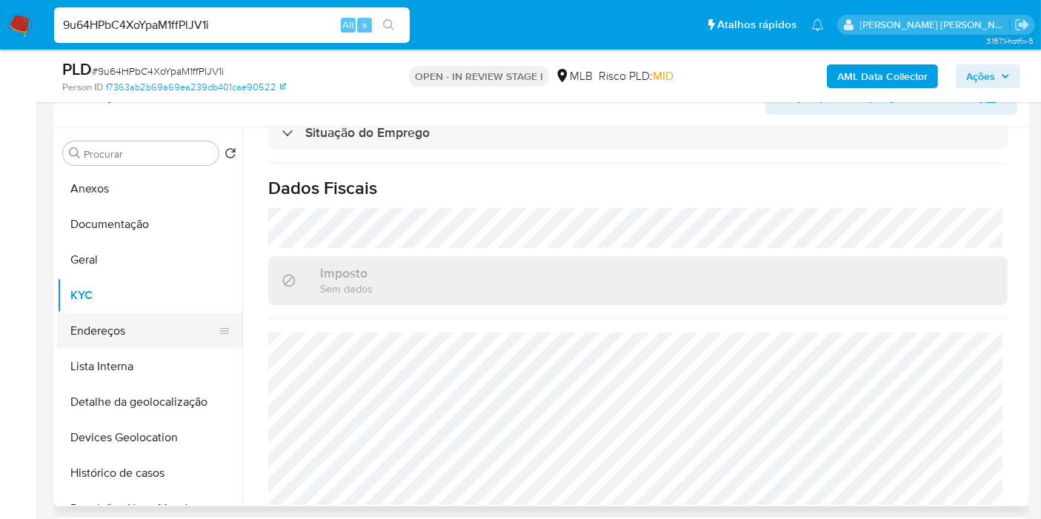
click at [163, 322] on button "Endereços" at bounding box center [143, 331] width 173 height 36
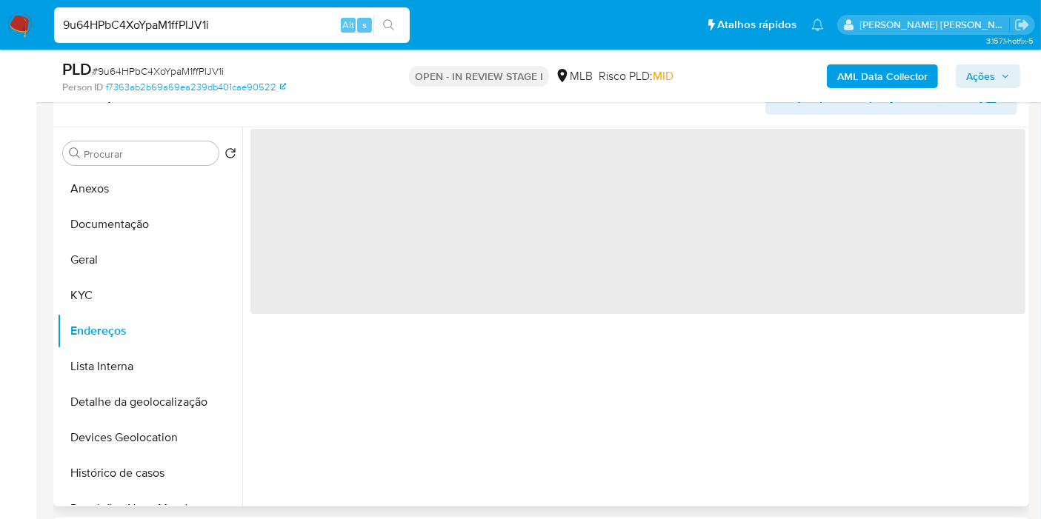
scroll to position [0, 0]
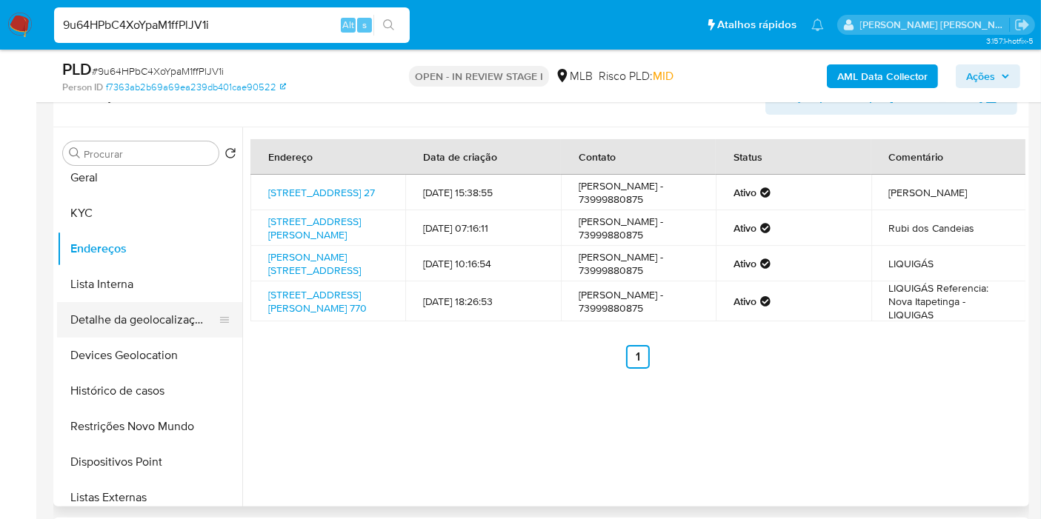
click at [169, 324] on button "Detalhe da geolocalização" at bounding box center [143, 320] width 173 height 36
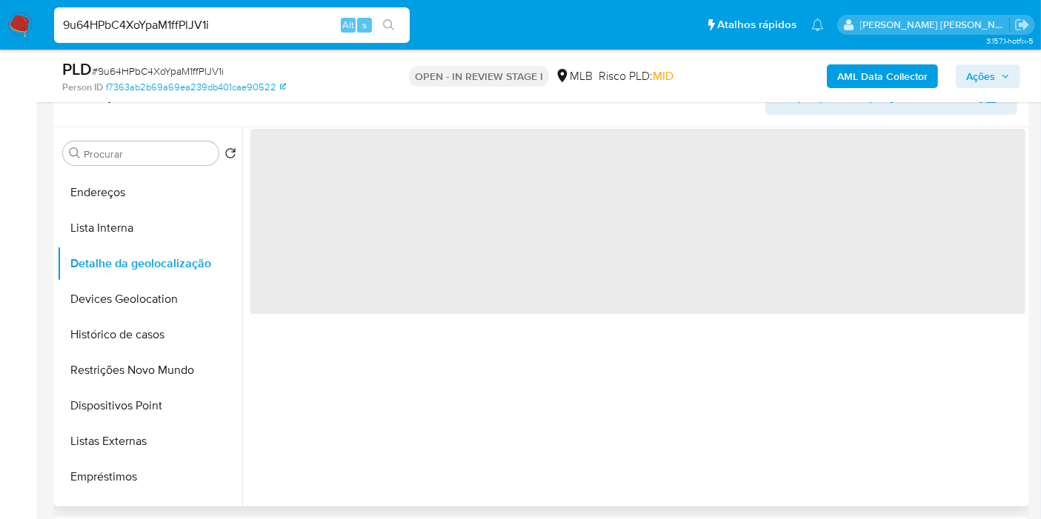
scroll to position [164, 0]
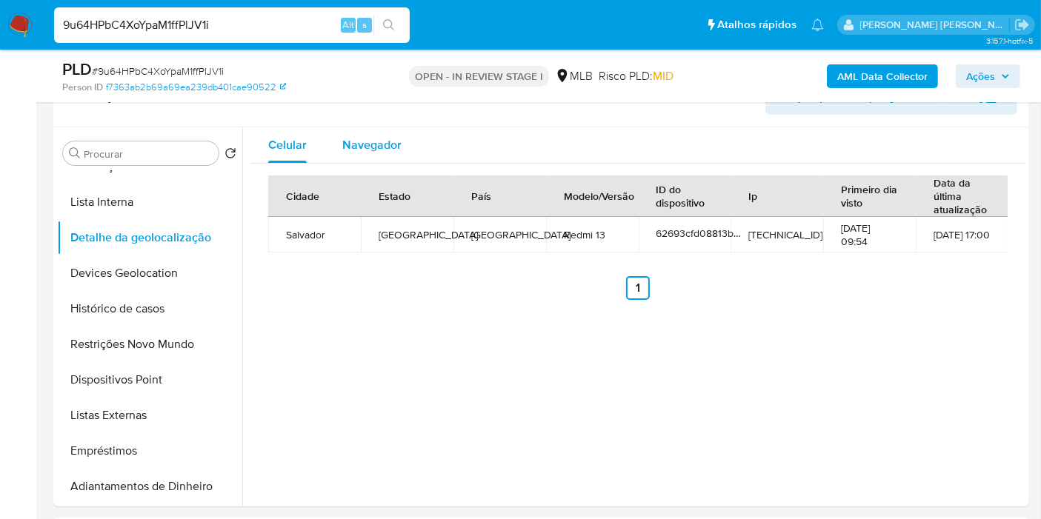
click at [382, 147] on span "Navegador" at bounding box center [371, 144] width 59 height 17
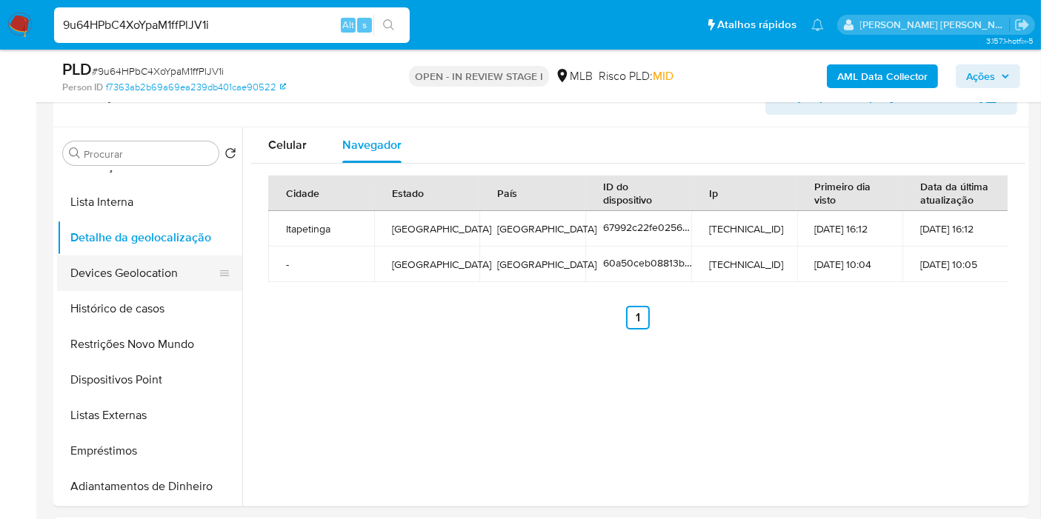
click at [167, 276] on button "Devices Geolocation" at bounding box center [143, 274] width 173 height 36
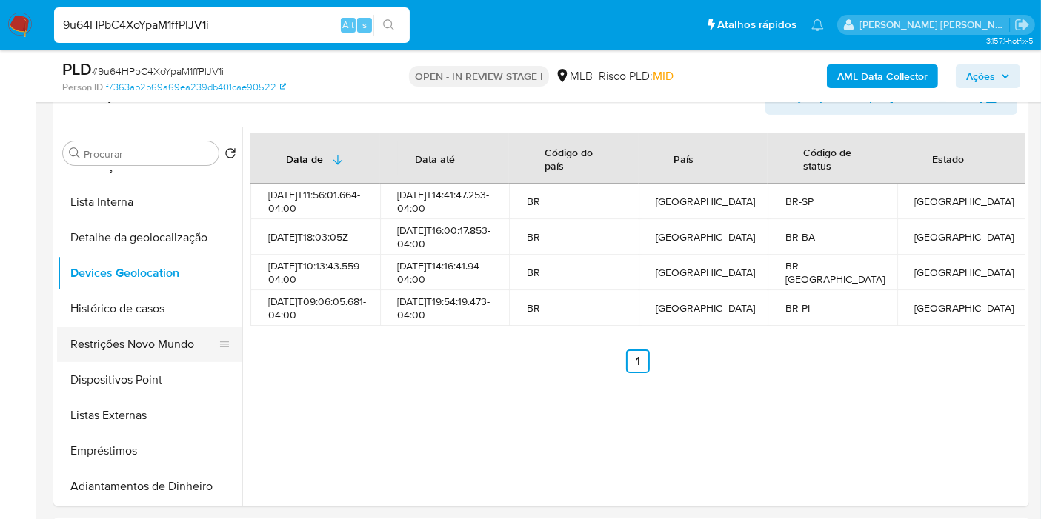
click at [178, 337] on button "Restrições Novo Mundo" at bounding box center [143, 345] width 173 height 36
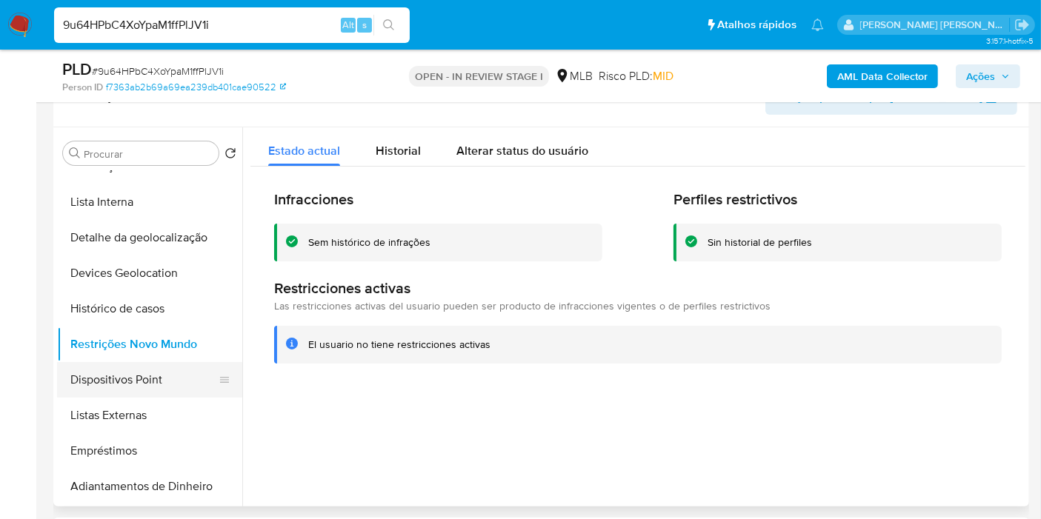
click at [172, 382] on button "Dispositivos Point" at bounding box center [143, 380] width 173 height 36
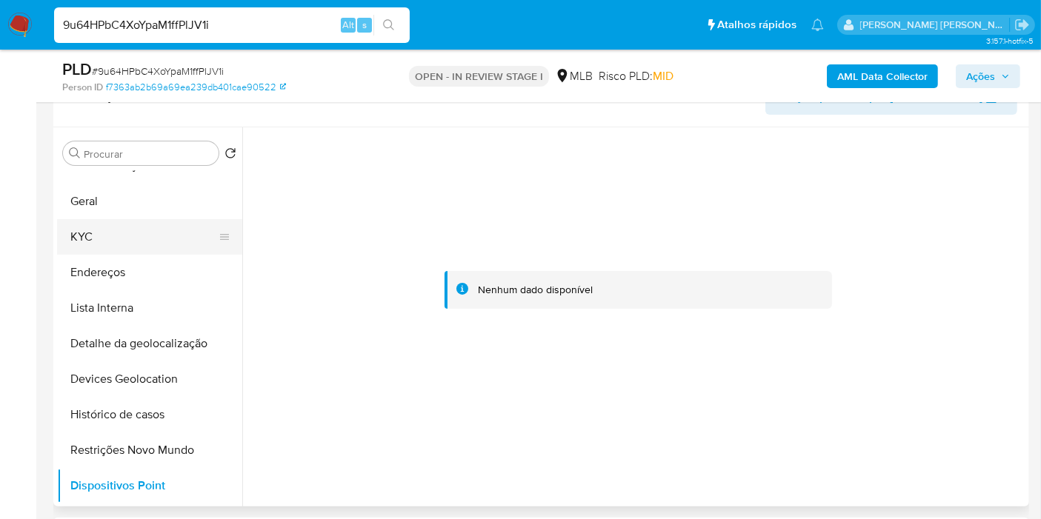
scroll to position [0, 0]
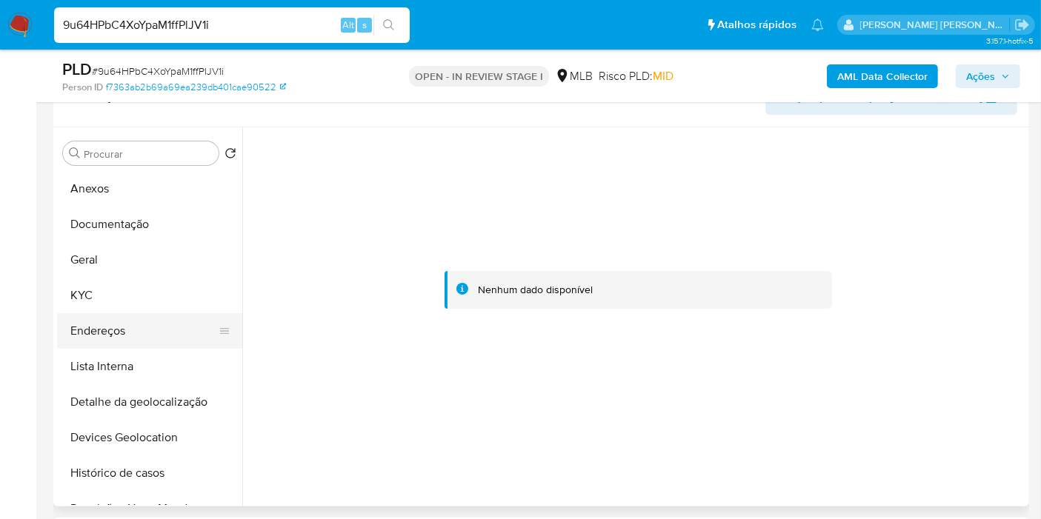
click at [156, 332] on button "Endereços" at bounding box center [143, 331] width 173 height 36
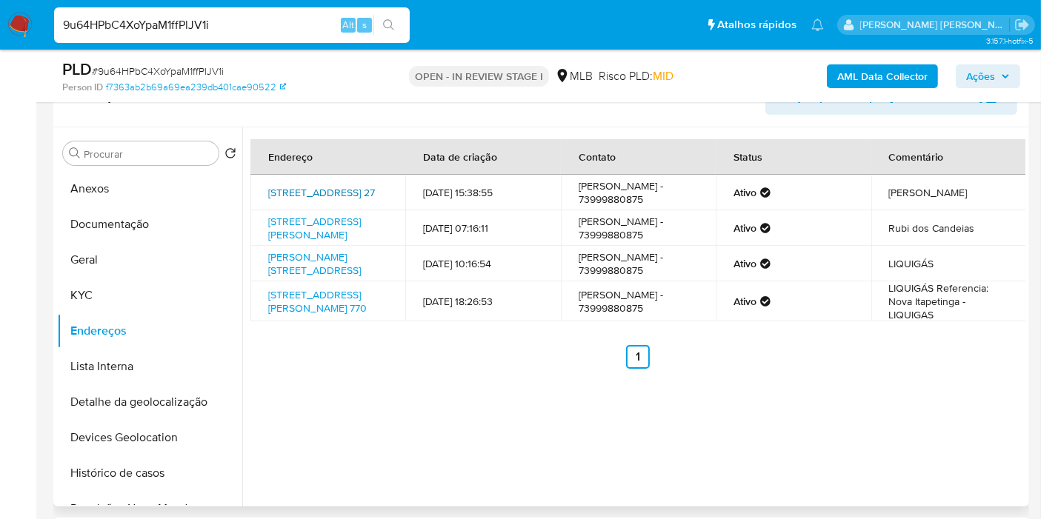
click at [312, 200] on link "Rua Sete De Setembro 27, Itapetinga, Bahia, 45700000, Brasil 27" at bounding box center [321, 192] width 107 height 15
click at [156, 289] on button "KYC" at bounding box center [143, 296] width 173 height 36
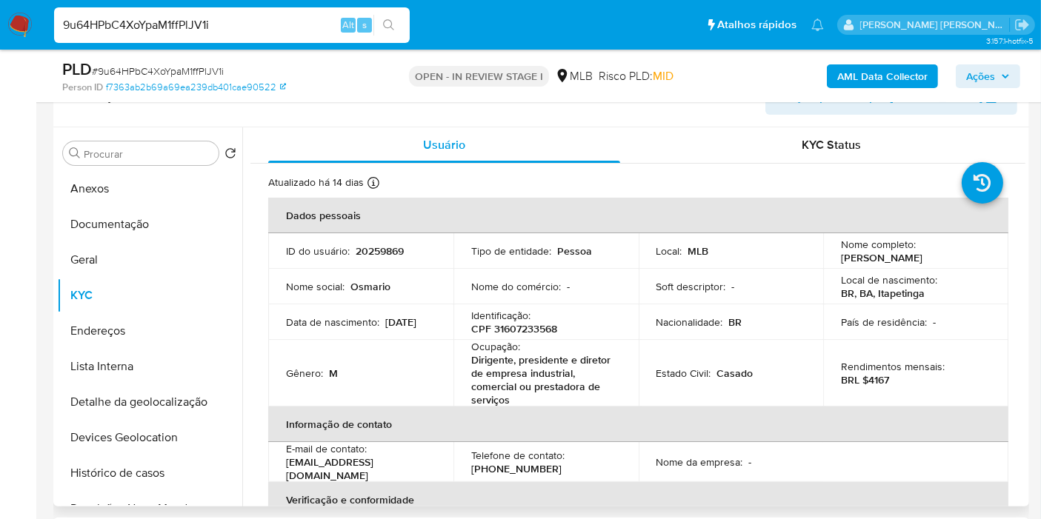
click at [535, 319] on div "Identificação : CPF 31607233568" at bounding box center [546, 322] width 150 height 27
click at [535, 327] on p "CPF 31607233568" at bounding box center [514, 328] width 86 height 13
click at [152, 475] on button "Histórico de casos" at bounding box center [143, 474] width 173 height 36
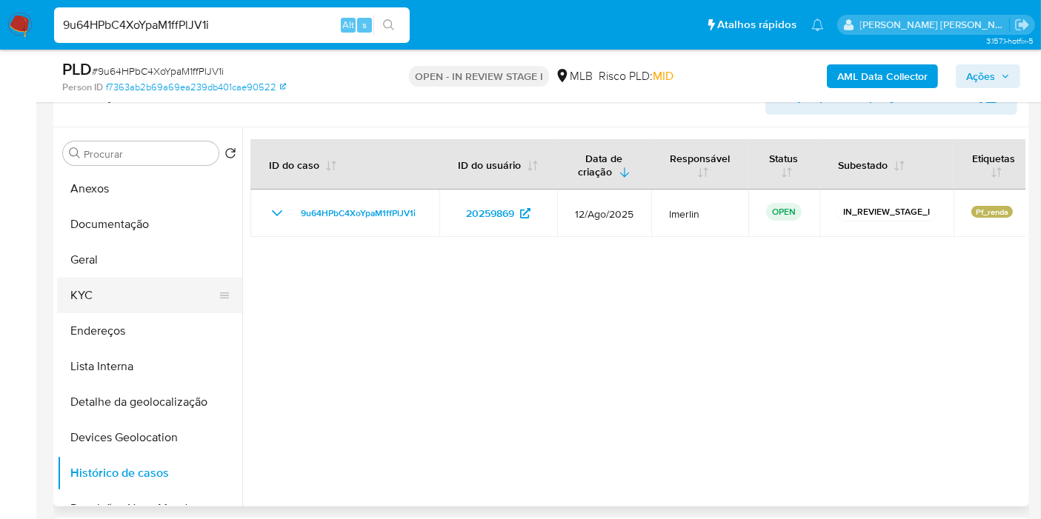
click at [136, 285] on button "KYC" at bounding box center [143, 296] width 173 height 36
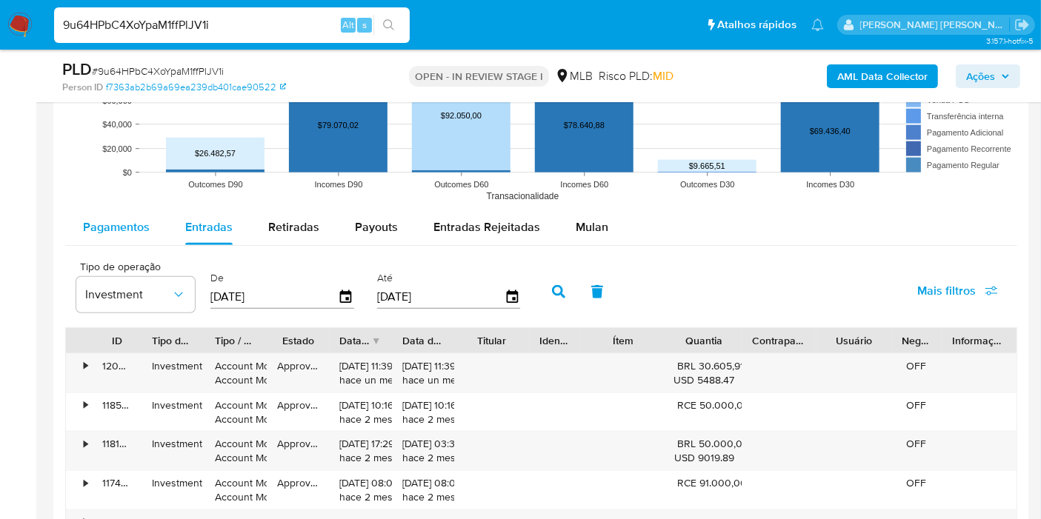
click at [119, 231] on span "Pagamentos" at bounding box center [116, 227] width 67 height 17
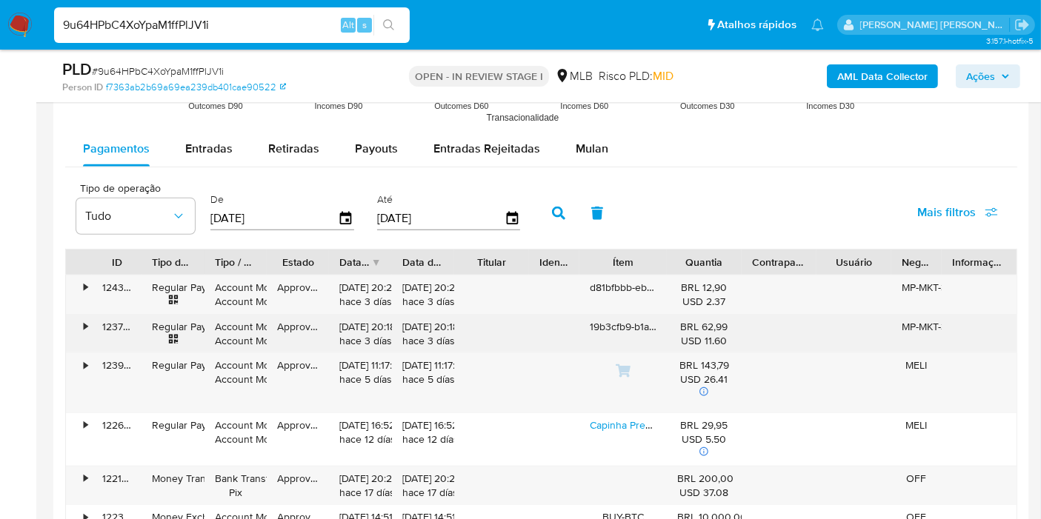
scroll to position [1656, 0]
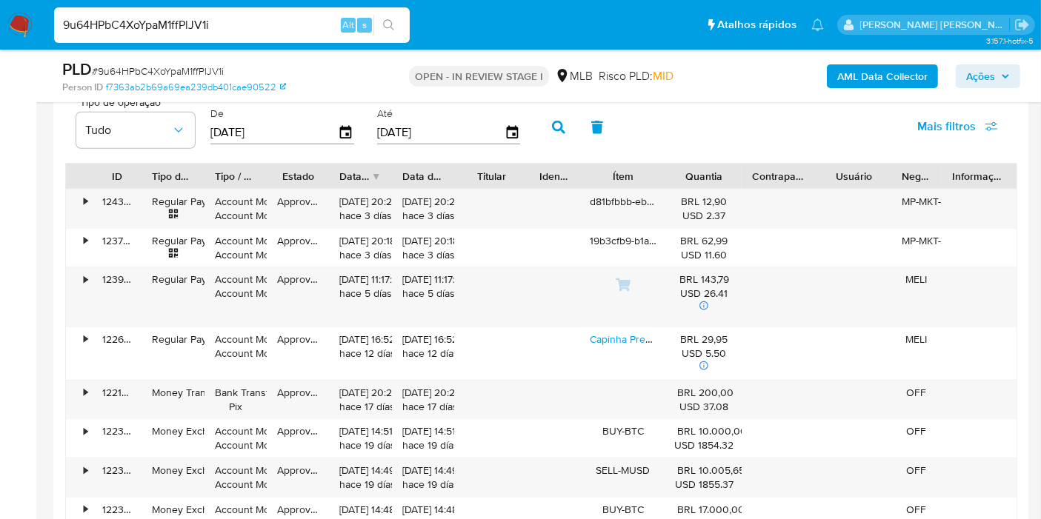
drag, startPoint x: 653, startPoint y: 165, endPoint x: 706, endPoint y: 168, distance: 52.7
click at [706, 168] on div "ID Tipo de operação Tipo / Método Estado Data de criação Data de aprovação Titu…" at bounding box center [541, 176] width 950 height 25
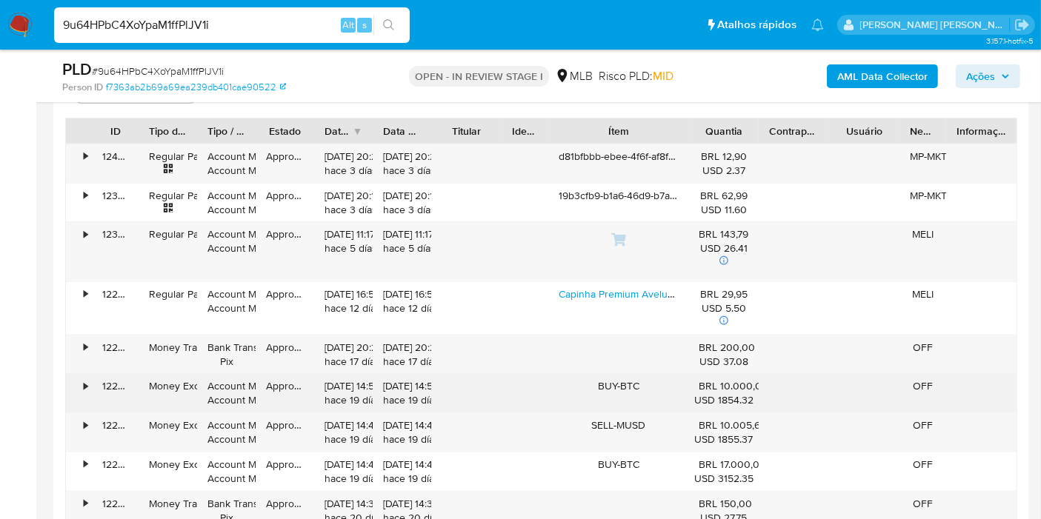
scroll to position [1821, 0]
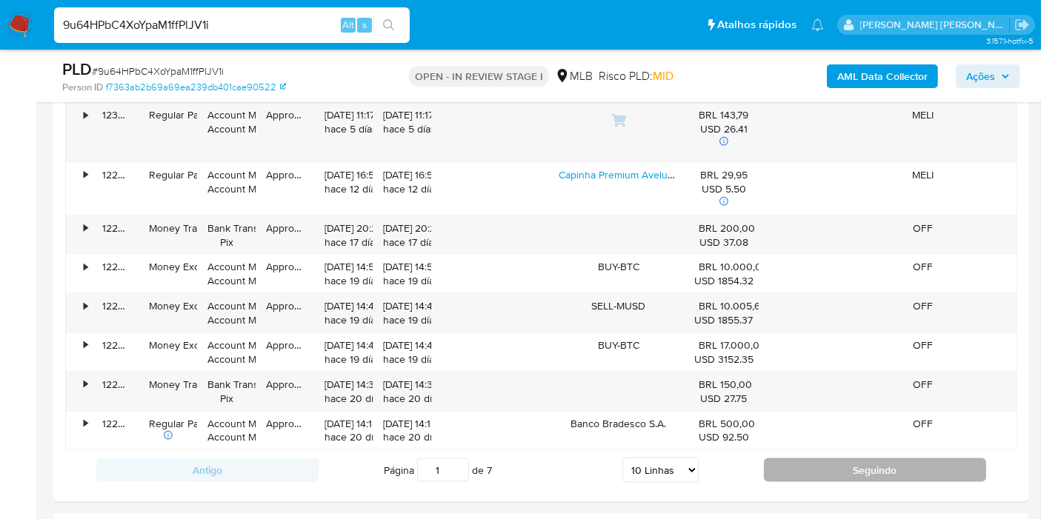
click at [785, 467] on button "Seguindo" at bounding box center [875, 471] width 222 height 24
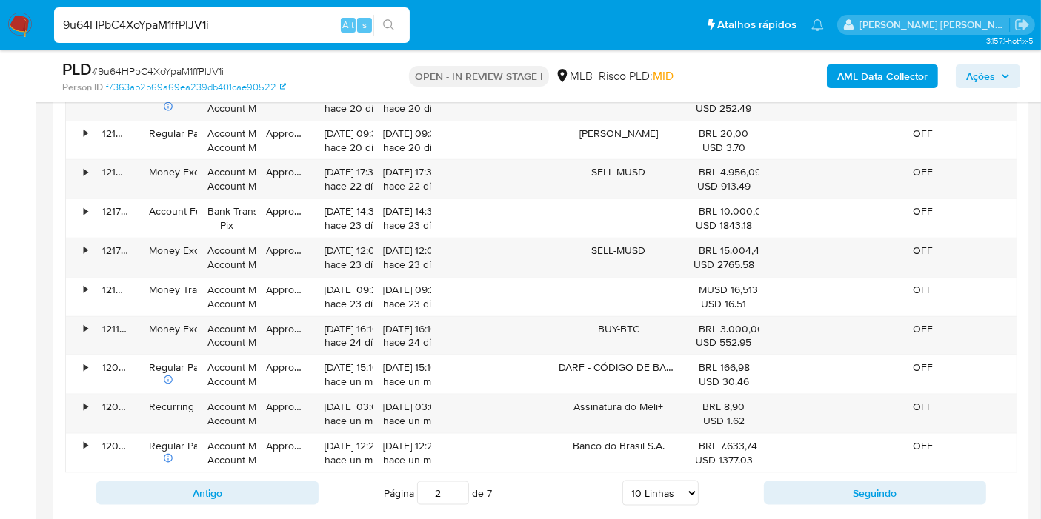
scroll to position [1739, 0]
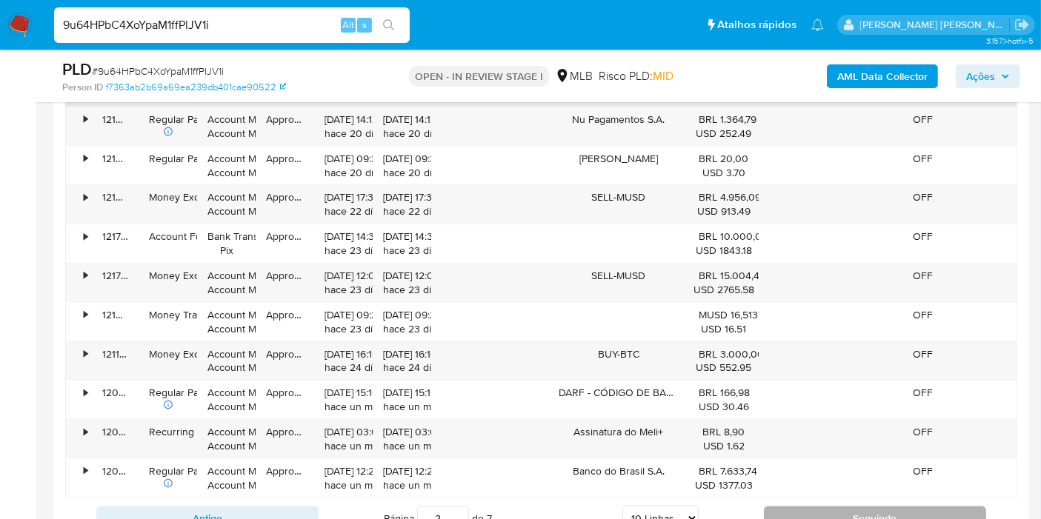
click at [789, 507] on button "Seguindo" at bounding box center [875, 519] width 222 height 24
type input "3"
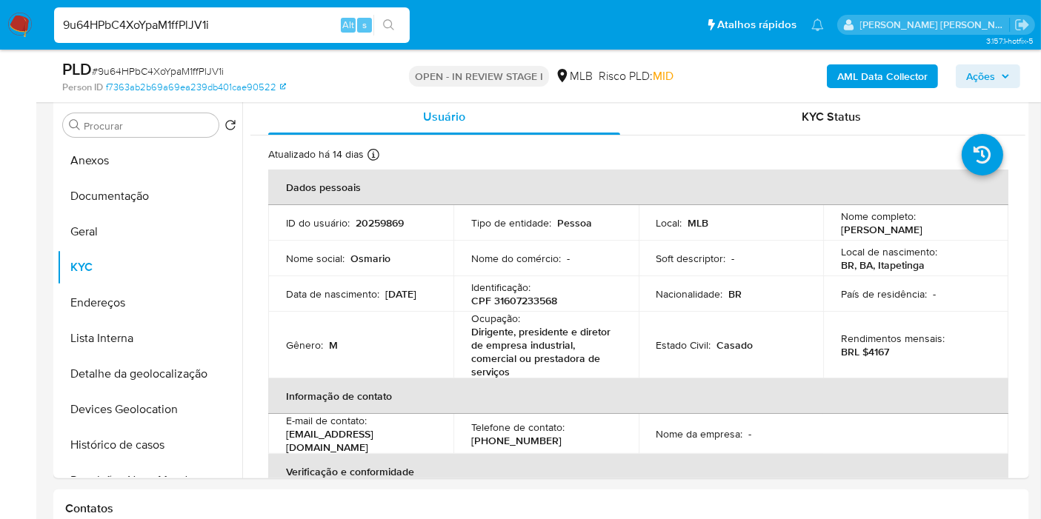
scroll to position [175, 0]
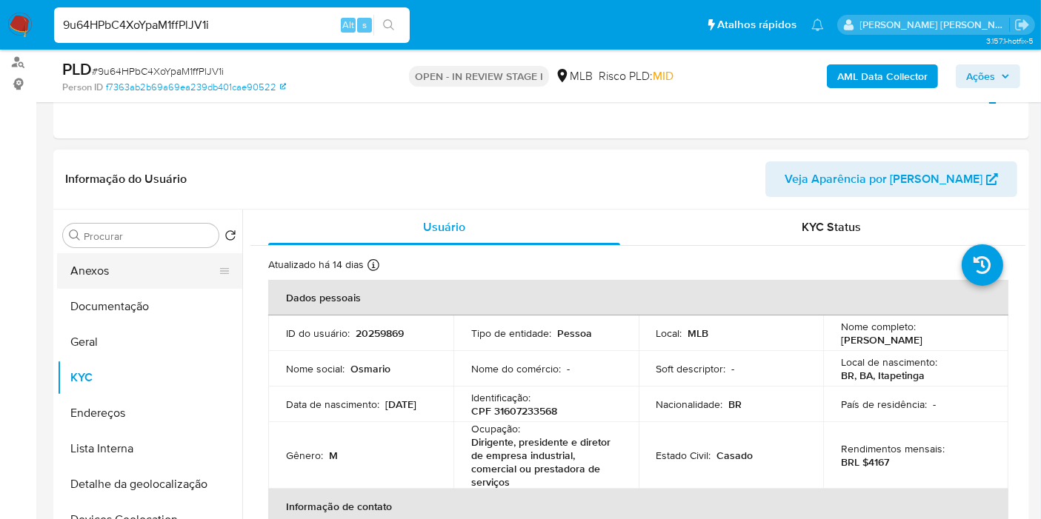
click at [141, 253] on button "Anexos" at bounding box center [143, 271] width 173 height 36
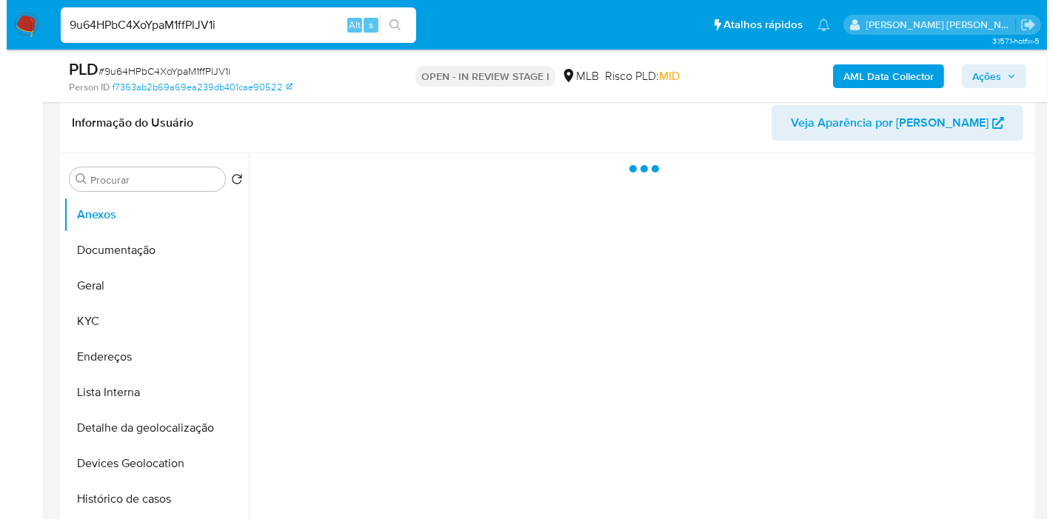
scroll to position [257, 0]
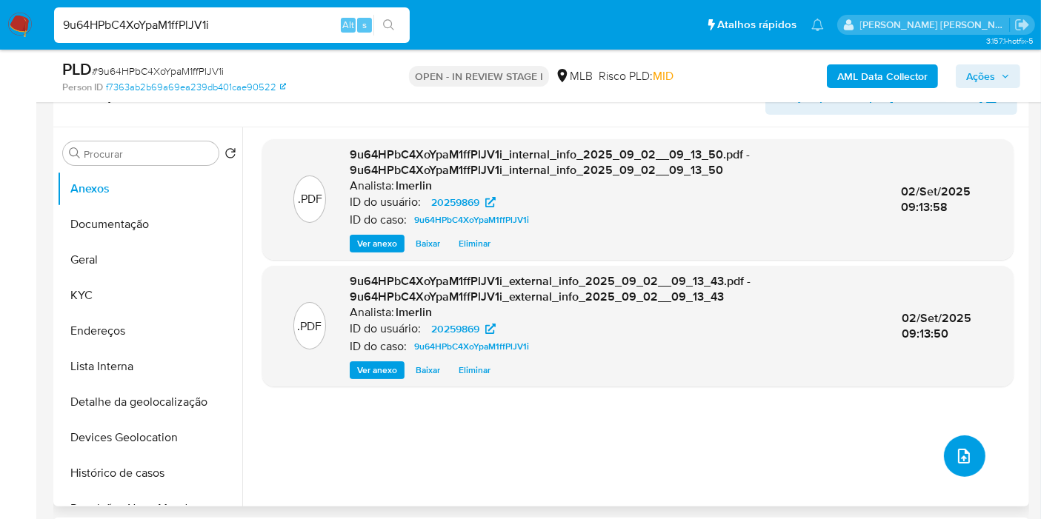
click at [955, 447] on icon "upload-file" at bounding box center [964, 456] width 18 height 18
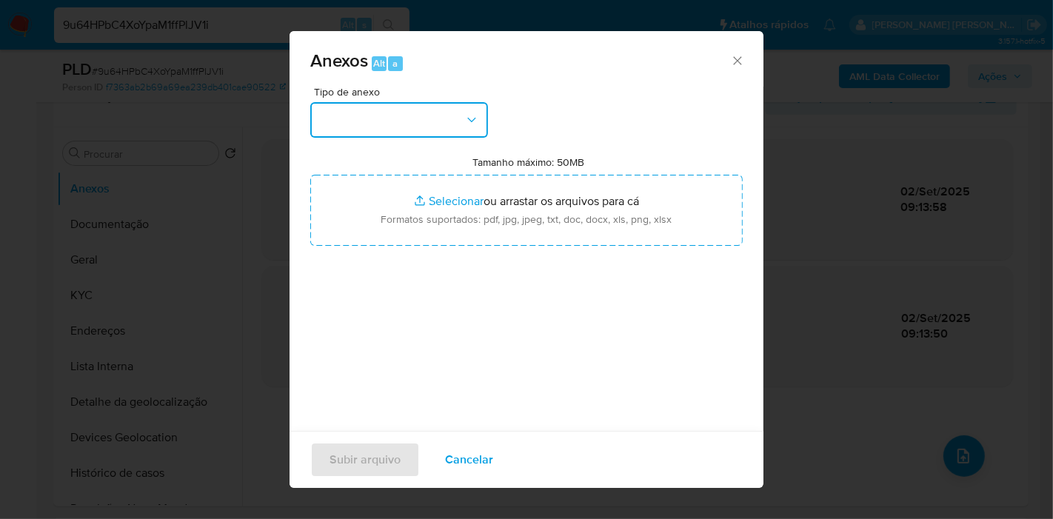
click at [444, 127] on button "button" at bounding box center [399, 120] width 178 height 36
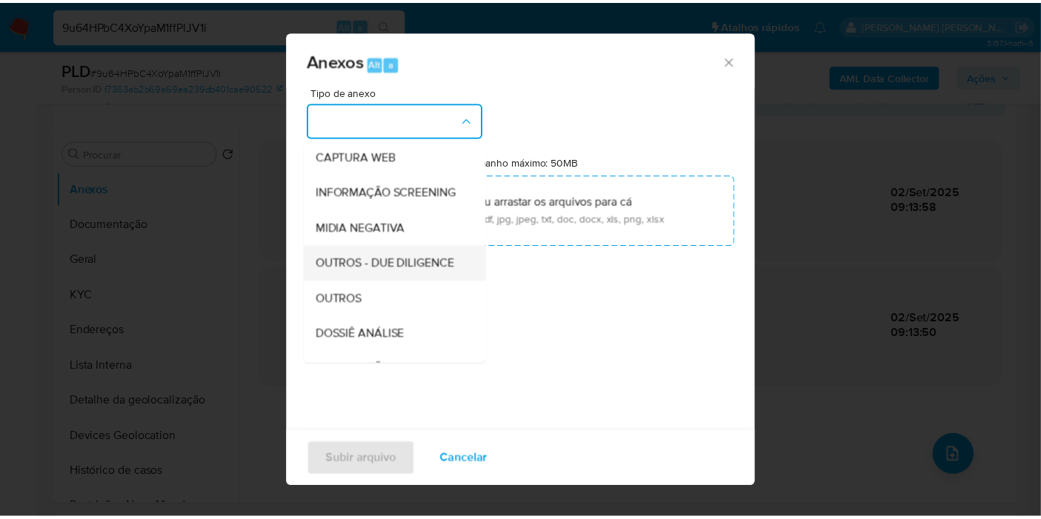
scroll to position [164, 0]
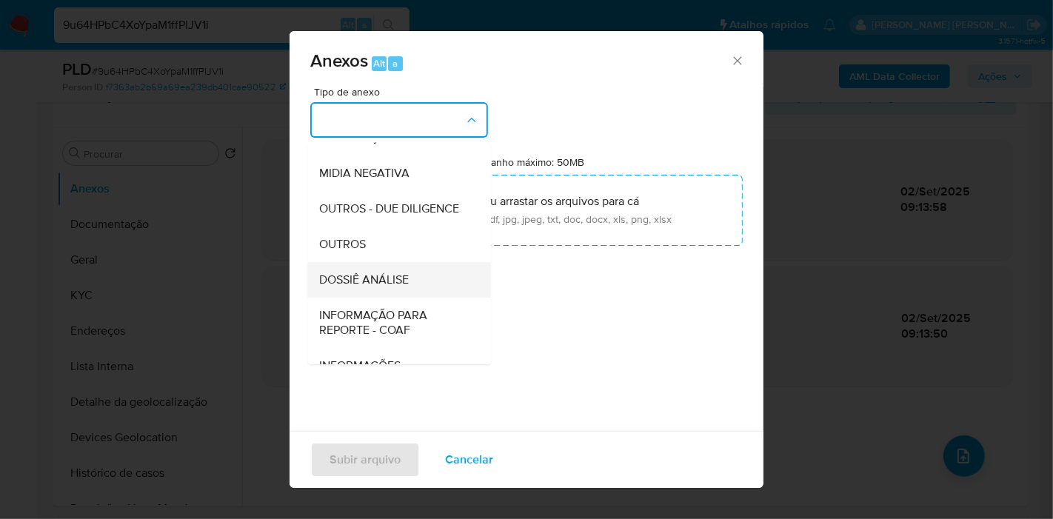
click at [418, 298] on div "DOSSIÊ ANÁLISE" at bounding box center [394, 280] width 151 height 36
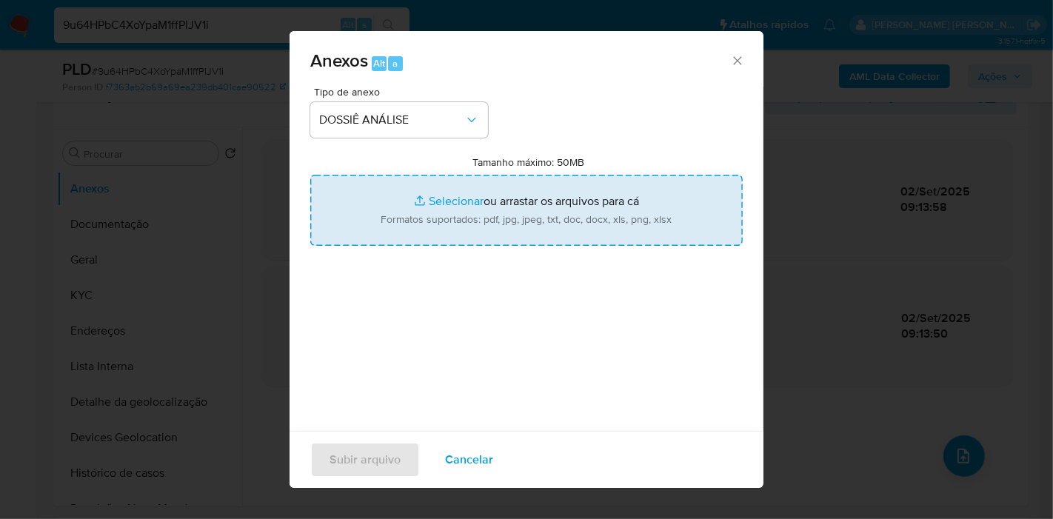
click at [456, 230] on input "Tamanho máximo: 50MB Selecionar arquivos" at bounding box center [526, 210] width 433 height 71
type input "C:\fakepath\SAR - XXX - CPF 31607233568 - OSMARIO ANDRADE SOUZA.pdf"
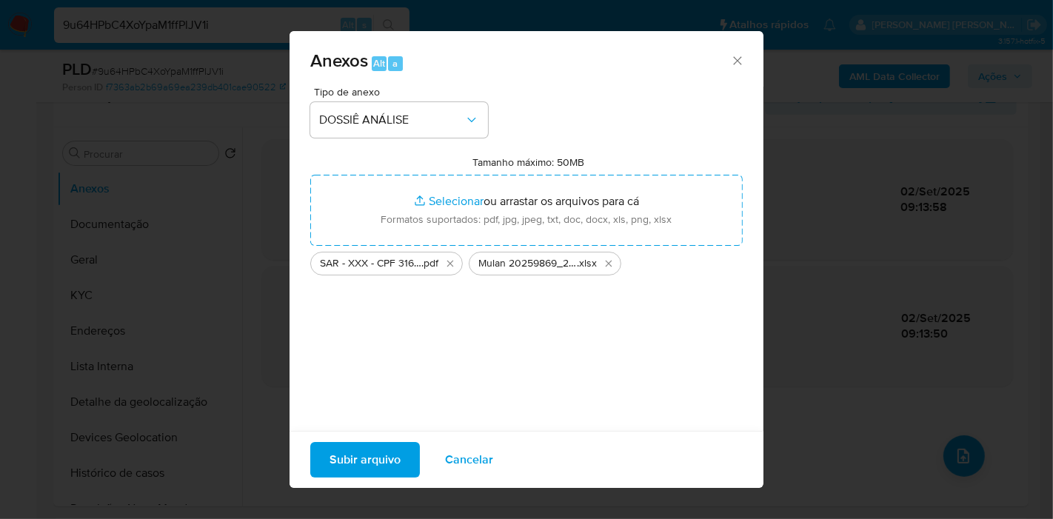
click at [387, 465] on span "Subir arquivo" at bounding box center [365, 460] width 71 height 33
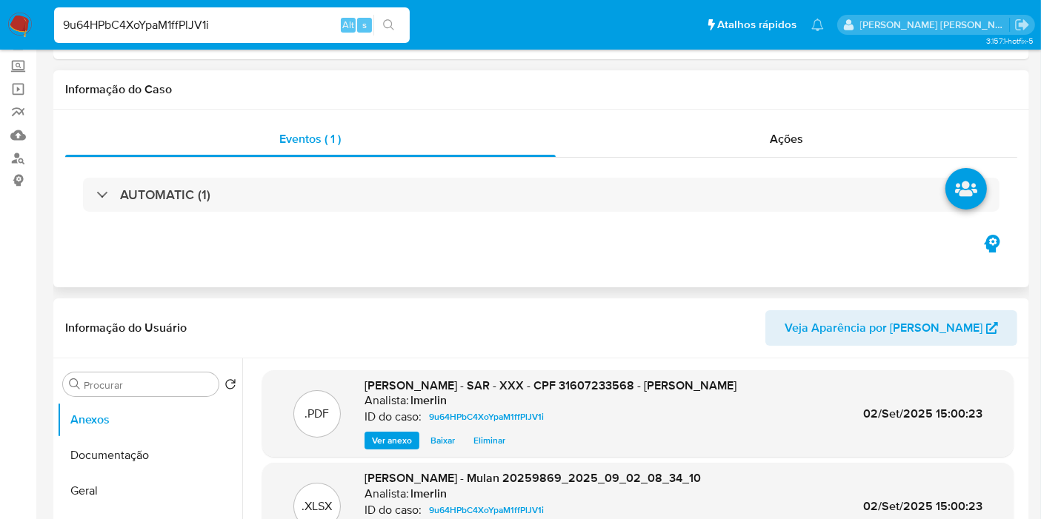
scroll to position [0, 0]
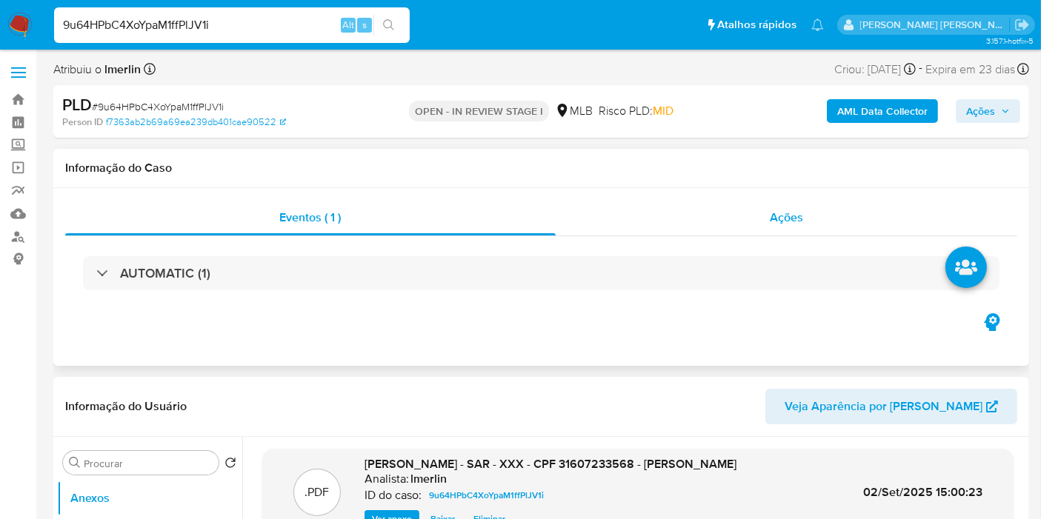
click at [810, 221] on div "Ações" at bounding box center [787, 218] width 462 height 36
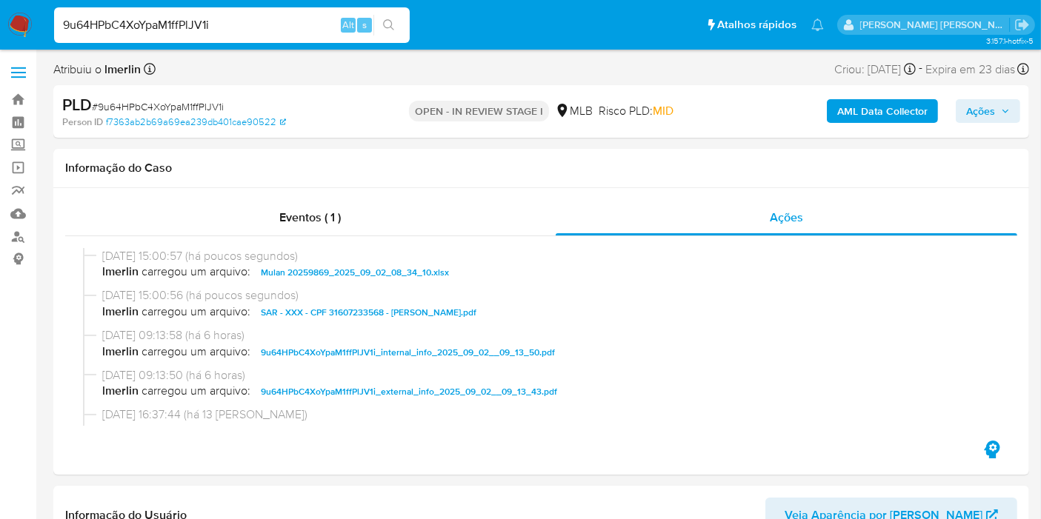
click at [979, 117] on span "Ações" at bounding box center [980, 111] width 29 height 24
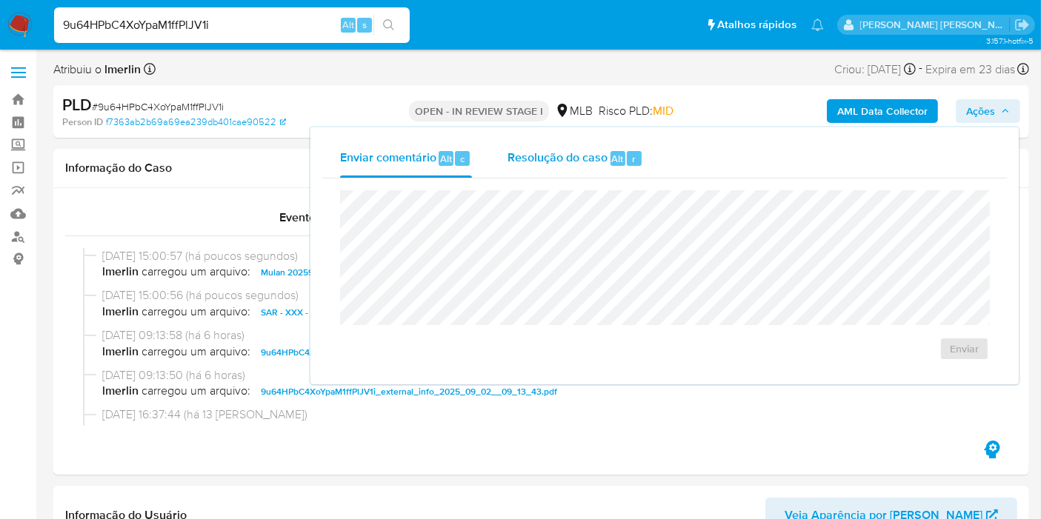
click at [528, 141] on div "Resolução do caso Alt r" at bounding box center [575, 158] width 136 height 39
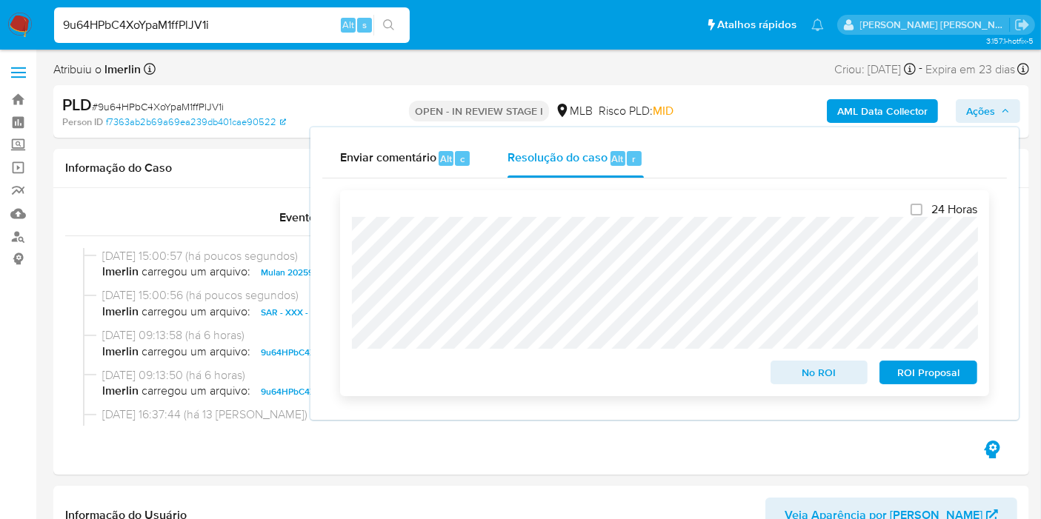
click at [946, 370] on span "ROI Proposal" at bounding box center [928, 372] width 77 height 21
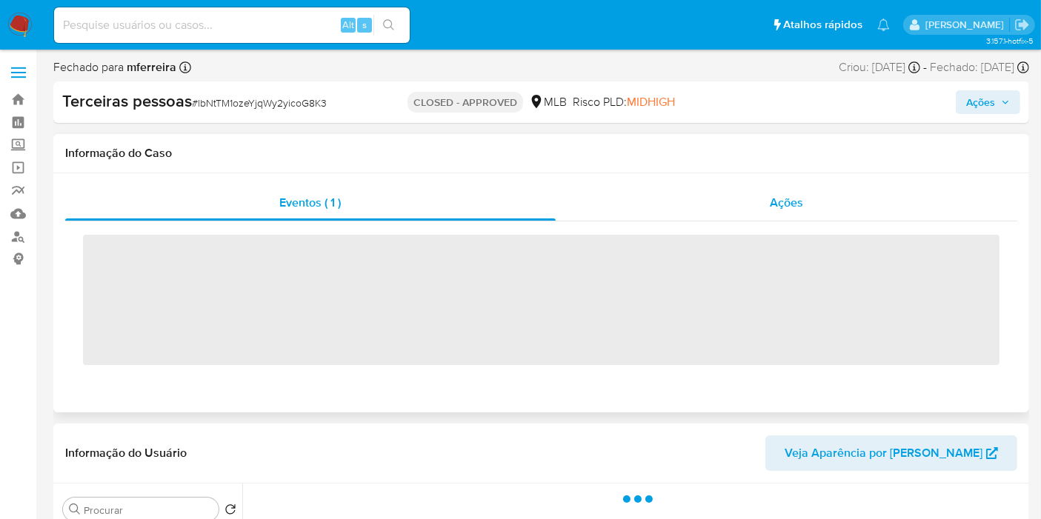
click at [753, 196] on div "Ações" at bounding box center [787, 203] width 462 height 36
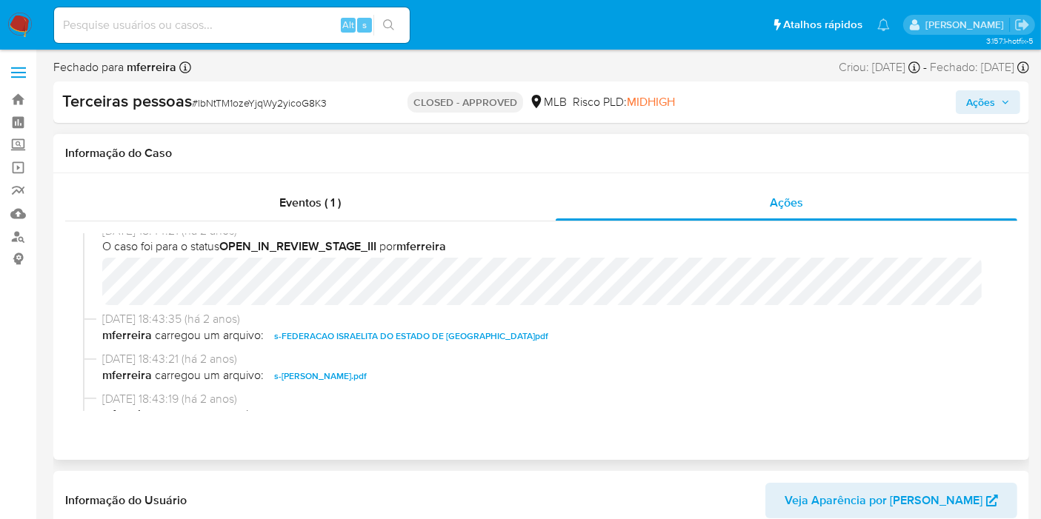
scroll to position [164, 0]
select select "10"
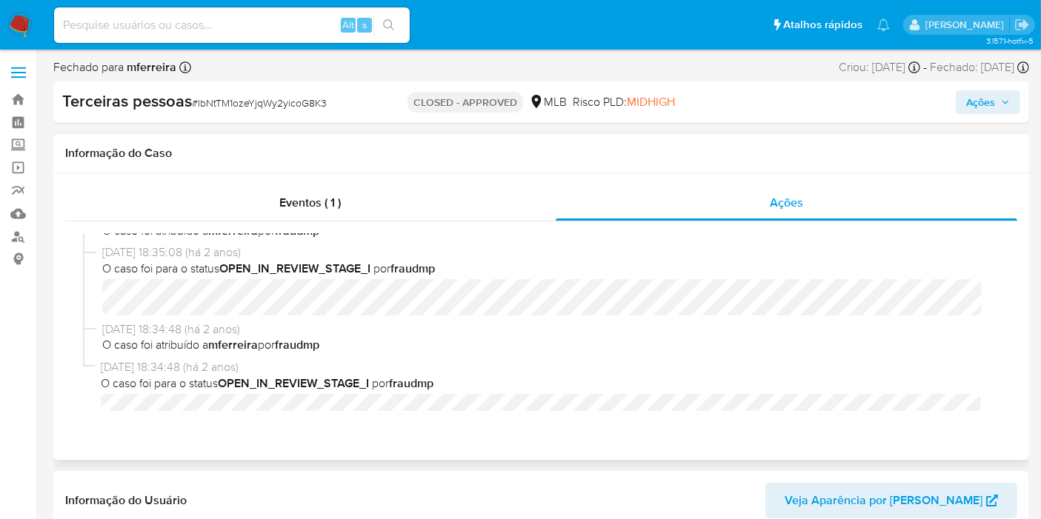
scroll to position [730, 0]
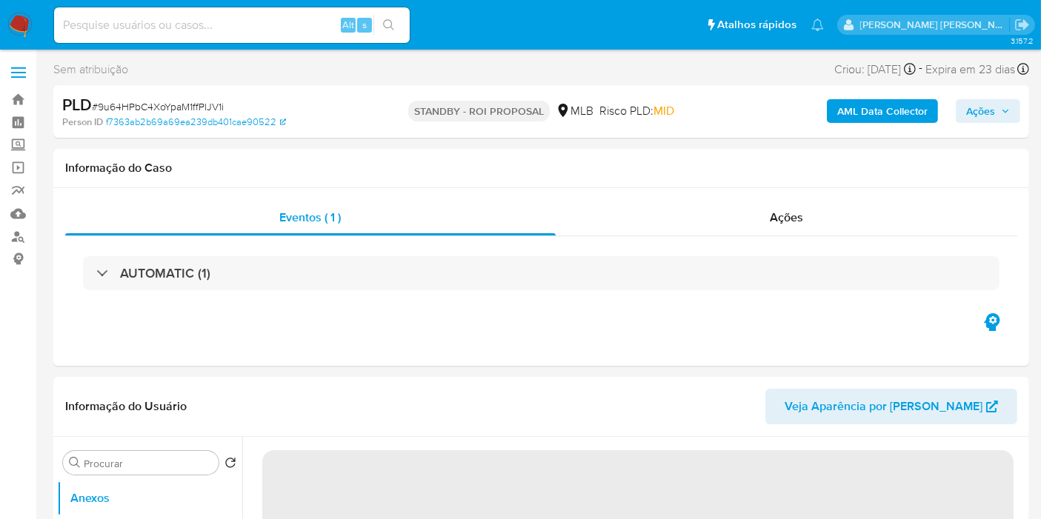
select select "10"
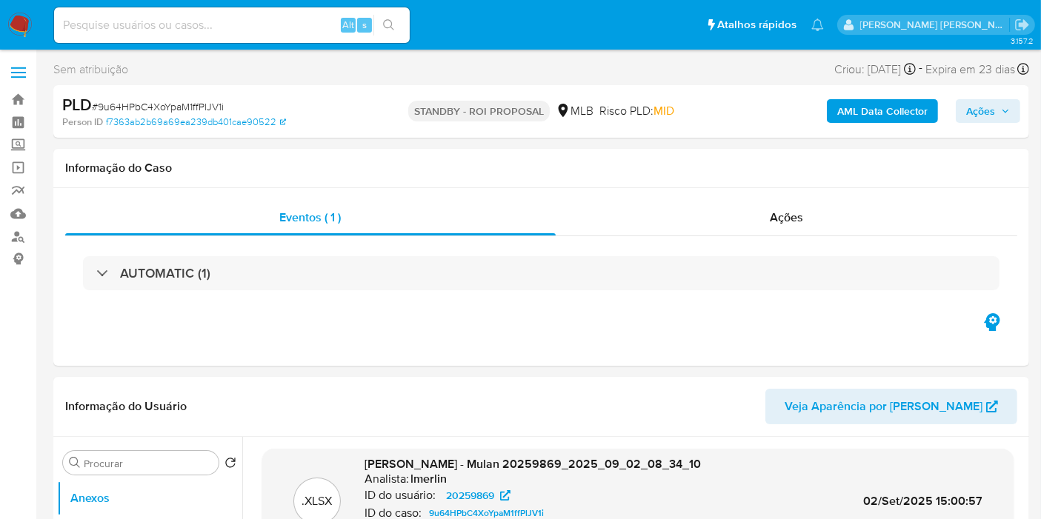
click at [310, 22] on input at bounding box center [232, 25] width 356 height 19
paste input "0679RlXuEROtDWs8sZE2I5VL"
type input "0679RlXuEROtDWs8sZE2I5VL"
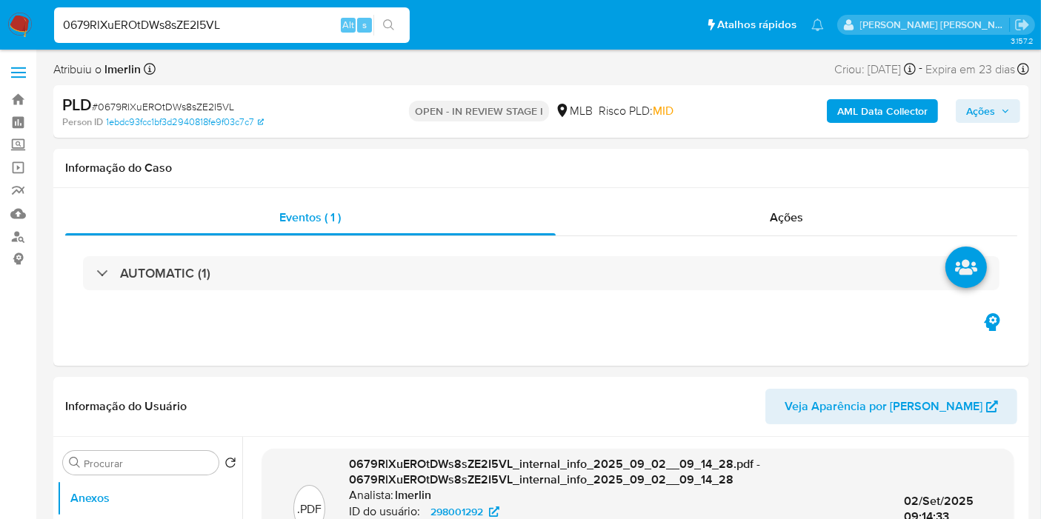
select select "10"
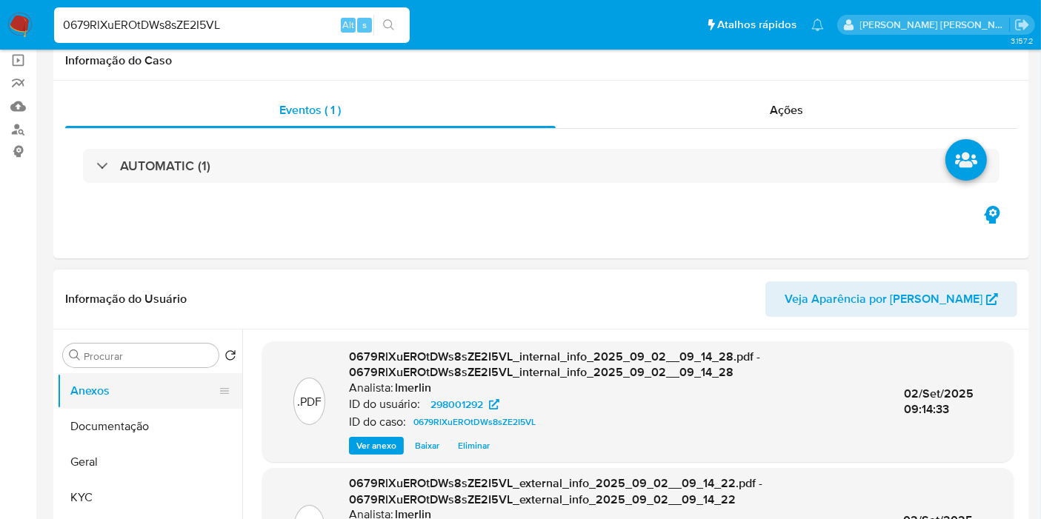
scroll to position [164, 0]
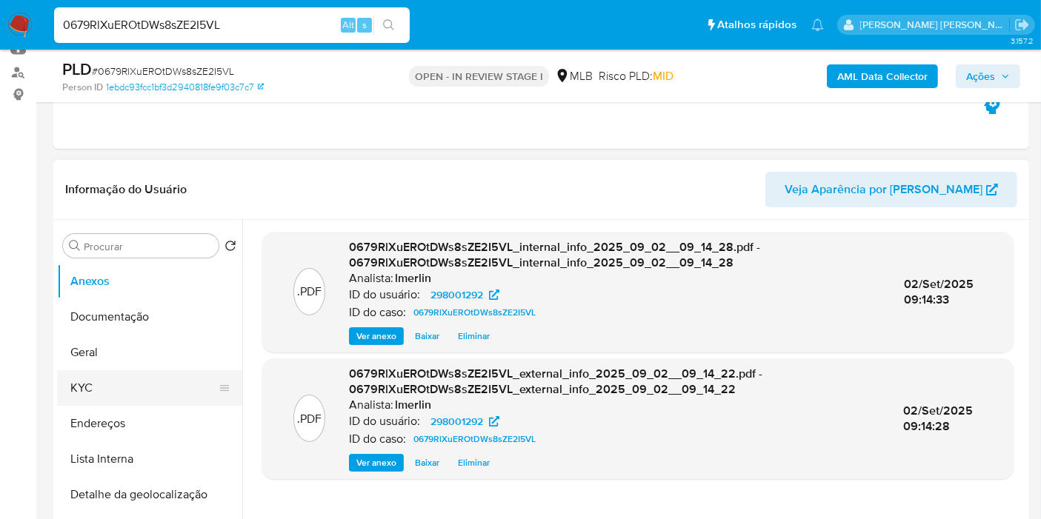
click at [118, 392] on button "KYC" at bounding box center [143, 388] width 173 height 36
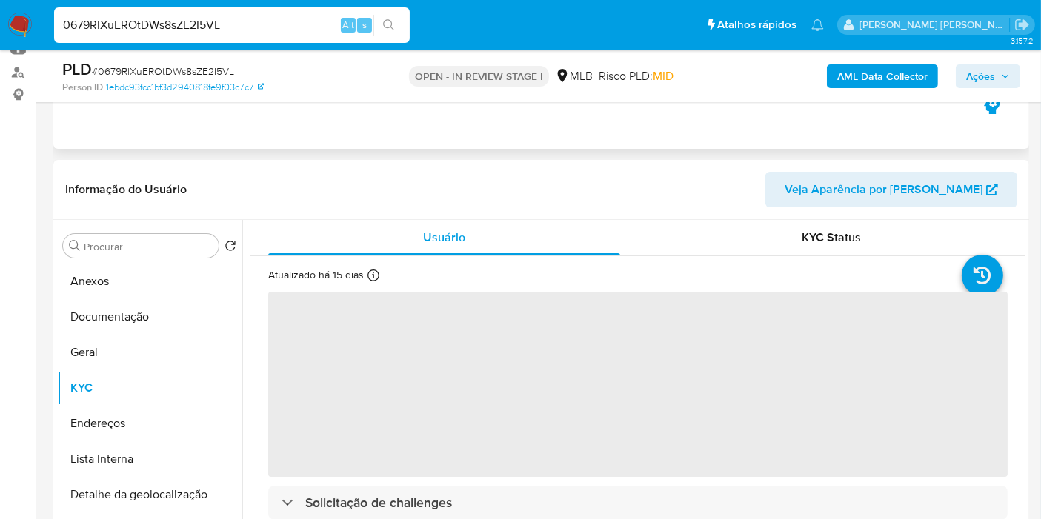
scroll to position [247, 0]
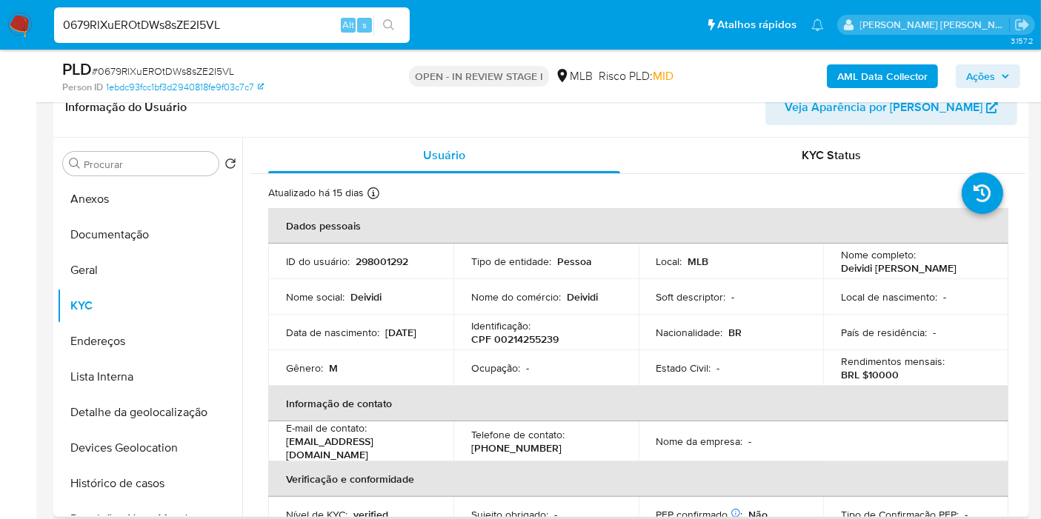
click at [385, 263] on p "298001292" at bounding box center [382, 261] width 53 height 13
copy p "298001292"
click at [529, 343] on p "CPF 00214255239" at bounding box center [514, 339] width 87 height 13
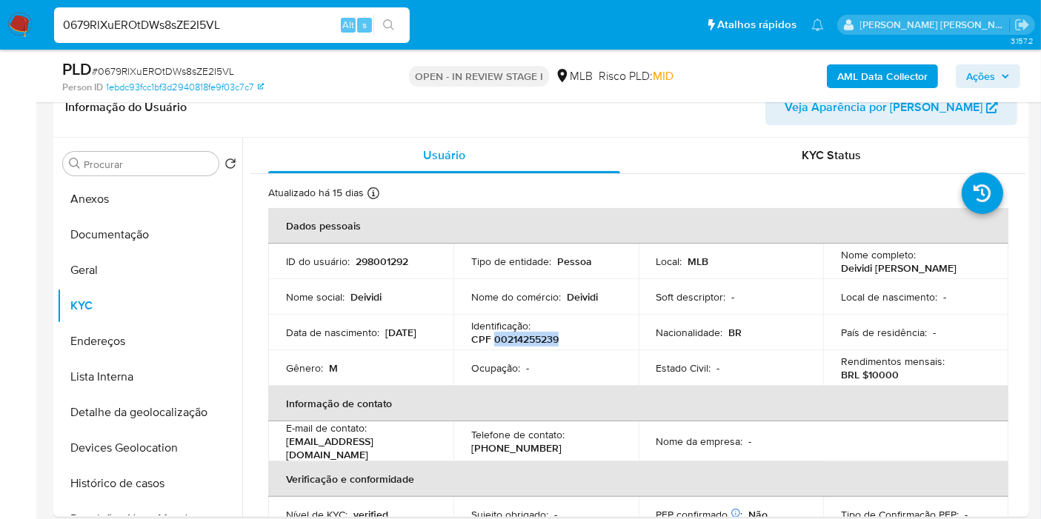
copy p "00214255239"
click at [148, 475] on button "Histórico de casos" at bounding box center [143, 484] width 173 height 36
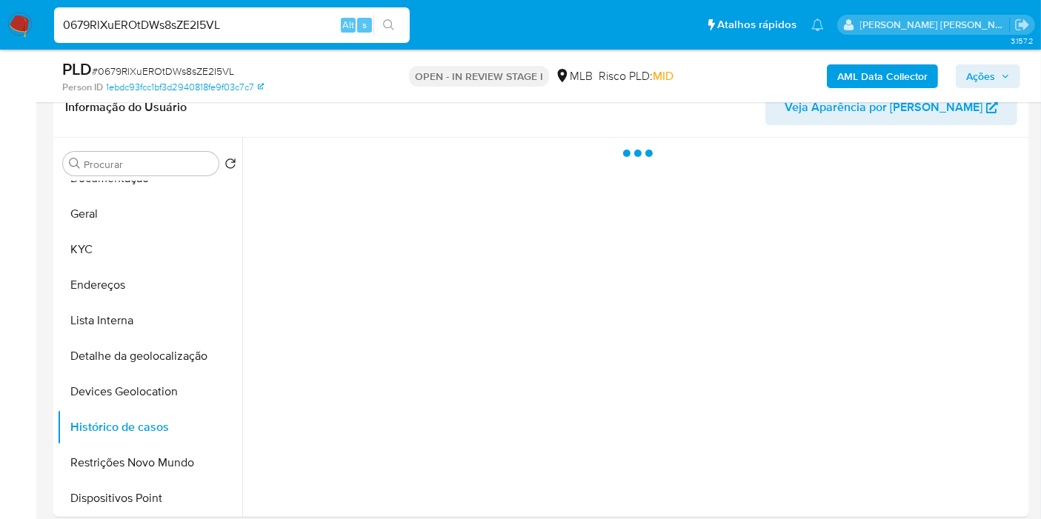
scroll to position [82, 0]
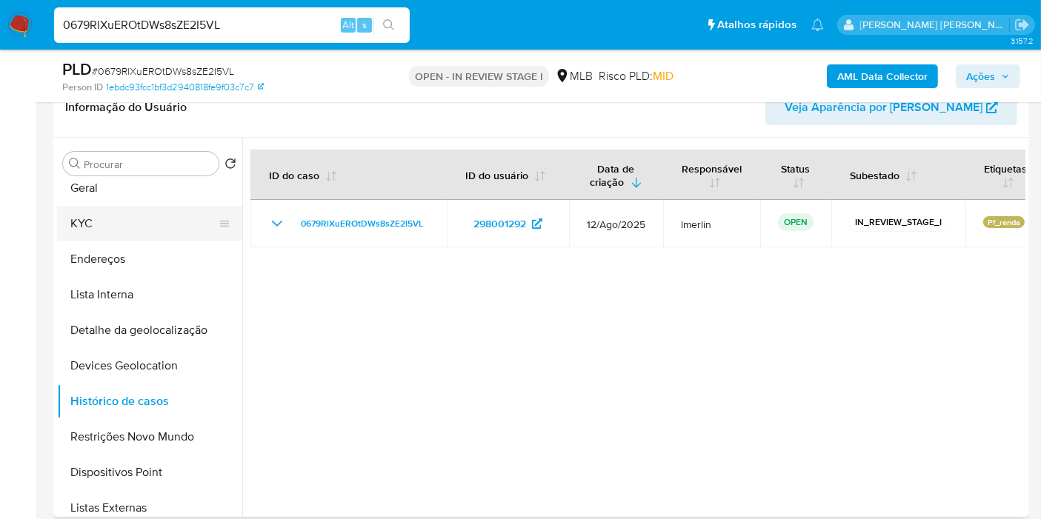
click at [118, 214] on button "KYC" at bounding box center [143, 224] width 173 height 36
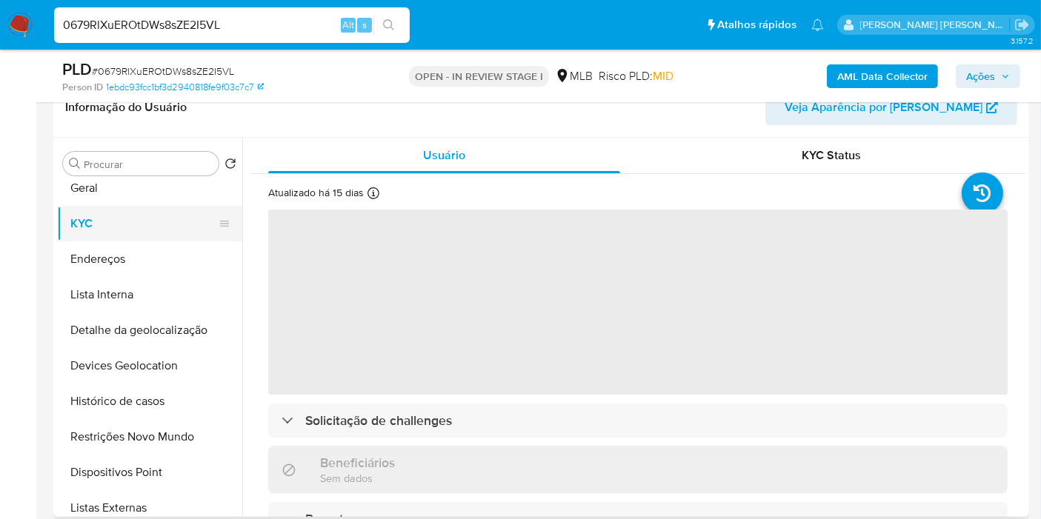
scroll to position [0, 0]
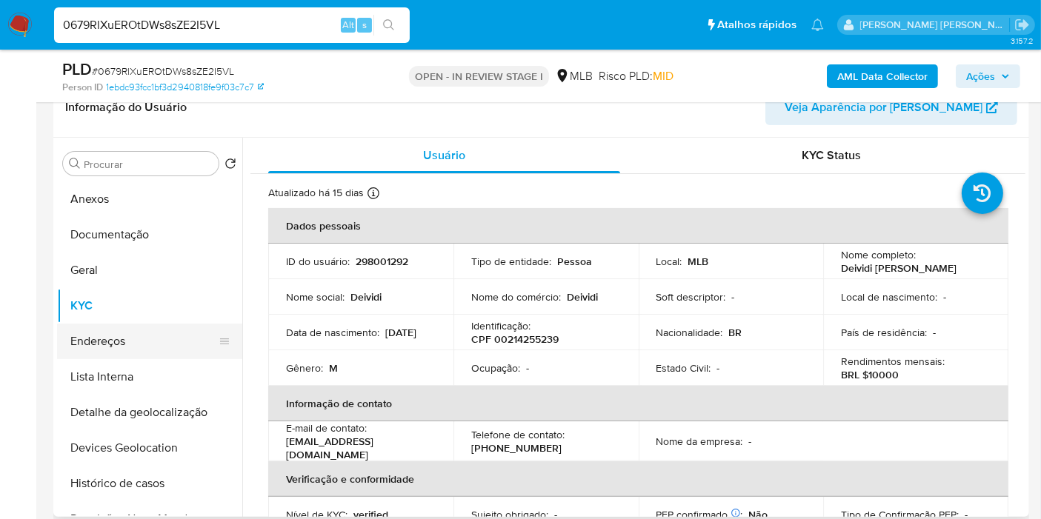
click at [128, 239] on button "Documentação" at bounding box center [149, 235] width 185 height 36
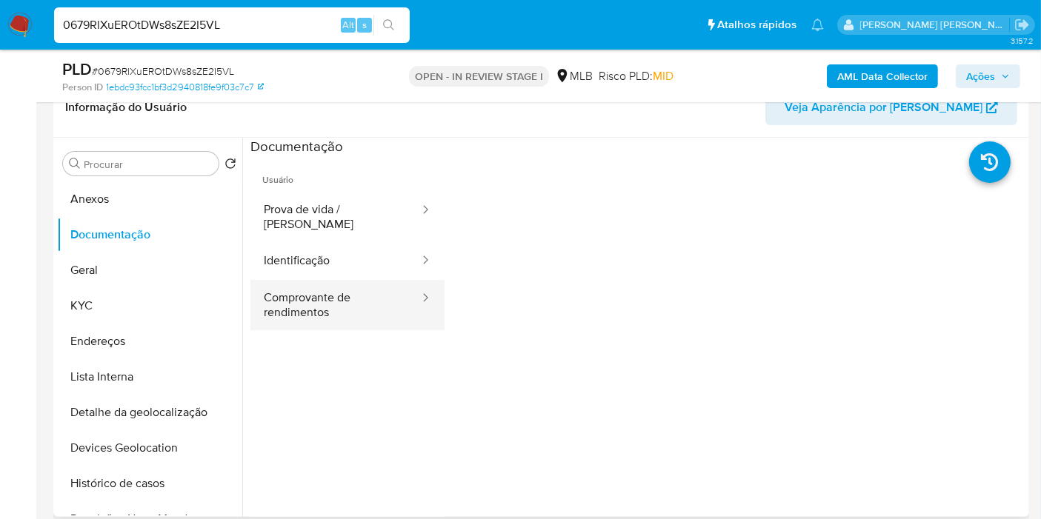
click at [304, 287] on button "Comprovante de rendimentos" at bounding box center [335, 305] width 170 height 50
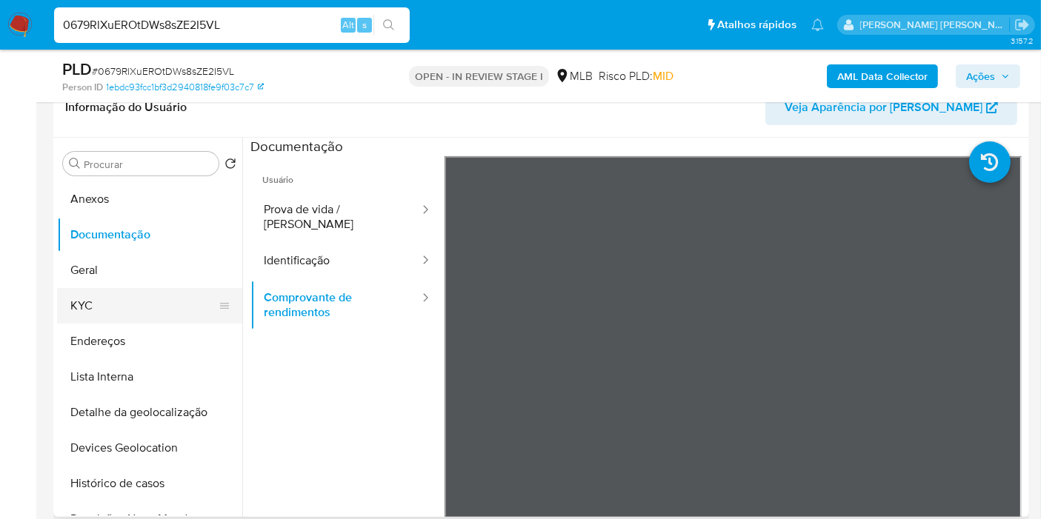
click at [119, 310] on button "KYC" at bounding box center [143, 306] width 173 height 36
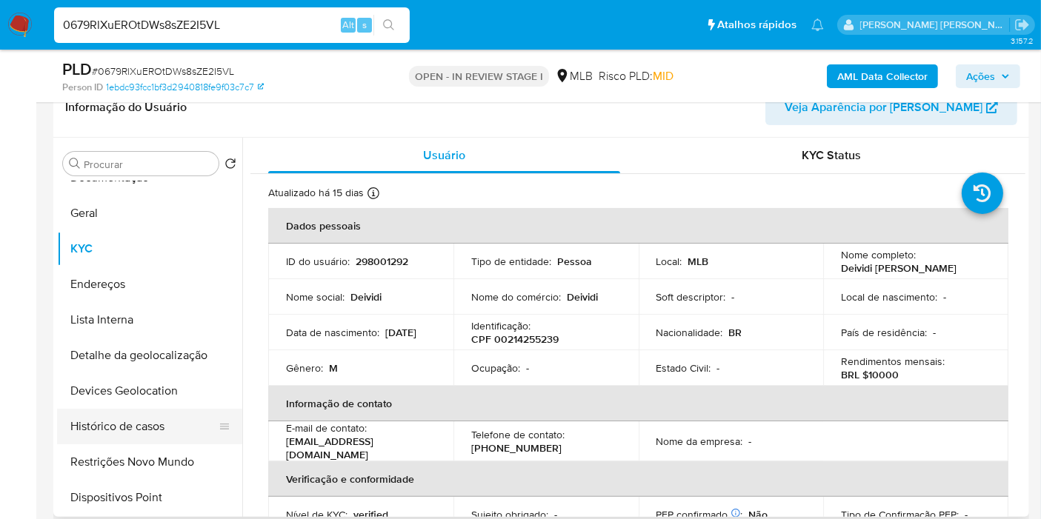
scroll to position [82, 0]
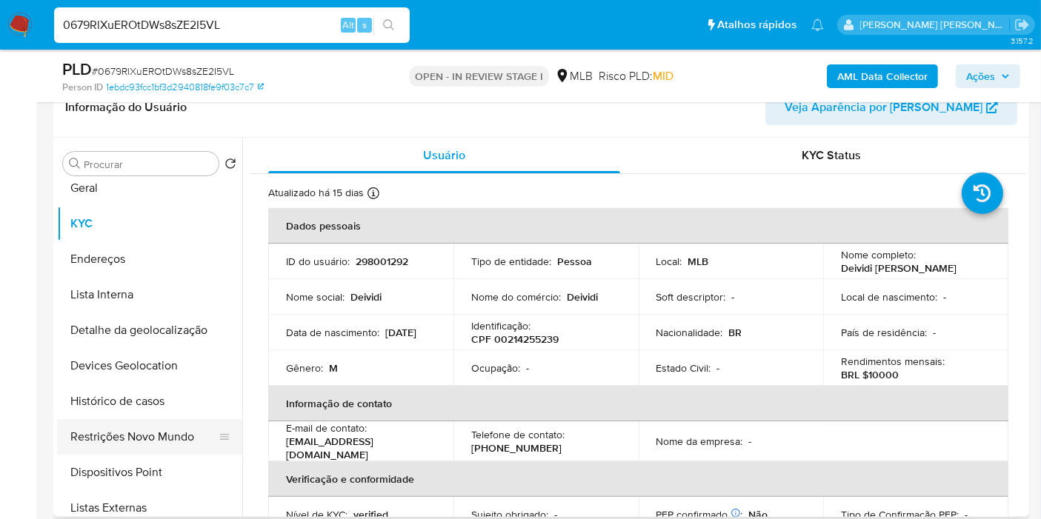
click at [169, 434] on button "Restrições Novo Mundo" at bounding box center [143, 437] width 173 height 36
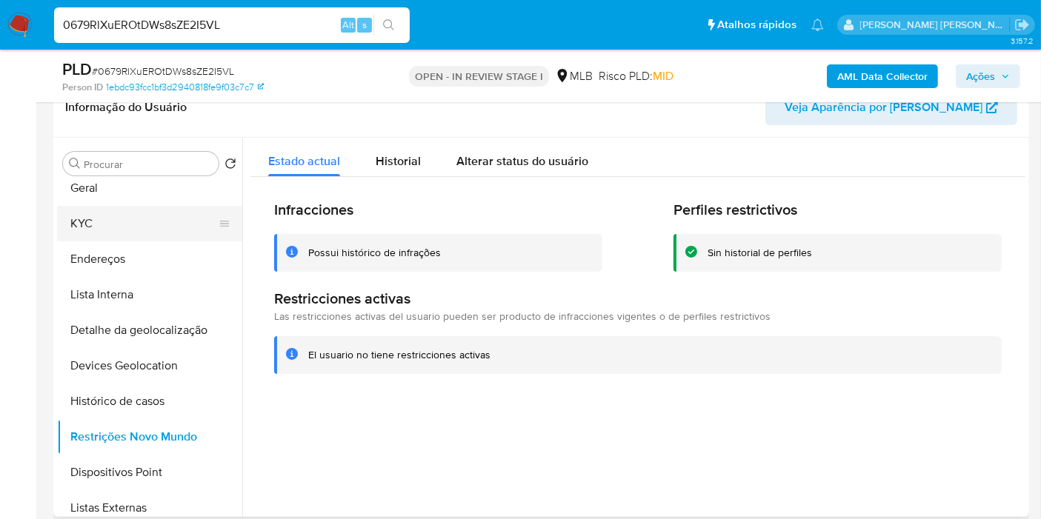
click at [154, 221] on button "KYC" at bounding box center [143, 224] width 173 height 36
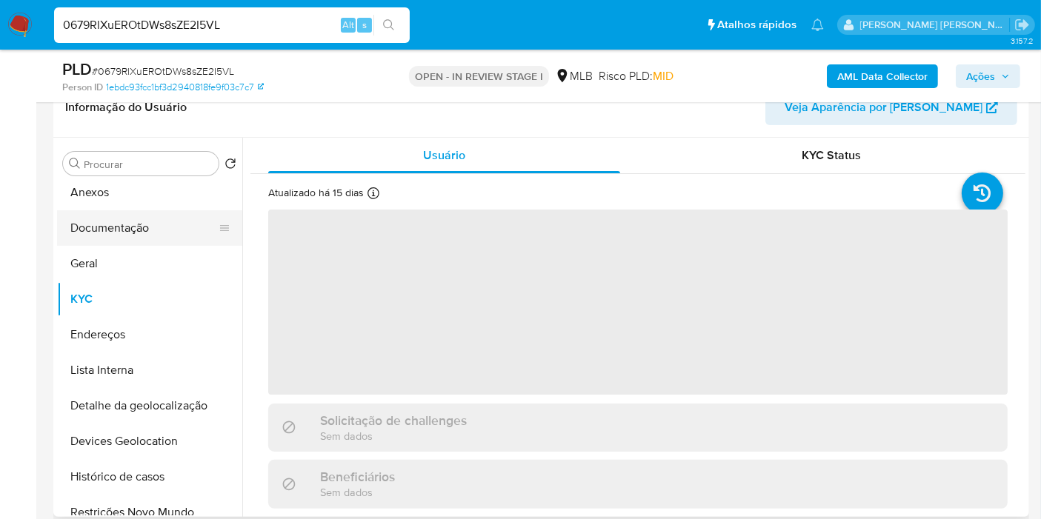
scroll to position [0, 0]
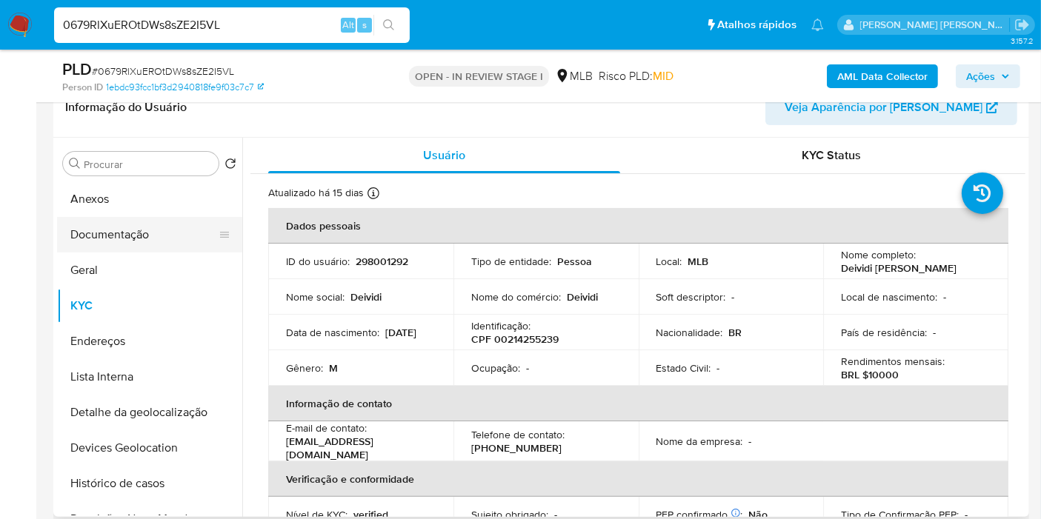
click at [90, 248] on button "Documentação" at bounding box center [143, 235] width 173 height 36
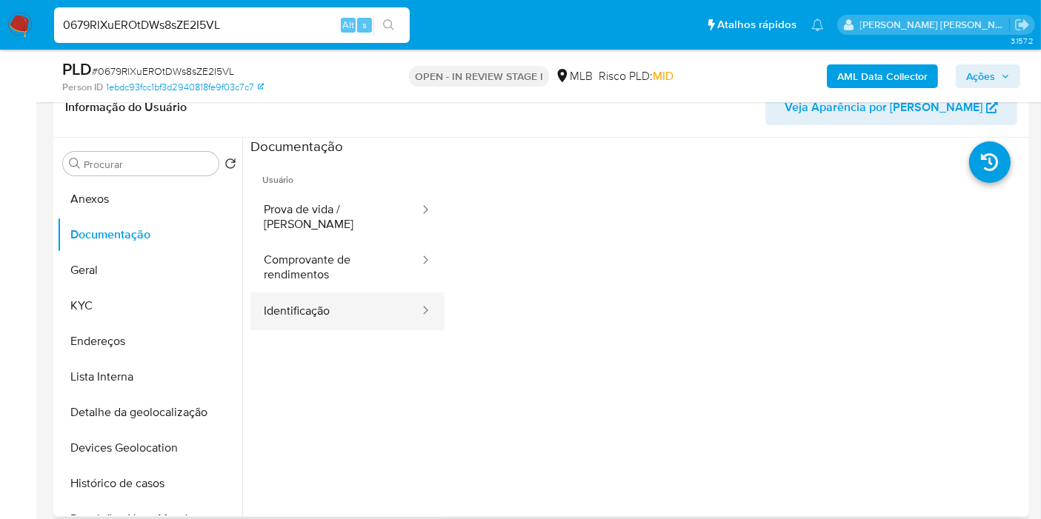
click at [322, 293] on button "Identificação" at bounding box center [335, 312] width 170 height 38
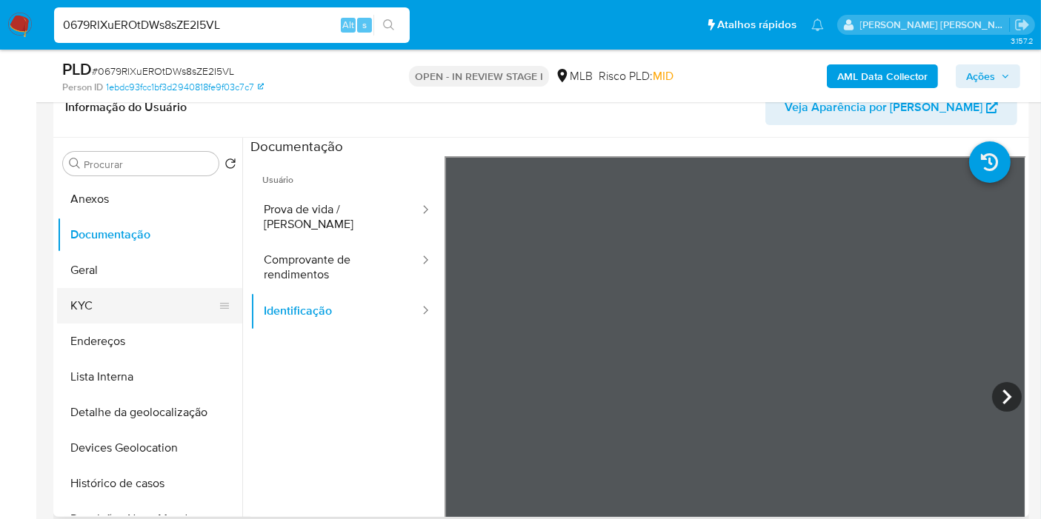
click at [139, 293] on button "KYC" at bounding box center [143, 306] width 173 height 36
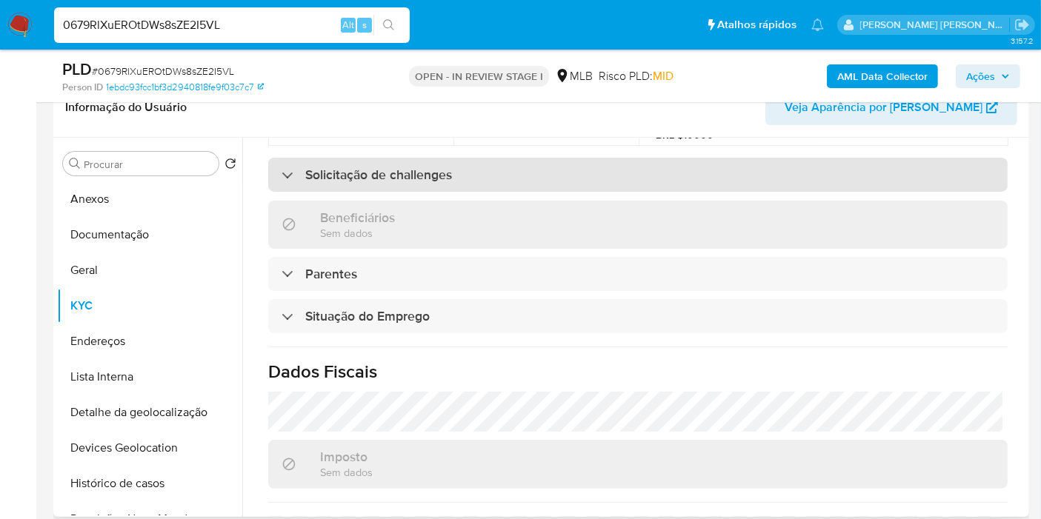
scroll to position [673, 0]
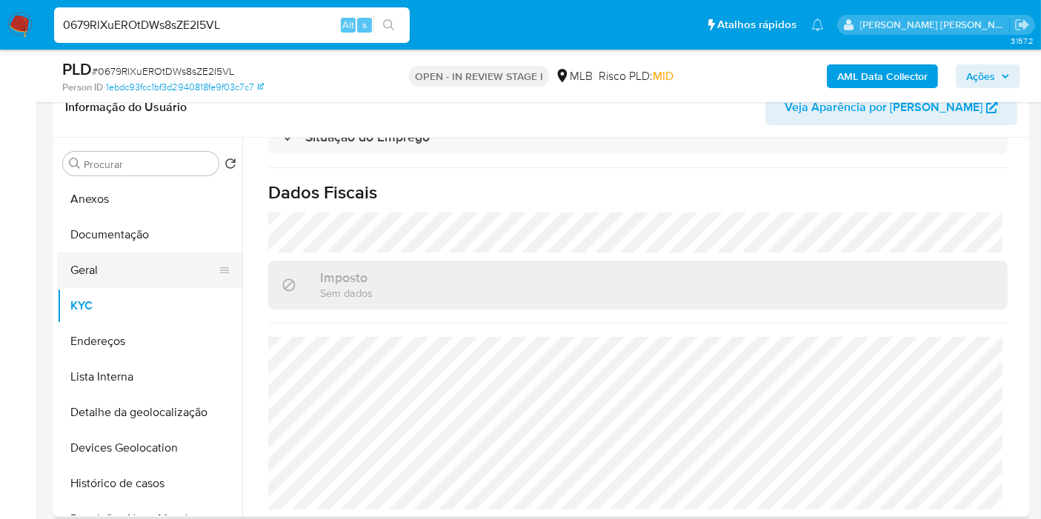
click at [141, 280] on button "Geral" at bounding box center [143, 271] width 173 height 36
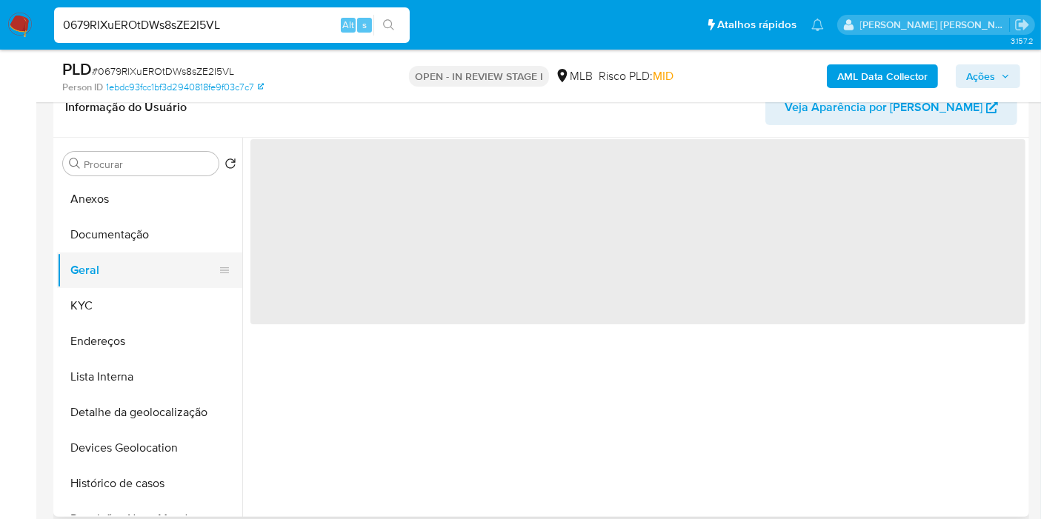
scroll to position [0, 0]
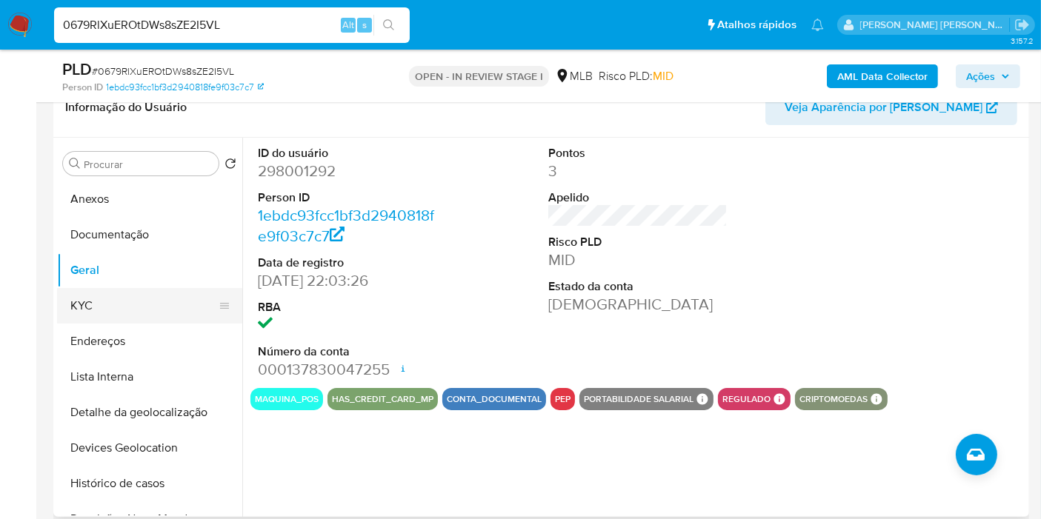
click at [104, 314] on button "KYC" at bounding box center [143, 306] width 173 height 36
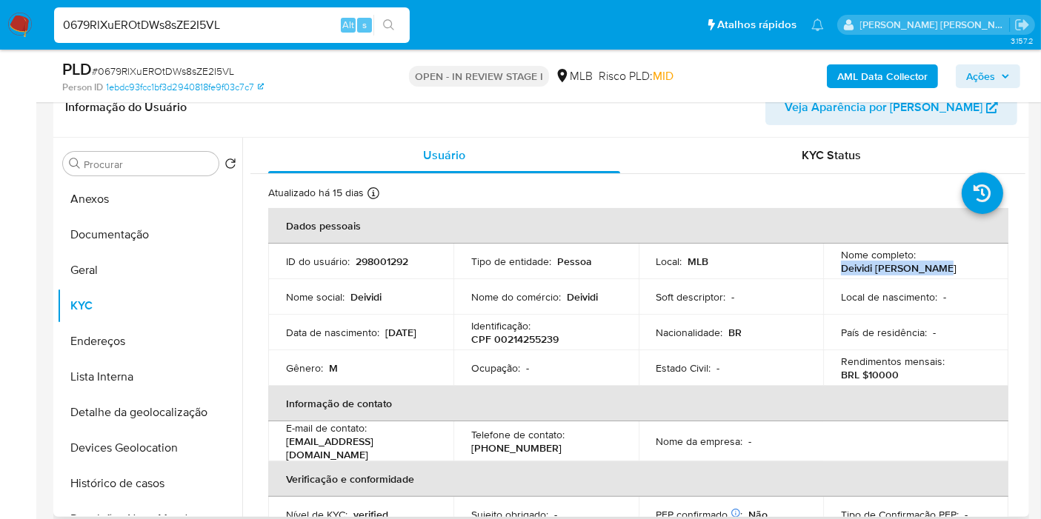
drag, startPoint x: 839, startPoint y: 263, endPoint x: 936, endPoint y: 265, distance: 97.1
click at [936, 265] on div "Nome completo : [PERSON_NAME]" at bounding box center [916, 261] width 150 height 27
copy p "Deividi [PERSON_NAME]"
click at [153, 333] on button "Endereços" at bounding box center [149, 342] width 185 height 36
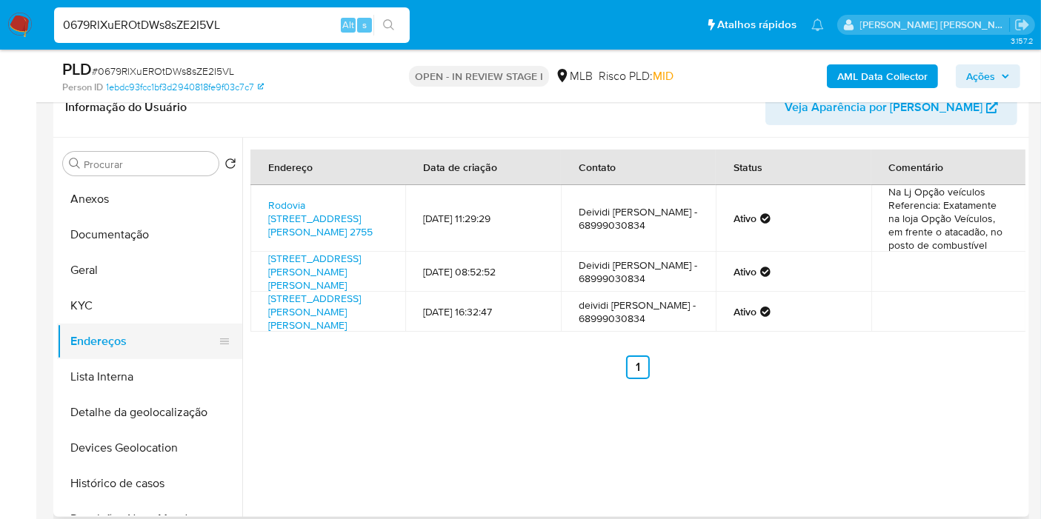
drag, startPoint x: 128, startPoint y: 405, endPoint x: 135, endPoint y: 349, distance: 56.7
click at [128, 405] on button "Detalhe da geolocalização" at bounding box center [149, 413] width 185 height 36
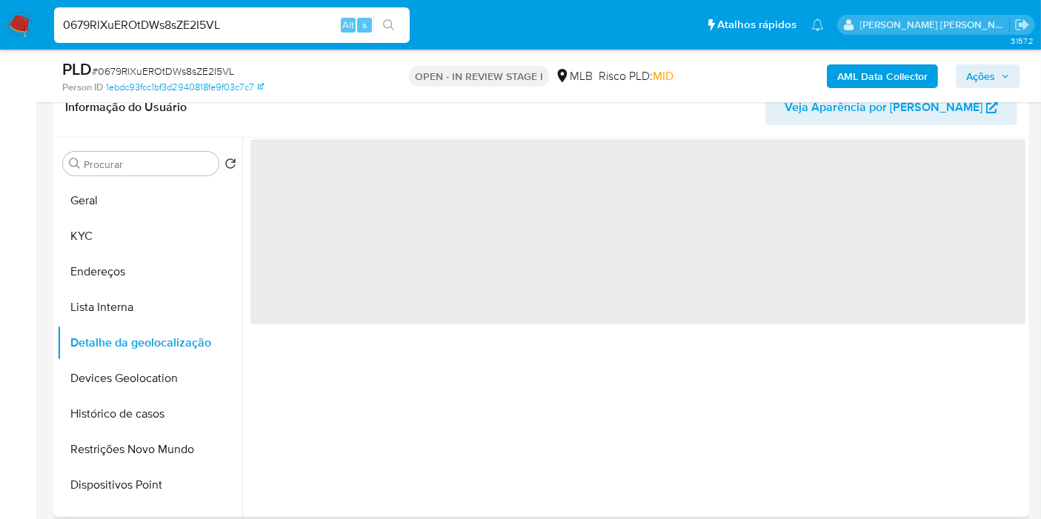
scroll to position [164, 0]
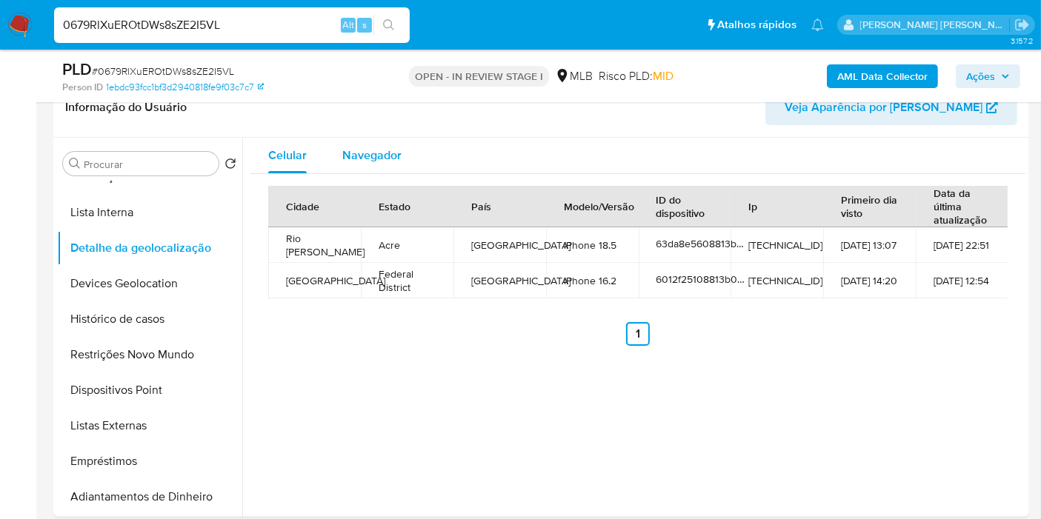
click at [382, 158] on span "Navegador" at bounding box center [371, 155] width 59 height 17
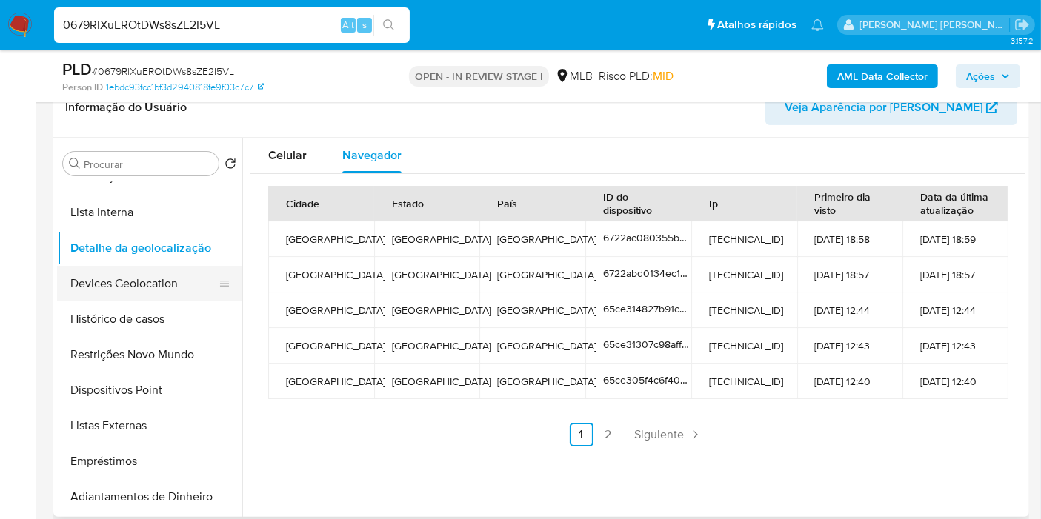
click at [154, 289] on button "Devices Geolocation" at bounding box center [143, 284] width 173 height 36
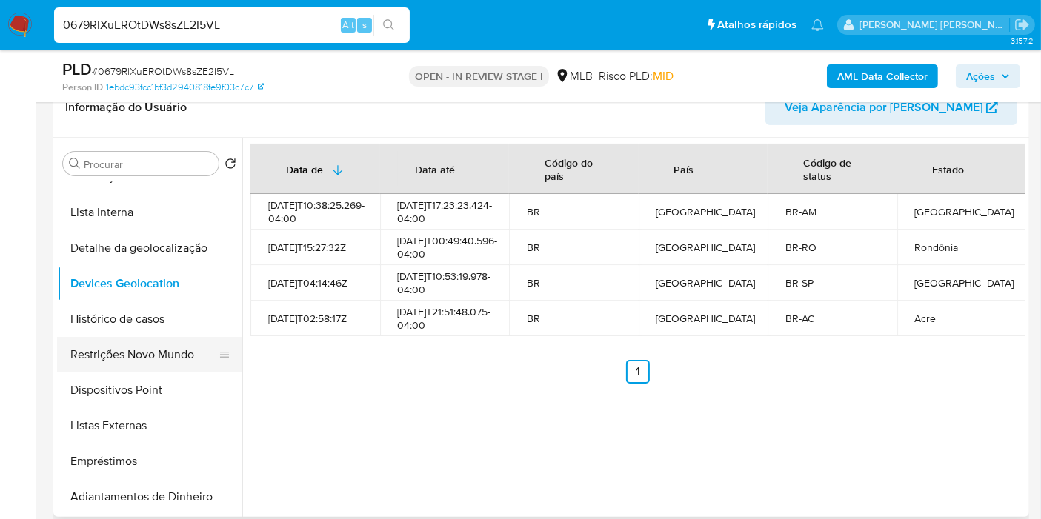
click at [161, 349] on button "Restrições Novo Mundo" at bounding box center [143, 355] width 173 height 36
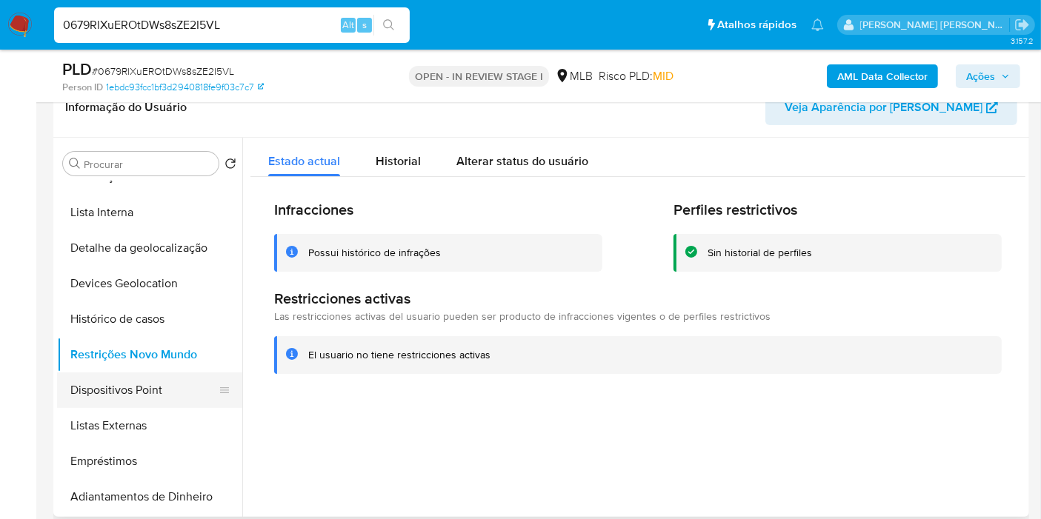
click at [170, 379] on button "Dispositivos Point" at bounding box center [143, 391] width 173 height 36
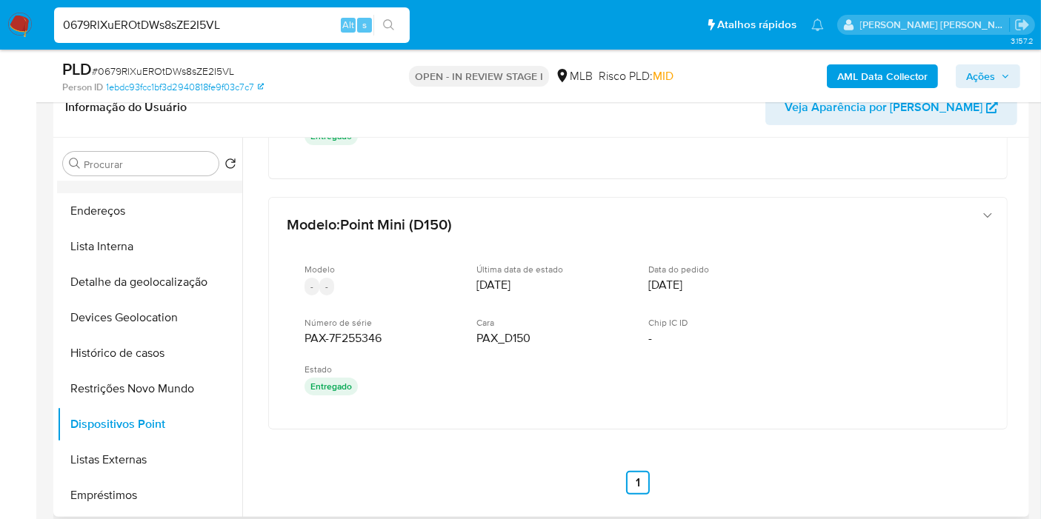
scroll to position [0, 0]
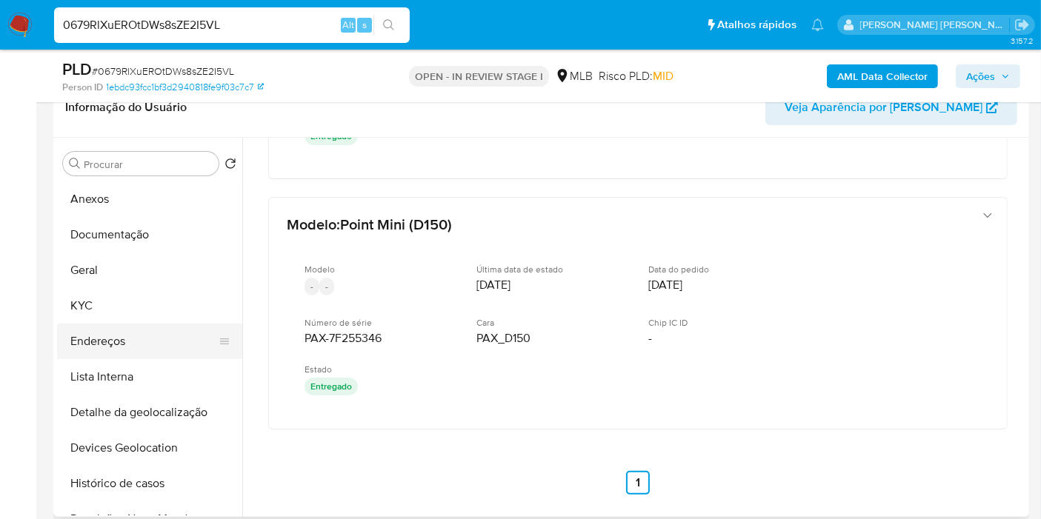
click at [125, 331] on button "Endereços" at bounding box center [143, 342] width 173 height 36
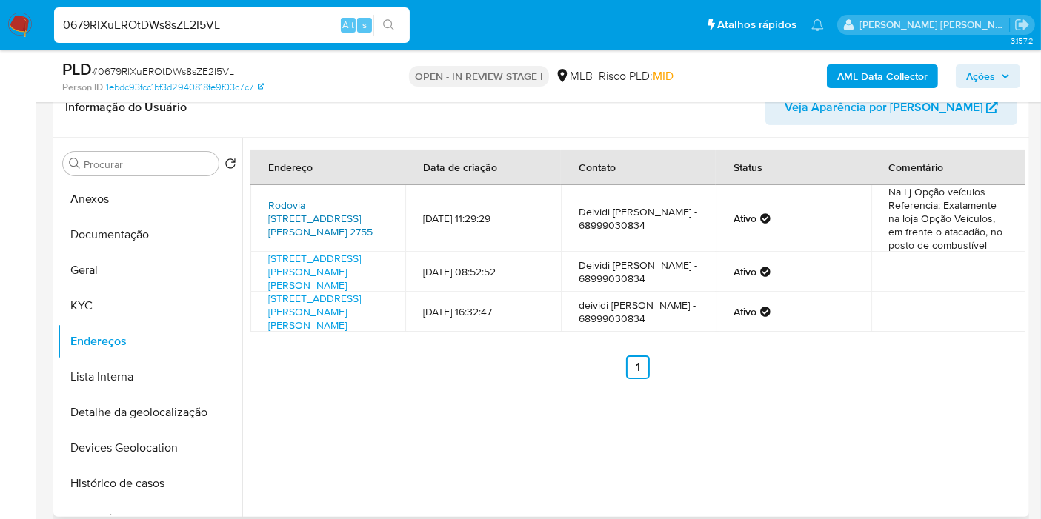
click at [304, 209] on link "Rodovia [STREET_ADDRESS][PERSON_NAME] 2755" at bounding box center [320, 218] width 104 height 41
click at [150, 305] on button "KYC" at bounding box center [143, 306] width 173 height 36
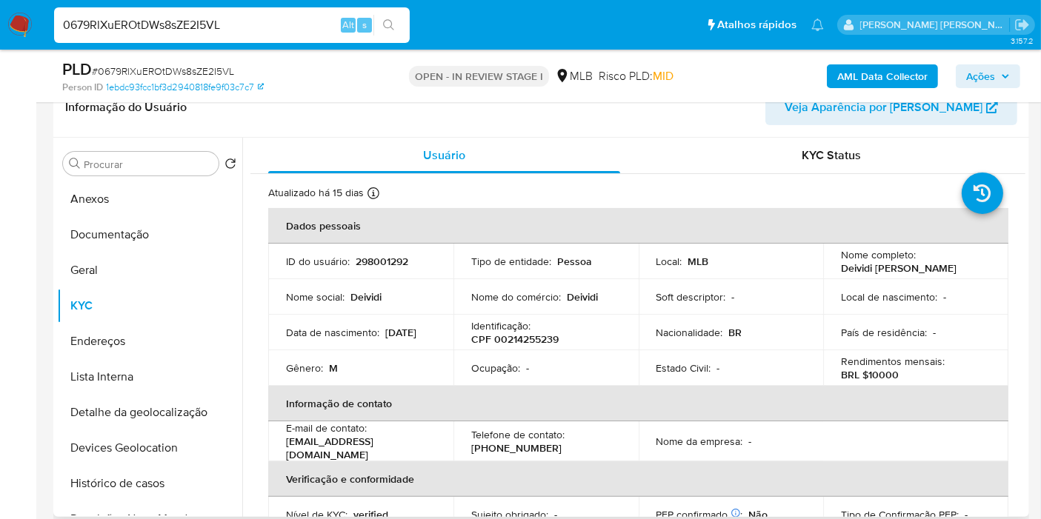
click at [537, 336] on p "CPF 00214255239" at bounding box center [514, 339] width 87 height 13
copy p "00214255239"
click at [136, 486] on button "Histórico de casos" at bounding box center [143, 484] width 173 height 36
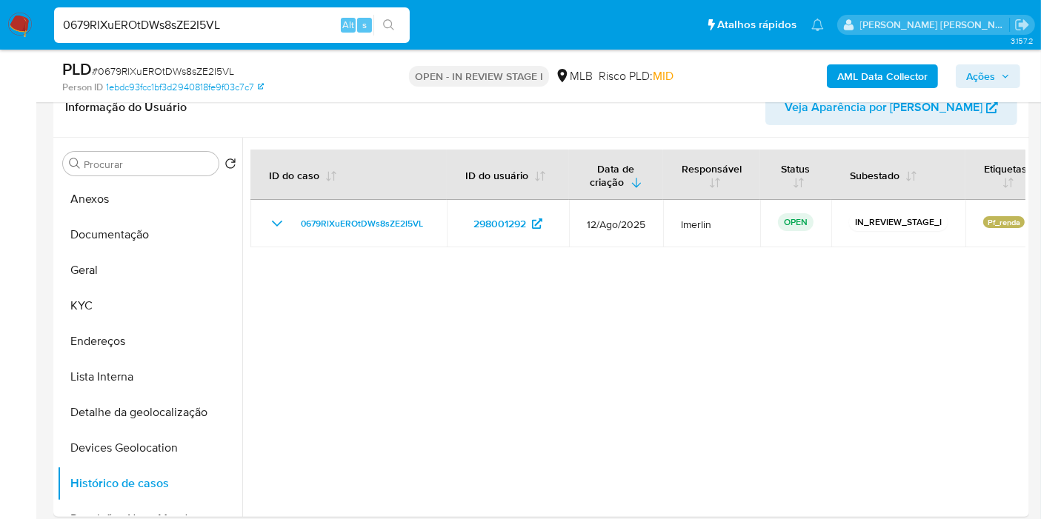
click at [133, 195] on button "Anexos" at bounding box center [149, 199] width 185 height 36
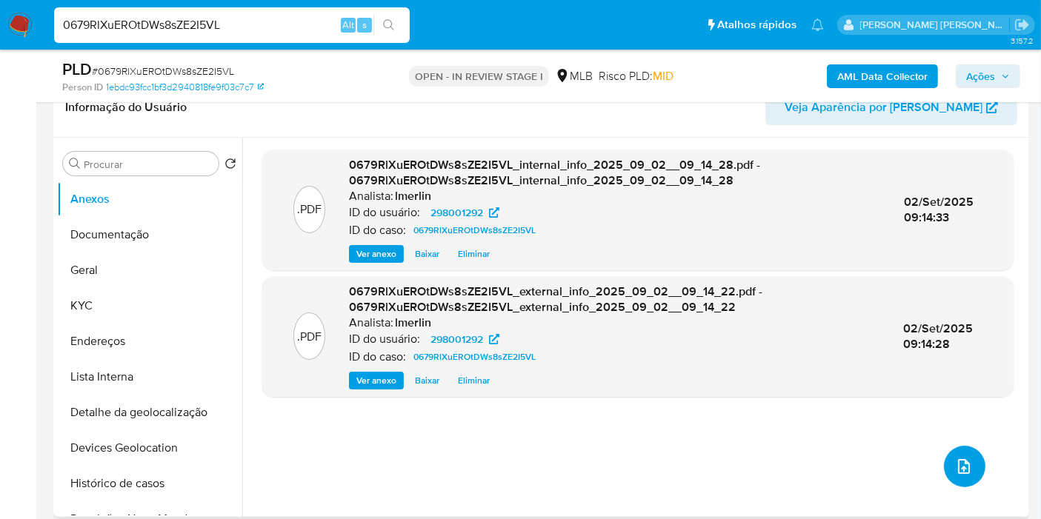
click at [955, 470] on icon "upload-file" at bounding box center [964, 467] width 18 height 18
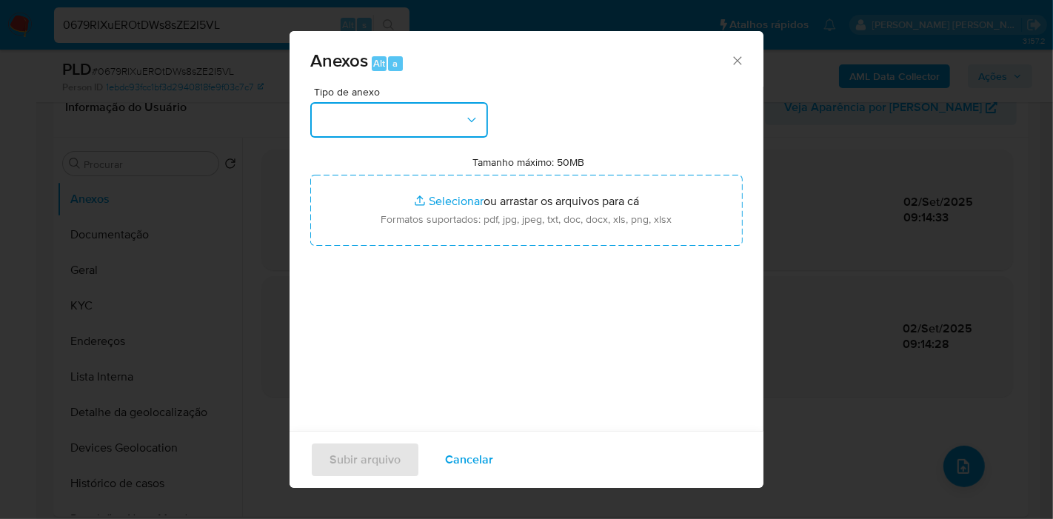
click at [469, 134] on button "button" at bounding box center [399, 120] width 178 height 36
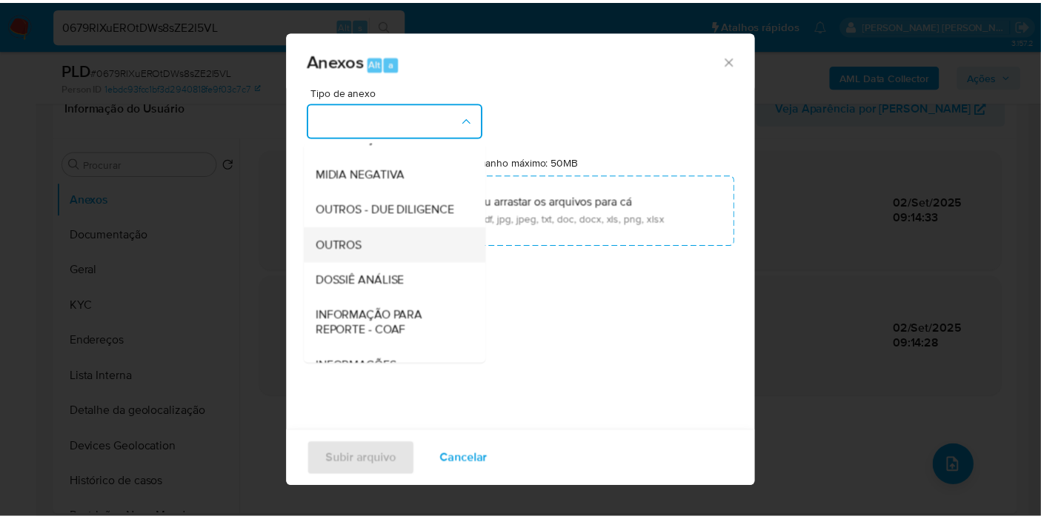
scroll to position [164, 0]
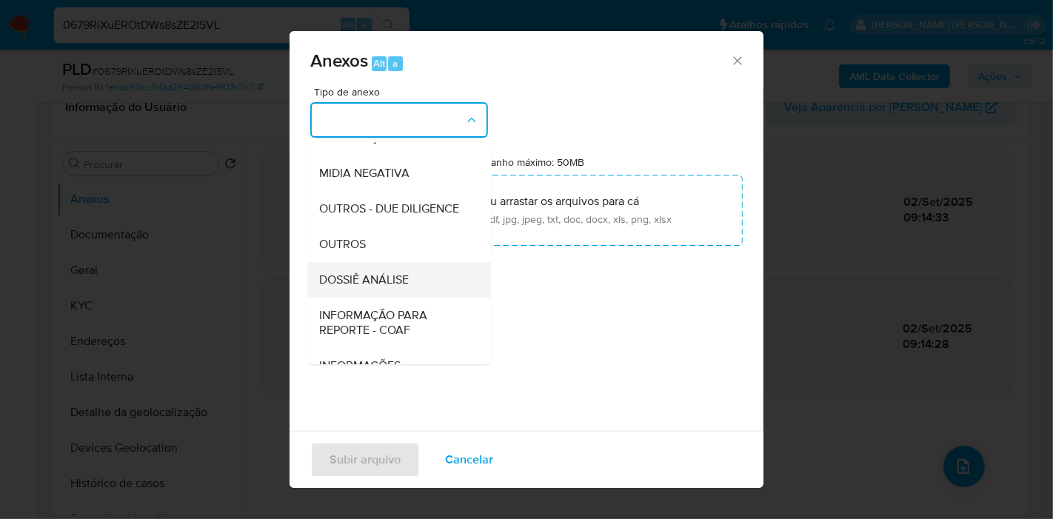
click at [410, 298] on div "DOSSIÊ ANÁLISE" at bounding box center [394, 280] width 151 height 36
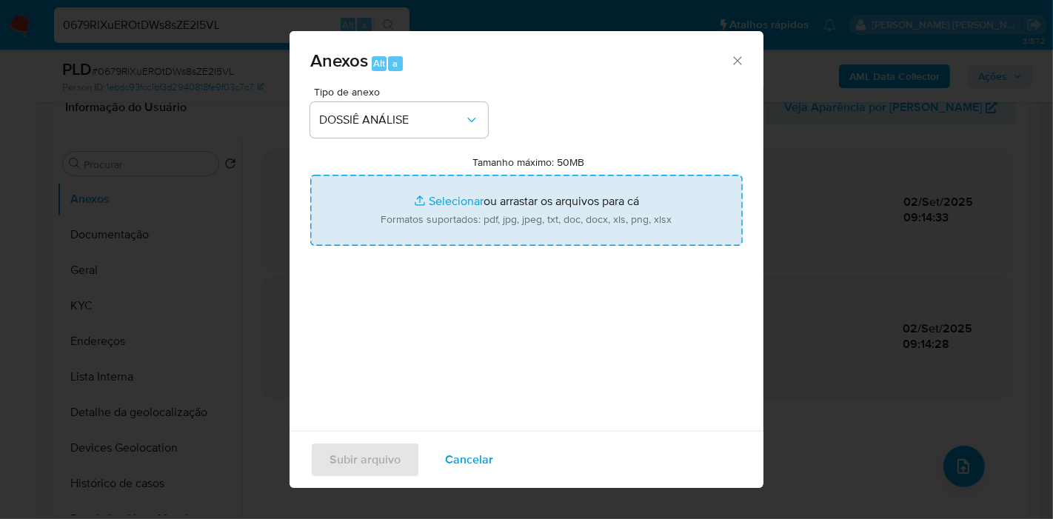
click at [427, 195] on input "Tamanho máximo: 50MB Selecionar arquivos" at bounding box center [526, 210] width 433 height 71
type input "C:\fakepath\CPF 00214255239 - DEIVIDI [PERSON_NAME].pdf"
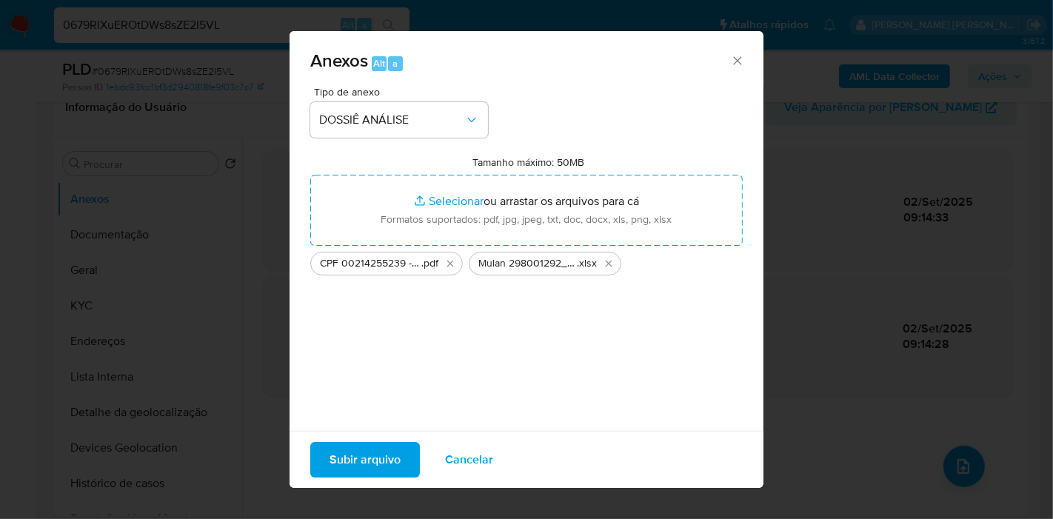
click at [368, 462] on span "Subir arquivo" at bounding box center [365, 460] width 71 height 33
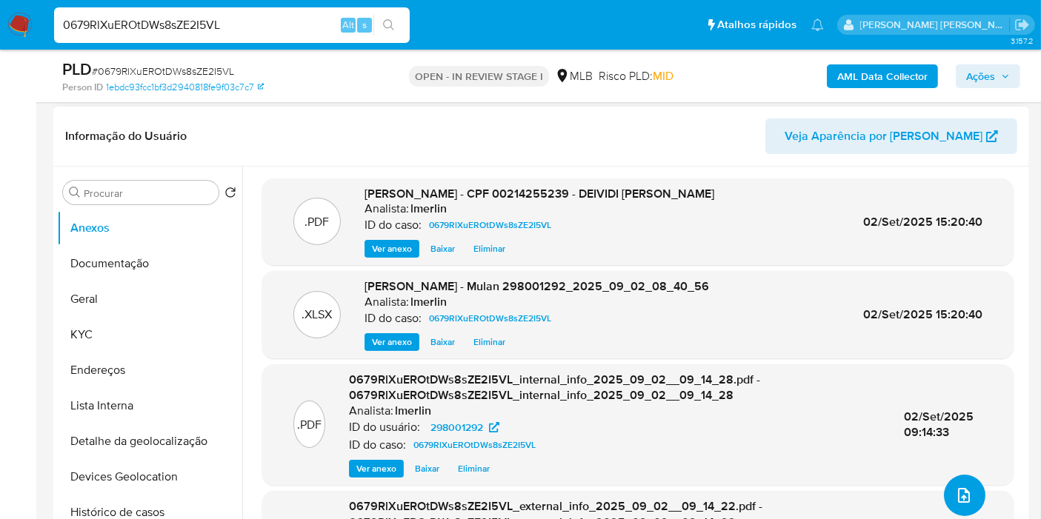
scroll to position [0, 0]
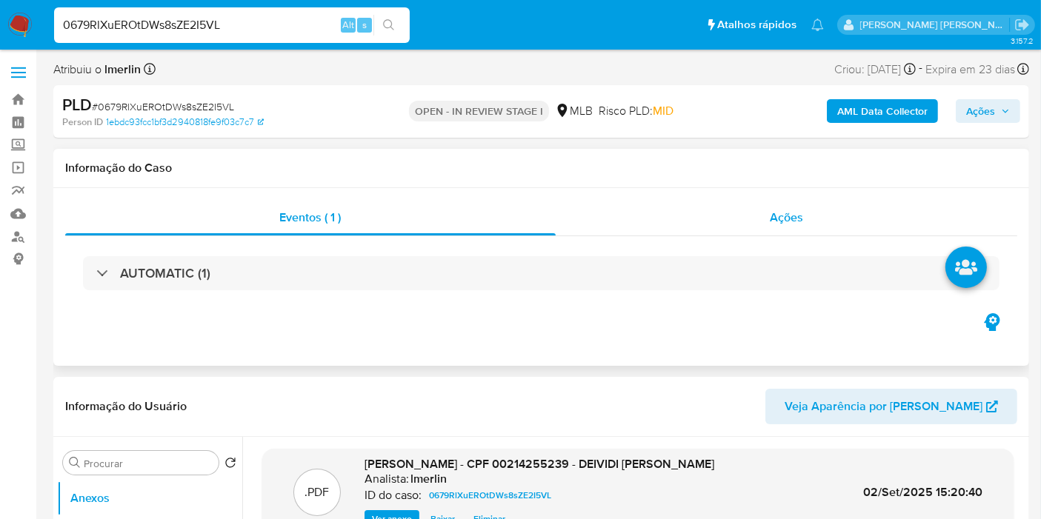
click at [789, 221] on span "Ações" at bounding box center [786, 217] width 33 height 17
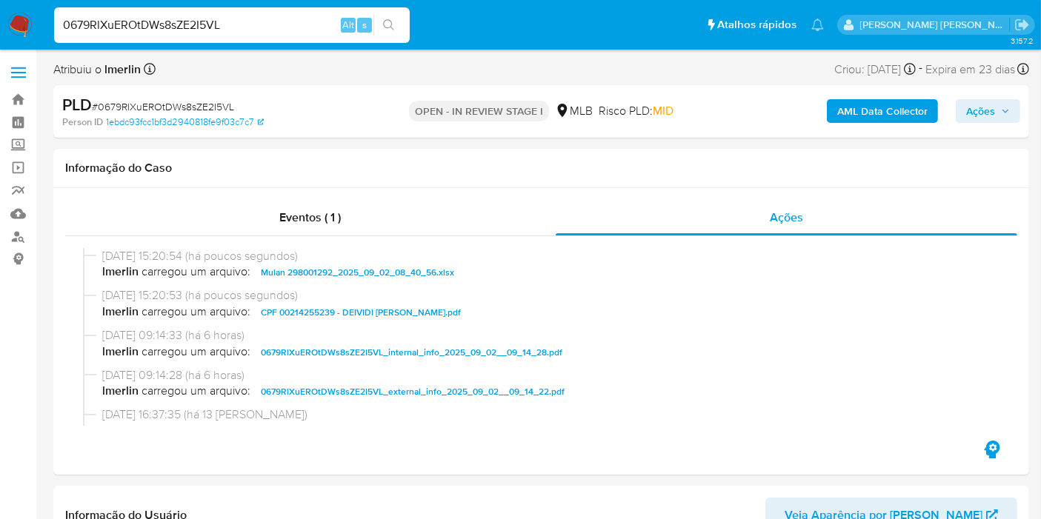
click at [1007, 110] on icon "button" at bounding box center [1005, 111] width 9 height 9
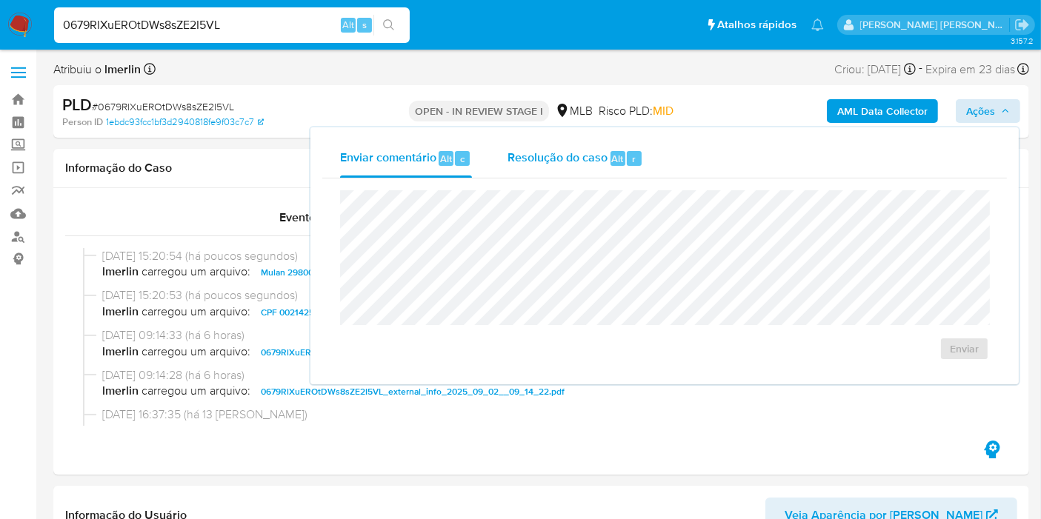
click at [572, 150] on span "Resolução do caso" at bounding box center [557, 158] width 100 height 17
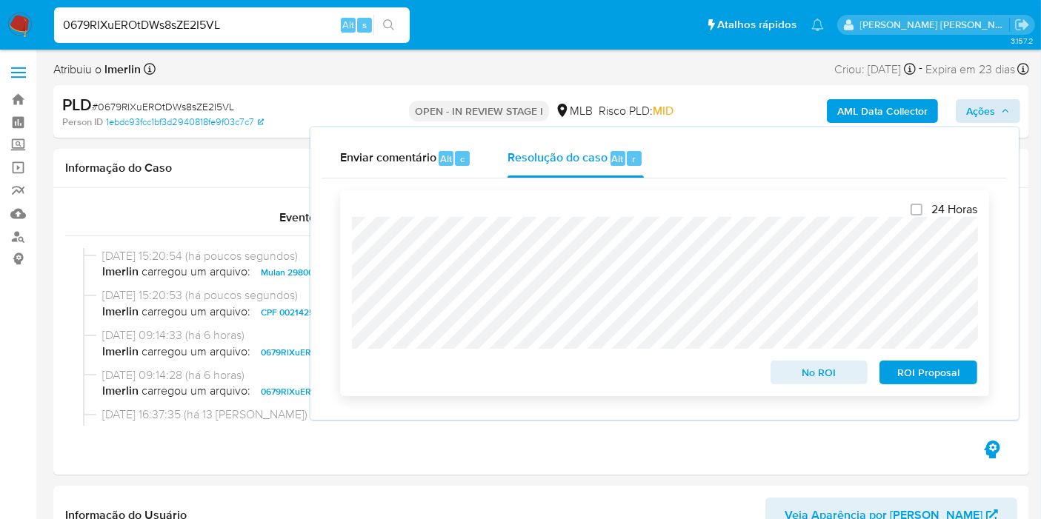
click at [816, 372] on span "No ROI" at bounding box center [819, 372] width 77 height 21
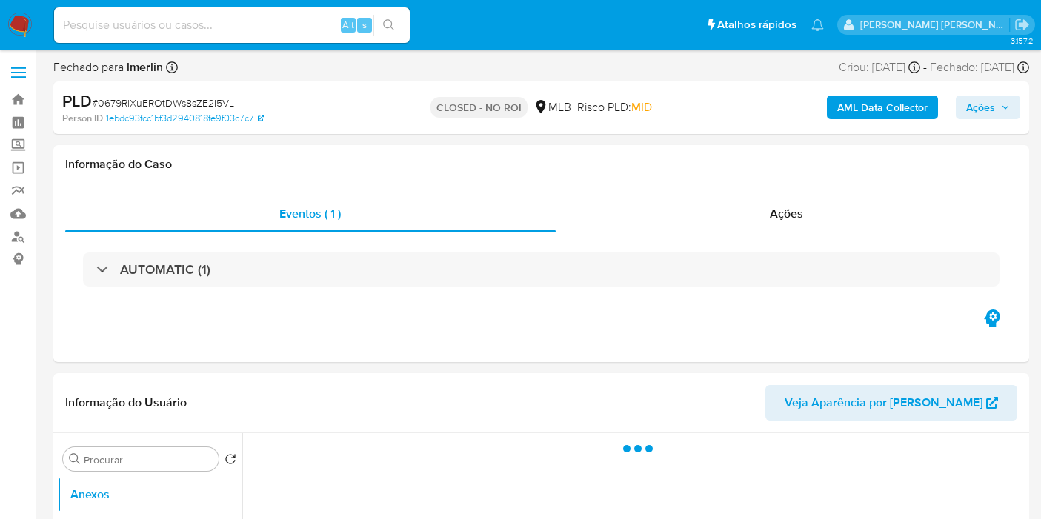
select select "10"
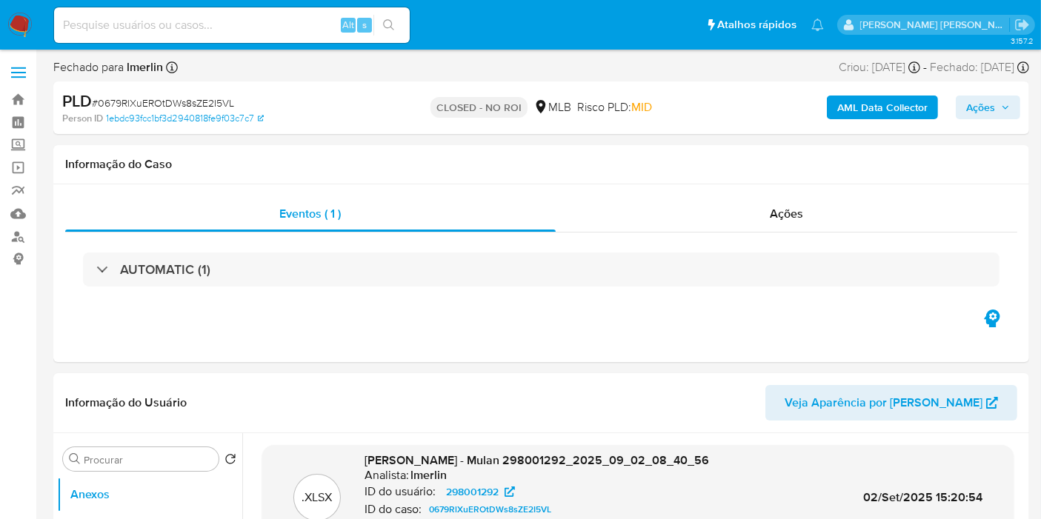
click at [17, 35] on img at bounding box center [19, 25] width 25 height 25
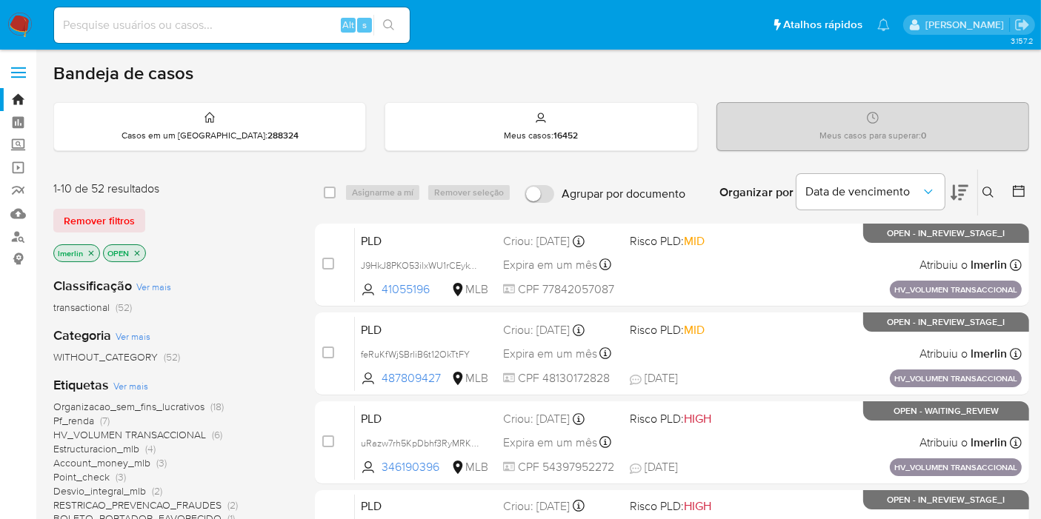
click at [87, 252] on icon "close-filter" at bounding box center [91, 253] width 9 height 9
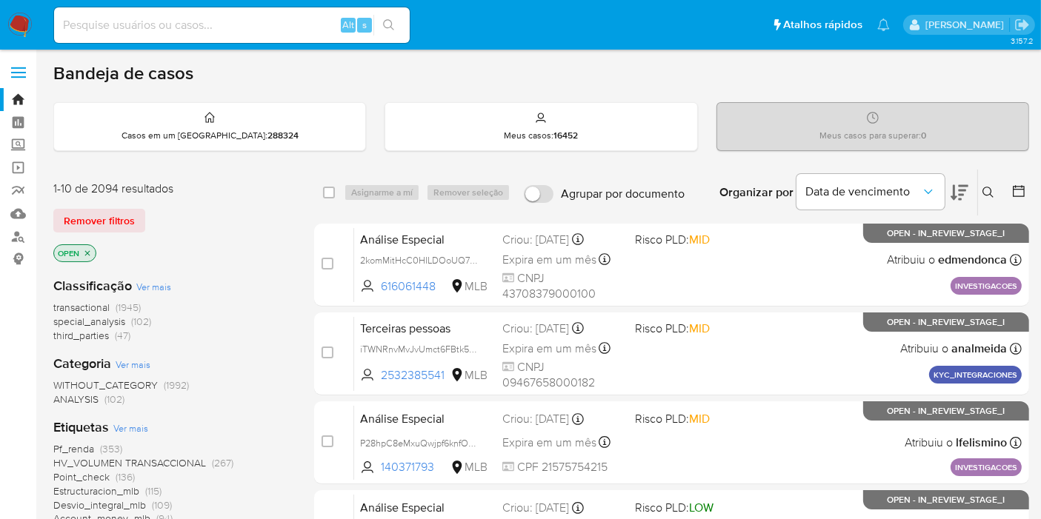
click at [287, 277] on div "Classificação Ver mais transactional (1945) special_analysis (102) third_partie…" at bounding box center [171, 310] width 237 height 66
click at [198, 209] on div "Remover filtros" at bounding box center [171, 221] width 237 height 24
